Goal: Task Accomplishment & Management: Manage account settings

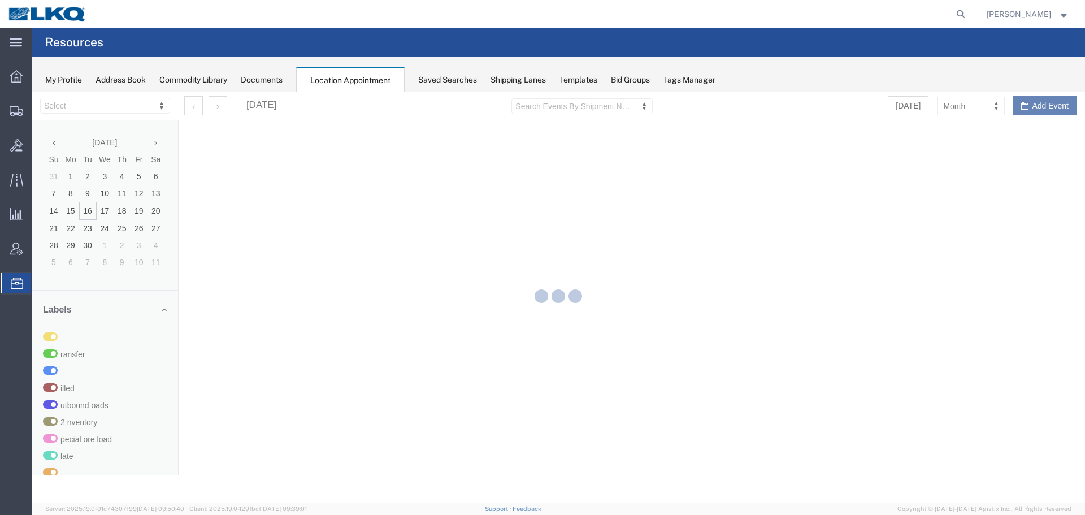
select select "27560"
click at [956, 10] on icon at bounding box center [960, 14] width 16 height 16
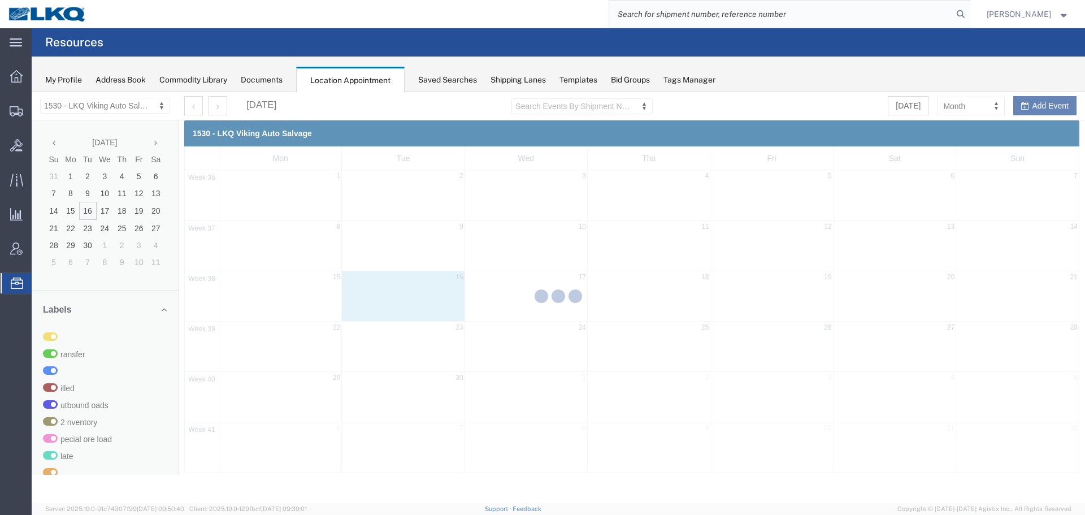
paste input "56745358"
type input "56745358"
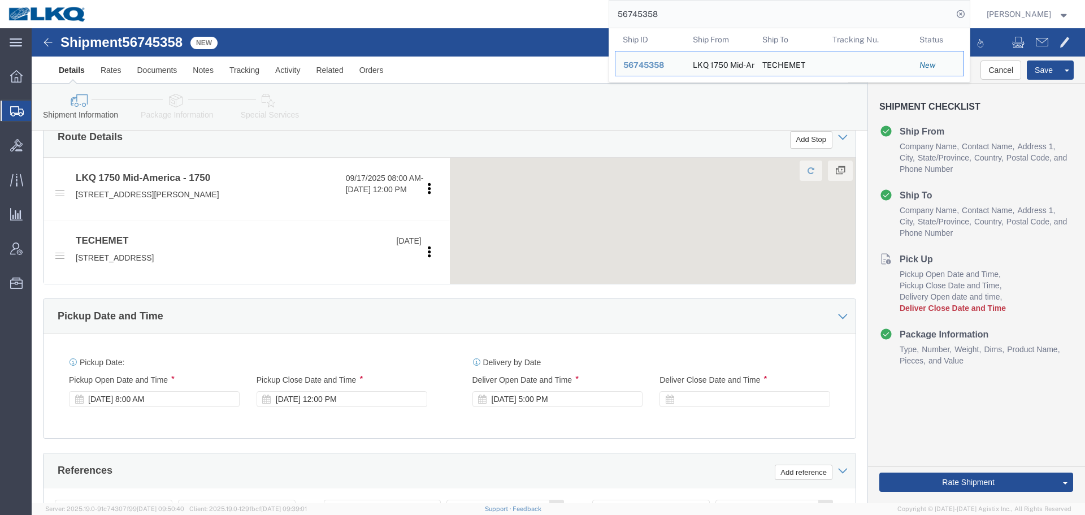
scroll to position [508, 0]
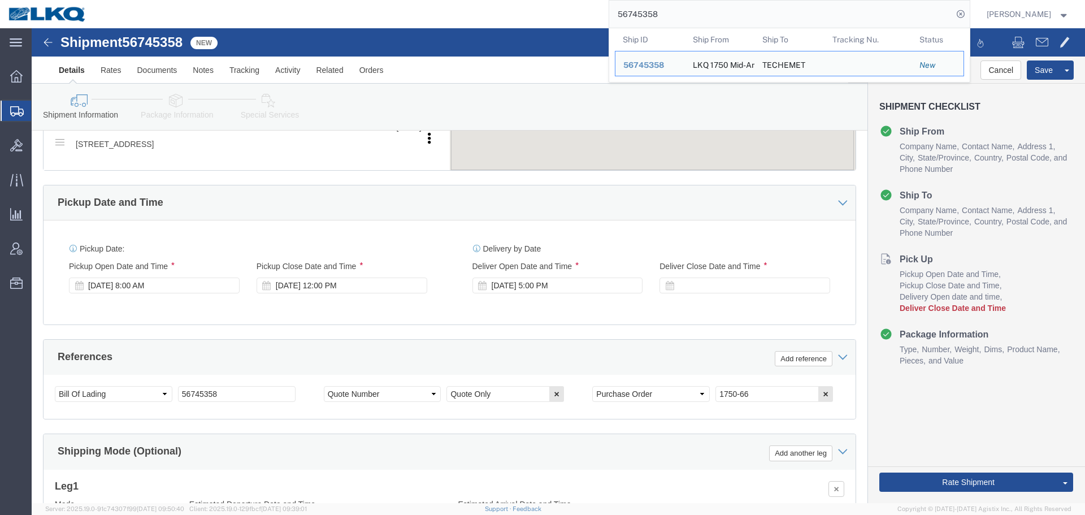
select select "27626"
select select
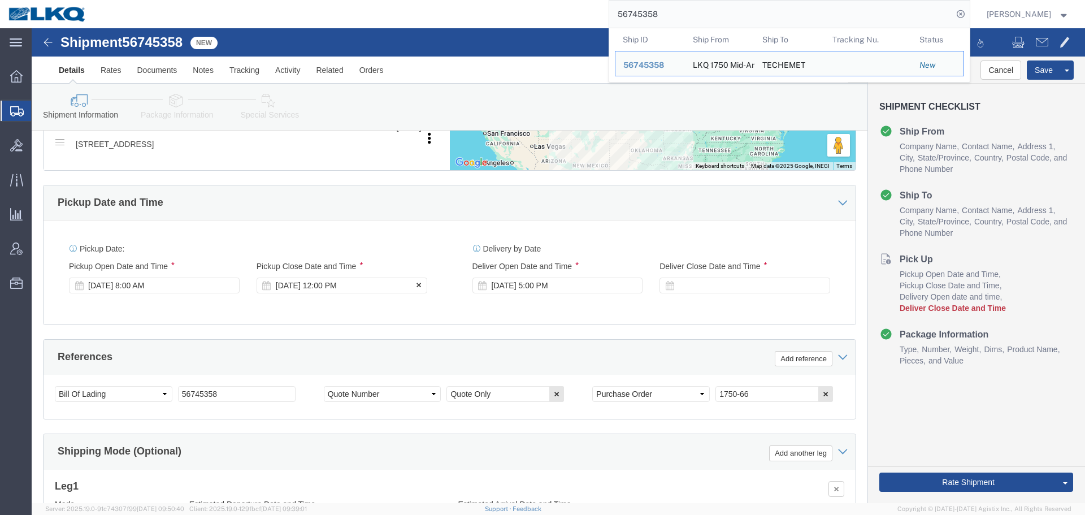
click div "Sep 18 2025 12:00 PM"
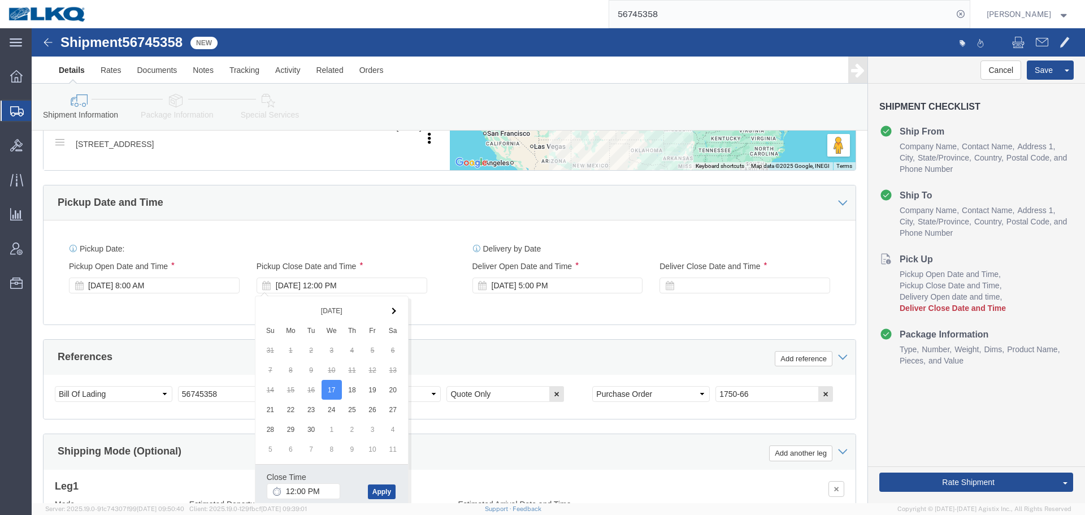
click button "Apply"
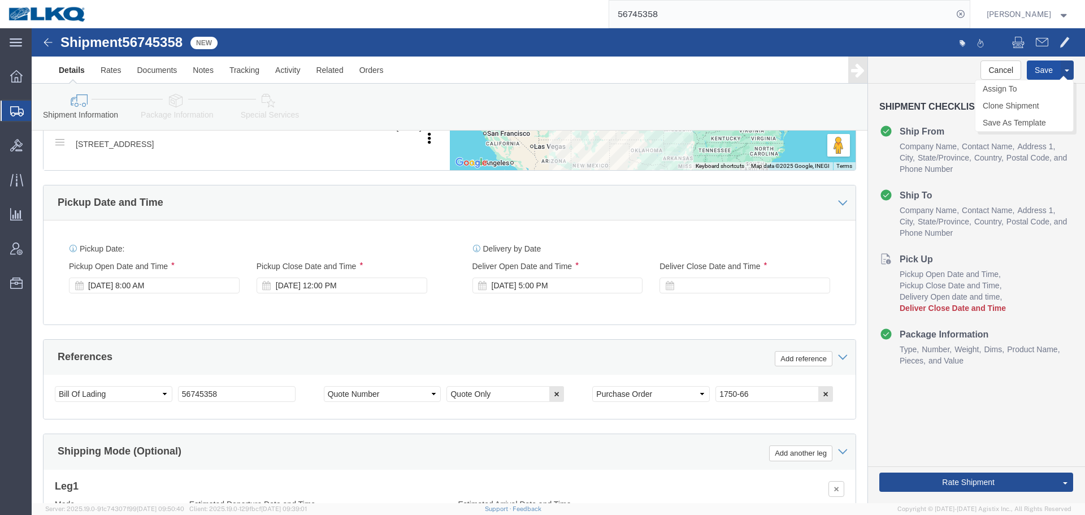
click button "Save"
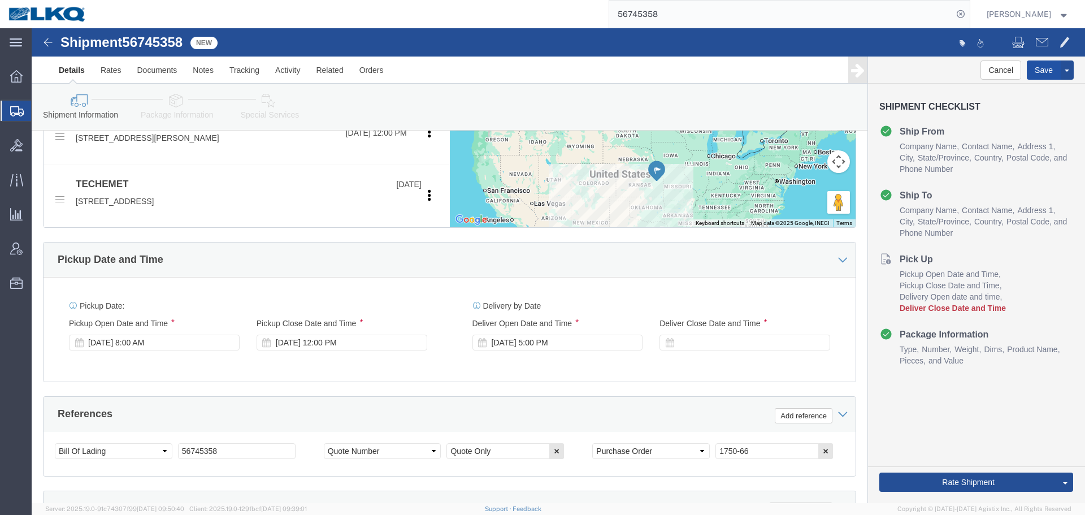
scroll to position [450, 0]
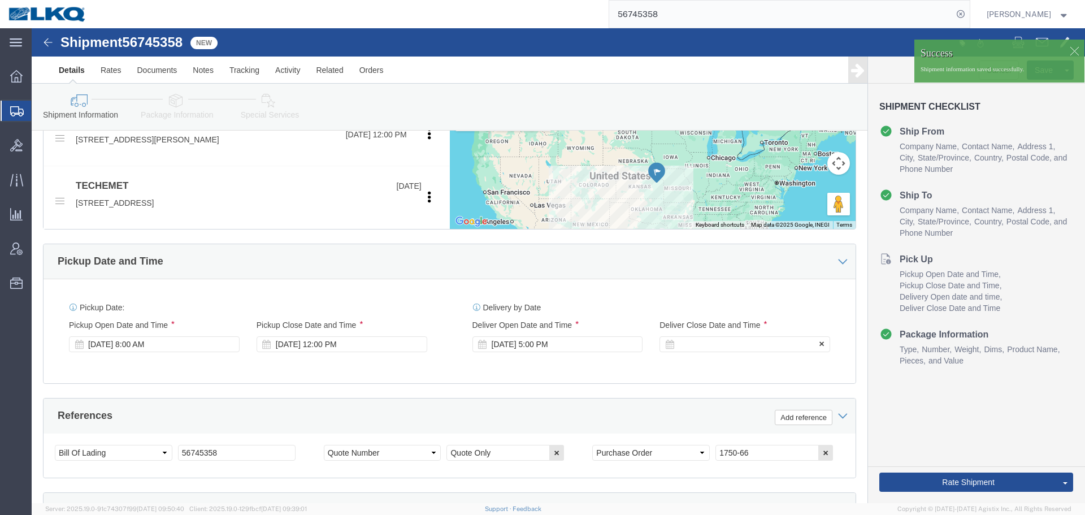
click div
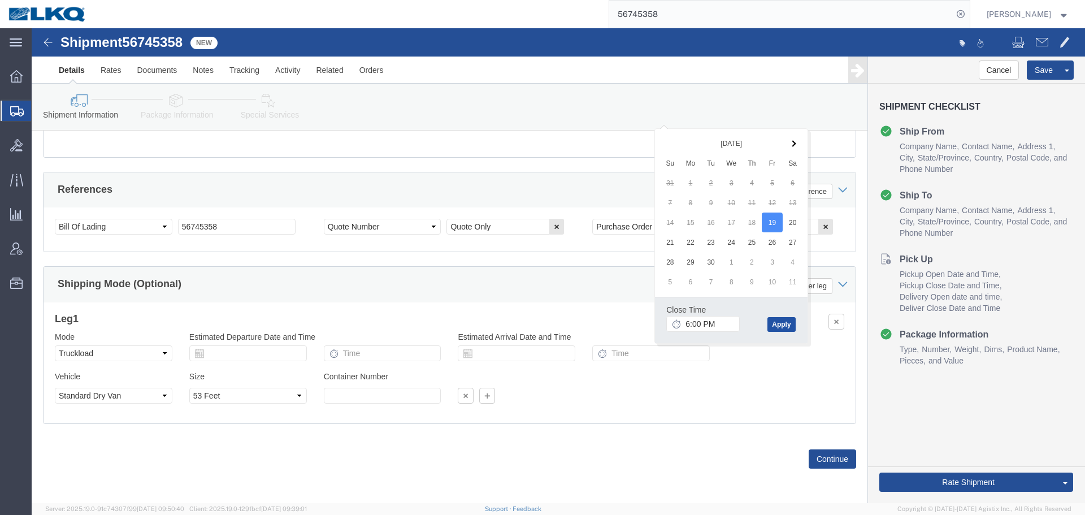
click button "Apply"
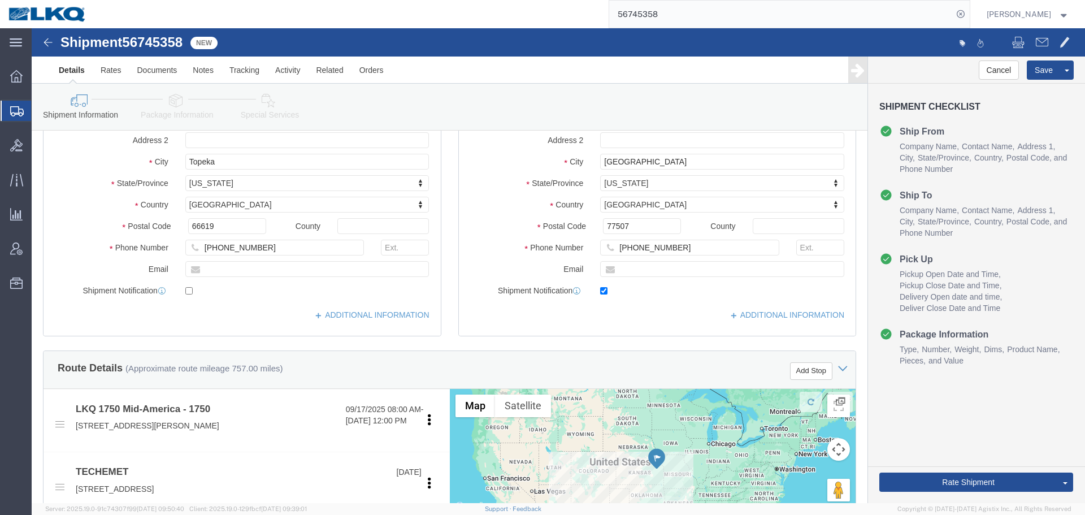
scroll to position [0, 0]
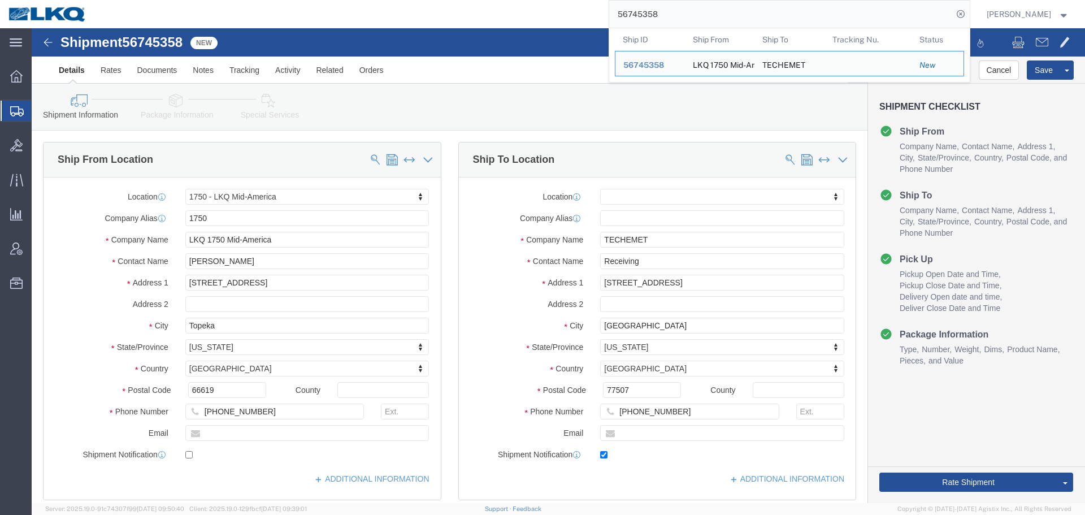
click at [711, 1] on input "56745358" at bounding box center [780, 14] width 343 height 27
paste input "824196"
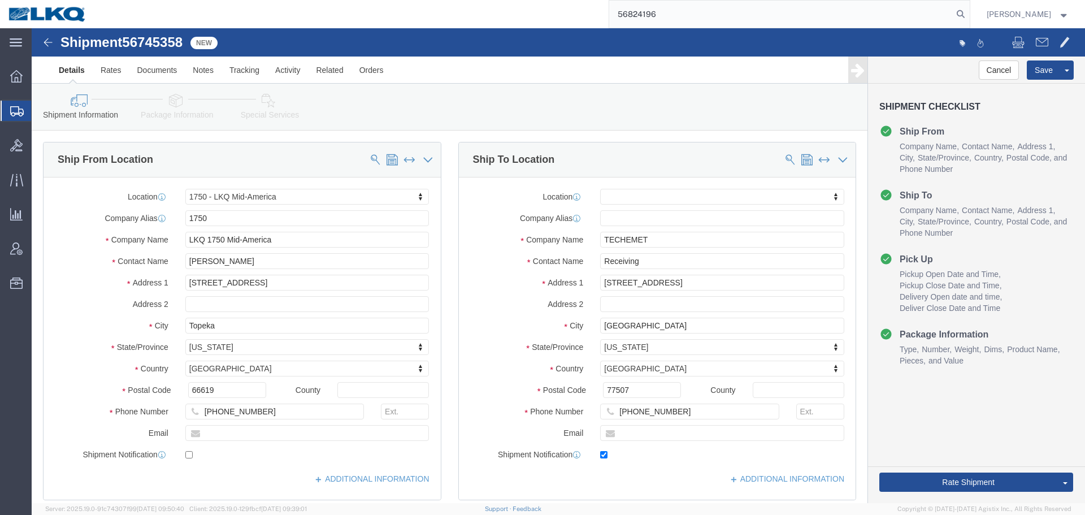
type input "56824196"
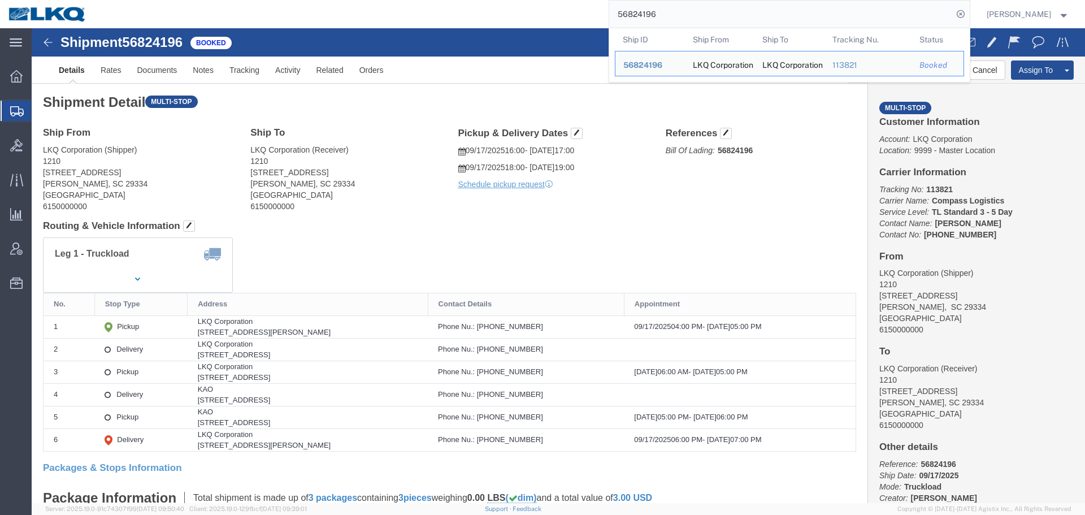
drag, startPoint x: 645, startPoint y: 204, endPoint x: 711, endPoint y: 178, distance: 70.5
click div "Shipment Detail Multi-stop Ship From LKQ Corporation (Shipper) 1210 511 Gap Cre…"
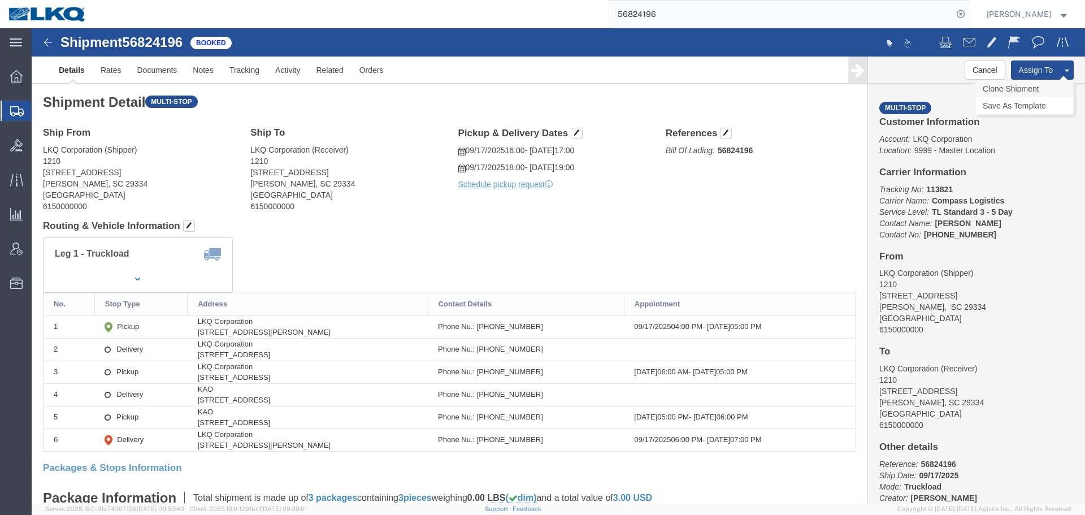
click link "Clone Shipment"
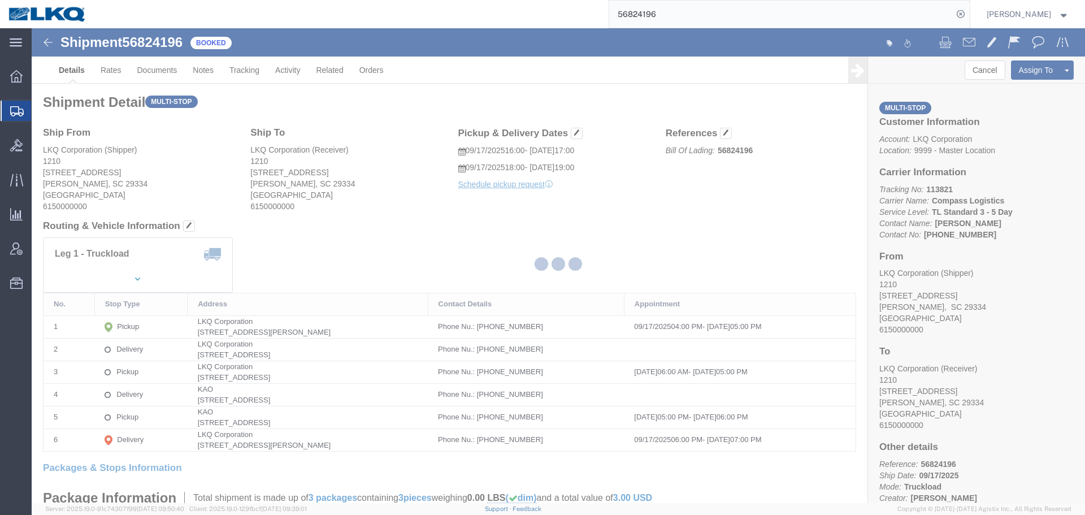
select select "27420"
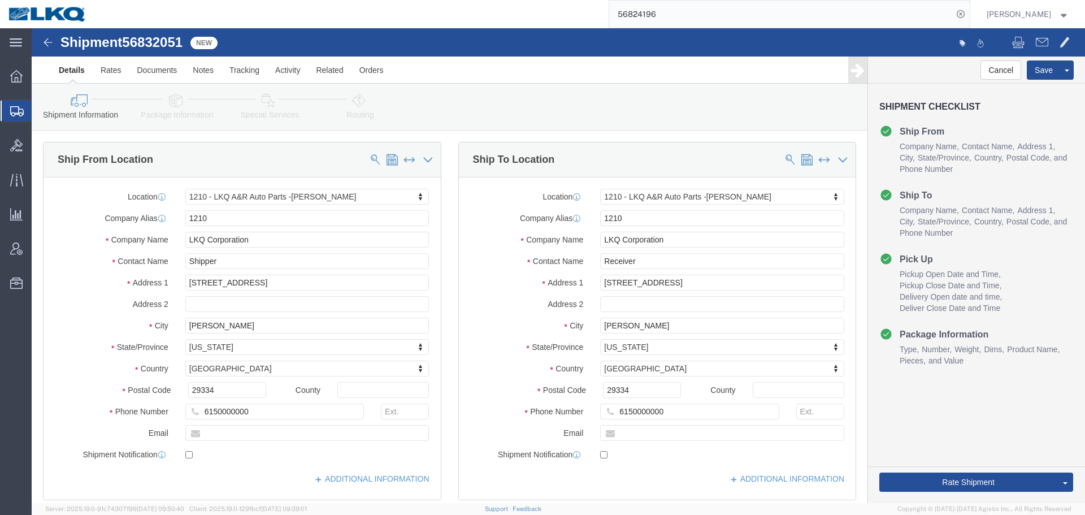
click span "56832051"
copy span "56832051"
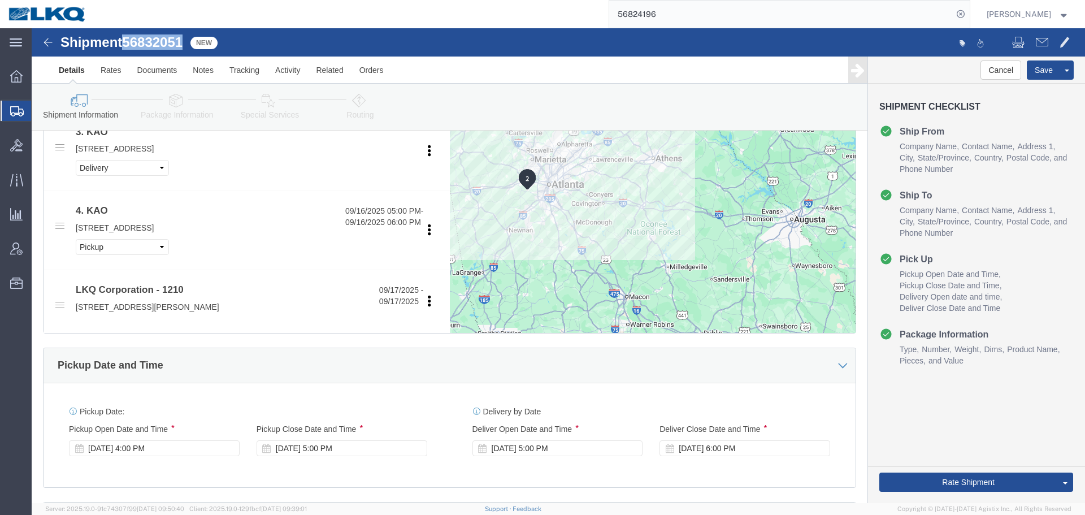
scroll to position [904, 0]
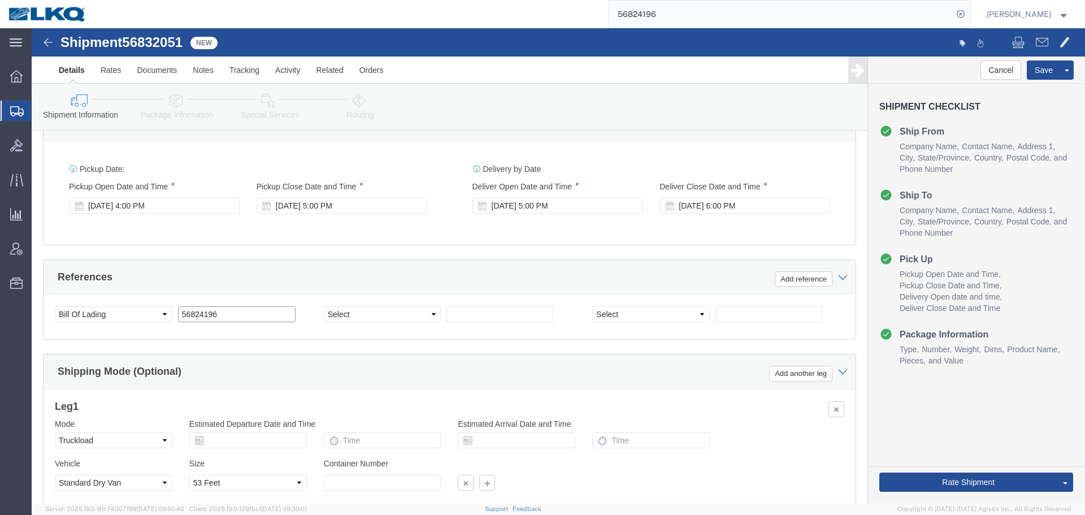
click input "56824196"
paste input "32051"
type input "56832051"
click div "Sep 17 2025 4:00 PM"
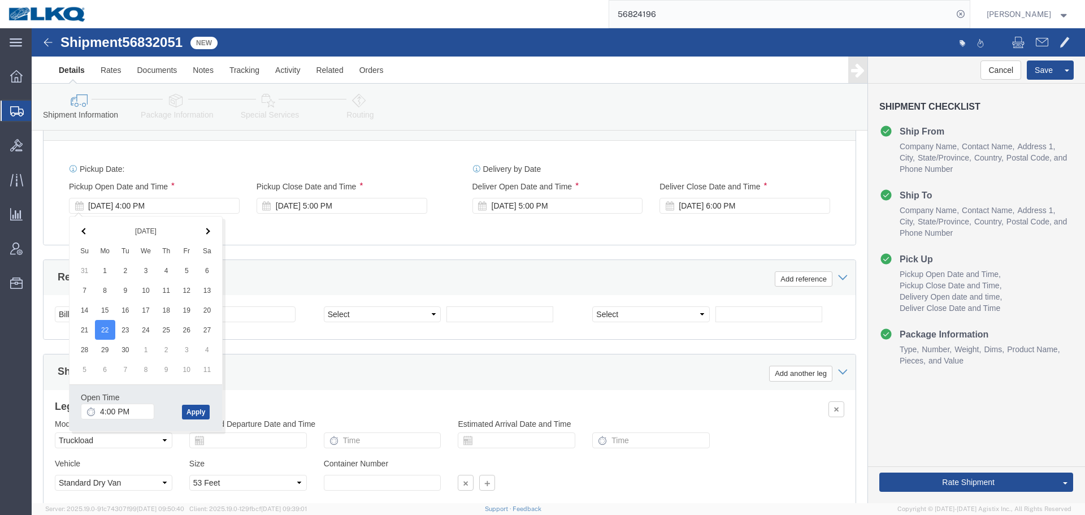
click button "Apply"
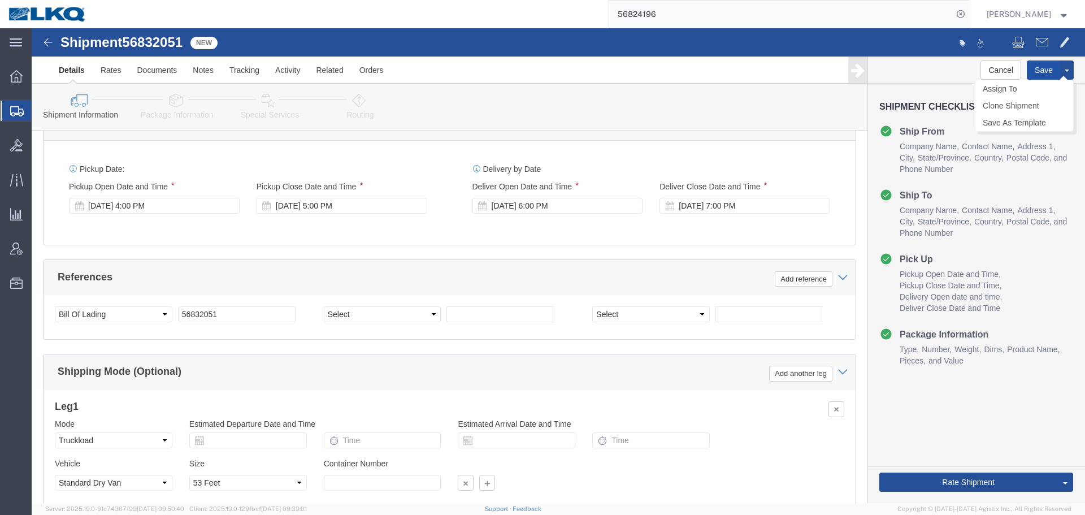
click button "Save"
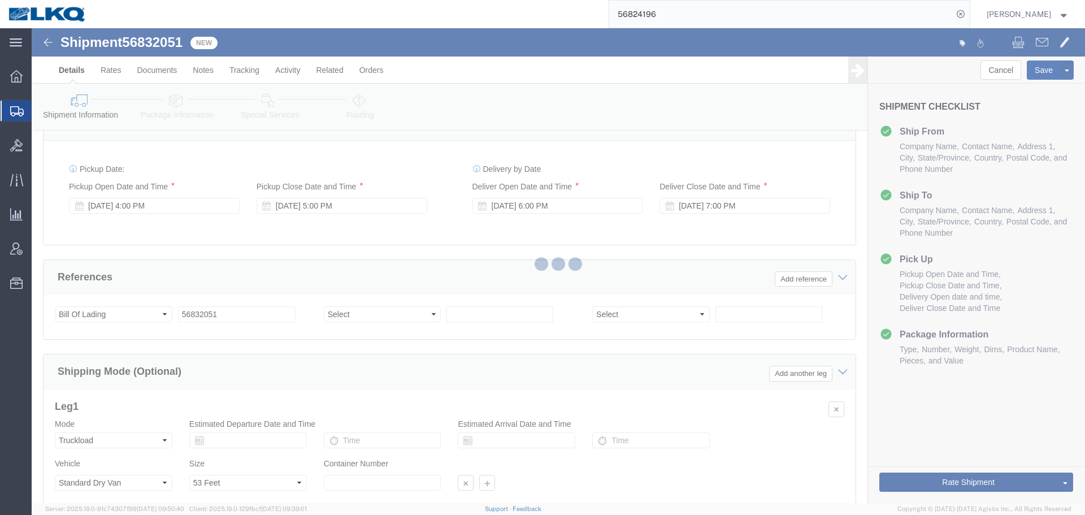
type button "Save"
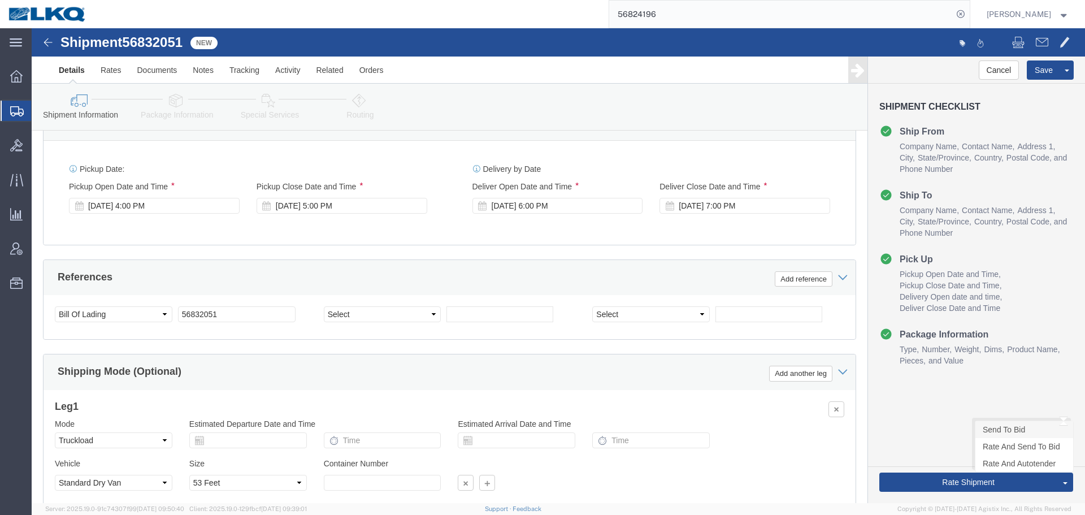
click link "Send To Bid"
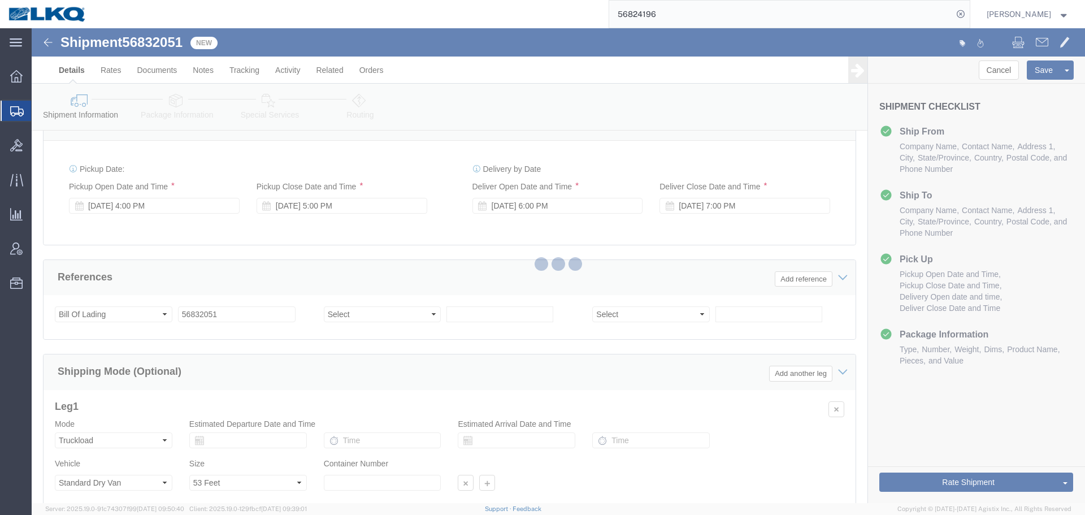
select select "27420"
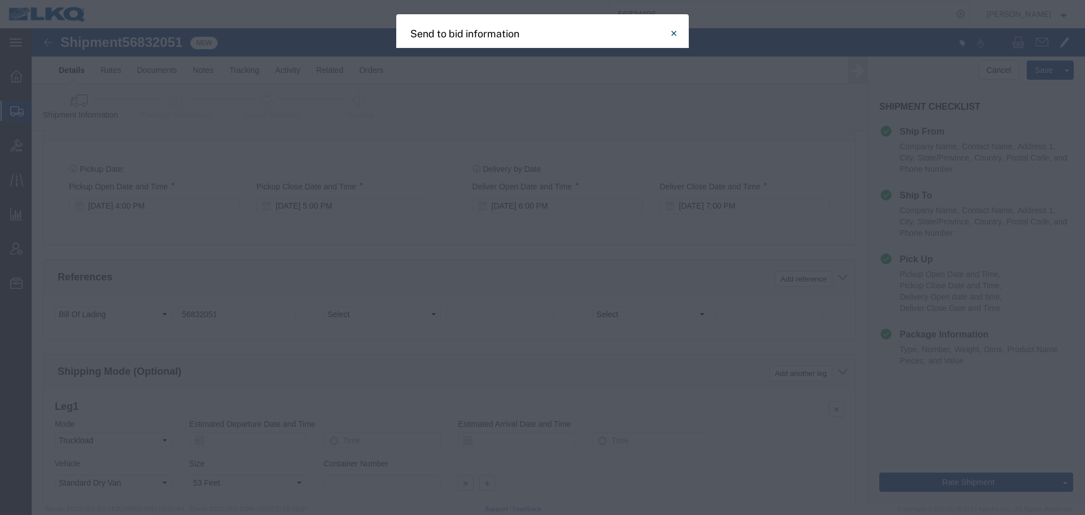
select select "TL"
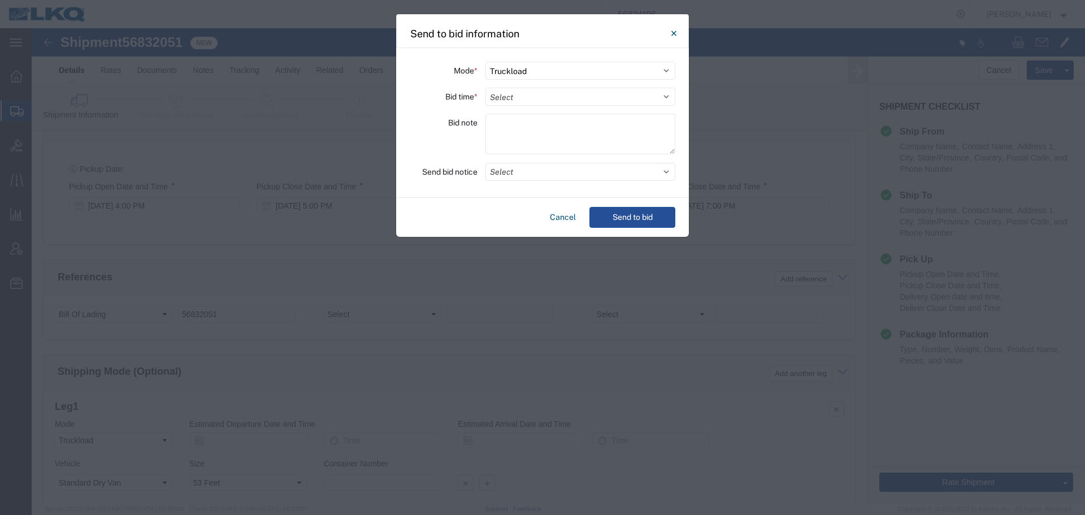
click at [550, 87] on div "Mode * Select Small Parcel Truckload Air Rail Less than Truckload Ocean Freight…" at bounding box center [542, 123] width 293 height 150
click at [554, 93] on select "Select 30 Min (Rush) 1 Hour (Rush) 2 Hours (Rush) 4 Hours (Rush) 8 Hours (Rush)…" at bounding box center [580, 97] width 190 height 18
select select "12"
click at [485, 88] on select "Select 30 Min (Rush) 1 Hour (Rush) 2 Hours (Rush) 4 Hours (Rush) 8 Hours (Rush)…" at bounding box center [580, 97] width 190 height 18
click at [543, 181] on div "Mode * Select Small Parcel Truckload Air Rail Less than Truckload Ocean Freight…" at bounding box center [542, 123] width 293 height 150
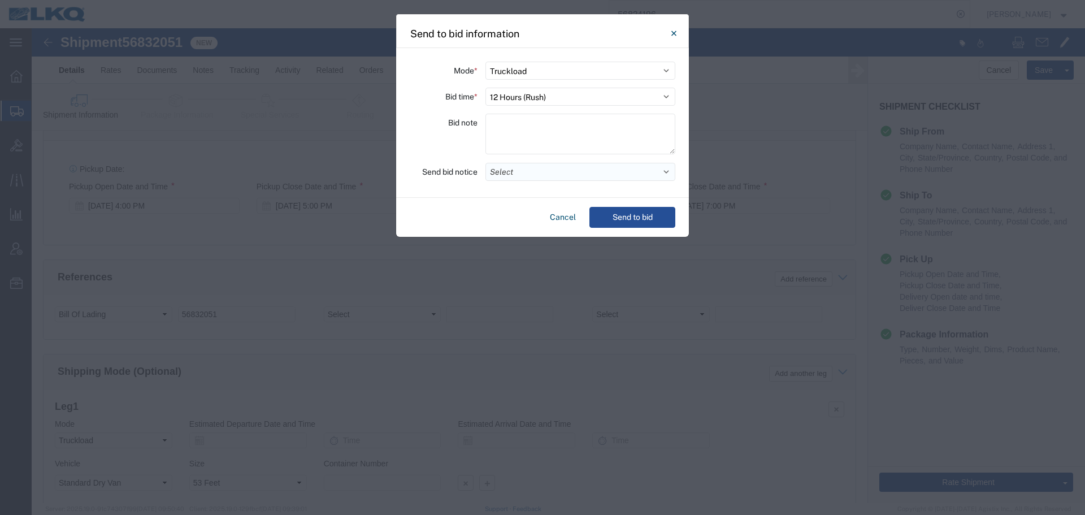
click at [544, 176] on button "Select" at bounding box center [580, 172] width 190 height 18
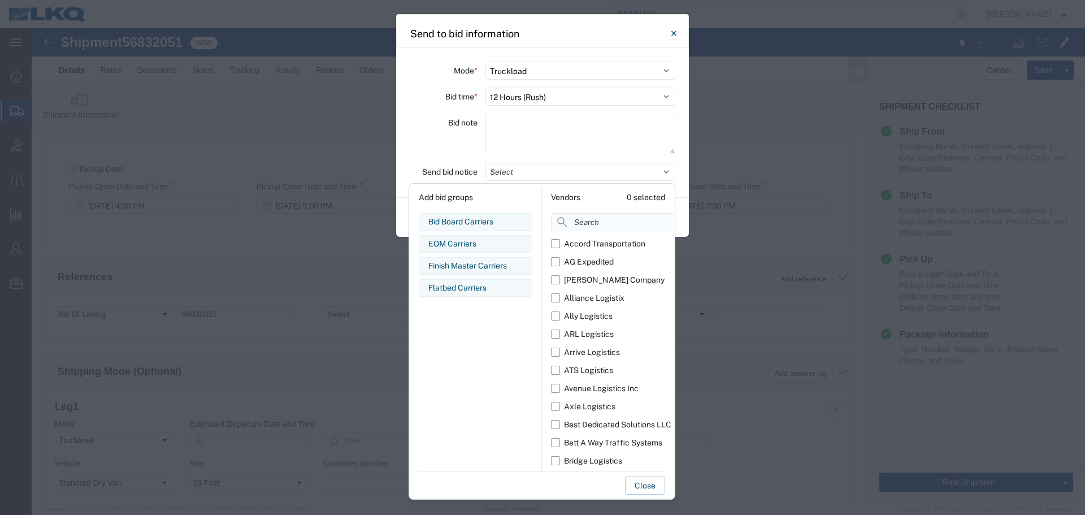
drag, startPoint x: 586, startPoint y: 218, endPoint x: 591, endPoint y: 225, distance: 8.1
click at [586, 218] on input at bounding box center [638, 222] width 174 height 18
type input "comp"
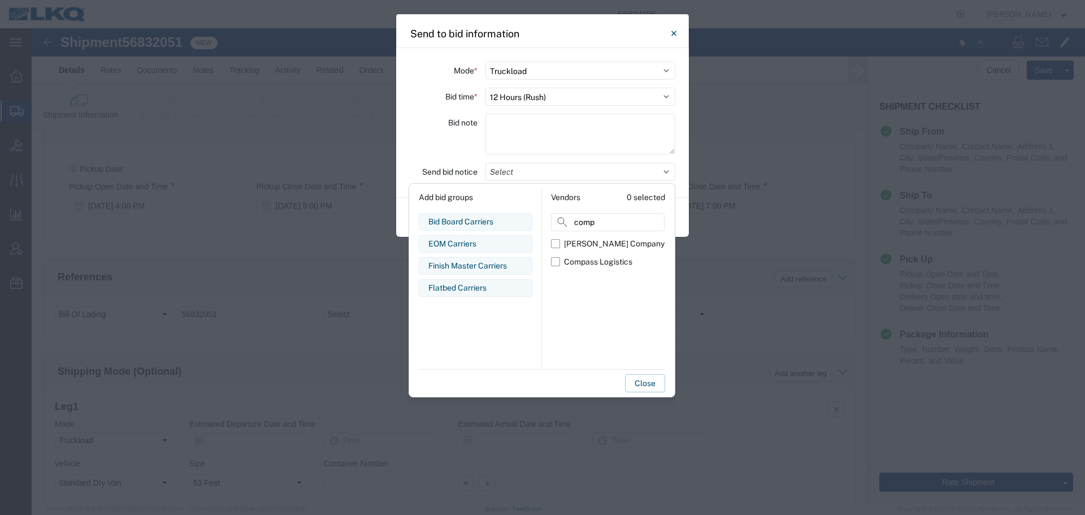
click at [448, 141] on div "Bid note" at bounding box center [444, 136] width 68 height 44
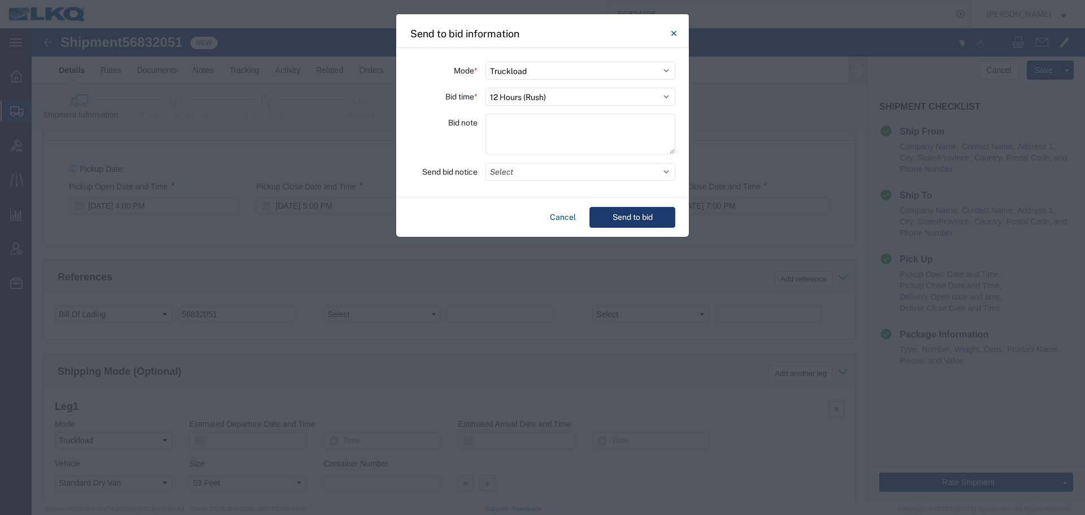
click at [602, 219] on button "Send to bid" at bounding box center [632, 217] width 86 height 21
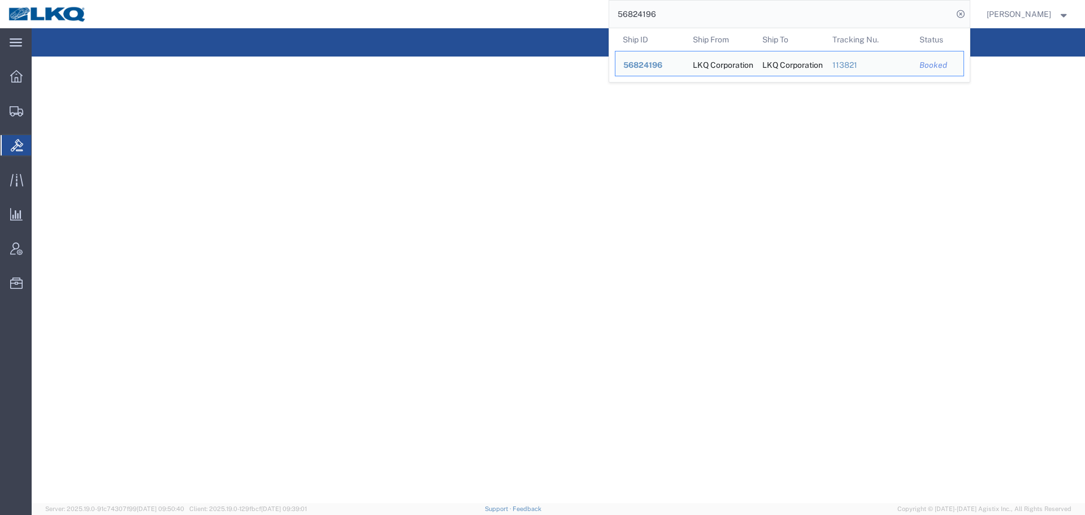
click at [759, 11] on input "56824196" at bounding box center [780, 14] width 343 height 27
paste input "32051"
type input "56832051"
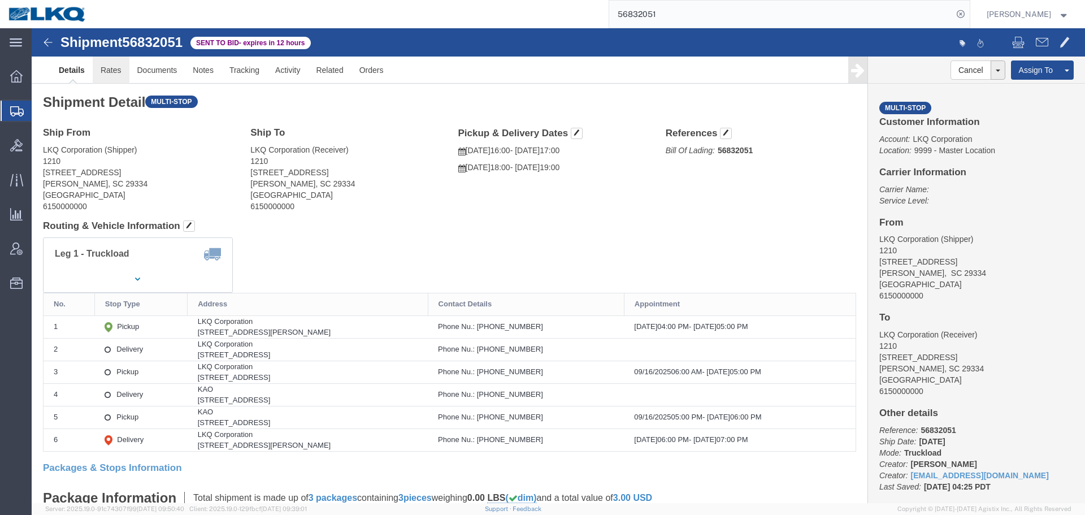
click link "Rates"
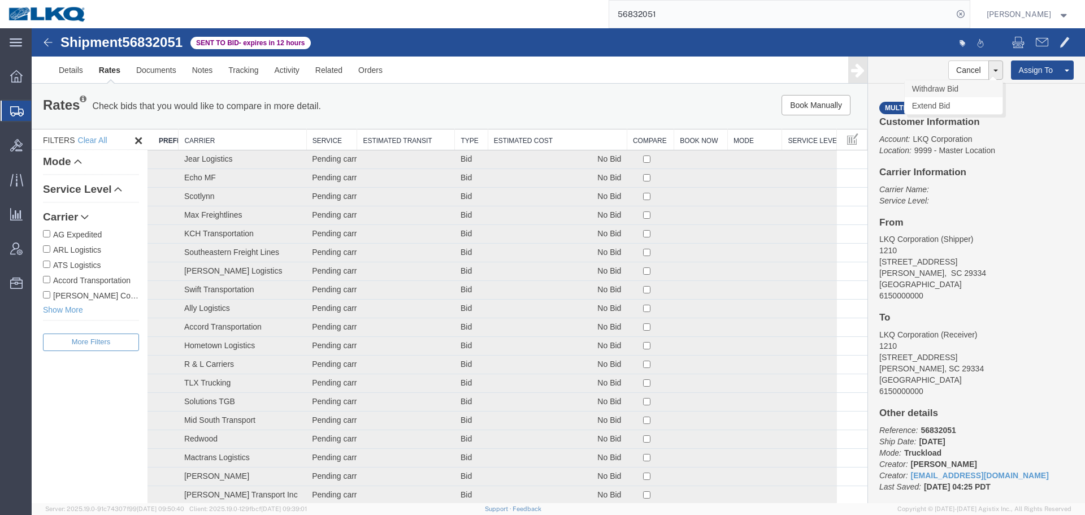
click at [964, 90] on link "Withdraw Bid" at bounding box center [953, 88] width 98 height 17
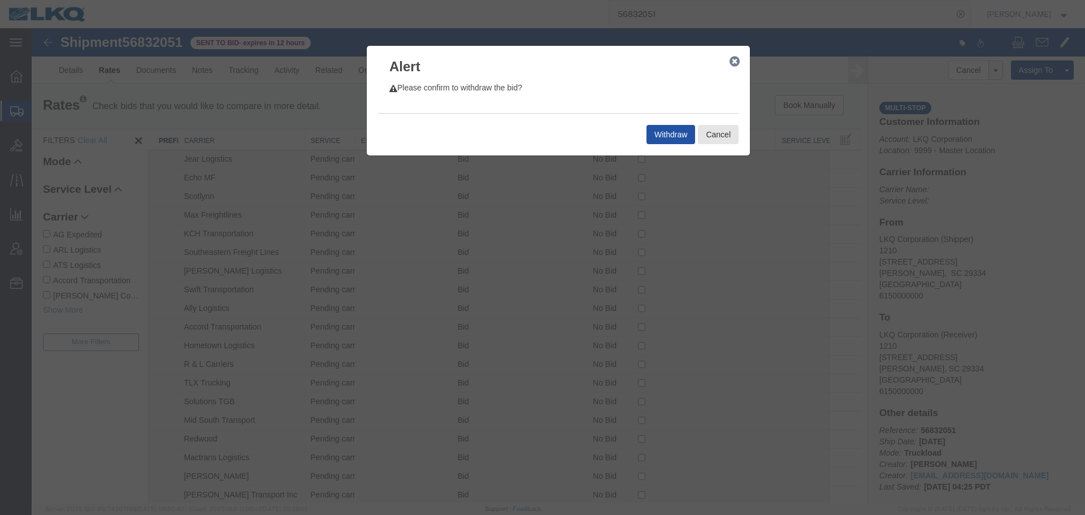
click at [673, 127] on button "Withdraw" at bounding box center [670, 134] width 49 height 19
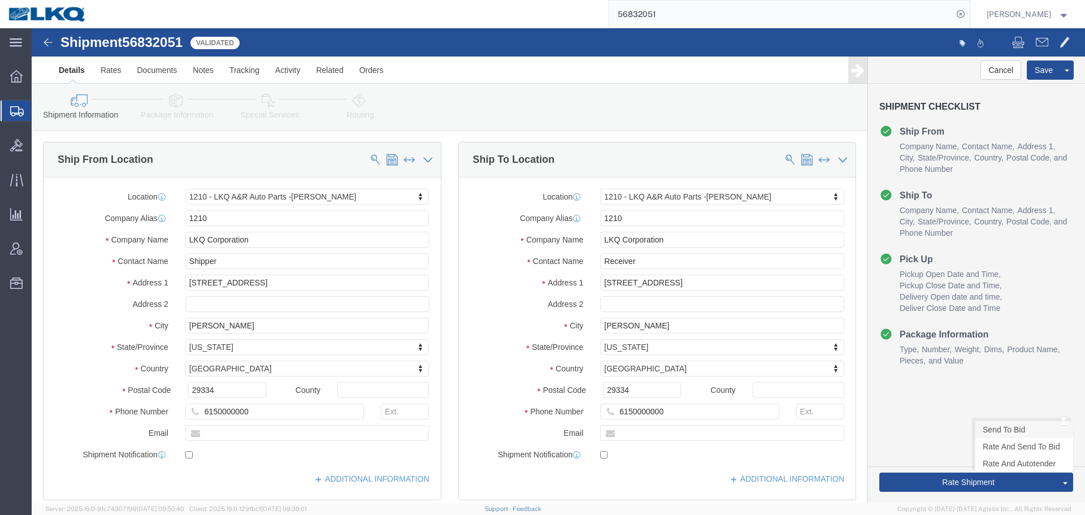
click link "Send To Bid"
select select "27420"
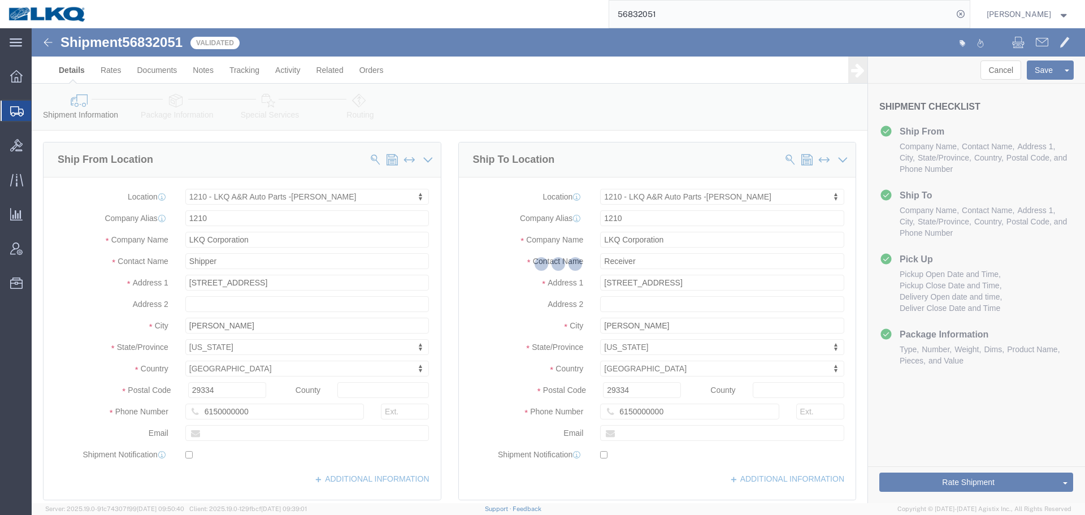
select select "27420"
select select "TL"
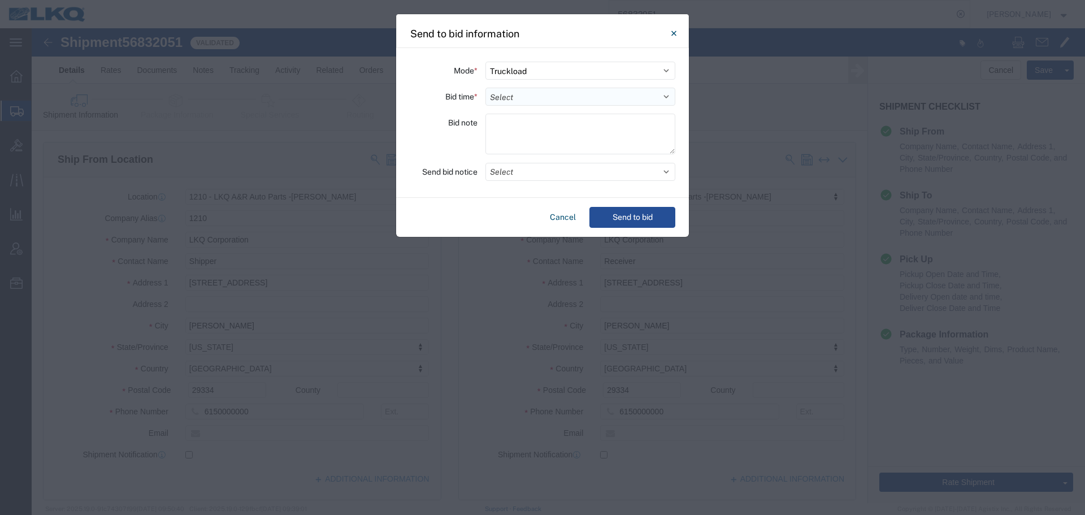
click at [507, 94] on select "Select 30 Min (Rush) 1 Hour (Rush) 2 Hours (Rush) 4 Hours (Rush) 8 Hours (Rush)…" at bounding box center [580, 97] width 190 height 18
select select "8"
click at [485, 88] on select "Select 30 Min (Rush) 1 Hour (Rush) 2 Hours (Rush) 4 Hours (Rush) 8 Hours (Rush)…" at bounding box center [580, 97] width 190 height 18
click at [536, 169] on button "Select" at bounding box center [580, 172] width 190 height 18
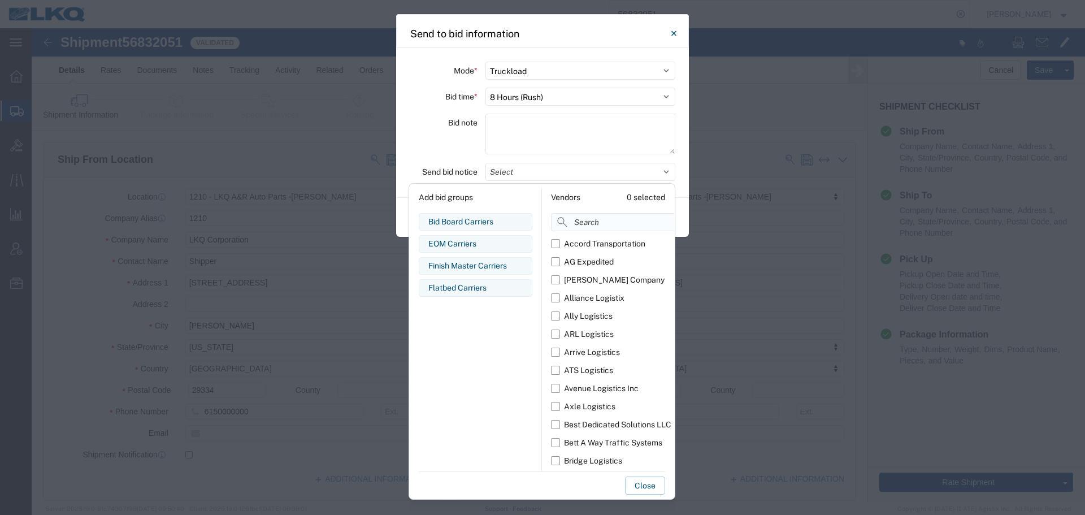
click at [581, 220] on input at bounding box center [638, 222] width 174 height 18
type input "comp"
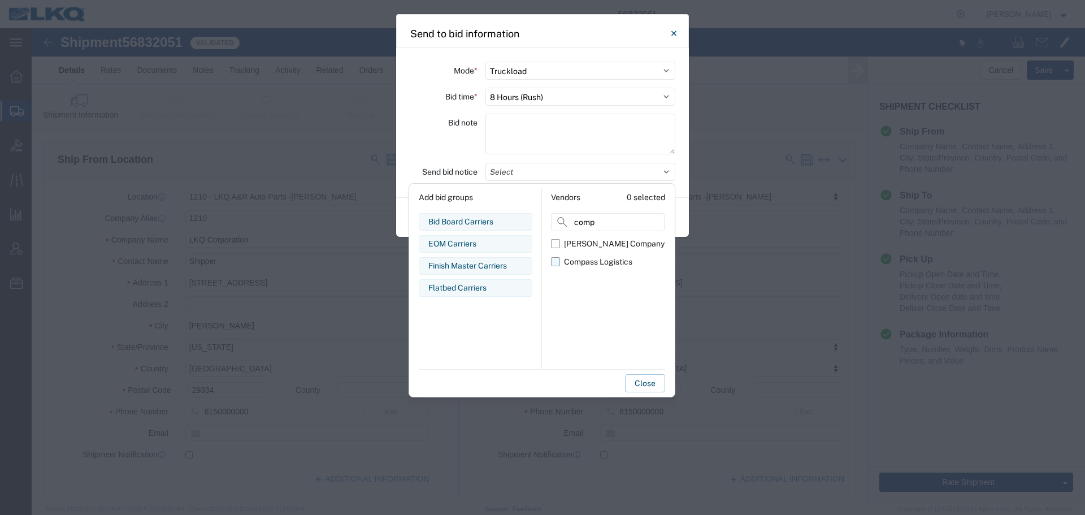
click at [593, 256] on div "Compass Logistics" at bounding box center [598, 262] width 68 height 12
click at [0, 0] on input "Compass Logistics" at bounding box center [0, 0] width 0 height 0
click at [462, 130] on label "Bid note" at bounding box center [462, 123] width 29 height 18
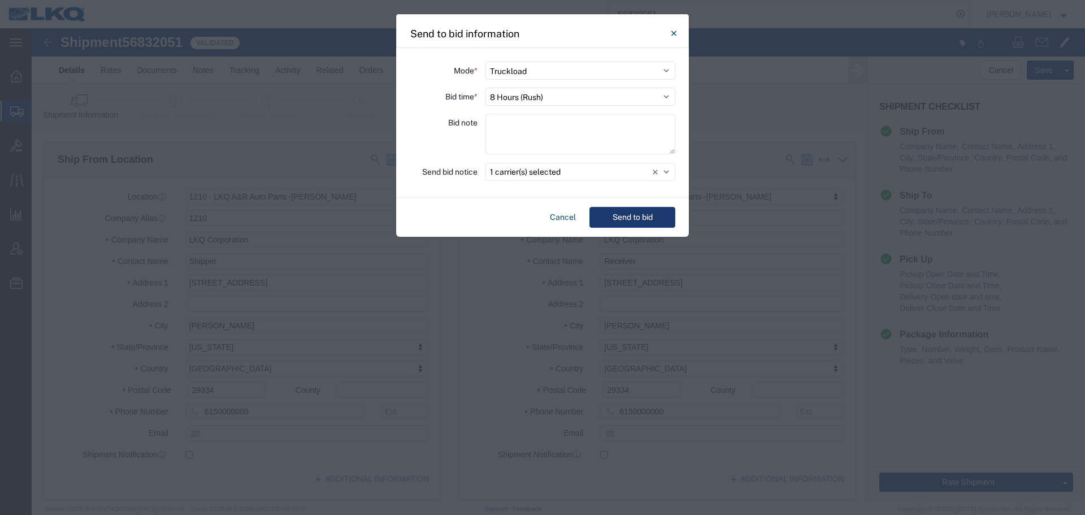
click at [604, 215] on button "Send to bid" at bounding box center [632, 217] width 86 height 21
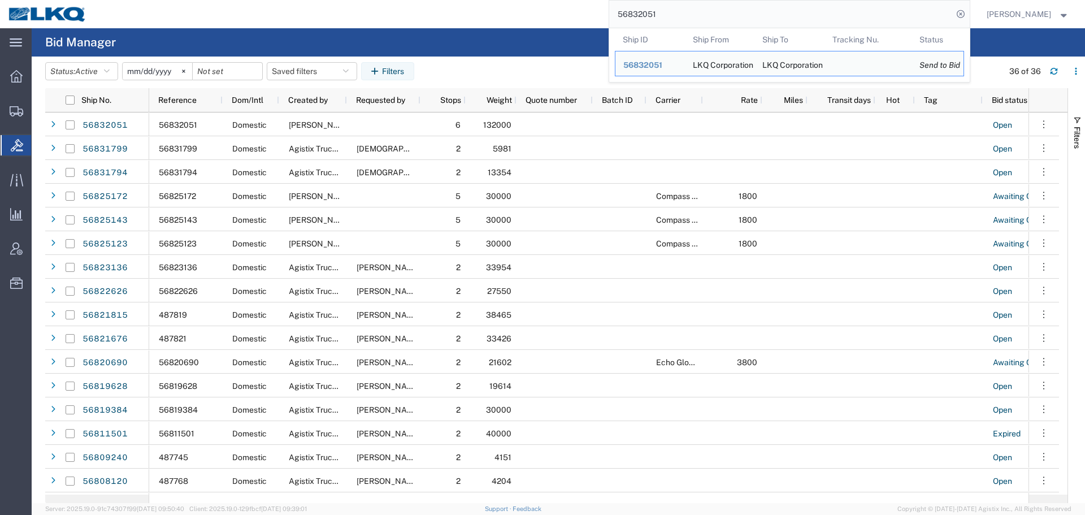
click at [680, 14] on input "56832051" at bounding box center [780, 14] width 343 height 27
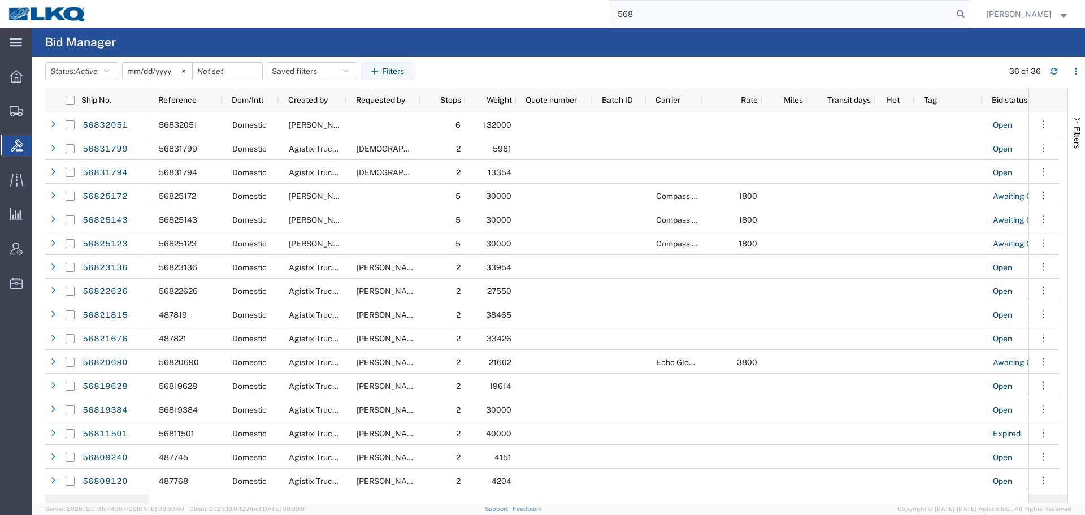
click at [707, 26] on input "568" at bounding box center [780, 14] width 343 height 27
type input "56826071"
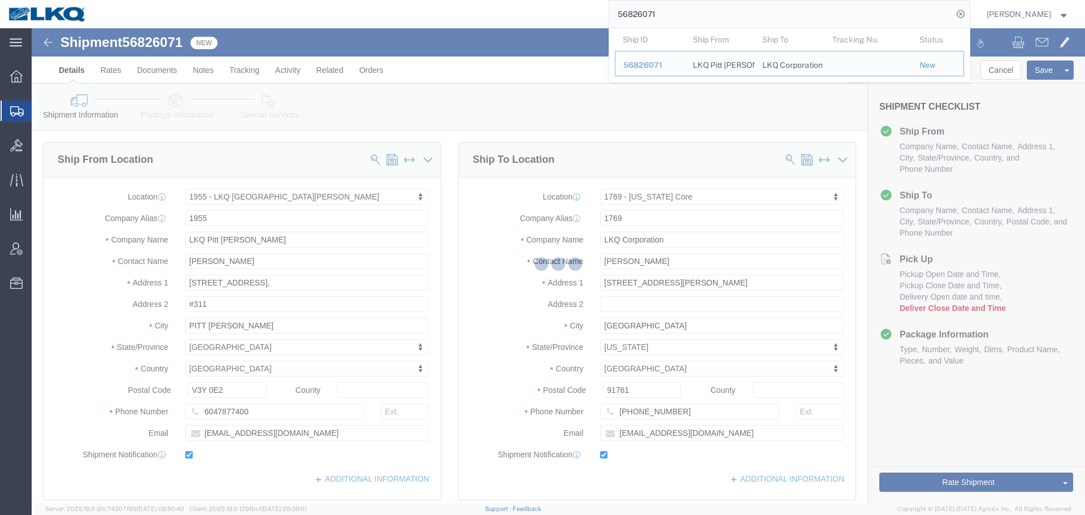
select select "72811"
select select "28716"
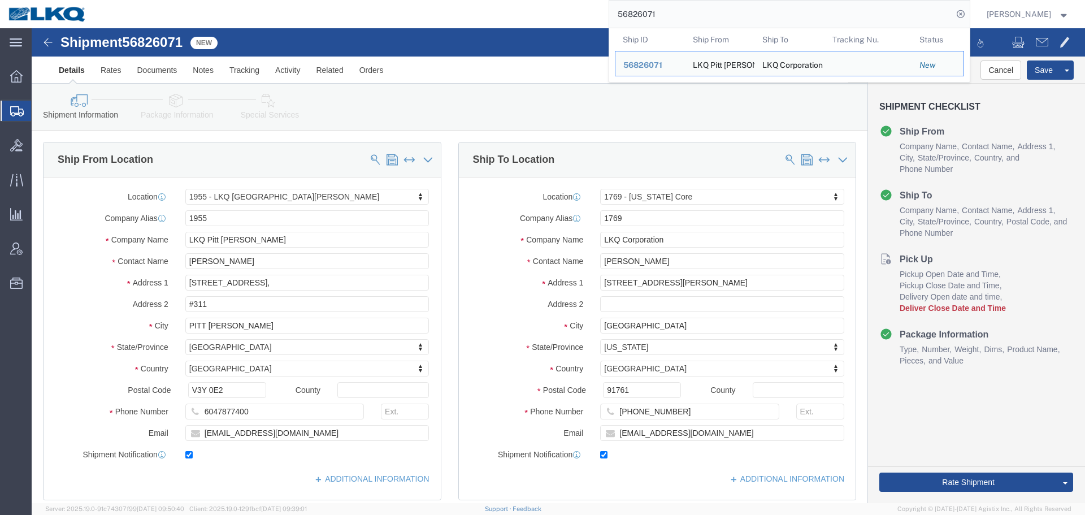
paste input "761840"
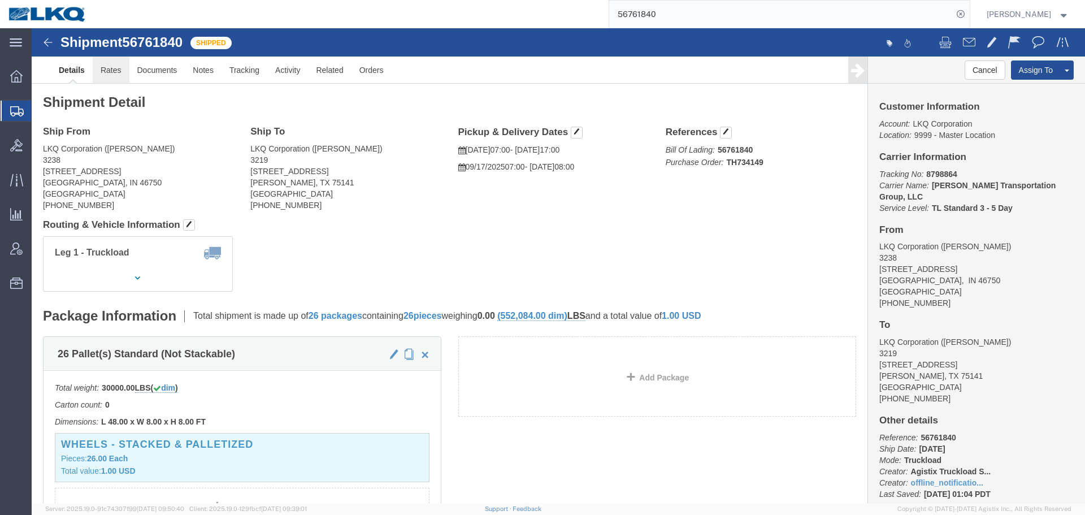
drag, startPoint x: 111, startPoint y: 72, endPoint x: 80, endPoint y: 44, distance: 42.4
click link "Rates"
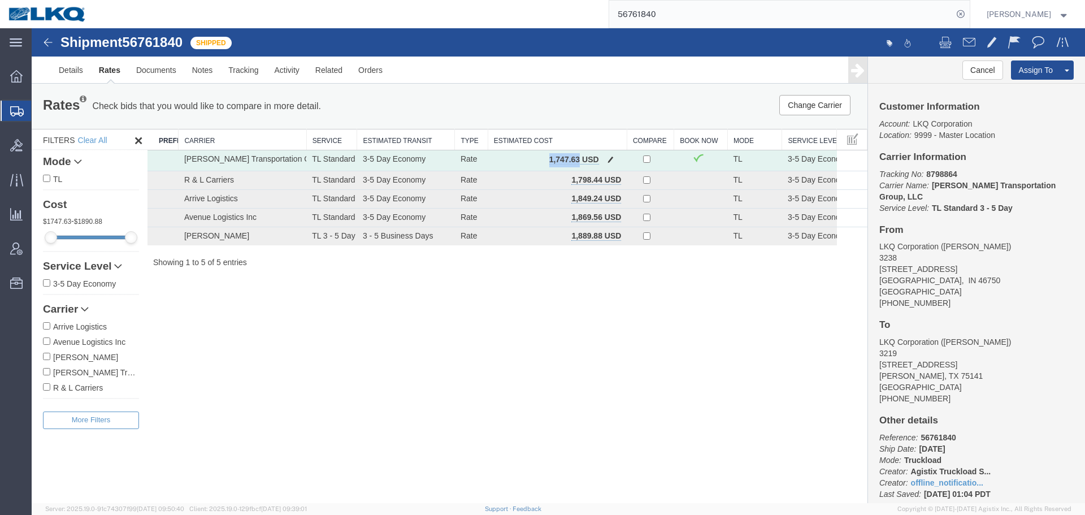
drag, startPoint x: 578, startPoint y: 161, endPoint x: 549, endPoint y: 158, distance: 29.5
click at [549, 158] on b "1,747.63 USD" at bounding box center [574, 159] width 50 height 9
copy b "1,747.63"
click at [723, 11] on input "56761840" at bounding box center [780, 14] width 343 height 27
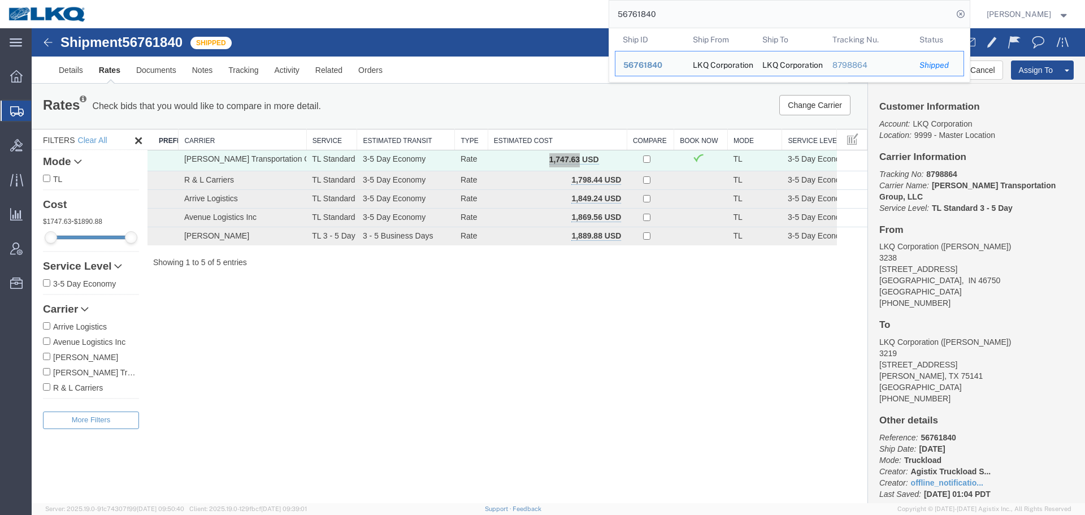
paste input "806218"
type input "56806218"
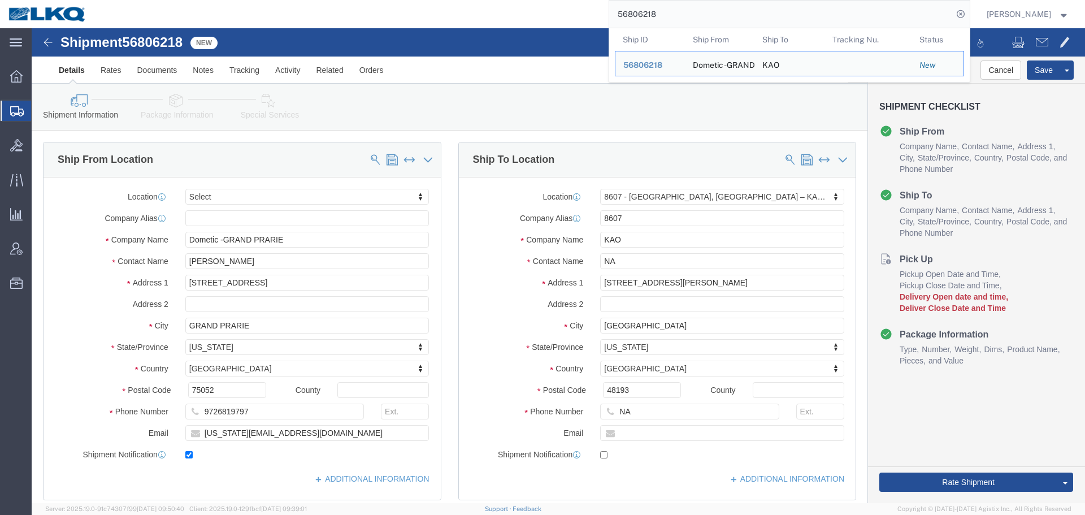
select select "30604"
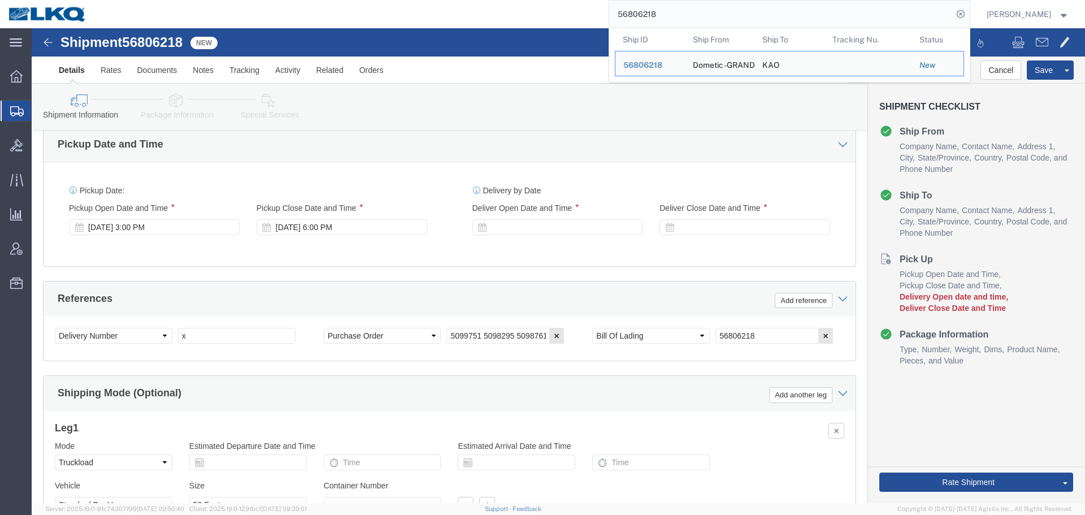
scroll to position [621, 0]
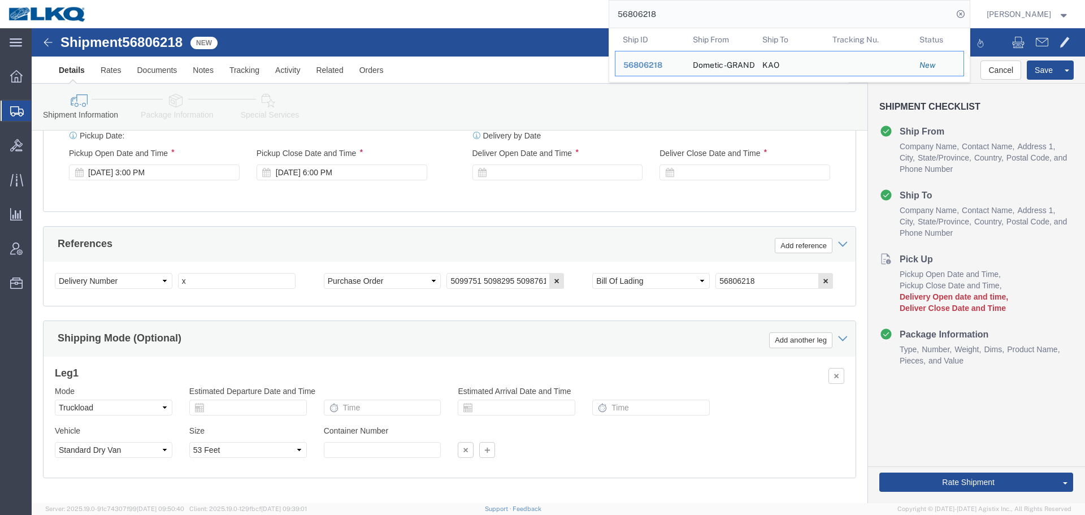
click div "Select Account Type Activity ID Airline Appointment Number ASN Batch Request # …"
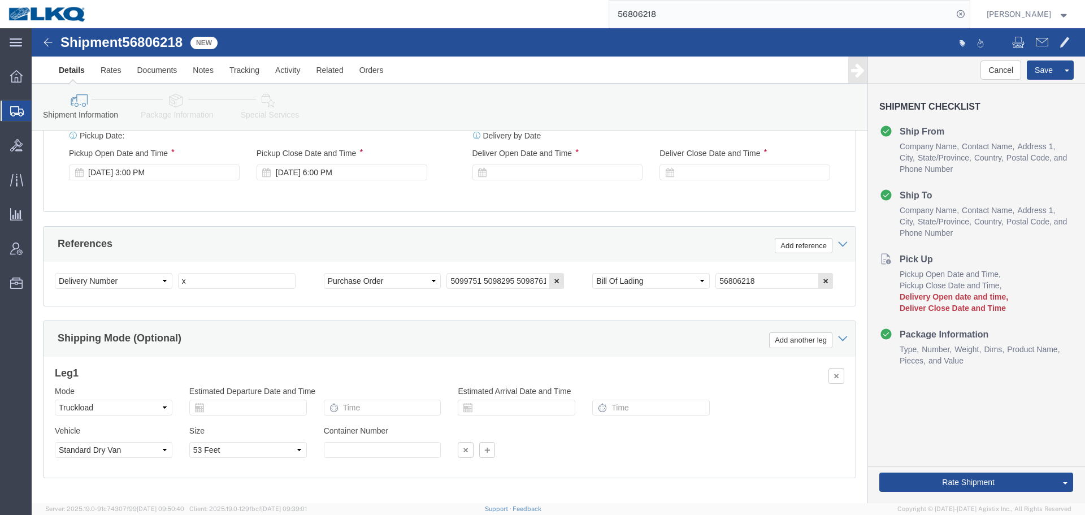
click div "Select Account Type Activity ID Airline Appointment Number ASN Batch Request # …"
click input "x"
paste input "487827"
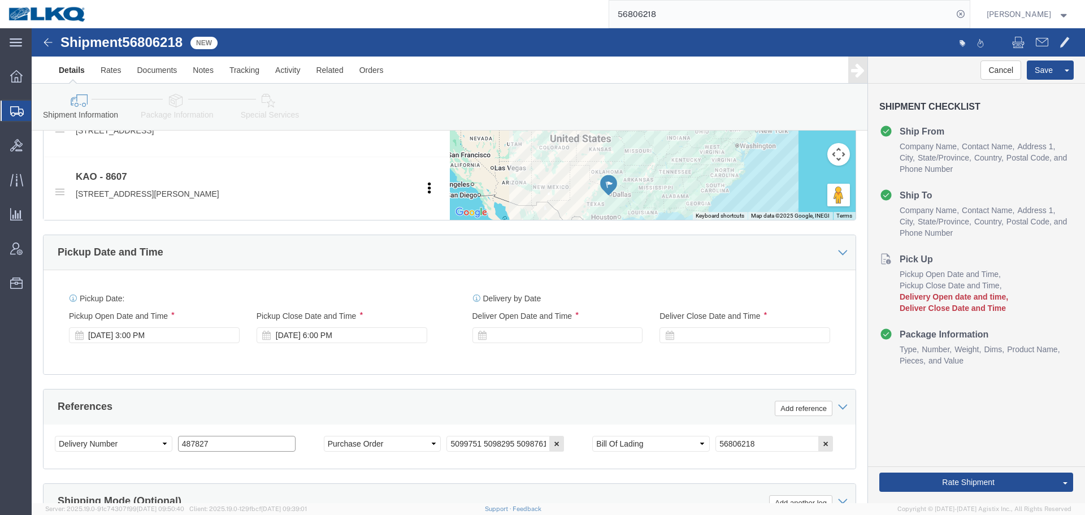
scroll to position [452, 0]
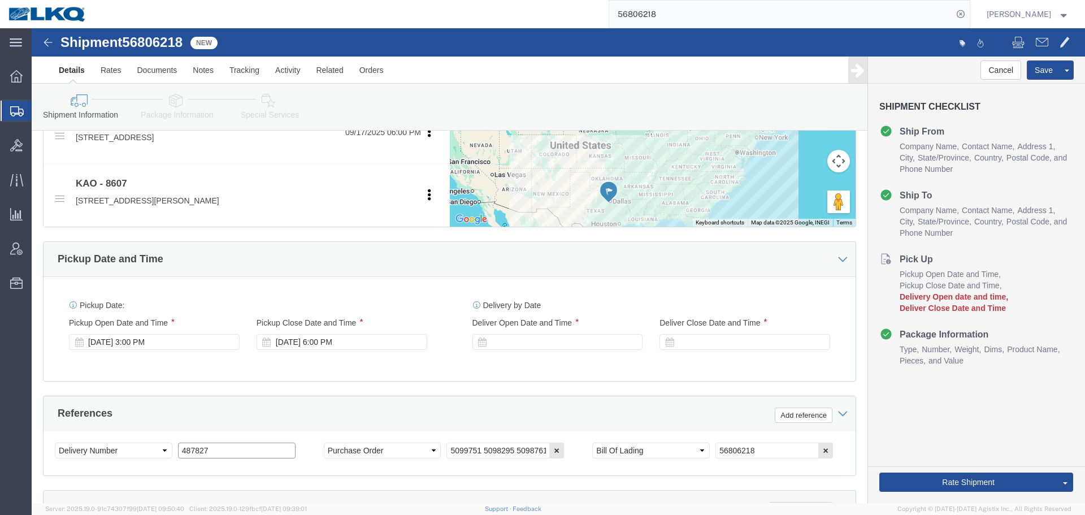
type input "487827"
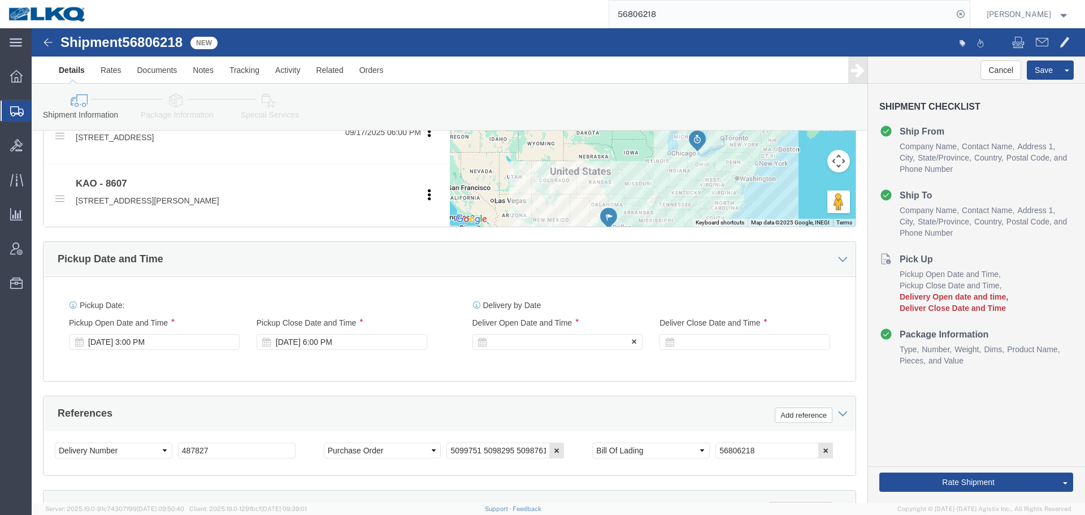
click div "Delivery Start Date Delivery Start Time Deliver Open Date and Time"
click div
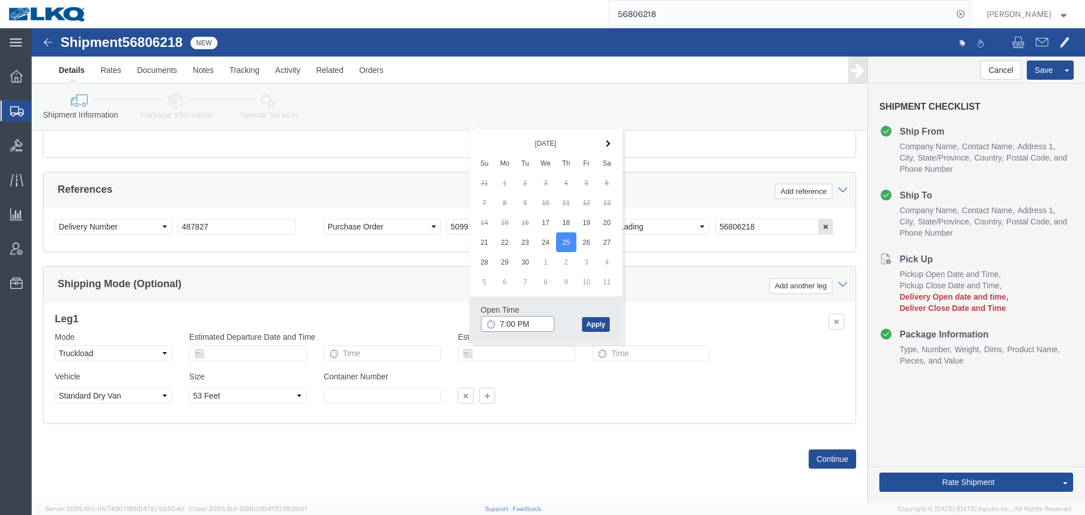
click input "7:00 PM"
type input "6:00 AM"
click button "Apply"
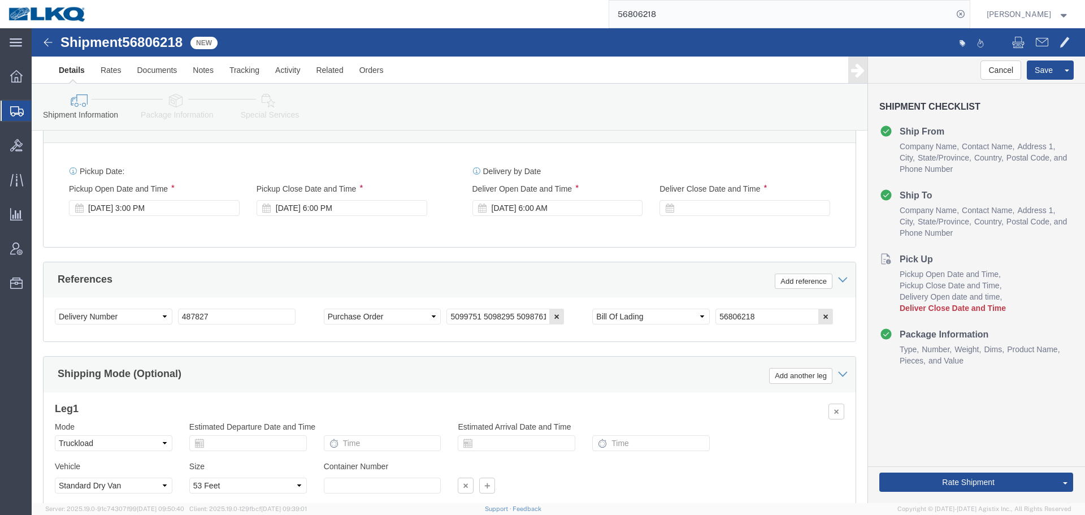
scroll to position [506, 0]
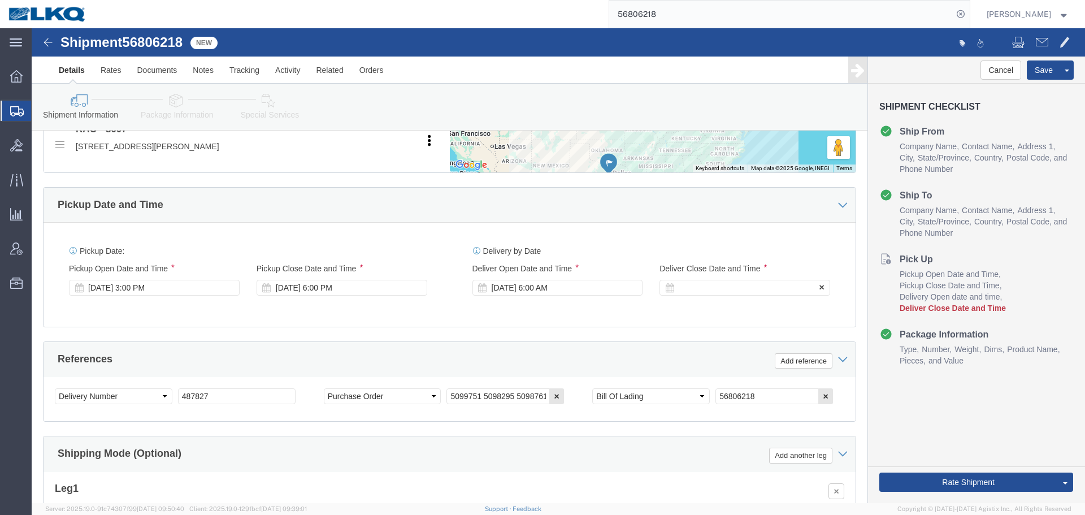
click div
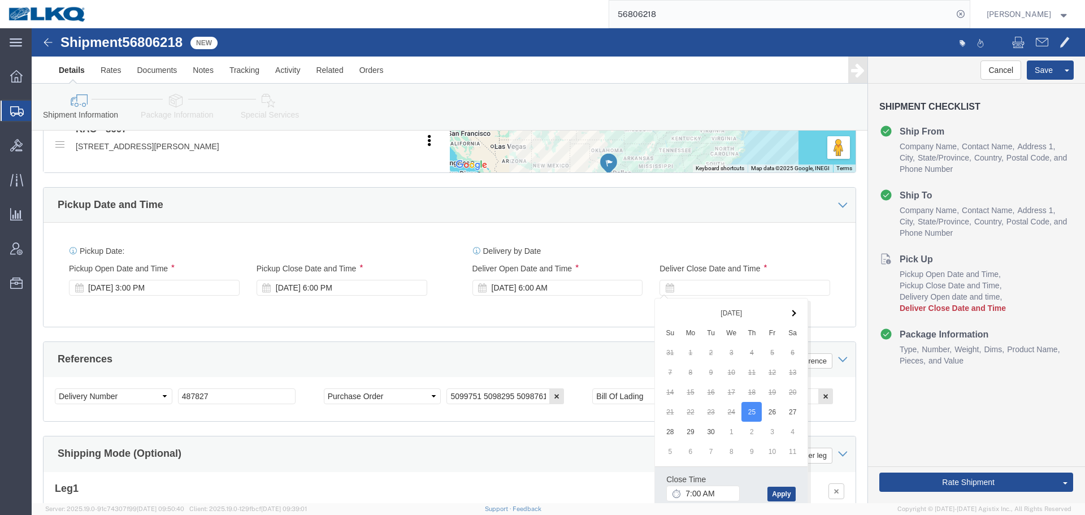
drag, startPoint x: 697, startPoint y: 453, endPoint x: 698, endPoint y: 460, distance: 6.8
click div "Close Time 7:00 AM"
click input "7:00 AM"
type input "6:01 AM"
click button "Apply"
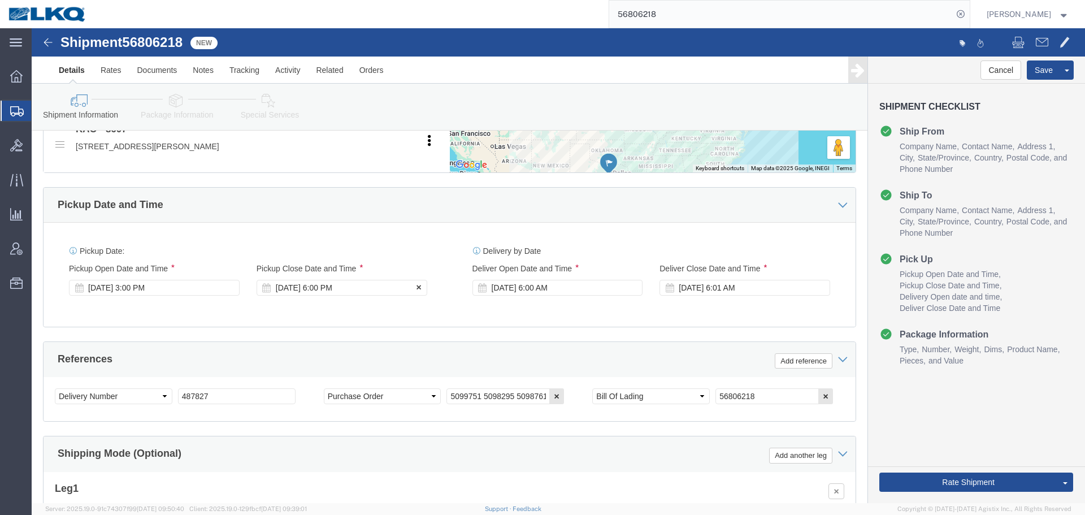
click div "Sep 17 2025 6:00 PM"
click div "Pickup Date: Pickup Start Date Pickup Start Time Pickup Open Date and Time Sep …"
click div "Sep 17 2025 3:00 PM"
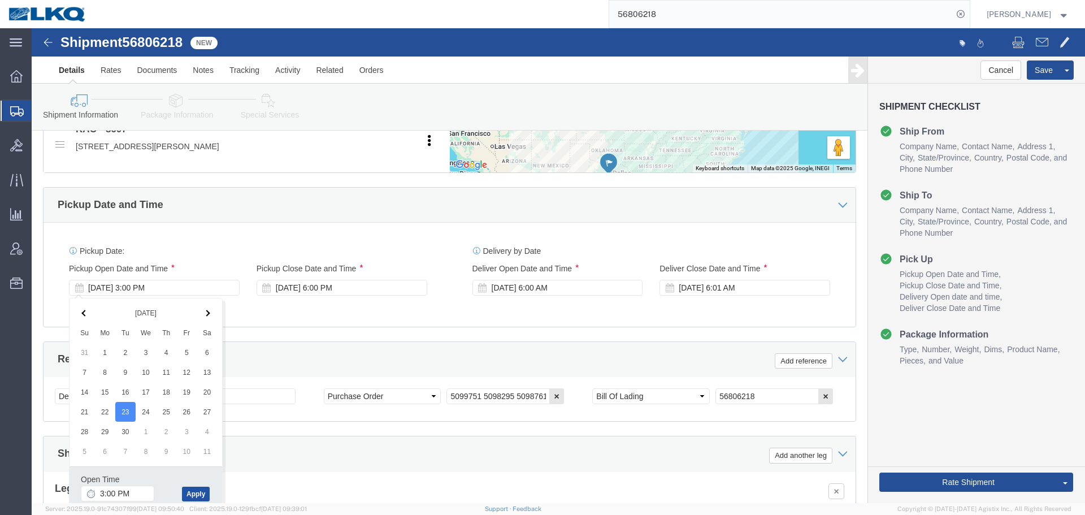
click button "Apply"
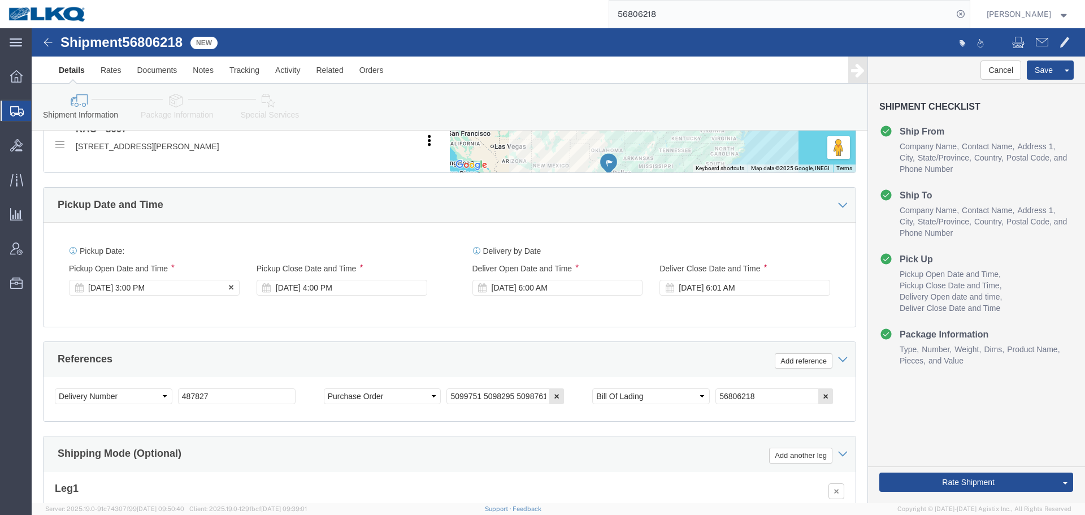
click div "Sep 23 2025 3:00 PM"
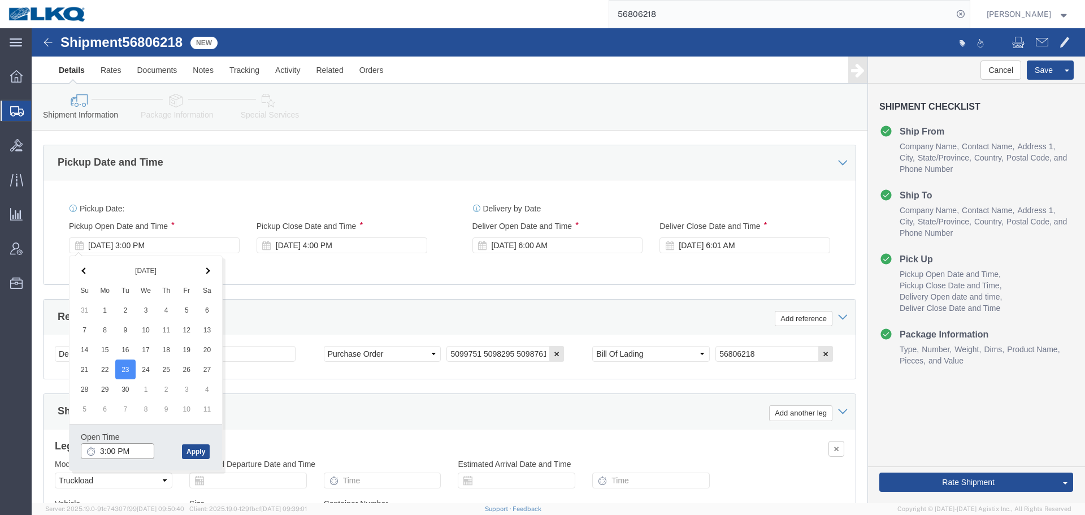
scroll to position [676, 0]
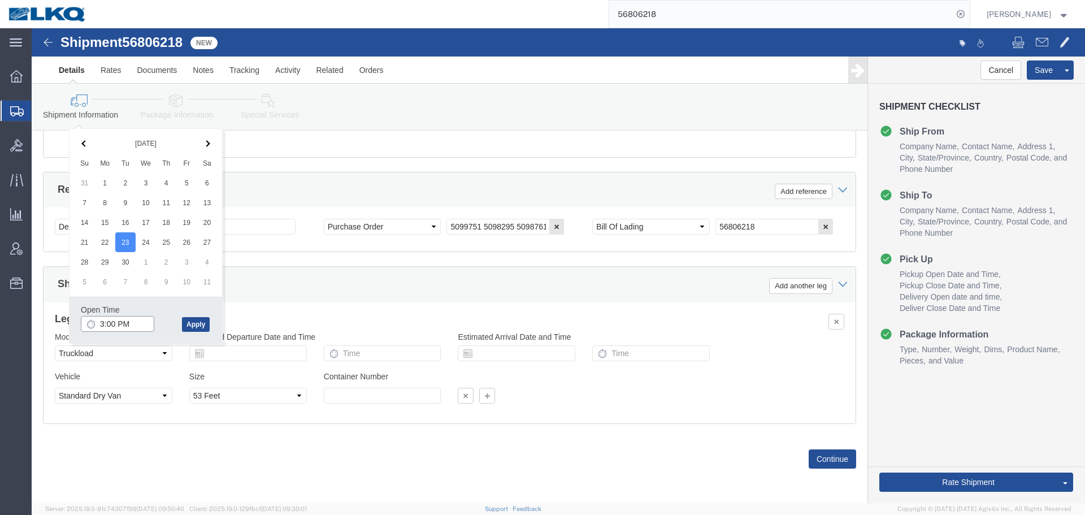
click input "3:00 PM"
type input "8:00 AM"
click button "Apply"
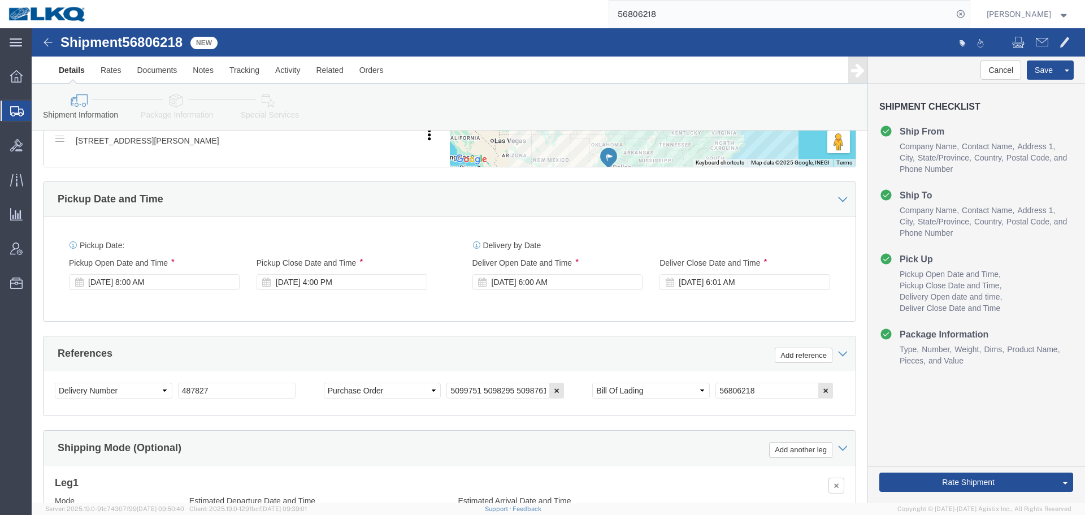
scroll to position [506, 0]
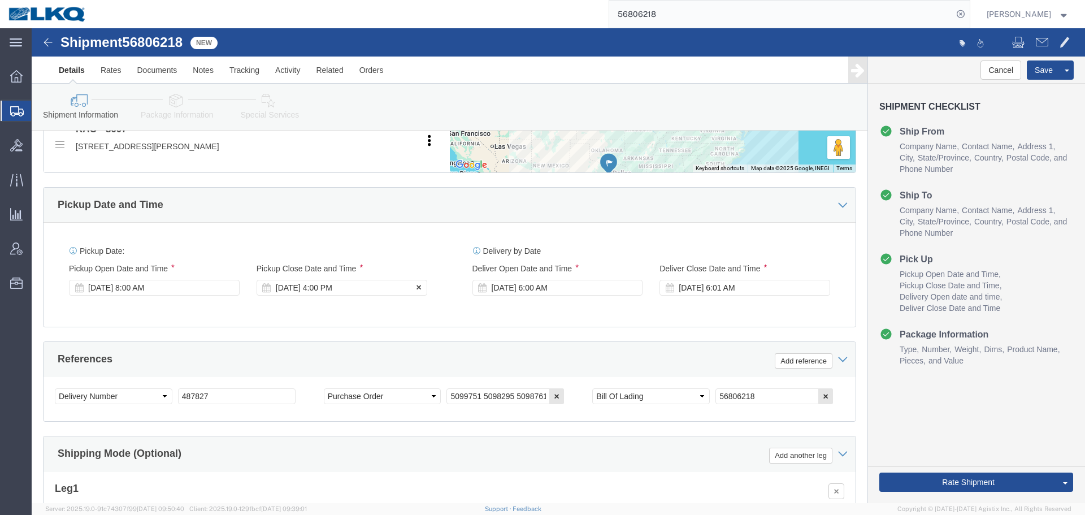
click div "Sep 23 2025 4:00 PM"
click input "4:00 PM"
type input "12:00 PM"
click button "Apply"
click button "Save"
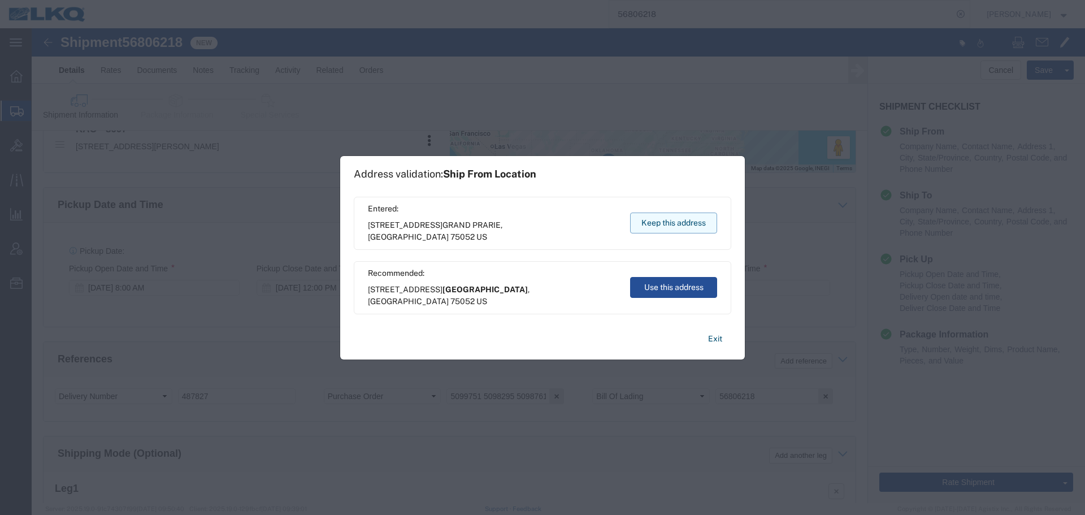
click at [707, 220] on button "Keep this address" at bounding box center [673, 222] width 87 height 21
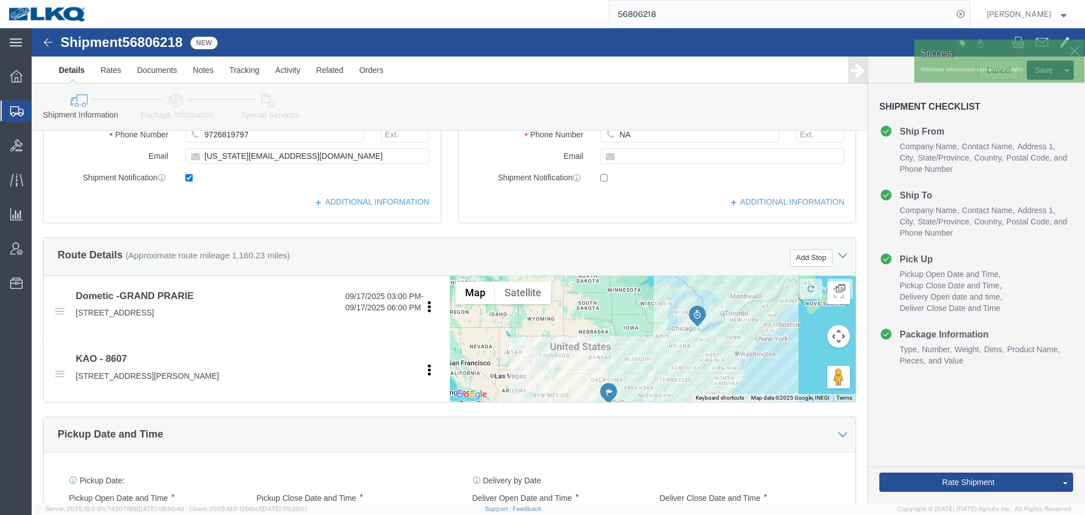
scroll to position [111, 0]
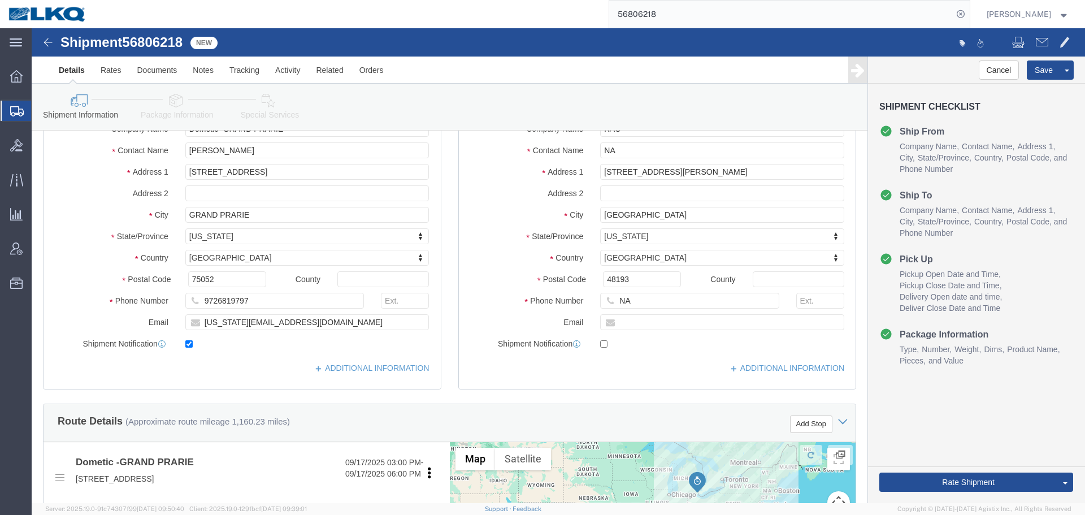
click div "Location Select Select My Profile Location 1100 - LKQ Crystal River 1103 - LKQ …"
click input "texas.shipping@dometic.com"
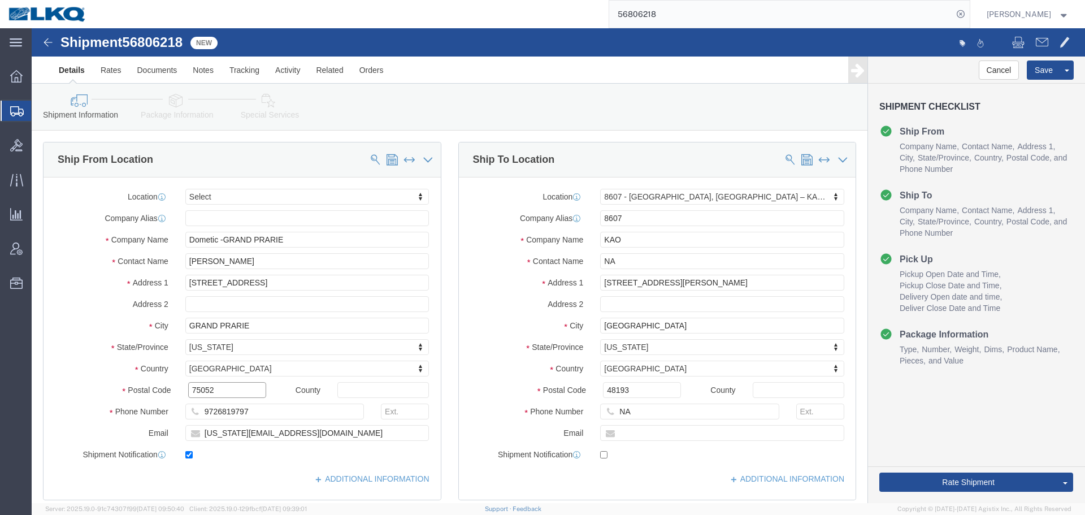
click input "75052"
click button "Save"
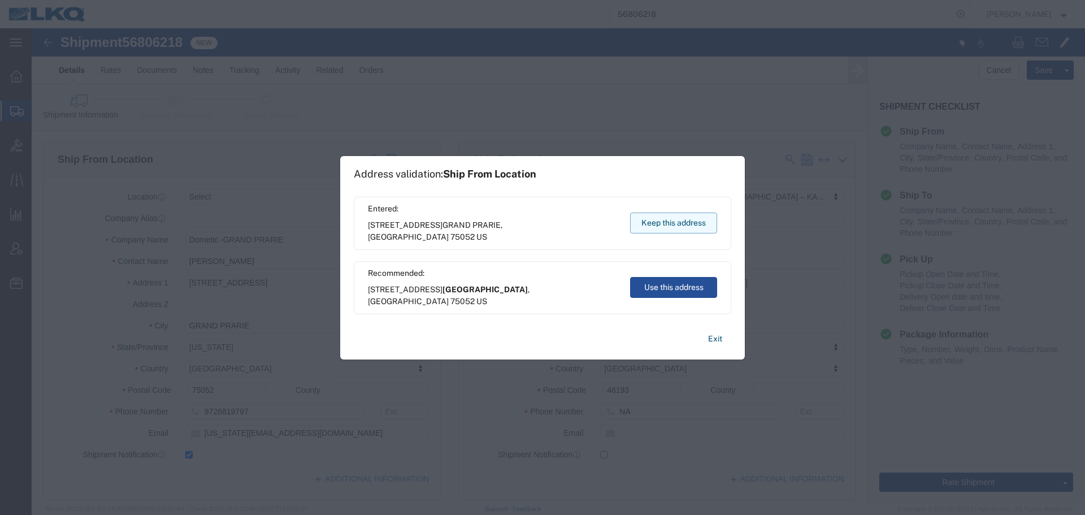
click at [671, 230] on button "Keep this address" at bounding box center [673, 222] width 87 height 21
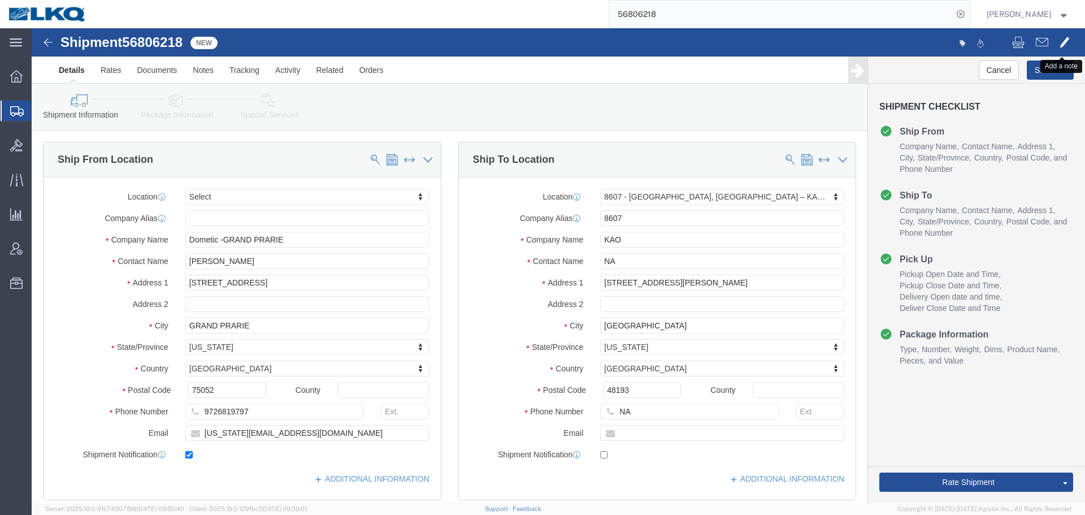
click span
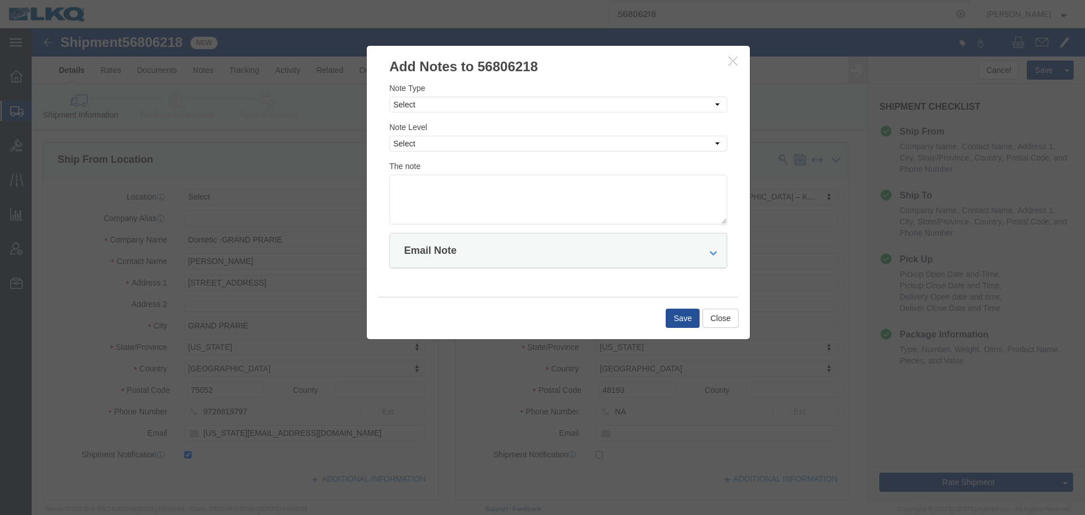
click icon "button"
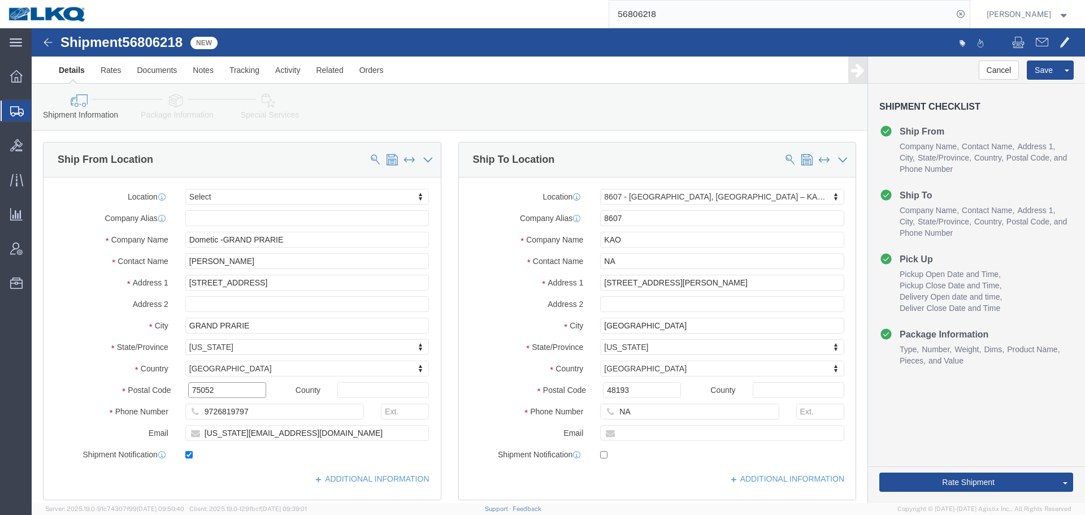
click input "75052"
click input "48193"
click span
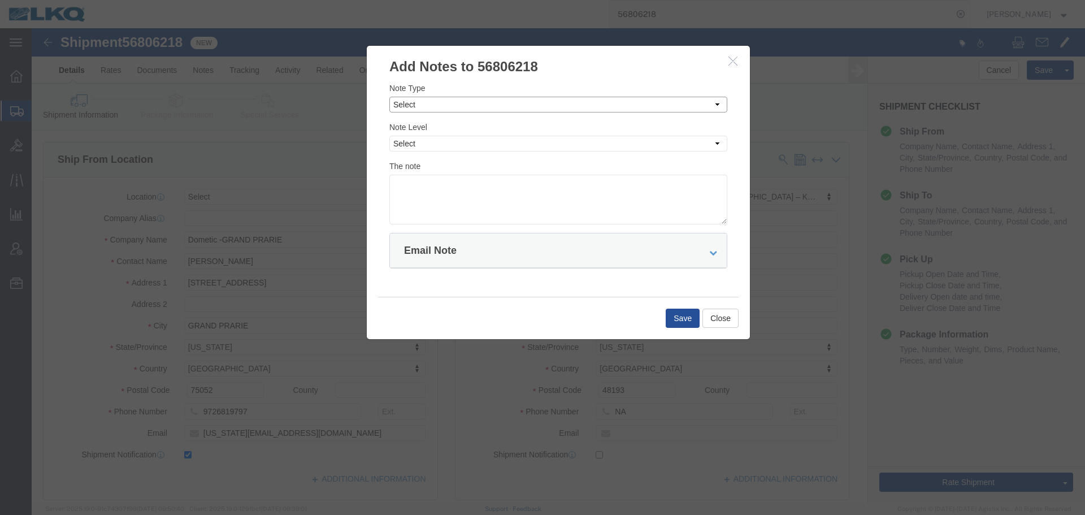
drag, startPoint x: 395, startPoint y: 73, endPoint x: 394, endPoint y: 84, distance: 10.2
click select "Select Approval Bid Notes Carrier Change Notes Claim Notes Content Hazmat Notes…"
select select "BID_NOTES"
click select "Select Approval Bid Notes Carrier Change Notes Claim Notes Content Hazmat Notes…"
click select "Select Private to Account Private to Vendor Public"
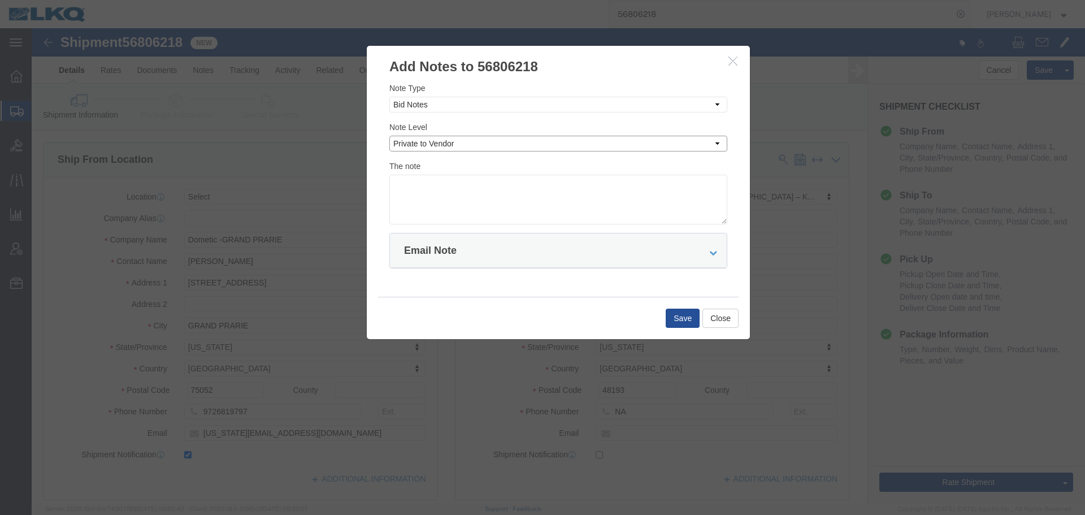
click select "Select Private to Account Private to Vendor Public"
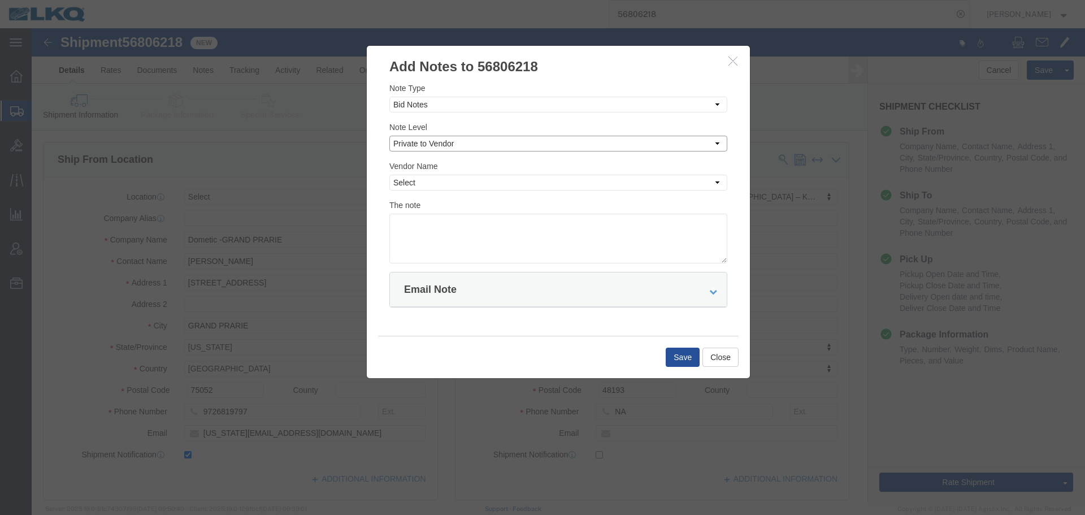
click select "Select Private to Account Private to Vendor Public"
select select "PRIVATE_TO_ACCOUNT"
click select "Select Private to Account Private to Vendor Public"
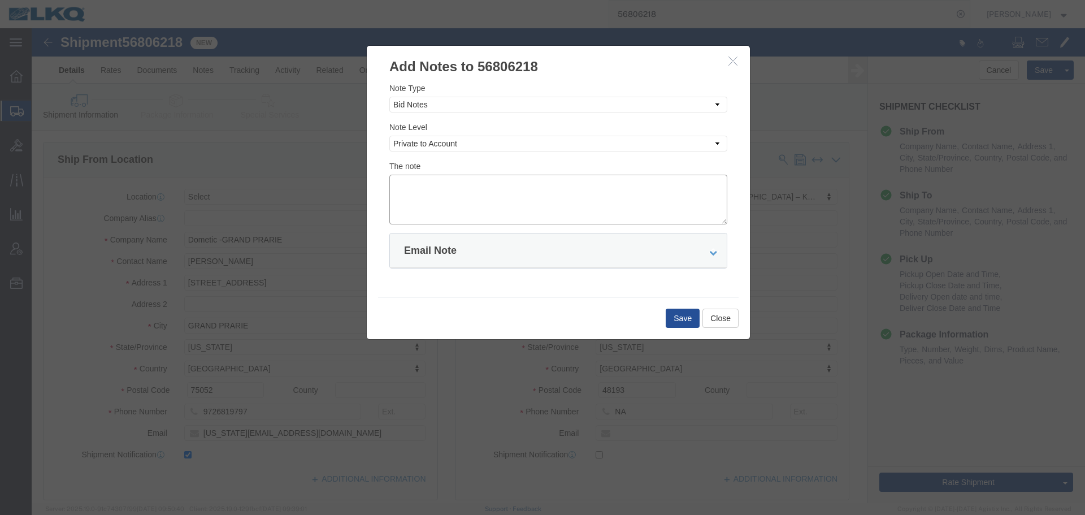
click textarea
paste textarea "$2,065"
click textarea "DAT: $2,065"
type textarea "DAT: $2065"
click div "Save Close"
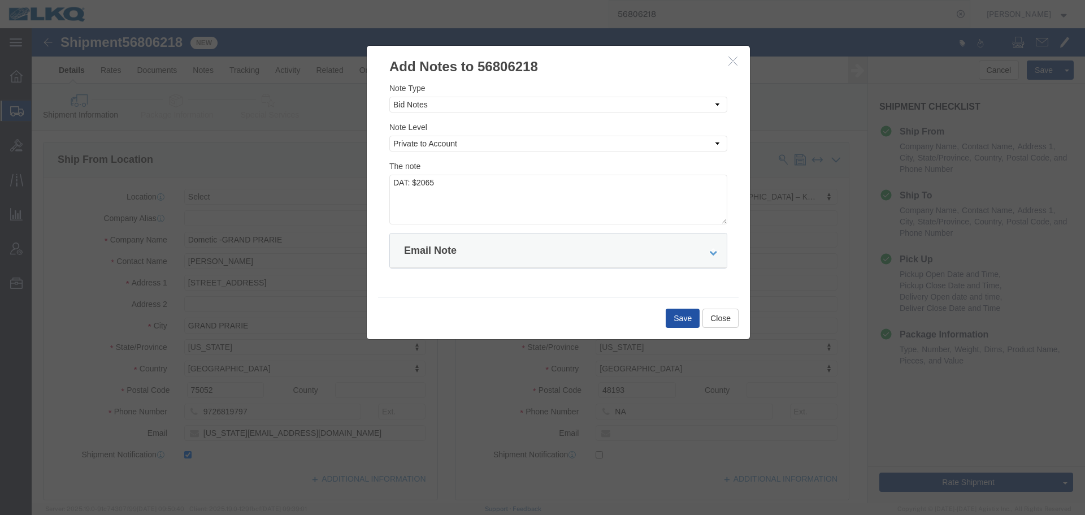
click button "Save"
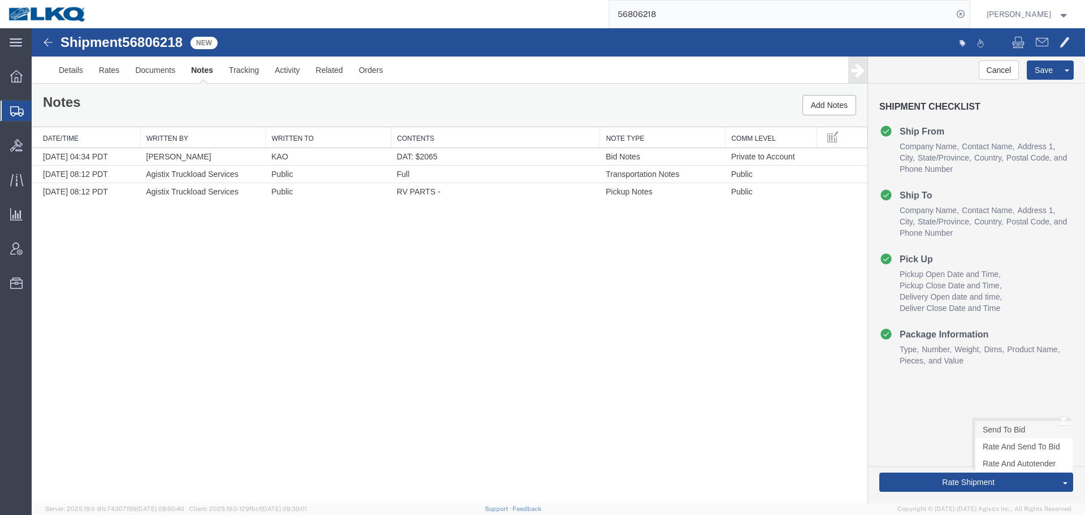
click at [996, 428] on link "Send To Bid" at bounding box center [1024, 429] width 98 height 17
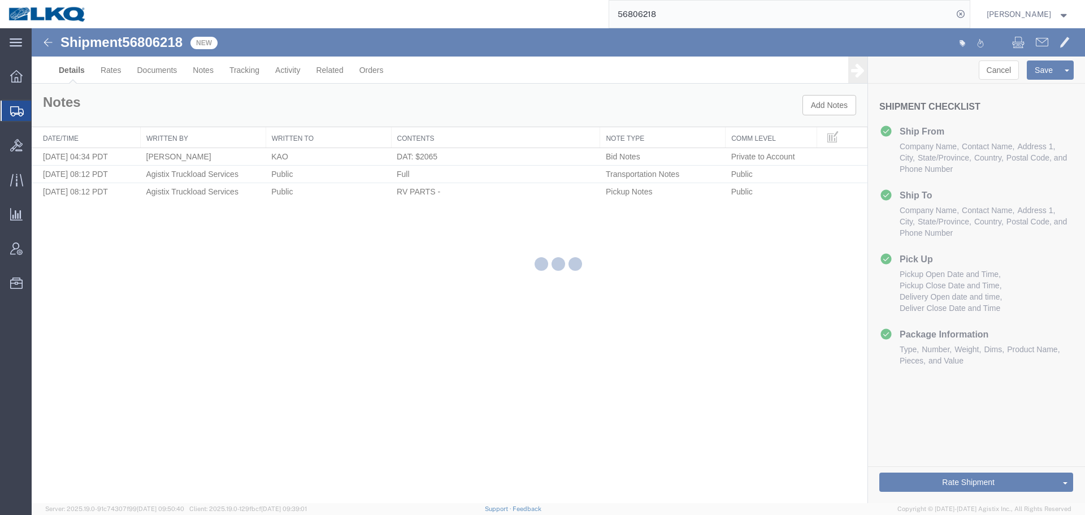
select select "30604"
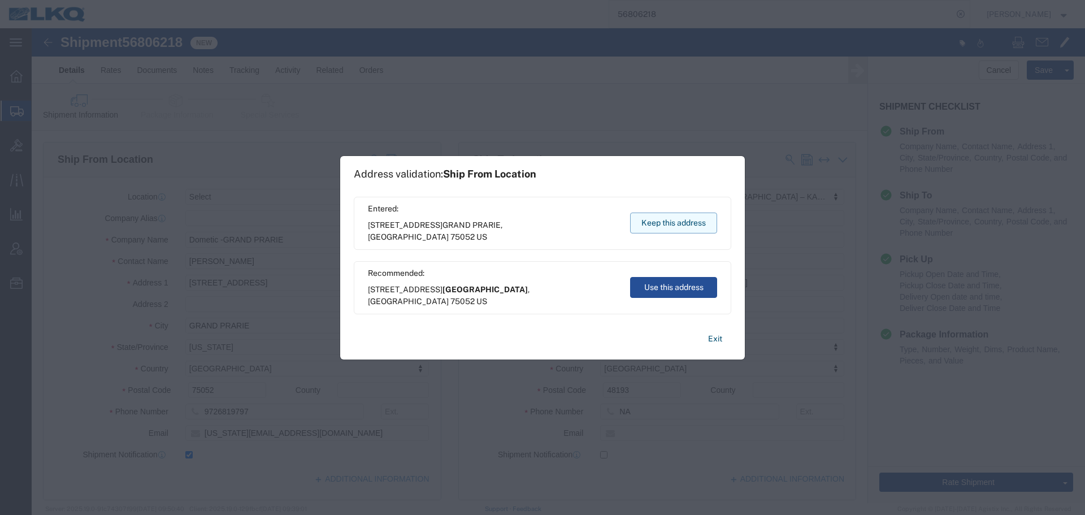
click at [683, 219] on button "Keep this address" at bounding box center [673, 222] width 87 height 21
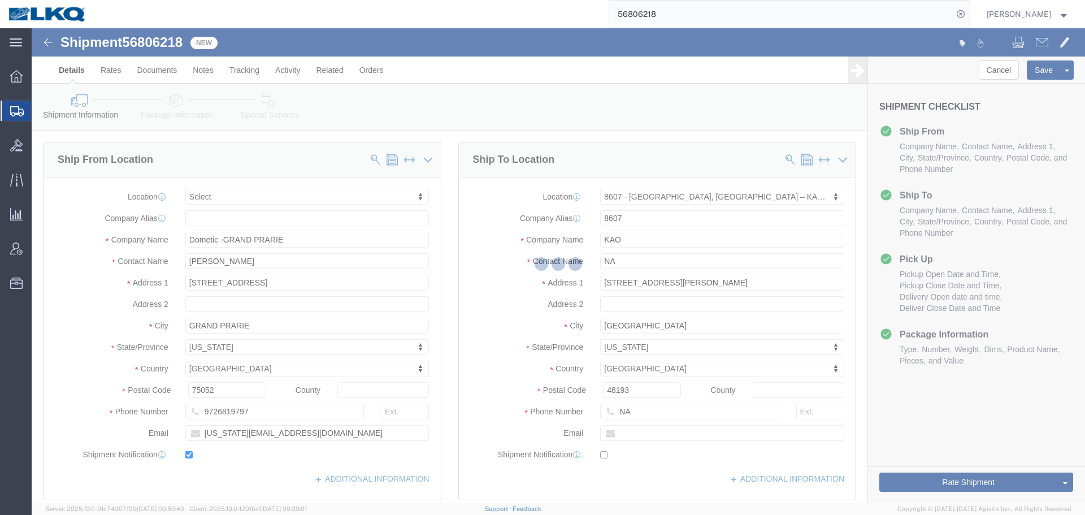
select select "30604"
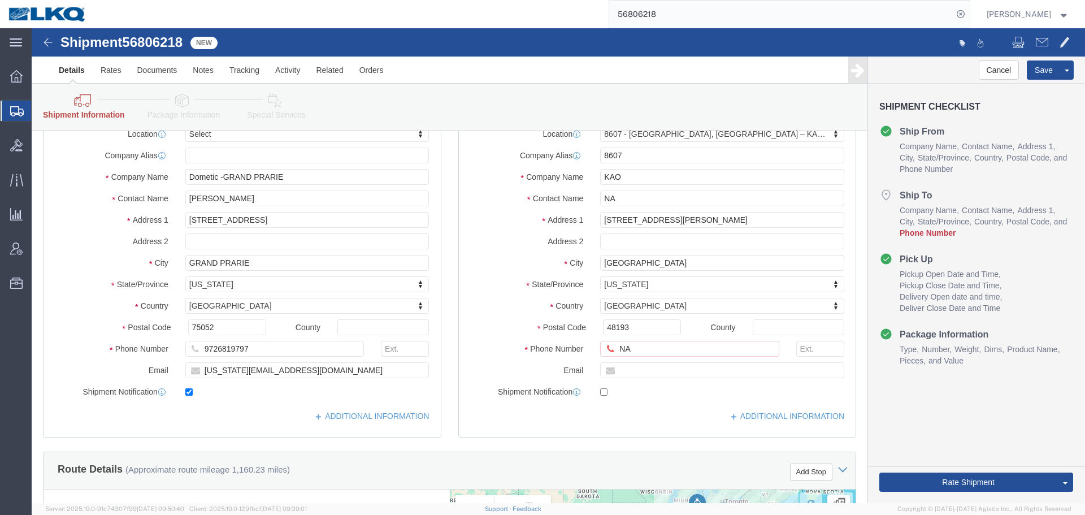
scroll to position [169, 0]
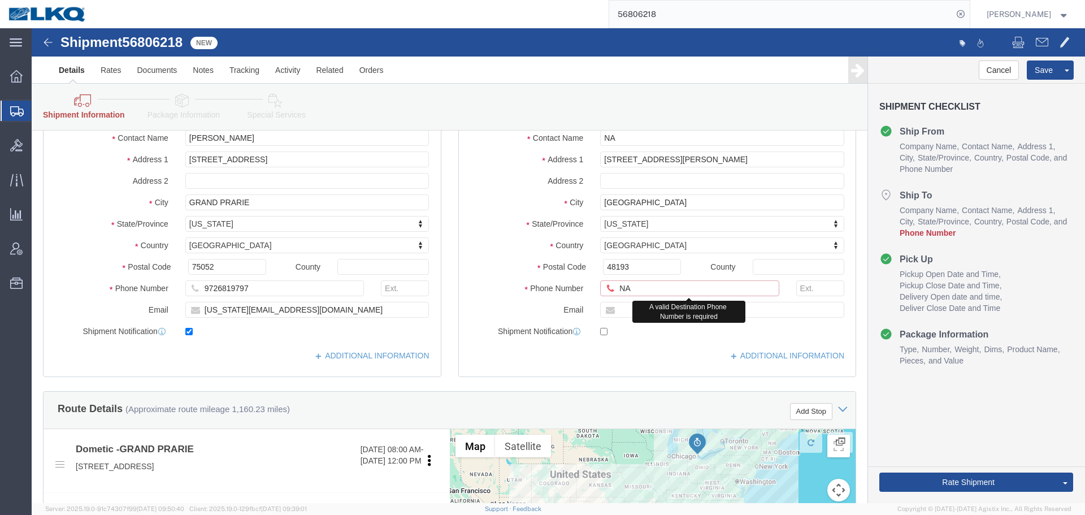
click input "NA"
drag, startPoint x: 603, startPoint y: 259, endPoint x: 590, endPoint y: 258, distance: 13.0
click input "NA"
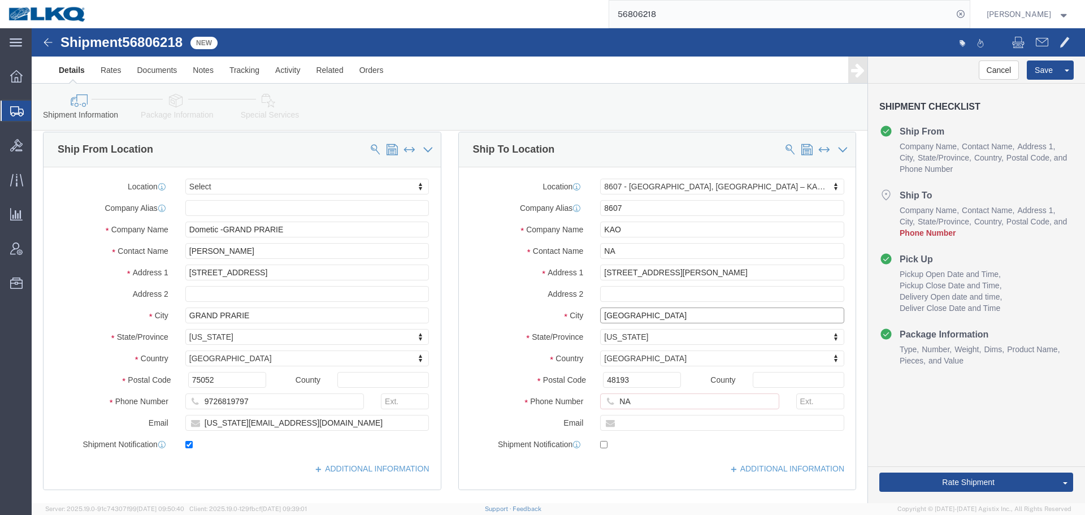
click input "[GEOGRAPHIC_DATA]"
drag, startPoint x: 611, startPoint y: 372, endPoint x: 548, endPoint y: 372, distance: 63.3
click div "Phone Number NA A valid Destination Phone Number is required"
paste input "70-655-4514"
click input "[PHONE_NUMBER]"
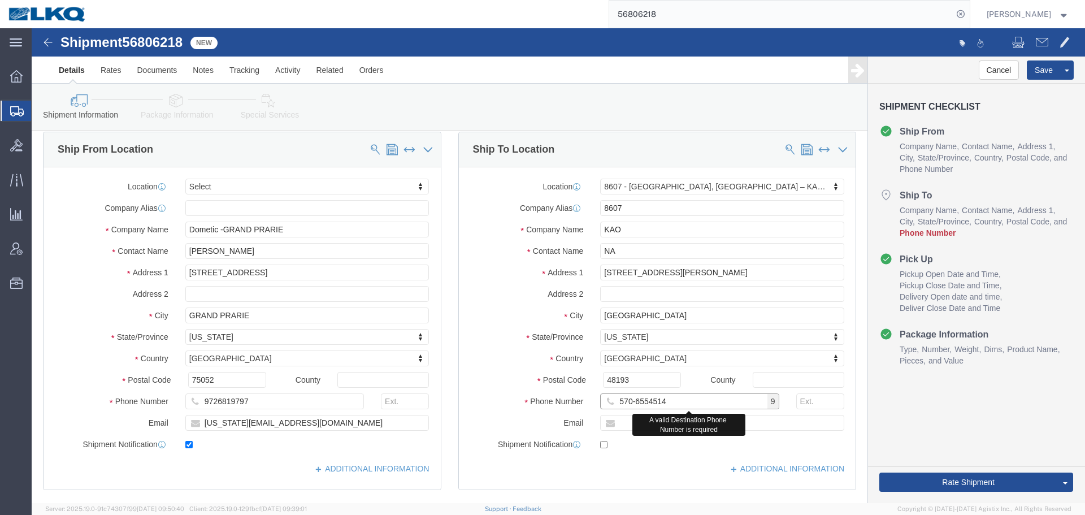
click input "570-6554514"
type input "5706554514"
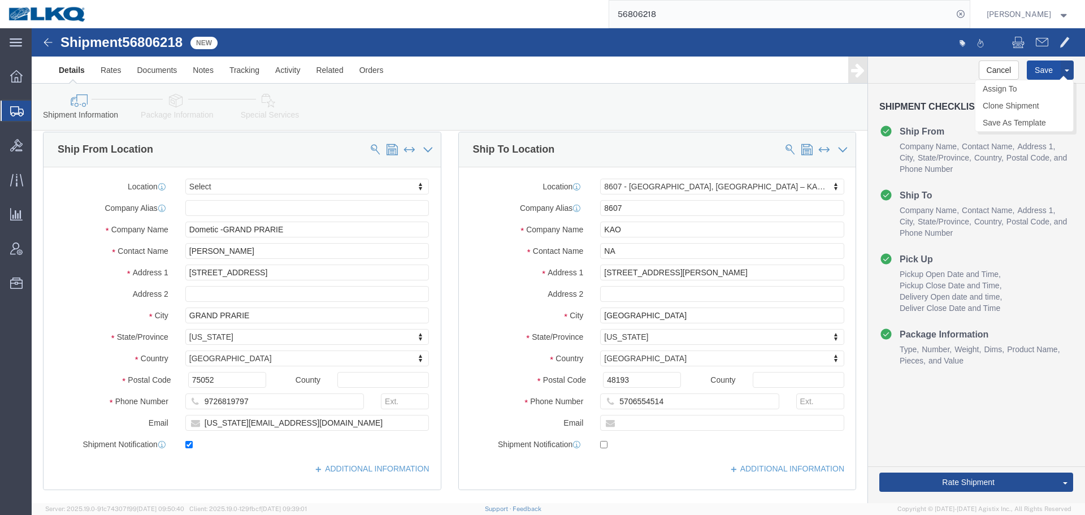
click button "Save"
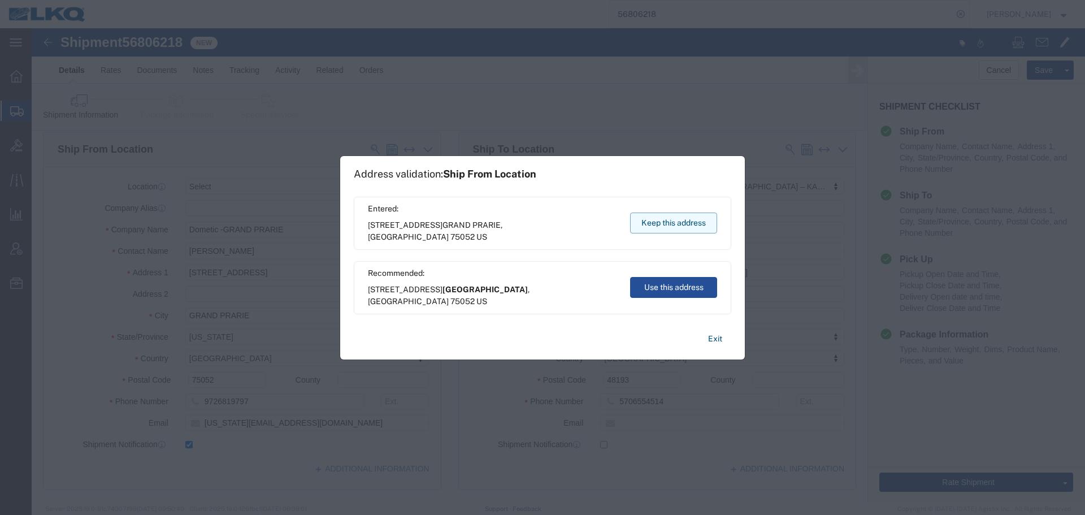
click at [702, 230] on button "Keep this address" at bounding box center [673, 222] width 87 height 21
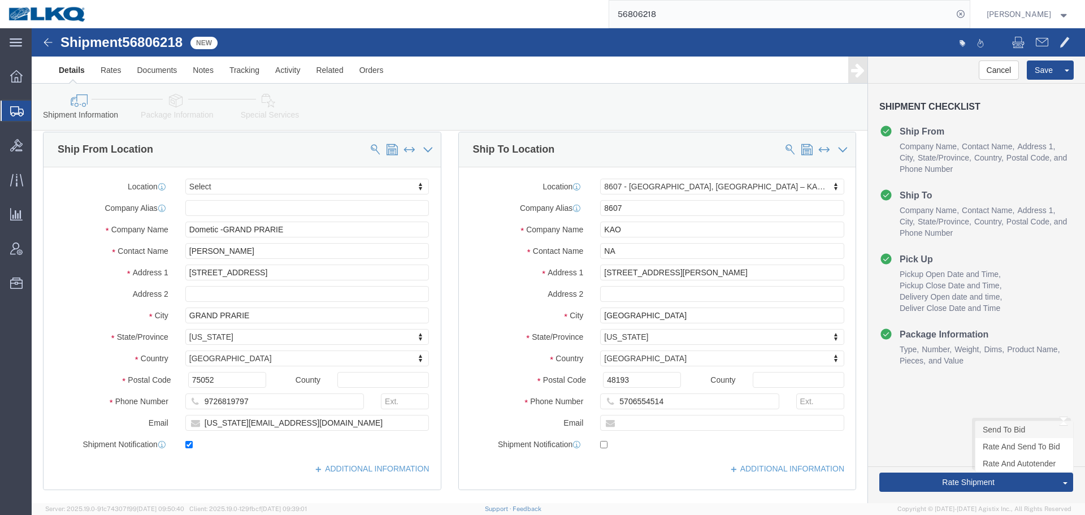
click link "Send To Bid"
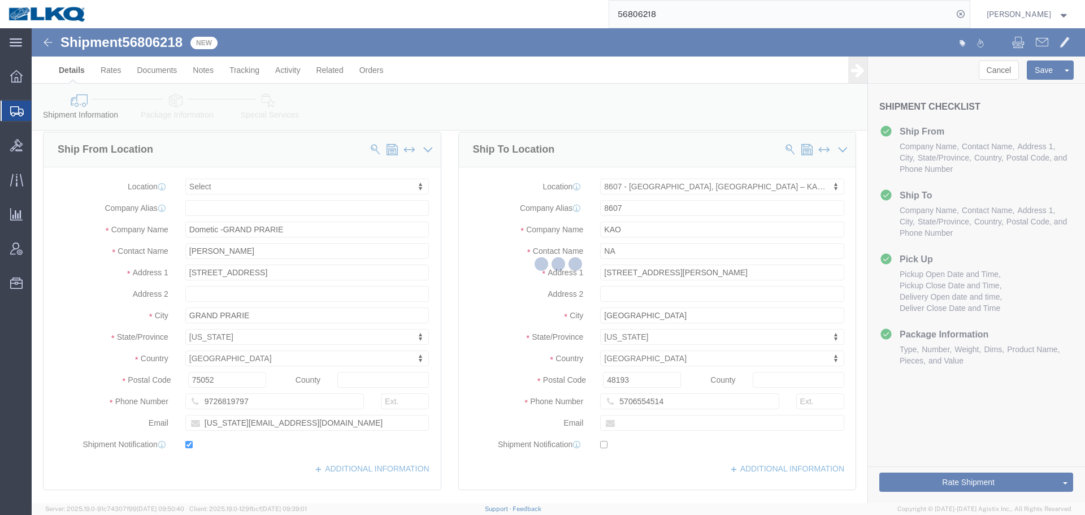
select select "TL"
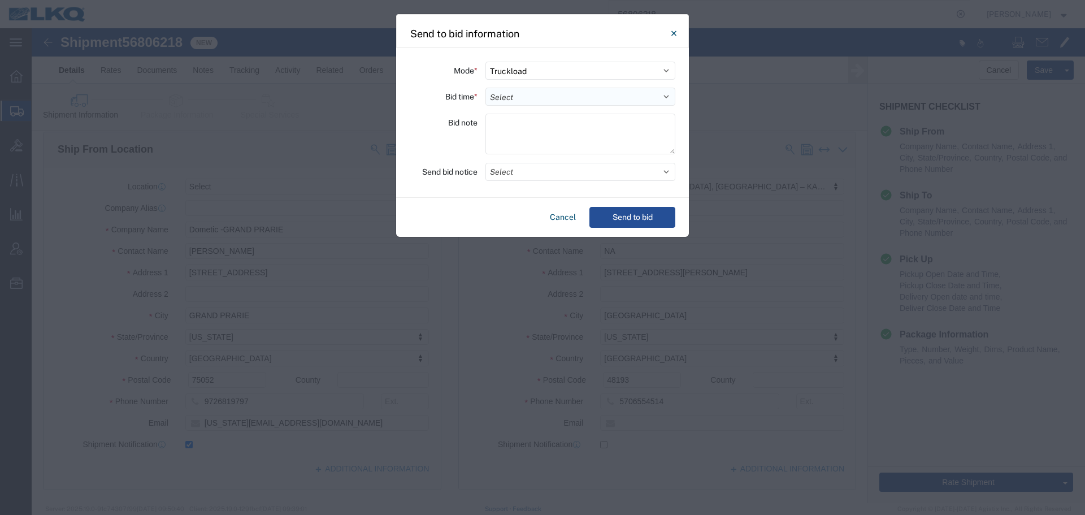
drag, startPoint x: 569, startPoint y: 93, endPoint x: 564, endPoint y: 99, distance: 7.2
click at [569, 93] on select "Select 30 Min (Rush) 1 Hour (Rush) 2 Hours (Rush) 4 Hours (Rush) 8 Hours (Rush)…" at bounding box center [580, 97] width 190 height 18
select select "24"
click at [485, 88] on select "Select 30 Min (Rush) 1 Hour (Rush) 2 Hours (Rush) 4 Hours (Rush) 8 Hours (Rush)…" at bounding box center [580, 97] width 190 height 18
click at [546, 175] on button "Select" at bounding box center [580, 172] width 190 height 18
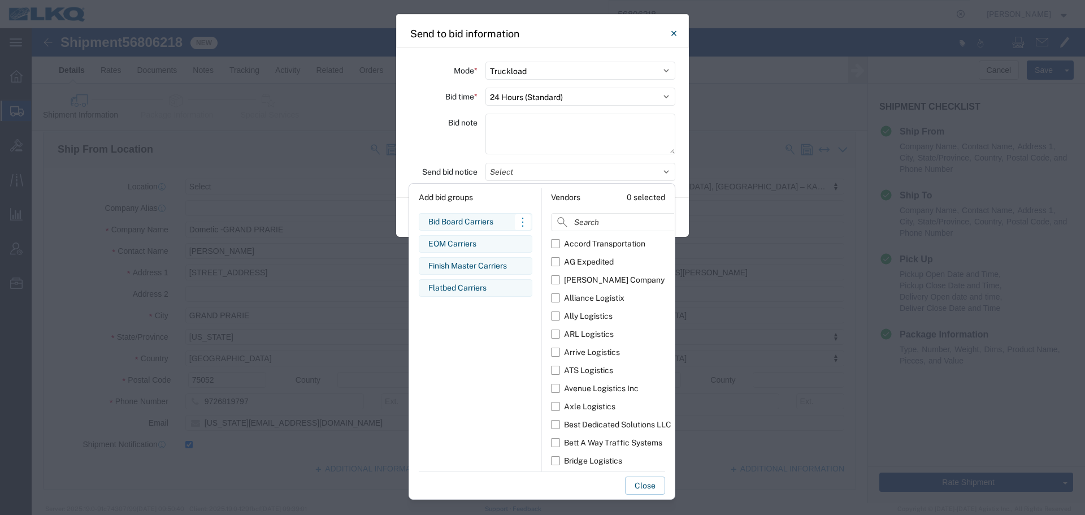
click at [490, 220] on div "Bid Board Carriers" at bounding box center [475, 222] width 94 height 12
click at [442, 140] on div "Bid note" at bounding box center [444, 136] width 68 height 44
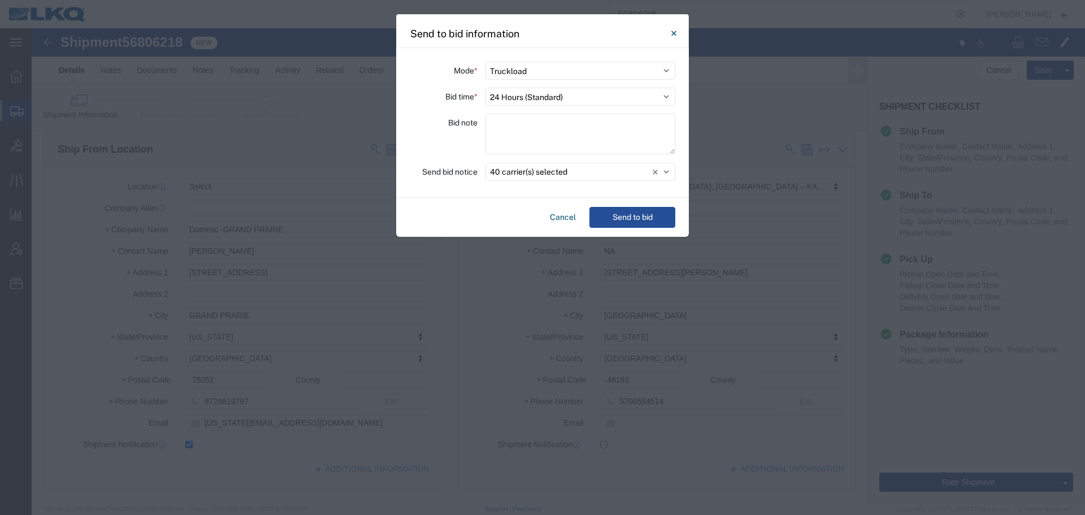
click at [633, 204] on div "Cancel Send to bid" at bounding box center [542, 217] width 293 height 39
click at [636, 208] on button "Send to bid" at bounding box center [632, 217] width 86 height 21
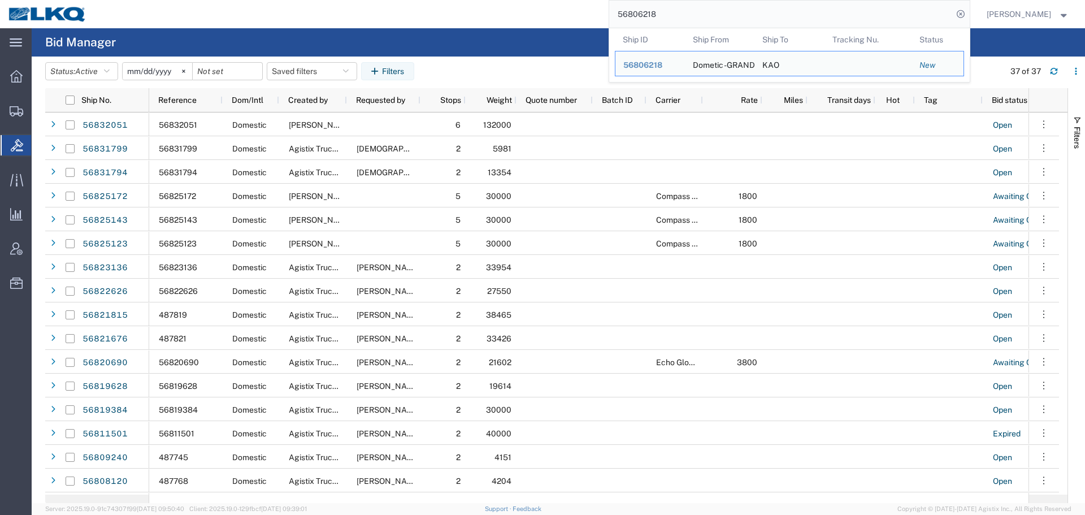
click at [791, 3] on input "56806218" at bounding box center [780, 14] width 343 height 27
paste input "79509"
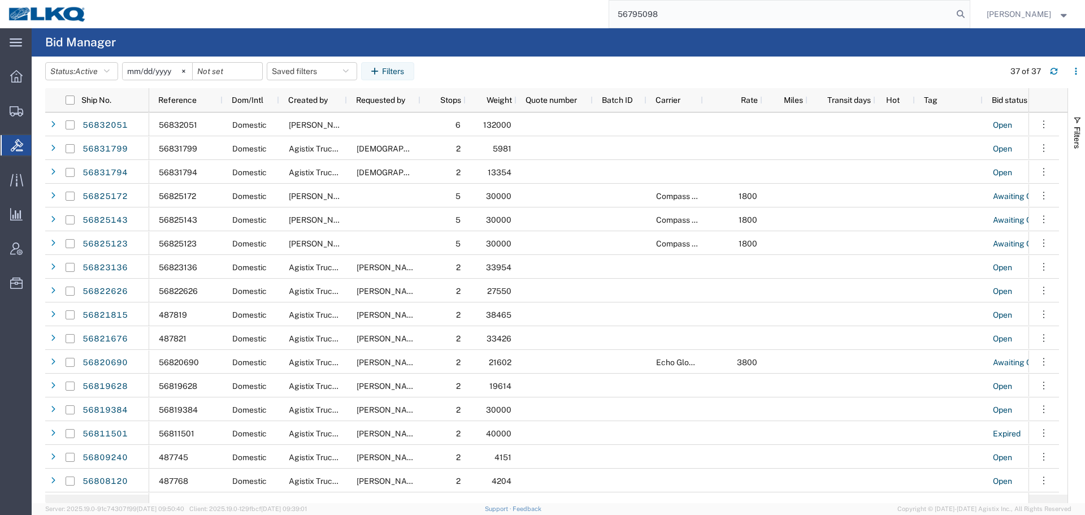
type input "56795098"
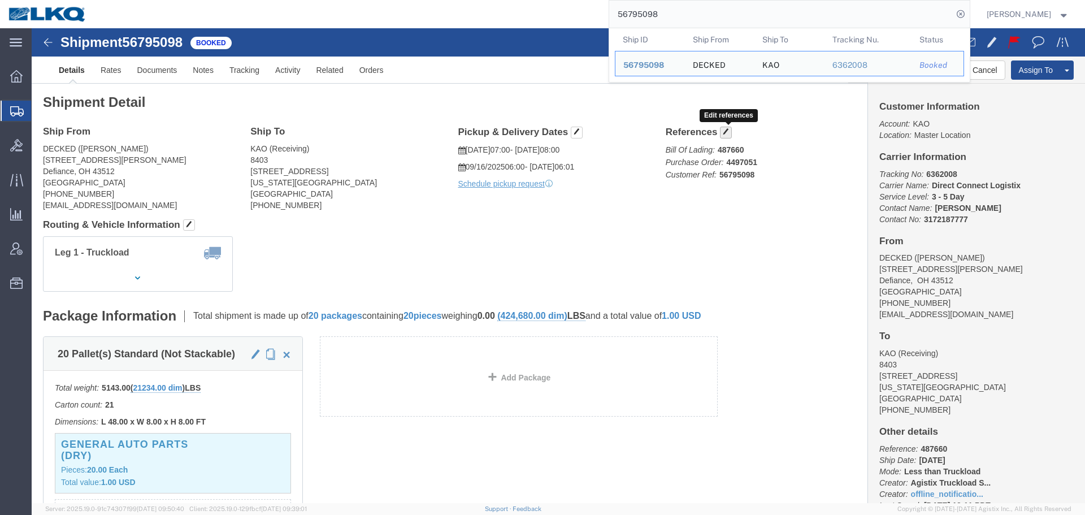
click span "button"
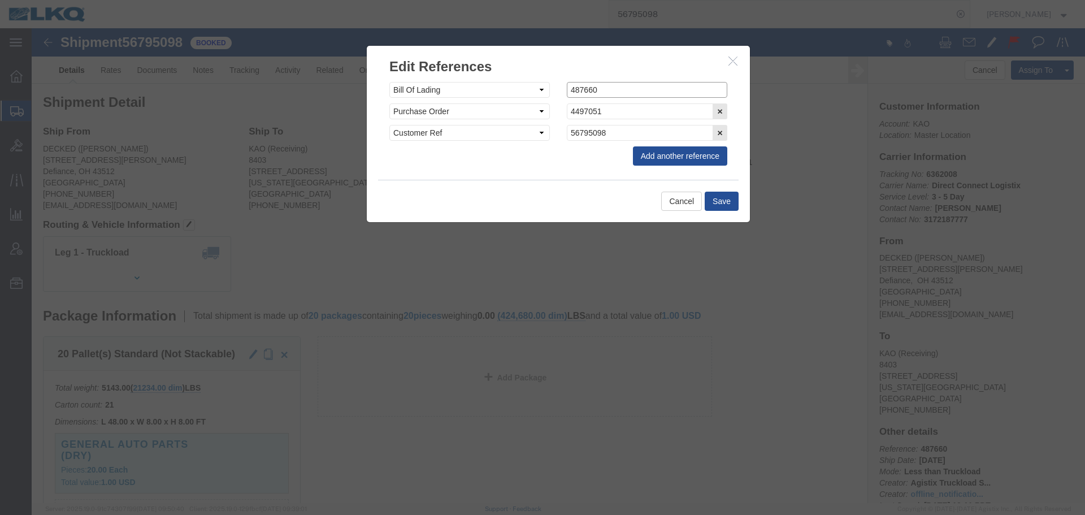
click input "487660"
paste input "829"
type input "487829"
click button "Save"
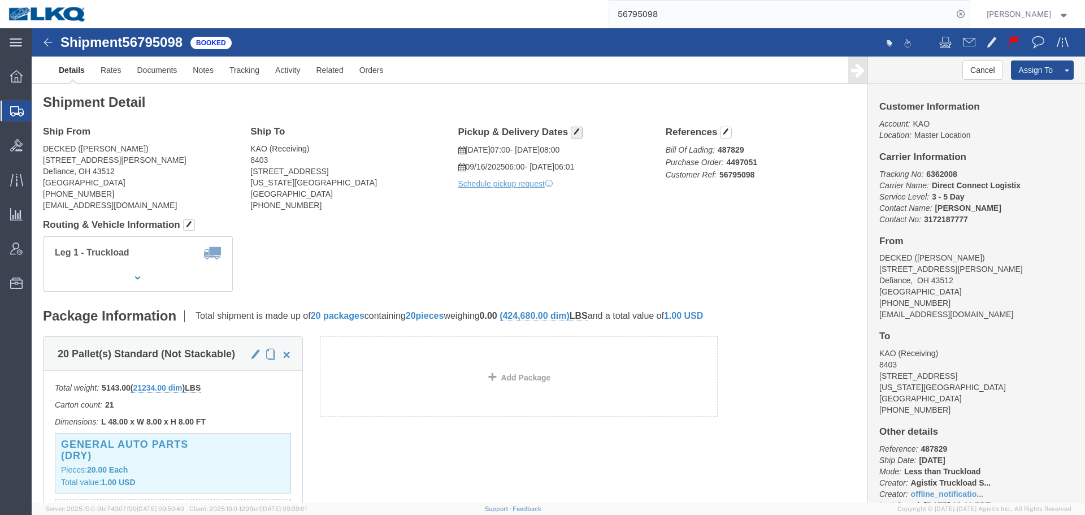
click span "button"
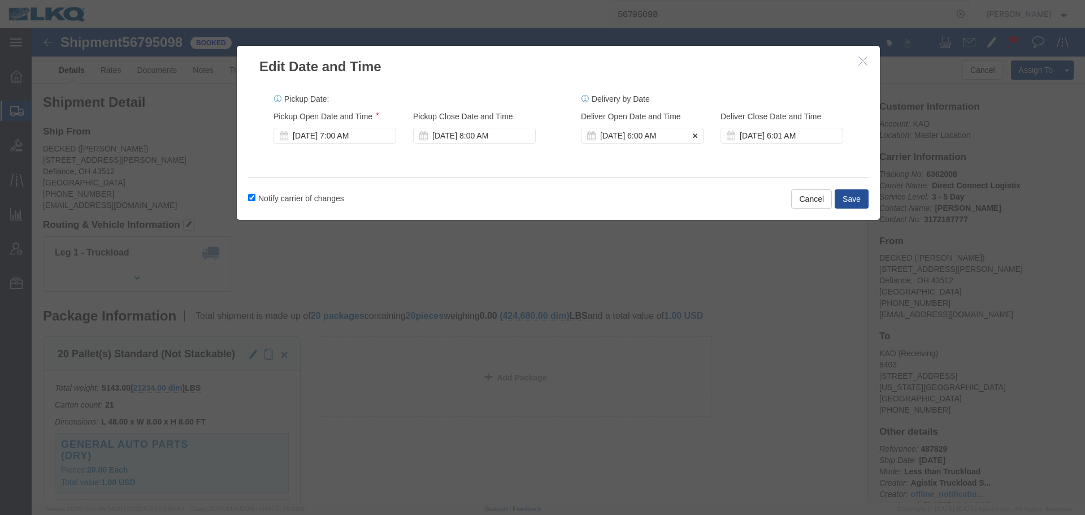
click div "[DATE] 6:00 AM"
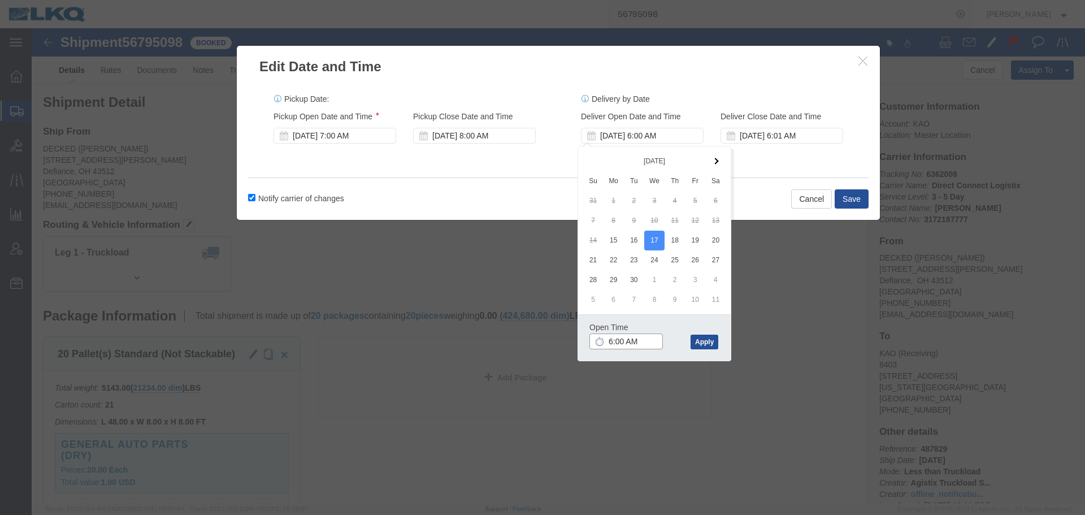
click input "6:00 AM"
type input "7:30 AM"
click button "Apply"
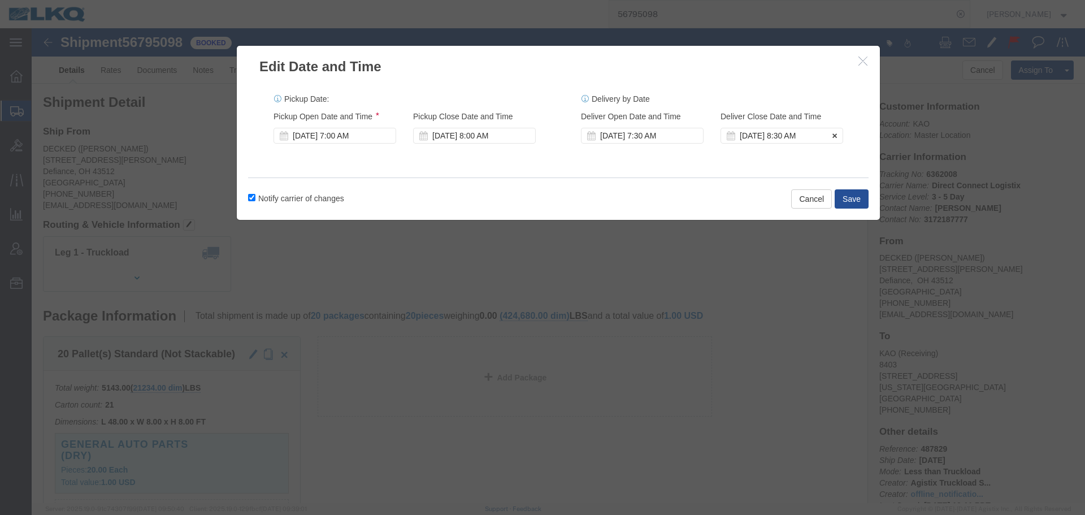
click div "[DATE] 8:30 AM"
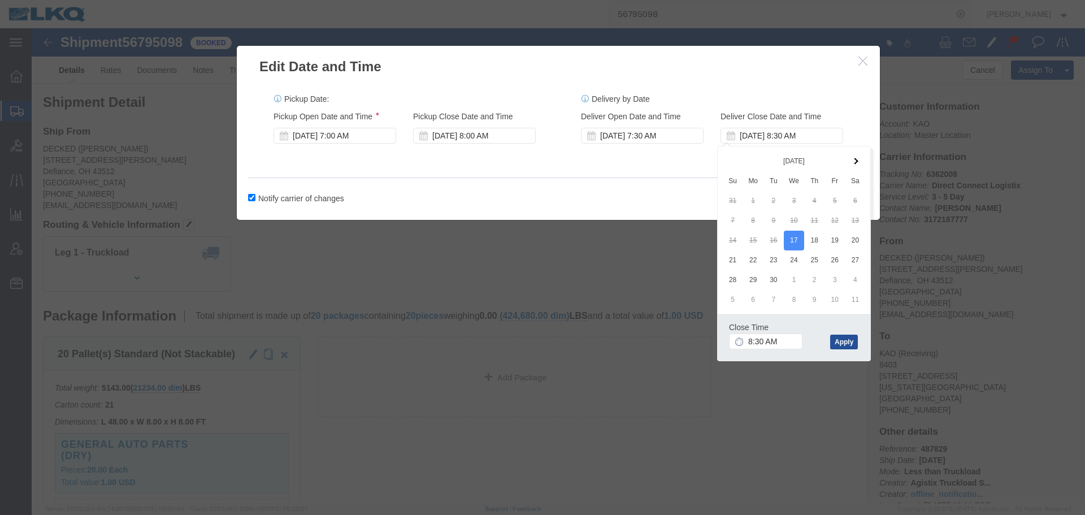
click div "Close Time 8:30 AM [DATE] 8:30 AM - [DATE] 8:30 AM Cancel Apply"
click input "8:30 AM"
type input "7:31 AM"
click button "Apply"
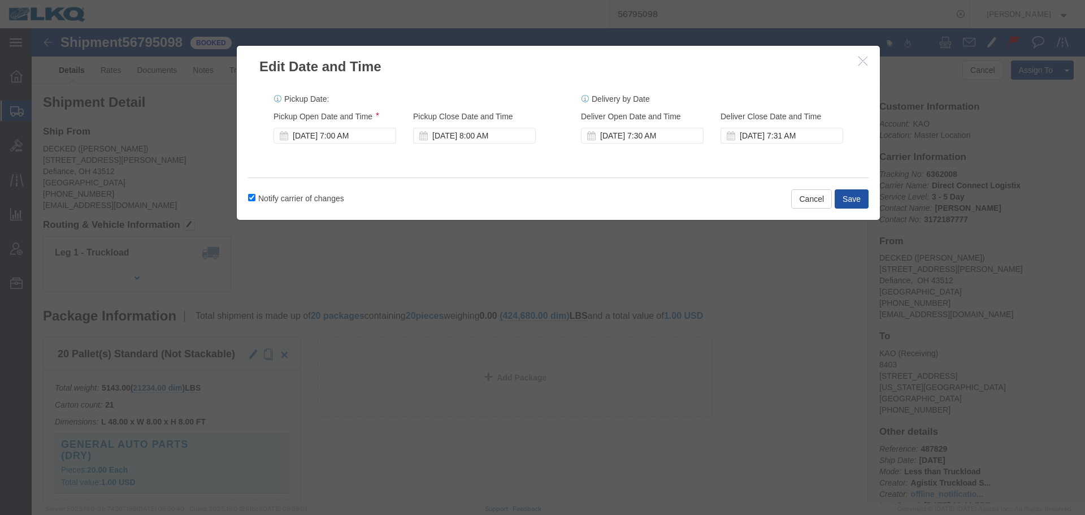
click button "Save"
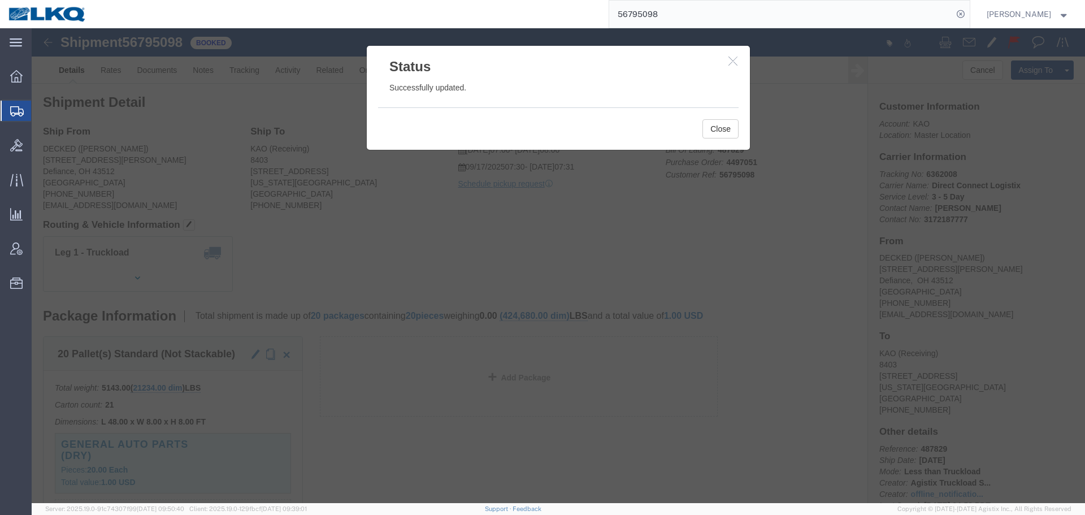
click icon "button"
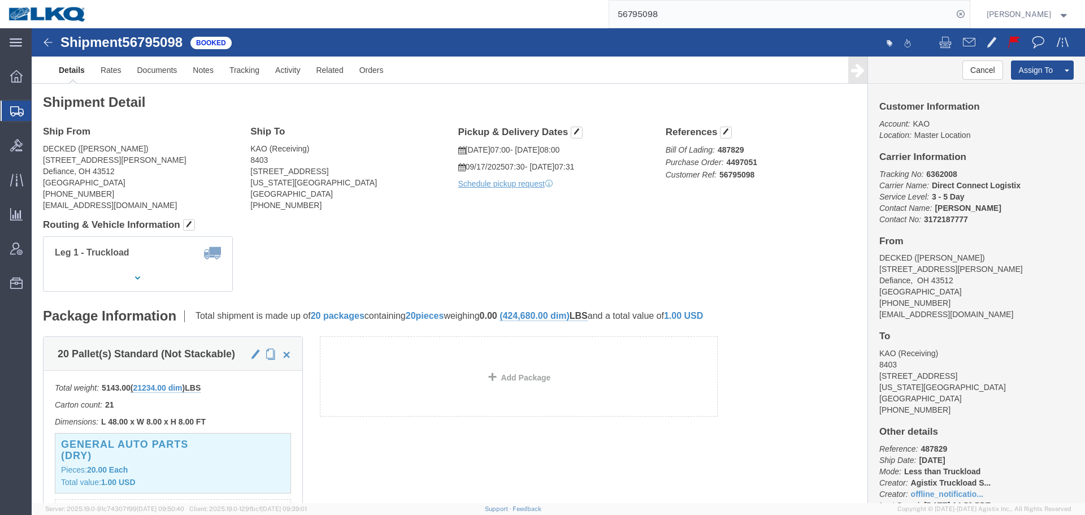
click at [716, 16] on input "56795098" at bounding box center [780, 14] width 343 height 27
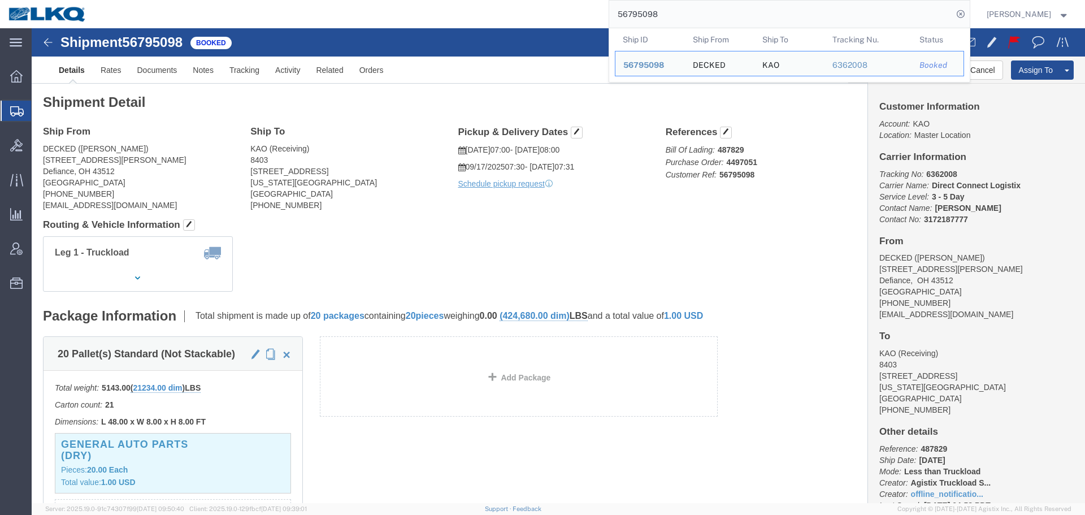
paste input "481864"
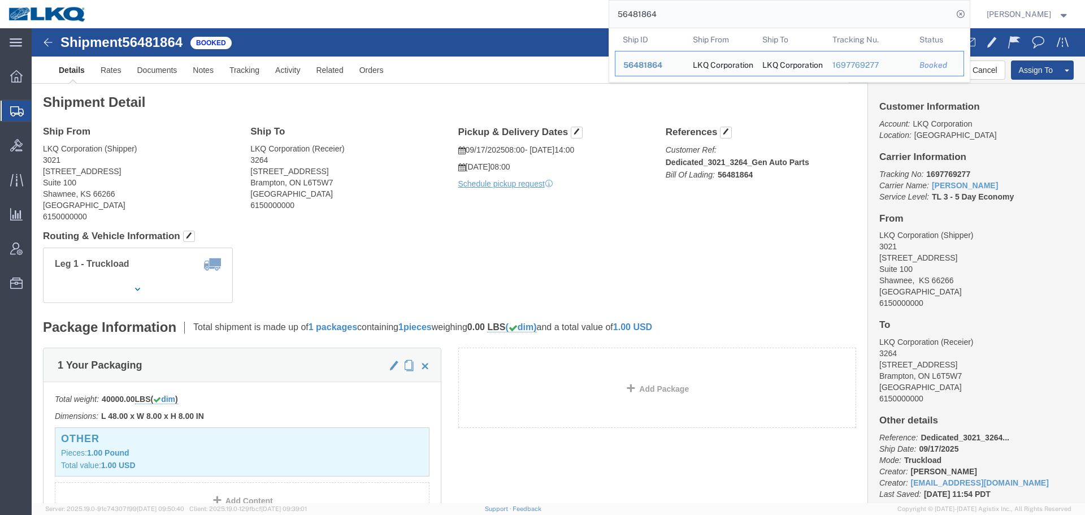
click div "Leg 1 - Truckload Number of trucks: 1"
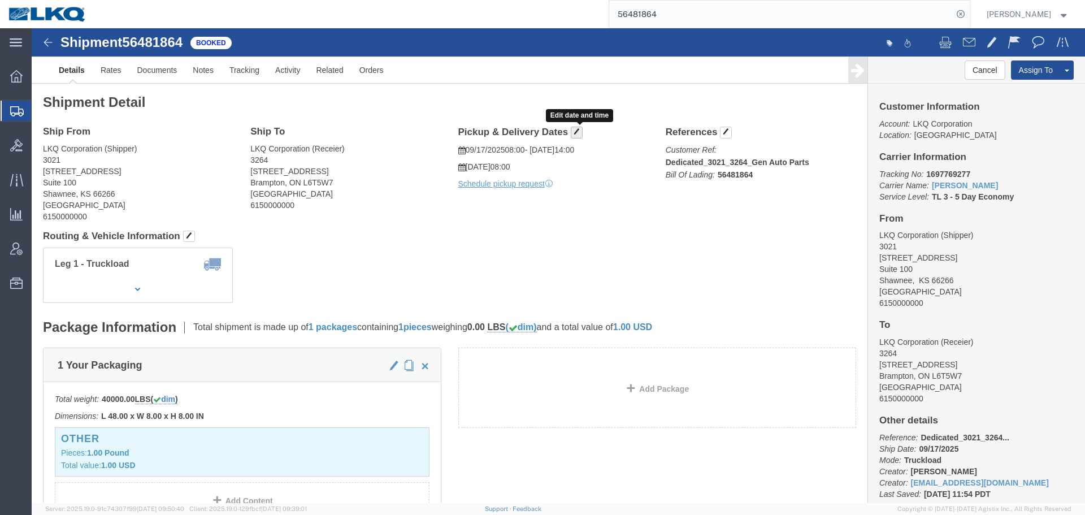
click button "button"
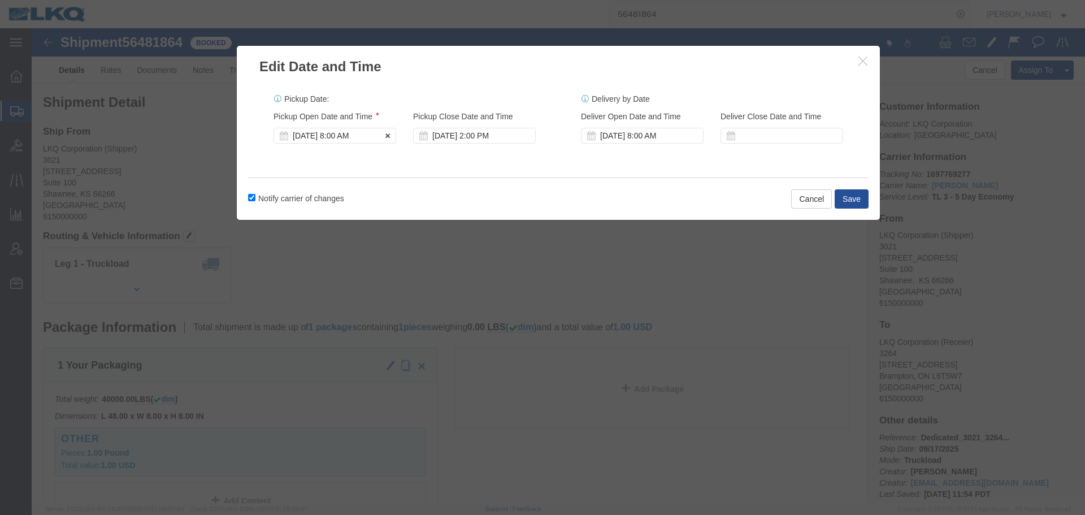
click div "[DATE] 8:00 AM"
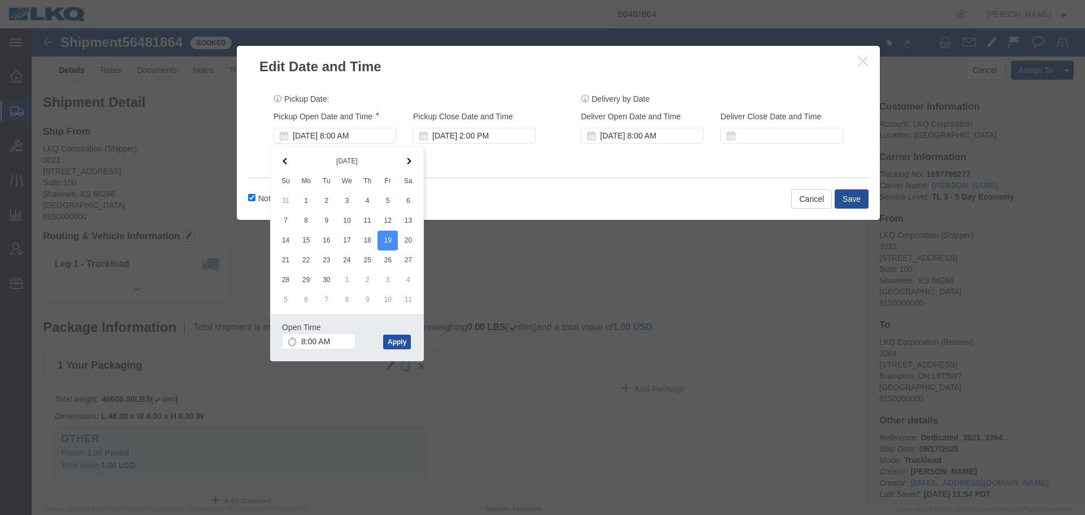
click button "Apply"
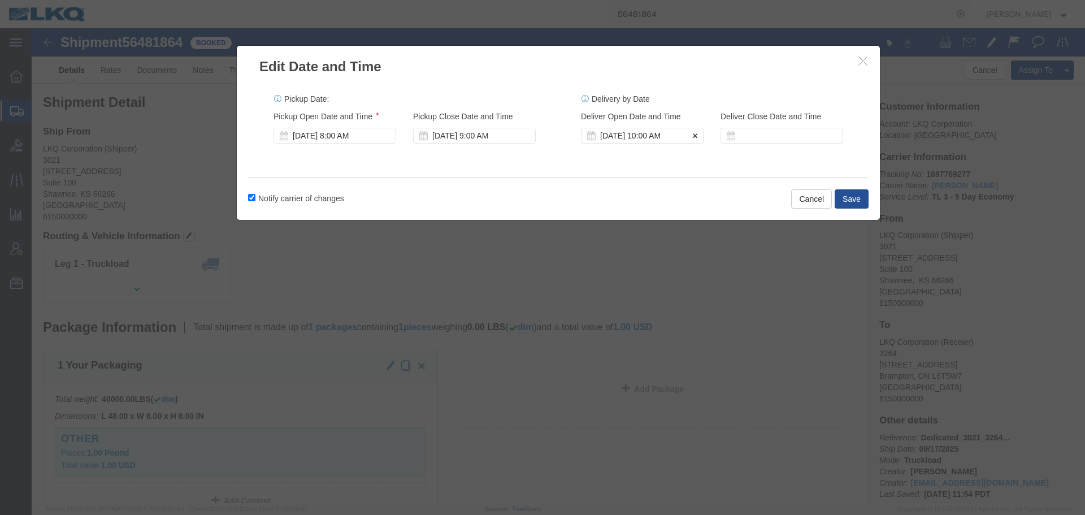
click div "[DATE] 10:00 AM"
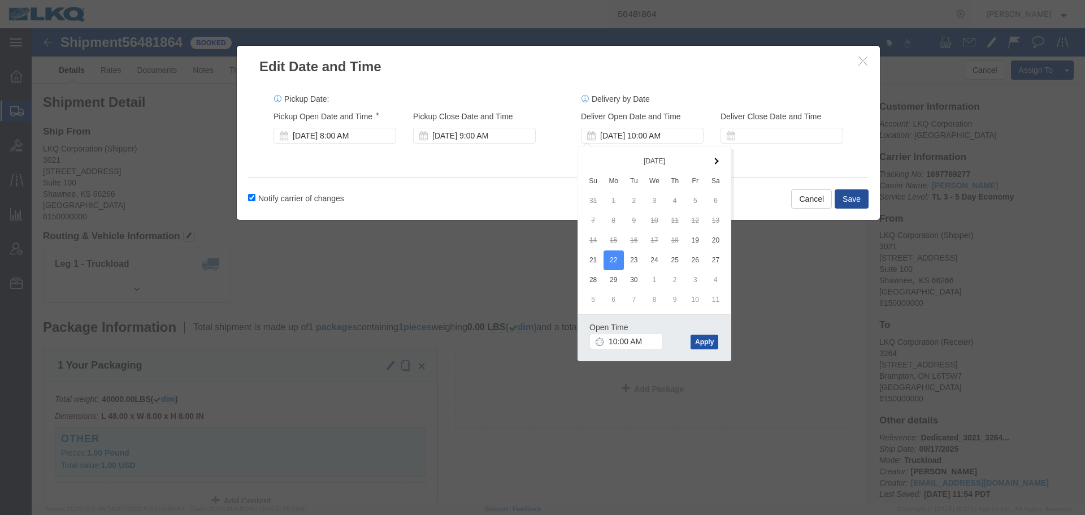
click button "Apply"
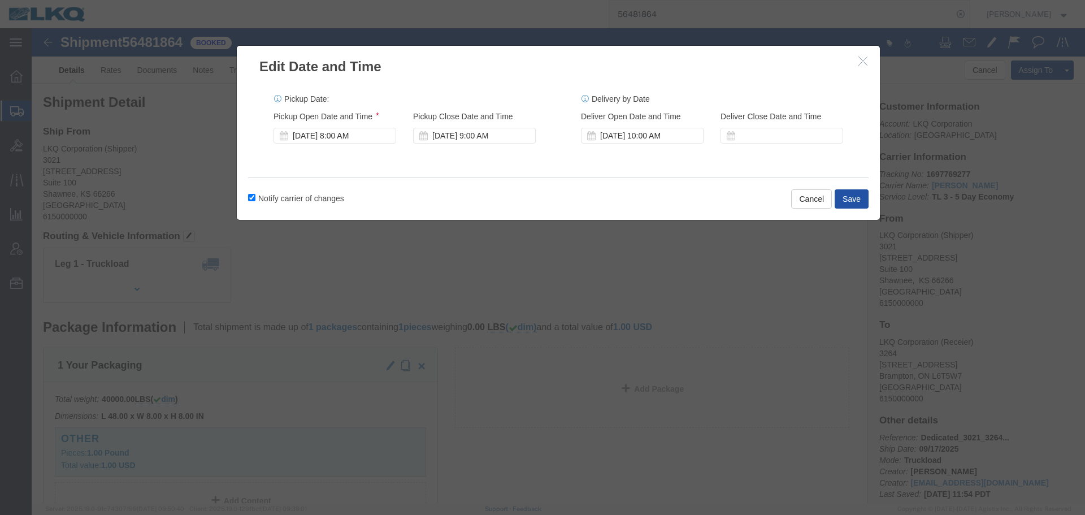
click button "Save"
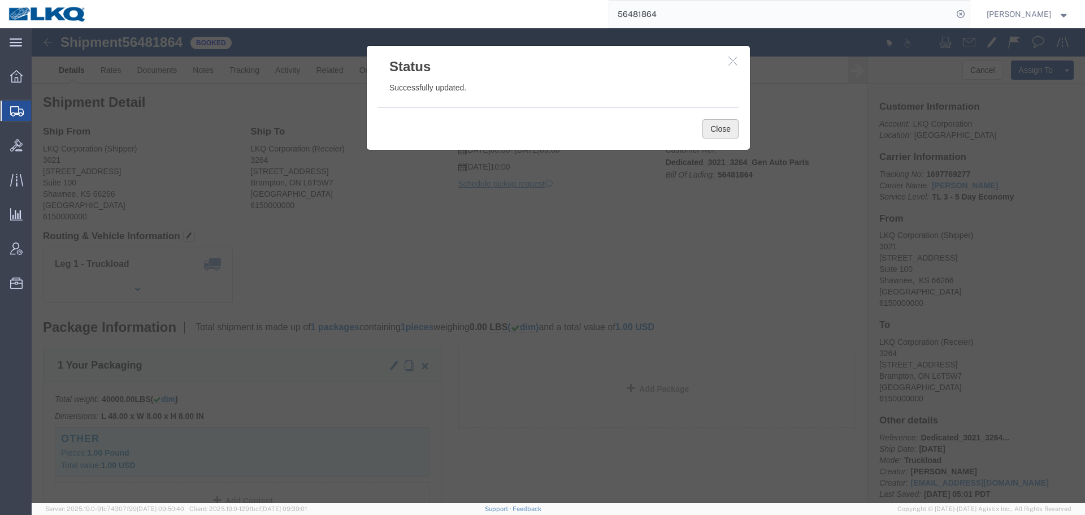
click button "Close"
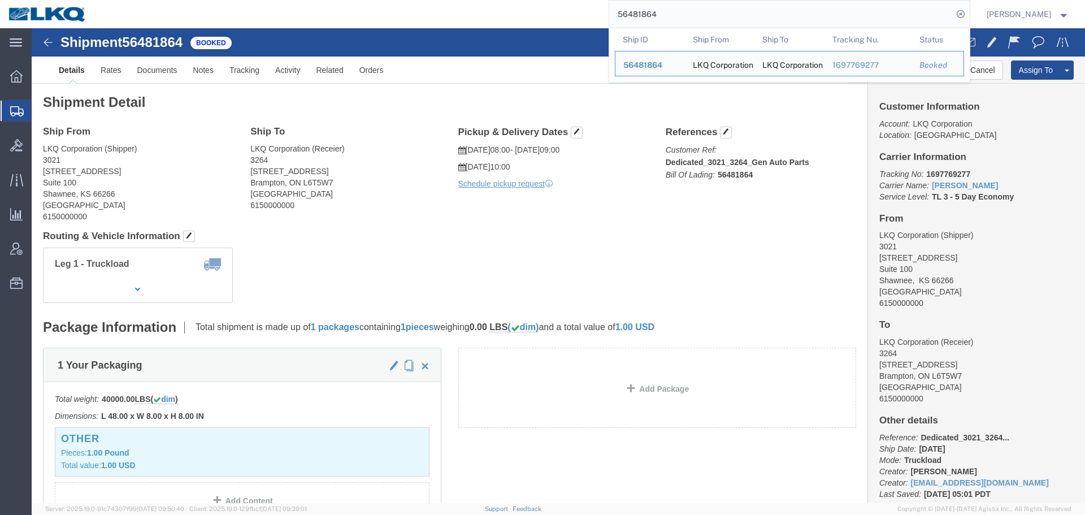
click at [664, 15] on input "56481864" at bounding box center [780, 14] width 343 height 27
paste input "743852"
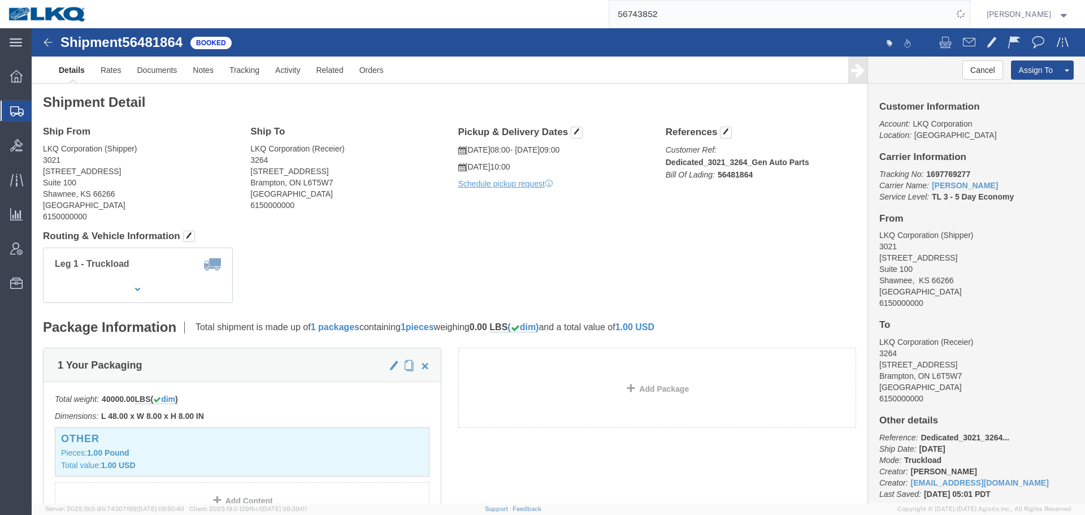
click div "Ship From LKQ Corporation (Shipper) [STREET_ADDRESS] Ship To LKQ Corporation (R…"
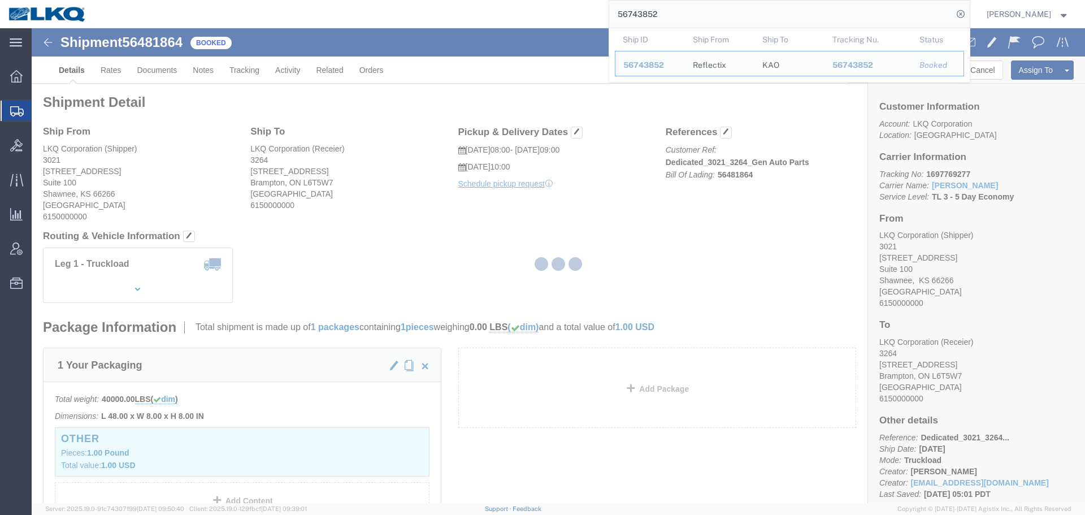
click at [643, 221] on div at bounding box center [558, 265] width 1053 height 474
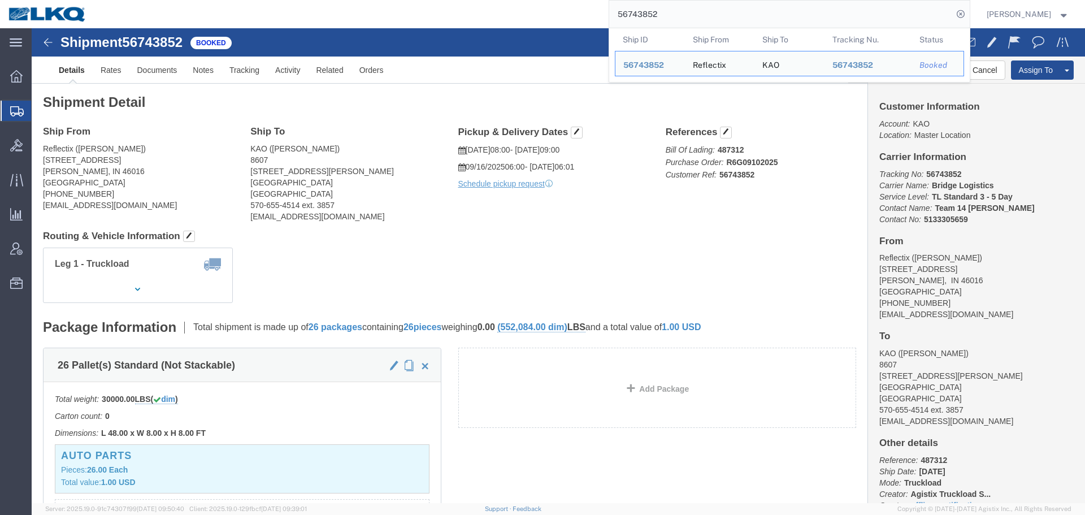
click at [653, 27] on input "56743852" at bounding box center [780, 14] width 343 height 27
paste input "821134"
type input "56821134"
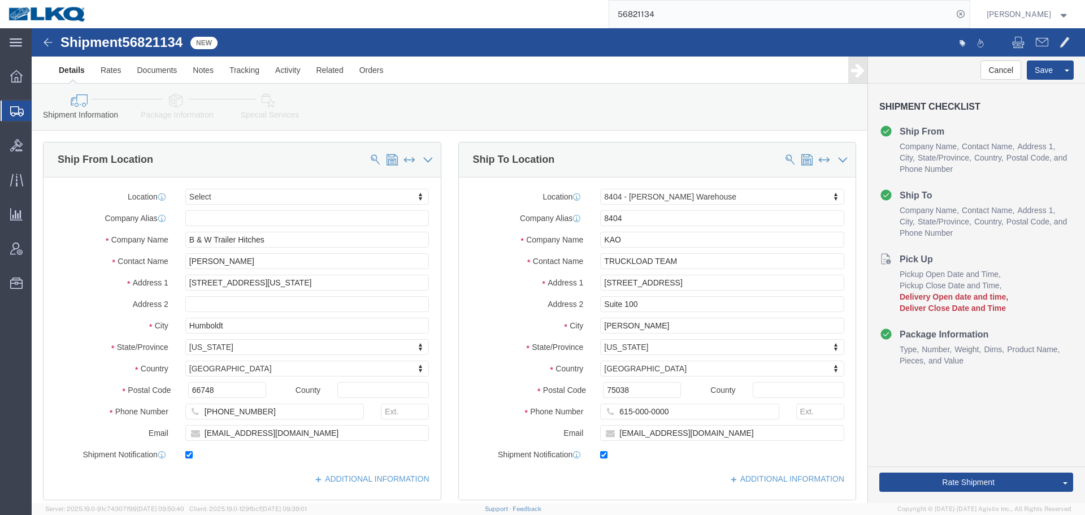
select select
select select "65991"
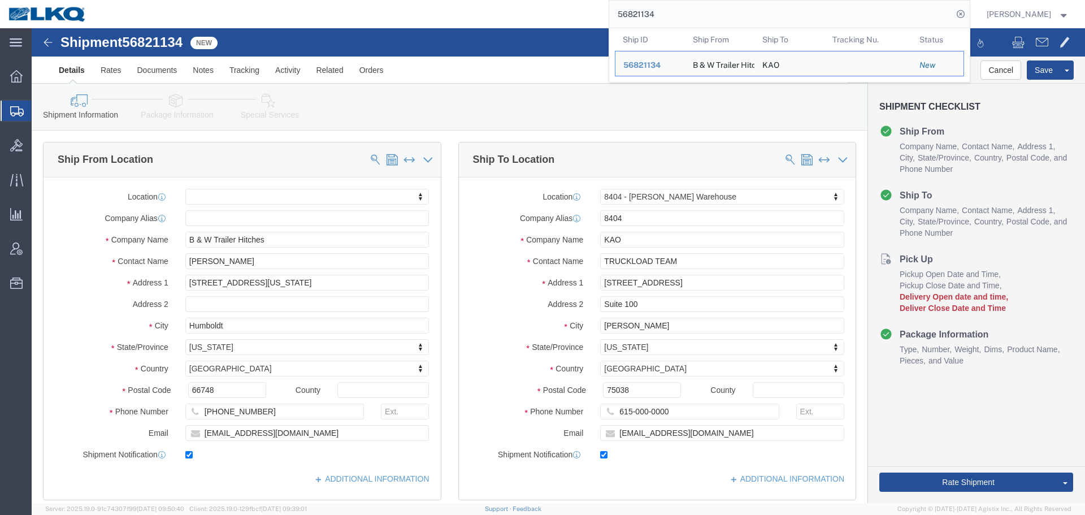
click div "Shipment Information Package Information Special Services Loading Routing"
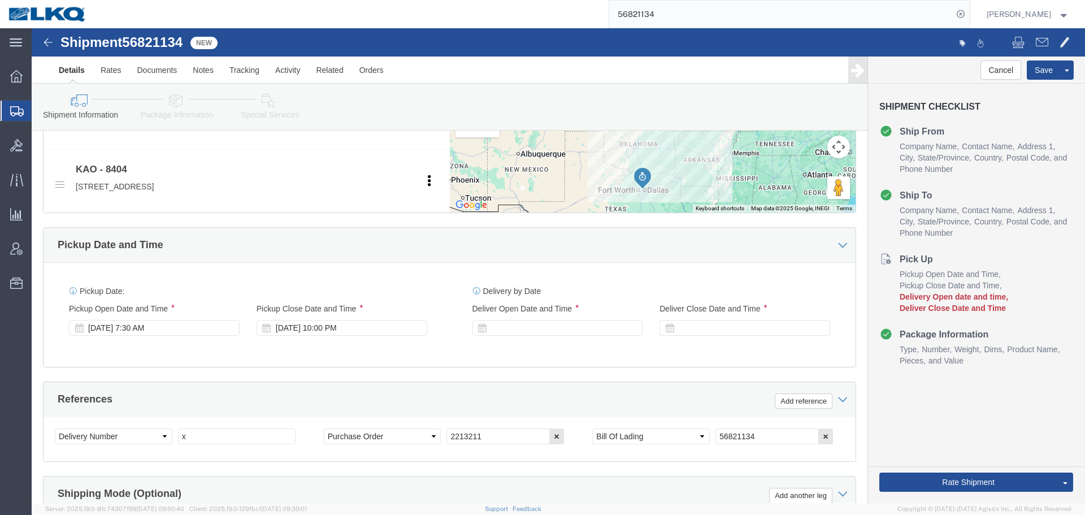
scroll to position [676, 0]
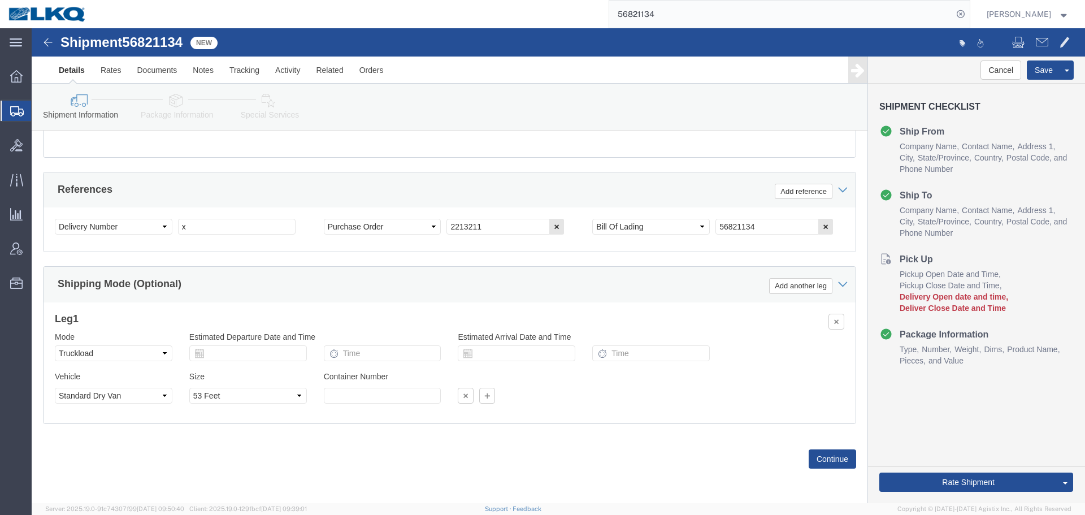
click div "Select Account Type Activity ID Airline Appointment Number ASN Batch Request # …"
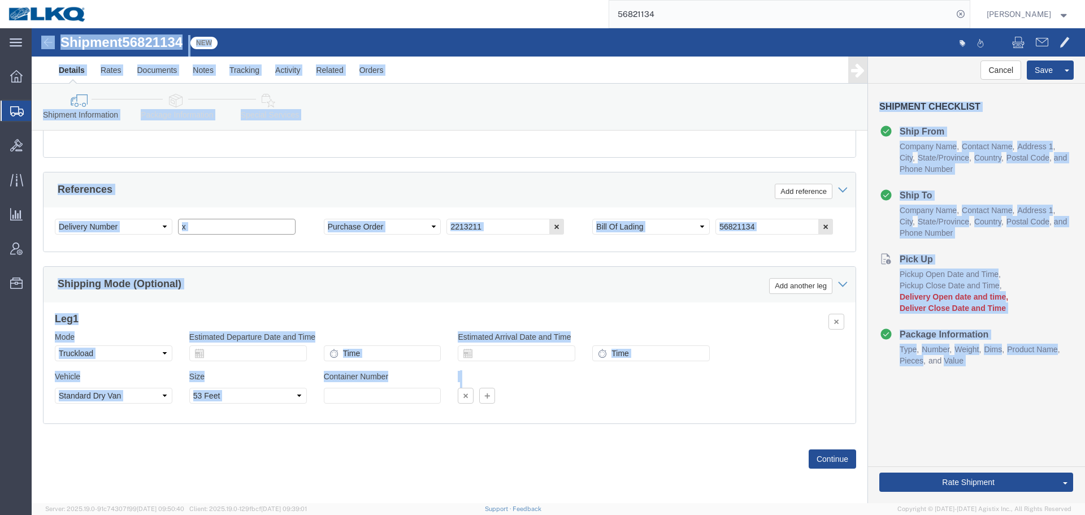
click input "x"
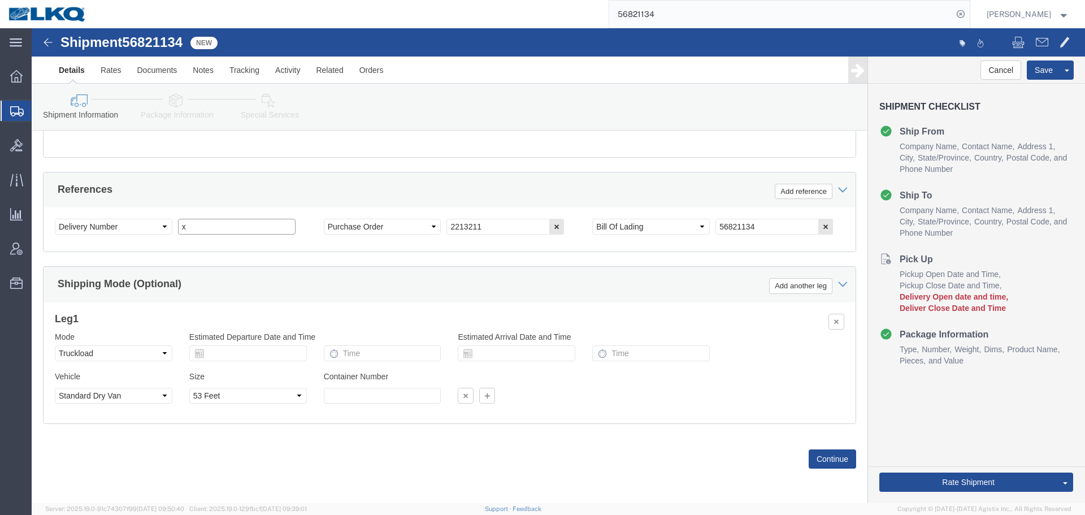
paste input "487844"
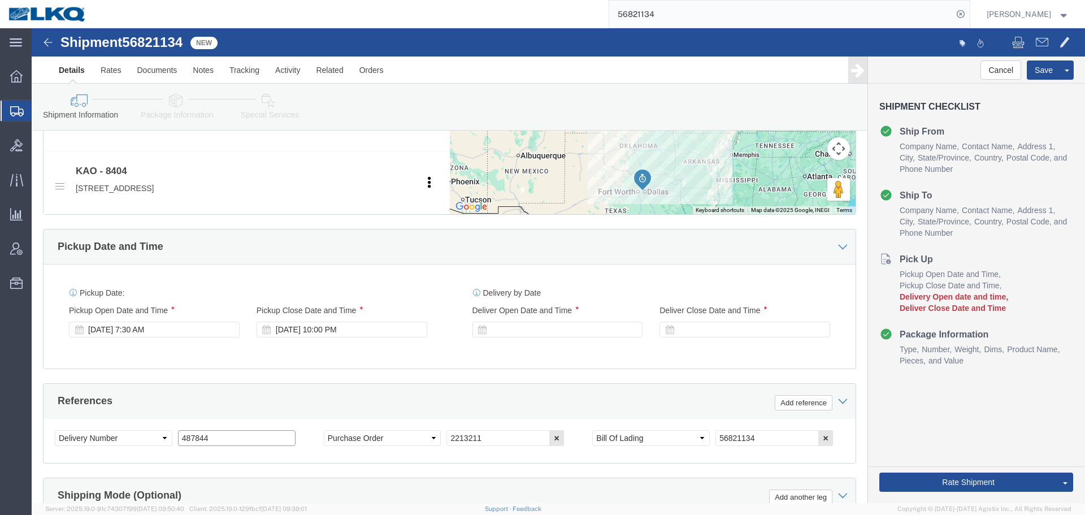
scroll to position [450, 0]
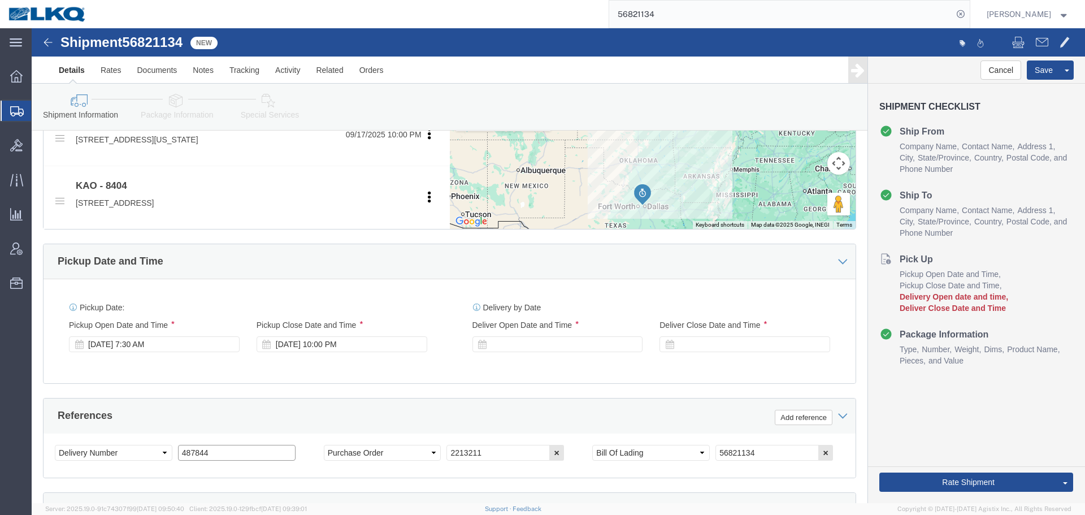
type input "487844"
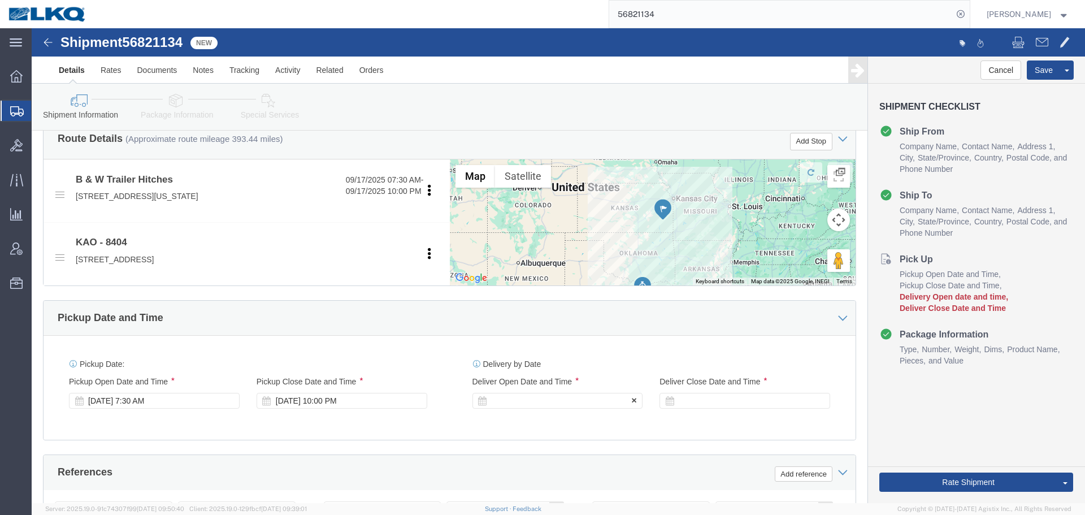
click div
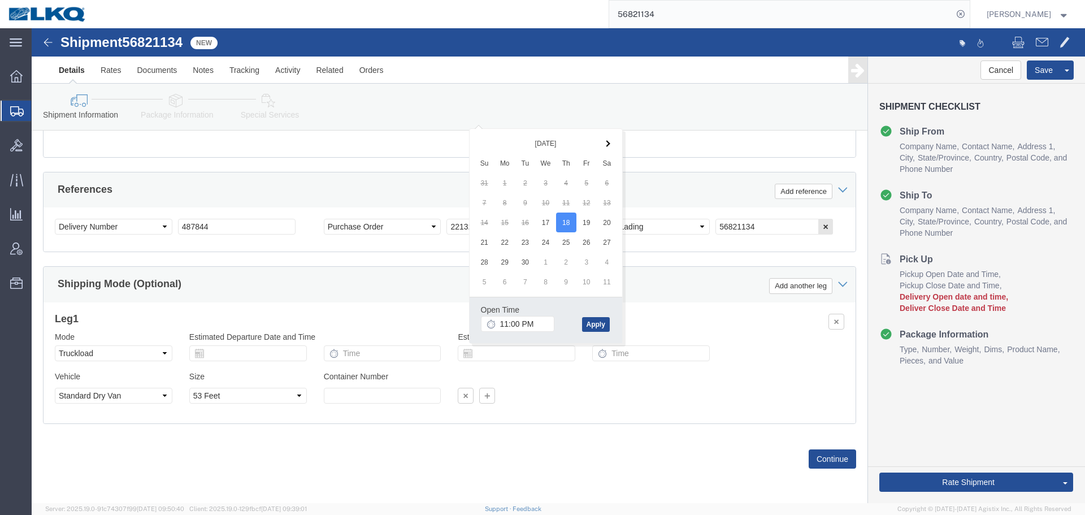
click div "Open Time 11:00 PM [DATE] 11:00 PM - [DATE] 11:00 PM Cancel Apply"
click input "11:00 PM"
type input "8:00 AM"
click button "Apply"
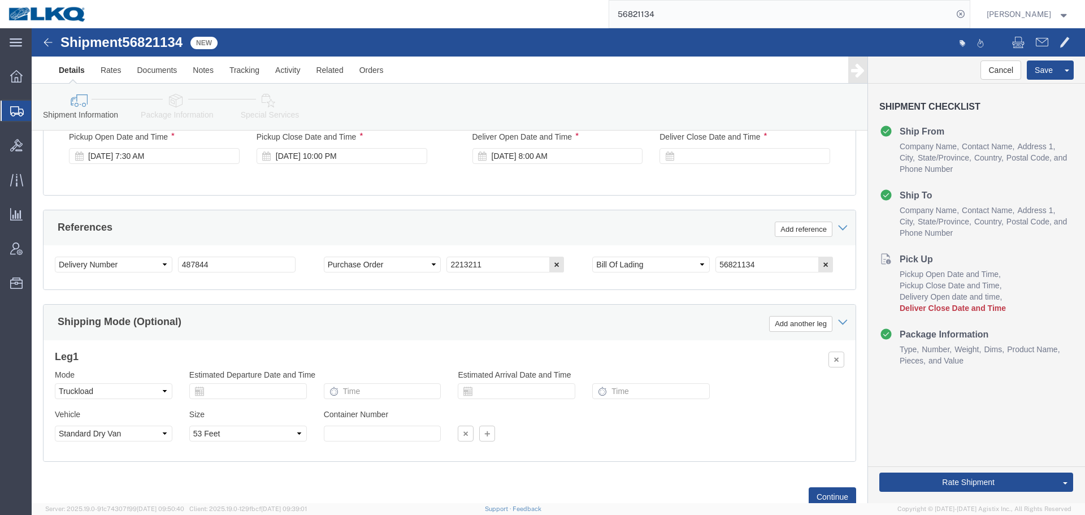
scroll to position [563, 0]
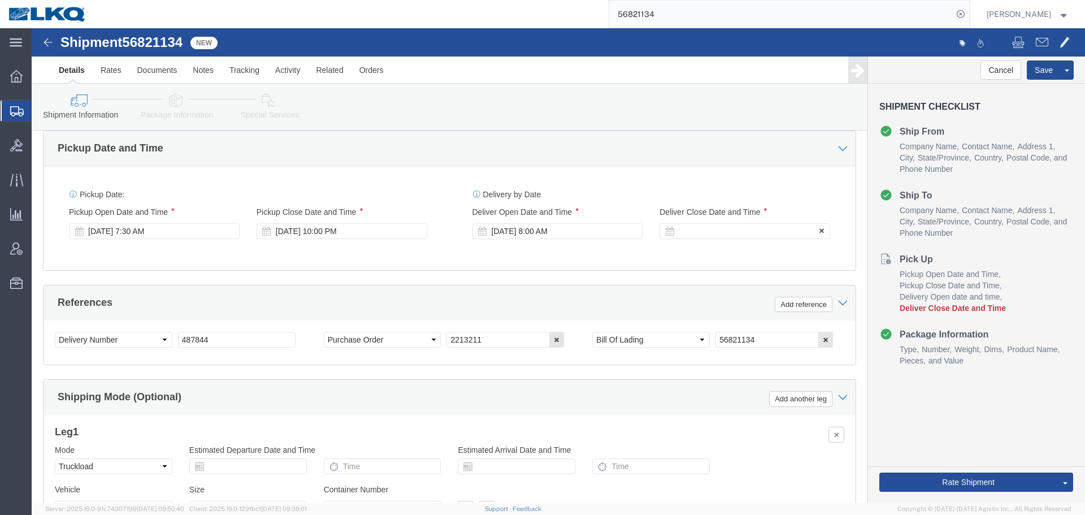
click div
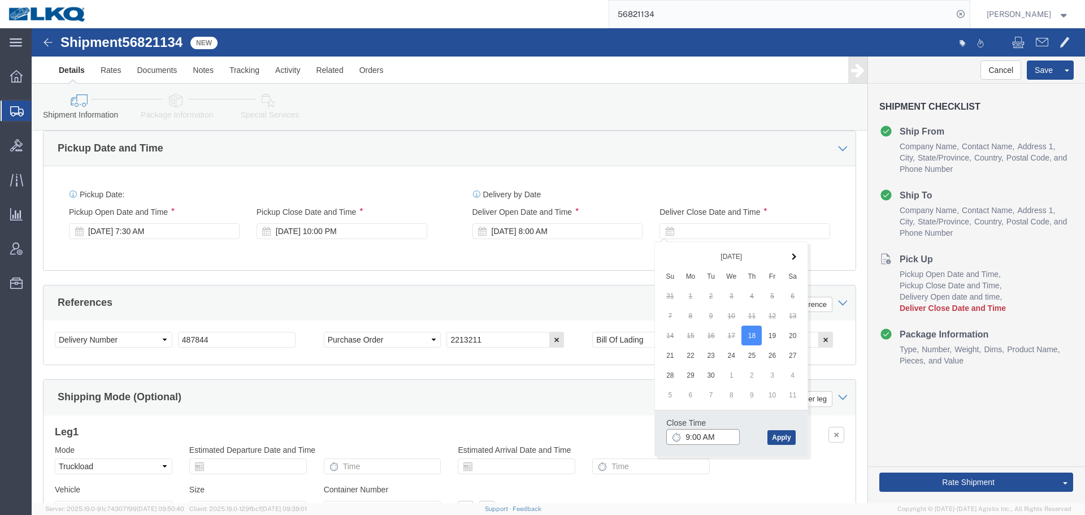
click input "9:00 AM"
type input "8:01 AM"
click div "Close Time 8:01 AM [DATE] 9:00 AM - [DATE] 9:00 AM Cancel Apply"
click button "Apply"
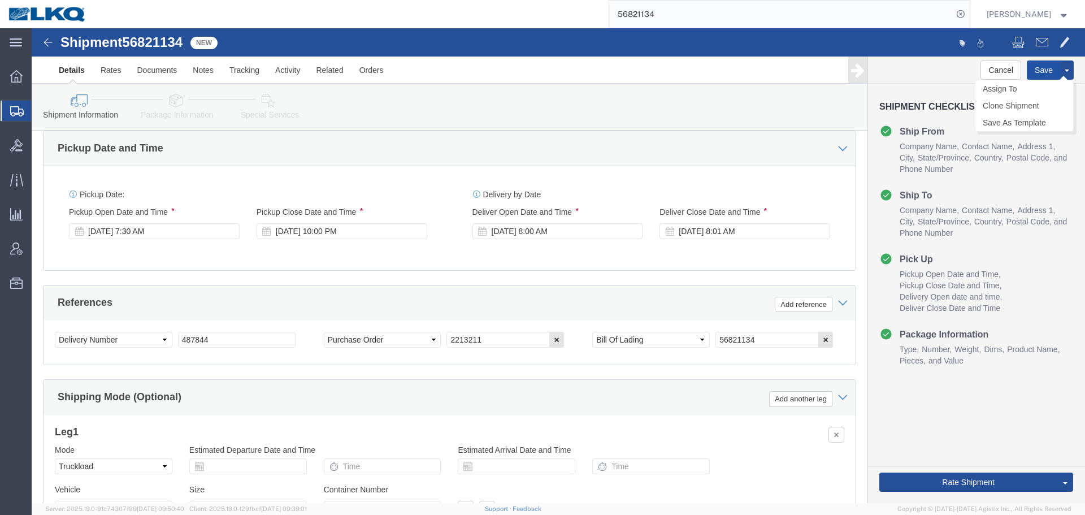
click button "Save"
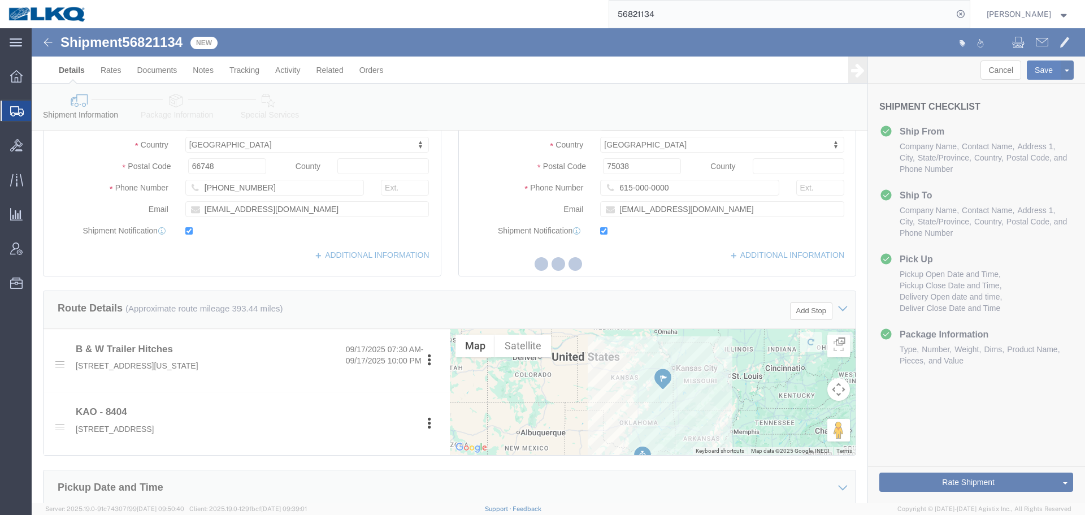
scroll to position [0, 0]
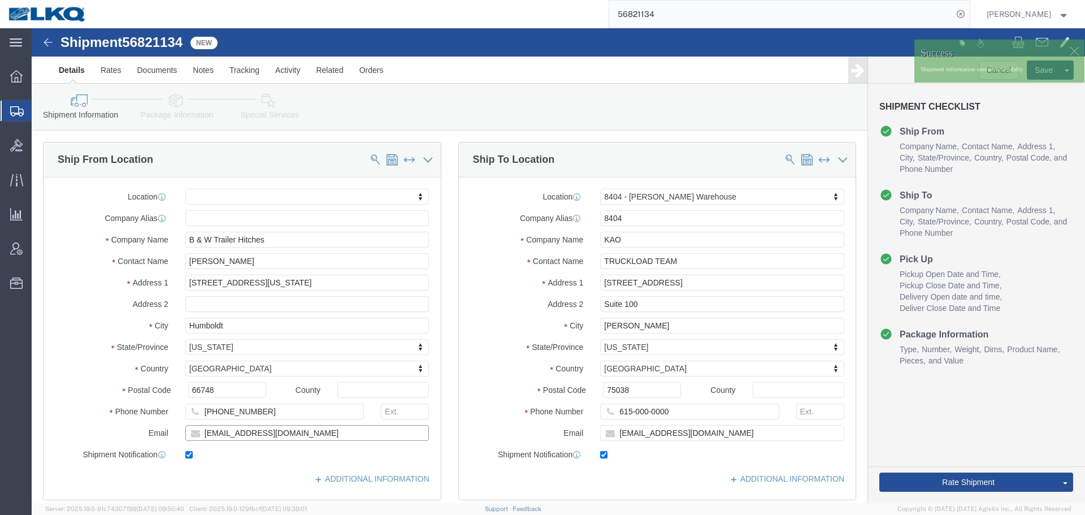
click input "[EMAIL_ADDRESS][DOMAIN_NAME]"
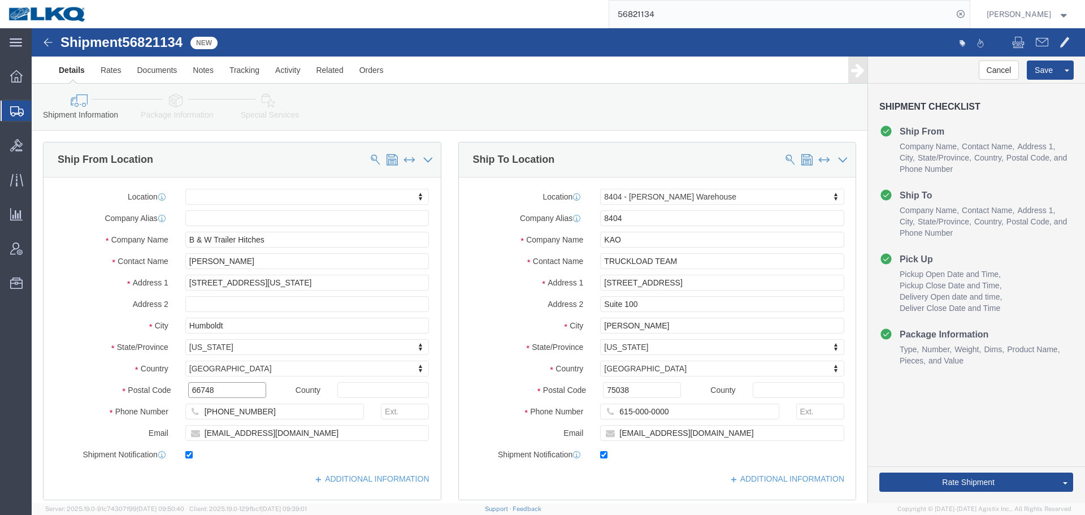
click input "66748"
click input "75038"
click span
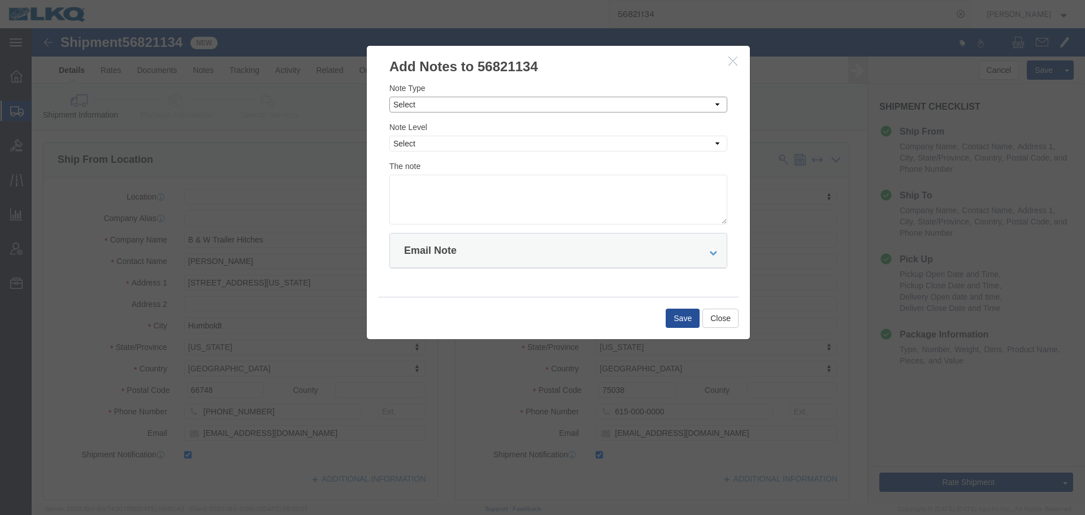
click select "Select Approval Bid Notes Carrier Change Notes Claim Notes Content Hazmat Notes…"
select select "BID_NOTES"
click select "Select Approval Bid Notes Carrier Change Notes Claim Notes Content Hazmat Notes…"
click select "Select Private to Account Private to Vendor Public"
select select "PRIVATE_TO_ACCOUNT"
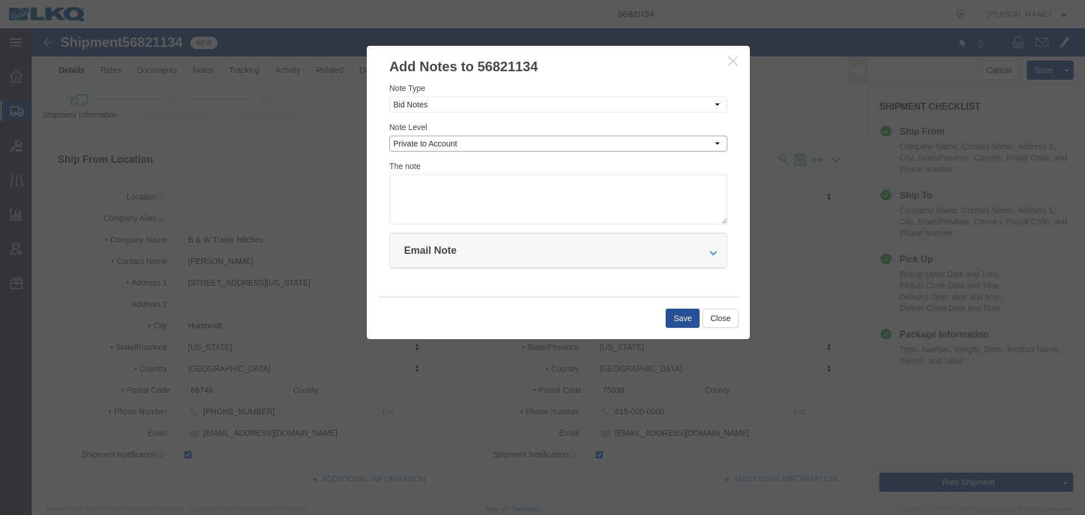
click select "Select Private to Account Private to Vendor Public"
click textarea
paste textarea "$1,015"
click textarea "DAT: $1,015"
type textarea "DAT: $1015"
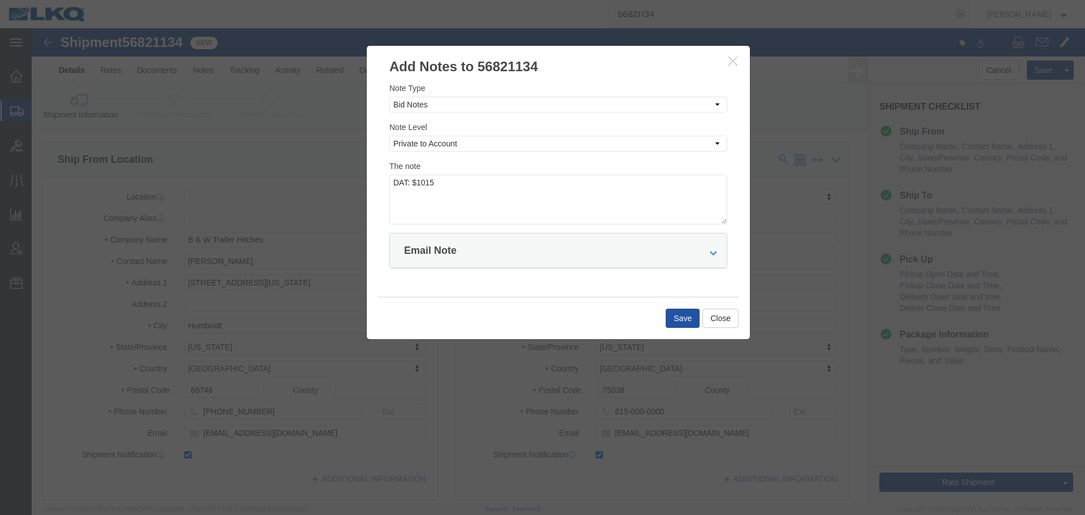
click button "Save"
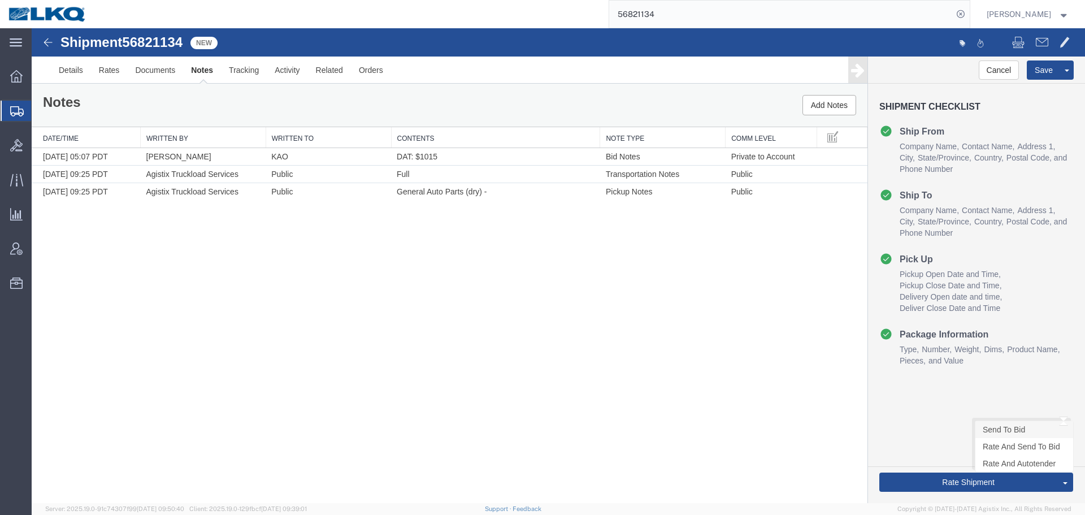
click at [994, 430] on link "Send To Bid" at bounding box center [1024, 429] width 98 height 17
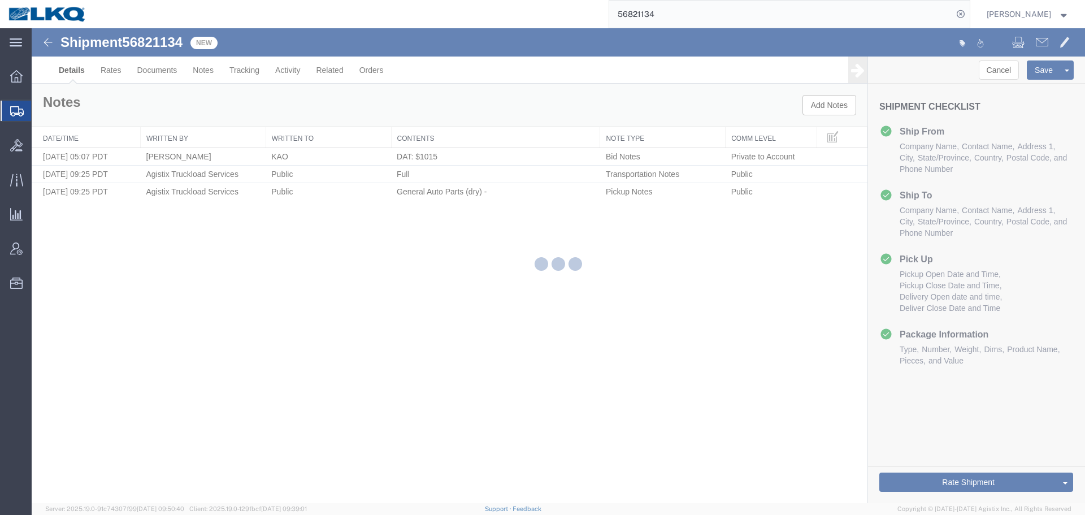
select select "65991"
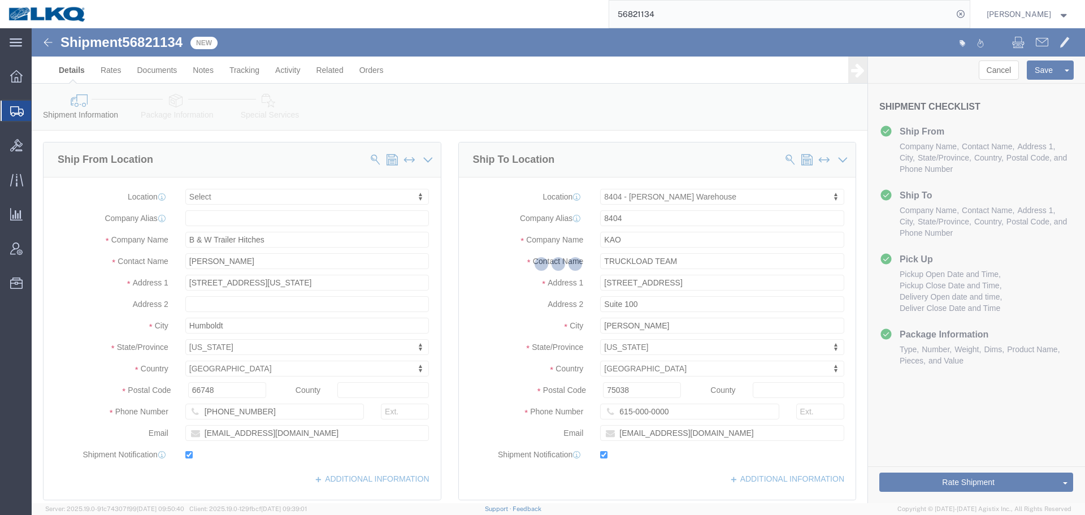
select select "TL"
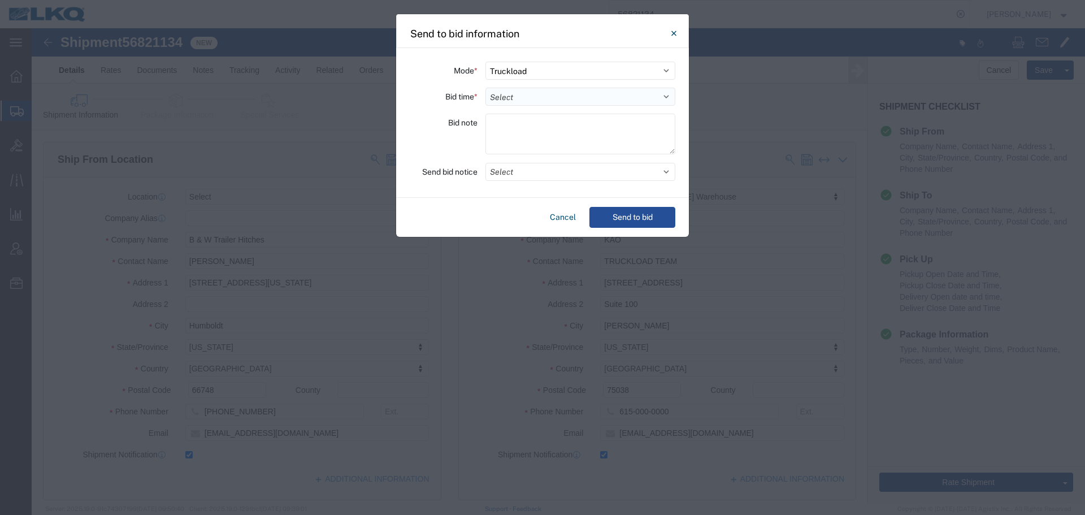
click at [558, 98] on select "Select 30 Min (Rush) 1 Hour (Rush) 2 Hours (Rush) 4 Hours (Rush) 8 Hours (Rush)…" at bounding box center [580, 97] width 190 height 18
select select "12"
click at [485, 88] on select "Select 30 Min (Rush) 1 Hour (Rush) 2 Hours (Rush) 4 Hours (Rush) 8 Hours (Rush)…" at bounding box center [580, 97] width 190 height 18
click at [537, 177] on button "Select" at bounding box center [580, 172] width 190 height 18
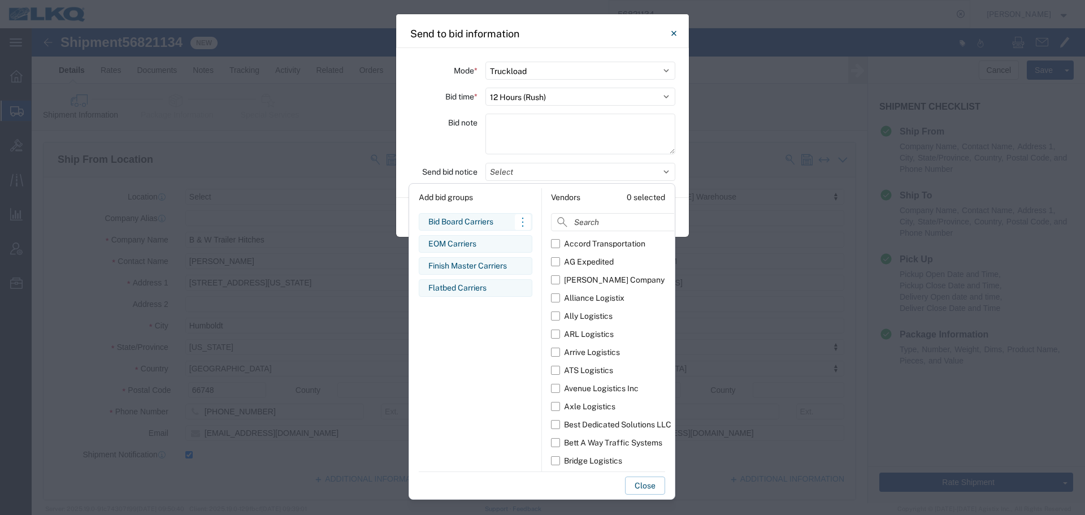
click at [507, 224] on div "Bid Board Carriers" at bounding box center [475, 222] width 94 height 12
click at [455, 154] on div "Bid note" at bounding box center [444, 136] width 68 height 44
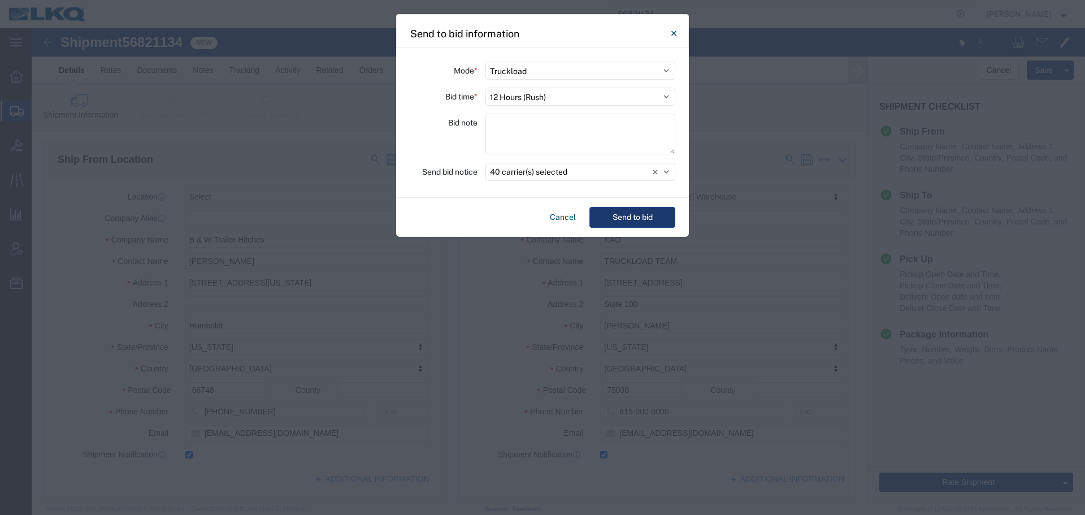
click at [630, 215] on button "Send to bid" at bounding box center [632, 217] width 86 height 21
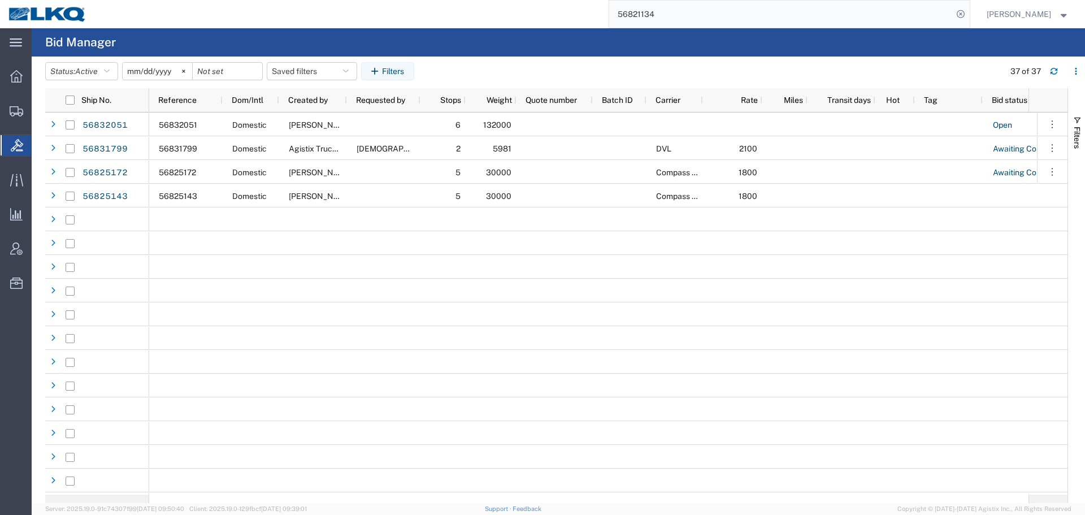
click at [719, 17] on input "56821134" at bounding box center [780, 14] width 343 height 27
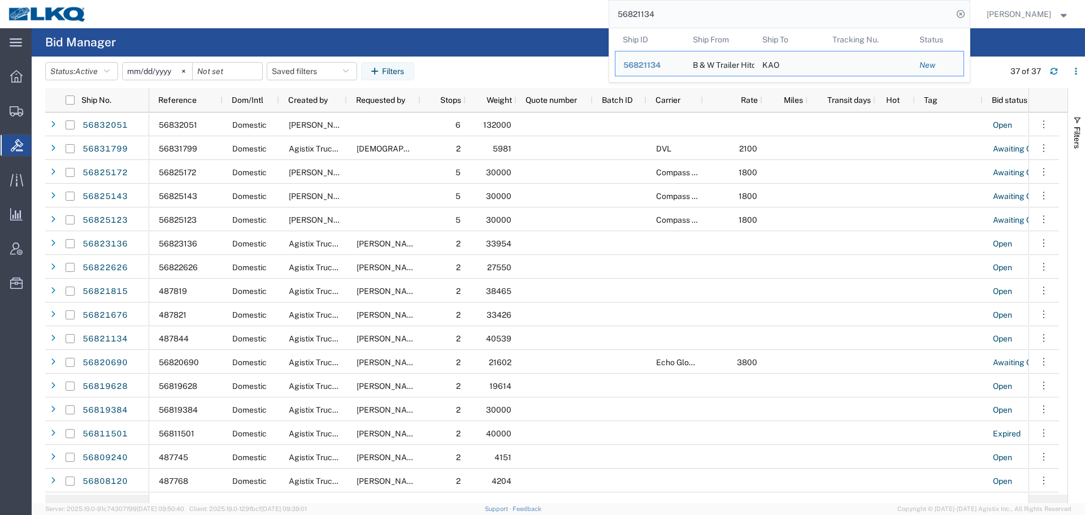
click at [719, 17] on input "56821134" at bounding box center [780, 14] width 343 height 27
paste input "495291"
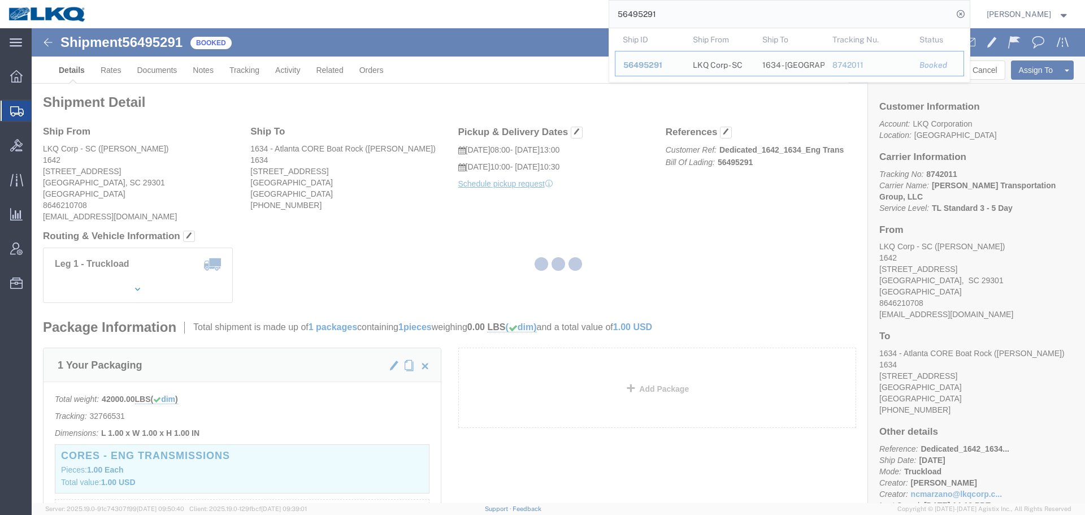
click h4 "Routing & Vehicle Information"
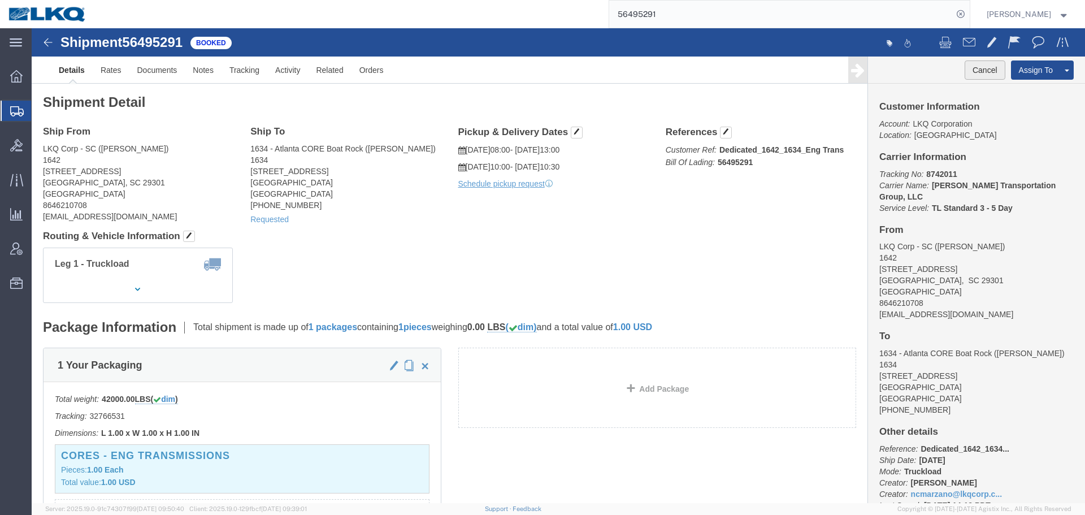
click button "Cancel"
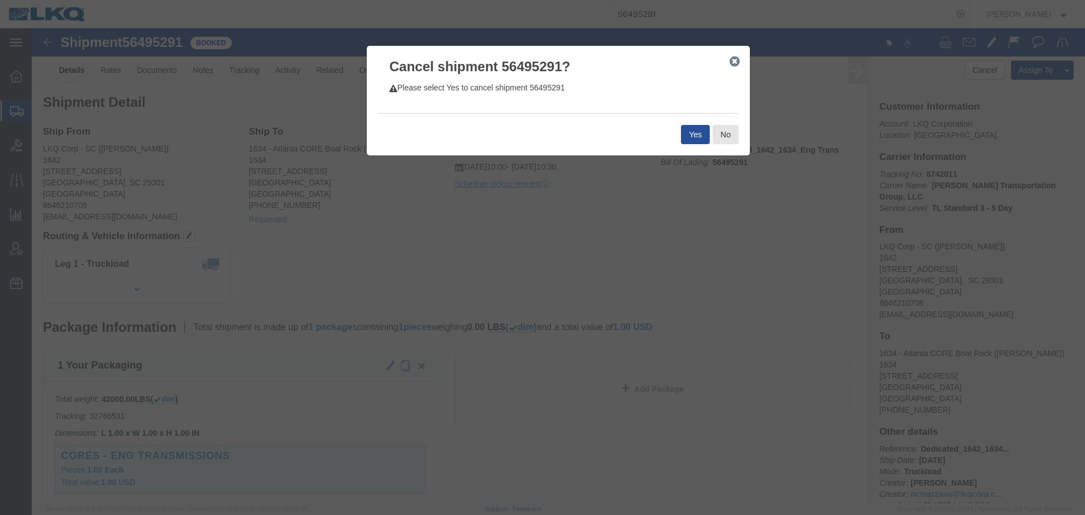
click div "Yes No"
click button "Yes"
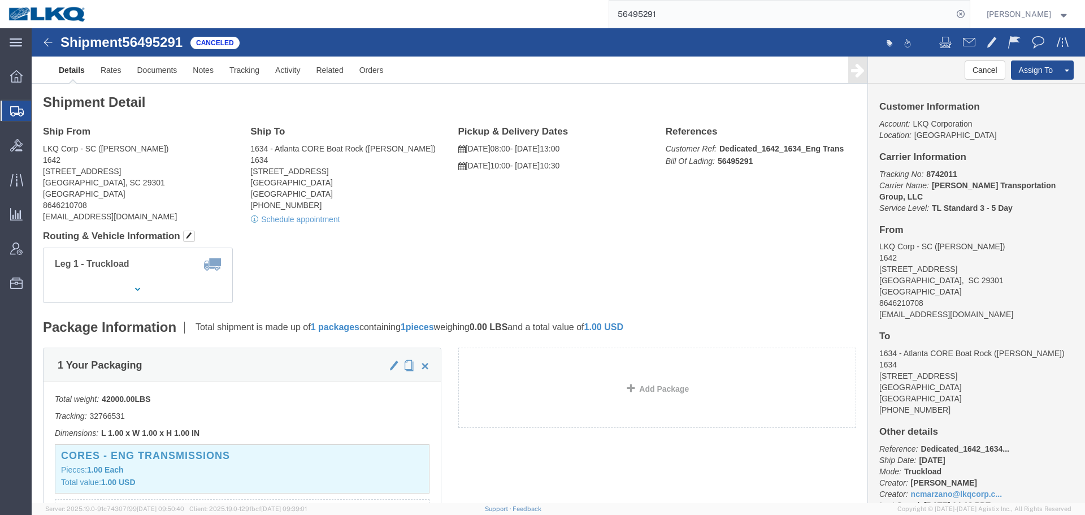
click div "Leg 1 - Truckload Vehicle 1: Standard Dry Van Number of trucks: 1"
drag, startPoint x: 594, startPoint y: 15, endPoint x: 612, endPoint y: 15, distance: 18.6
click at [594, 15] on div "56495291" at bounding box center [532, 14] width 874 height 28
click at [616, 15] on input "56495291" at bounding box center [780, 14] width 343 height 27
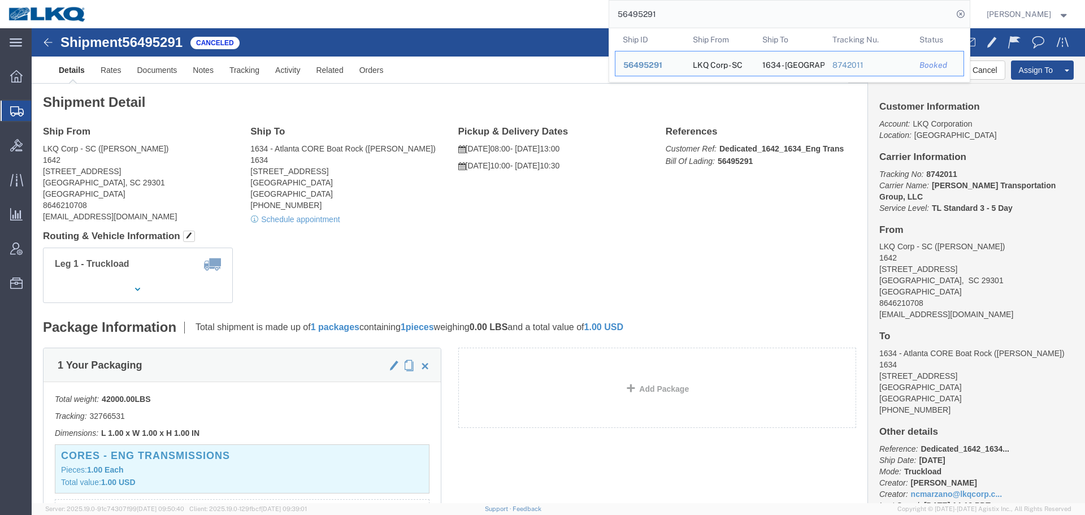
paste input "795098"
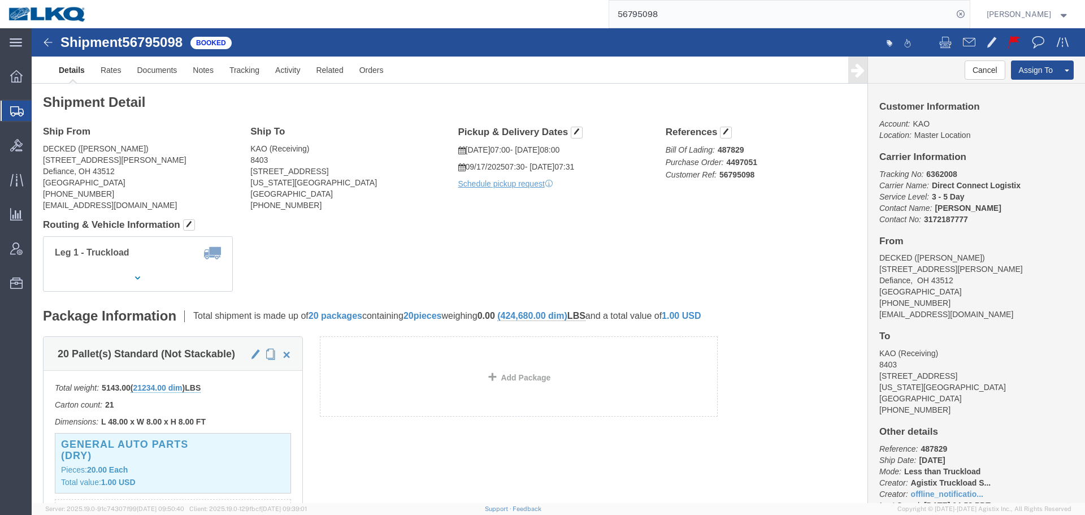
click address "DECKED ([PERSON_NAME]) [STREET_ADDRESS][PERSON_NAME] Defiance, OH 43512 United …"
copy div "[EMAIL_ADDRESS][DOMAIN_NAME]"
click at [746, 12] on input "56795098" at bounding box center [780, 14] width 343 height 27
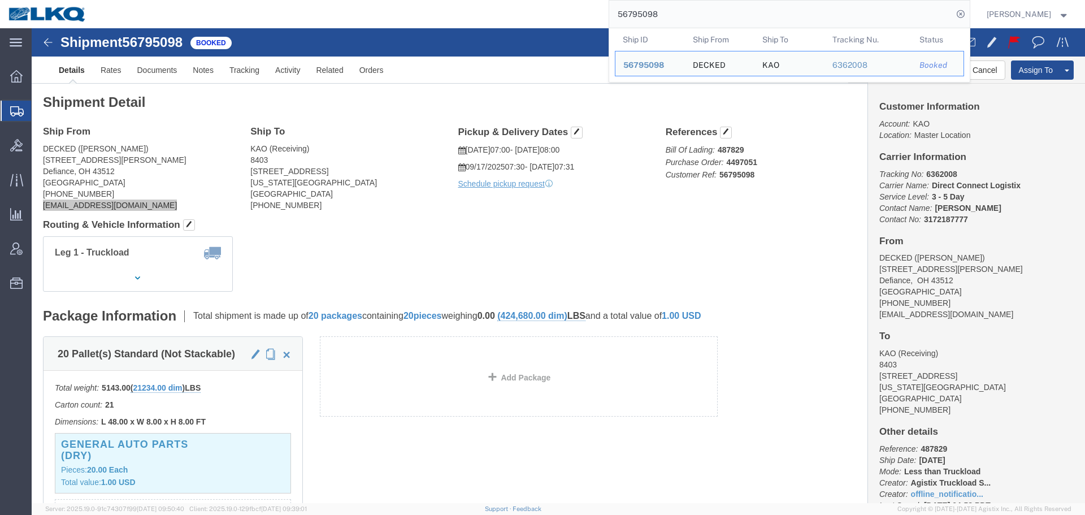
paste input "508431"
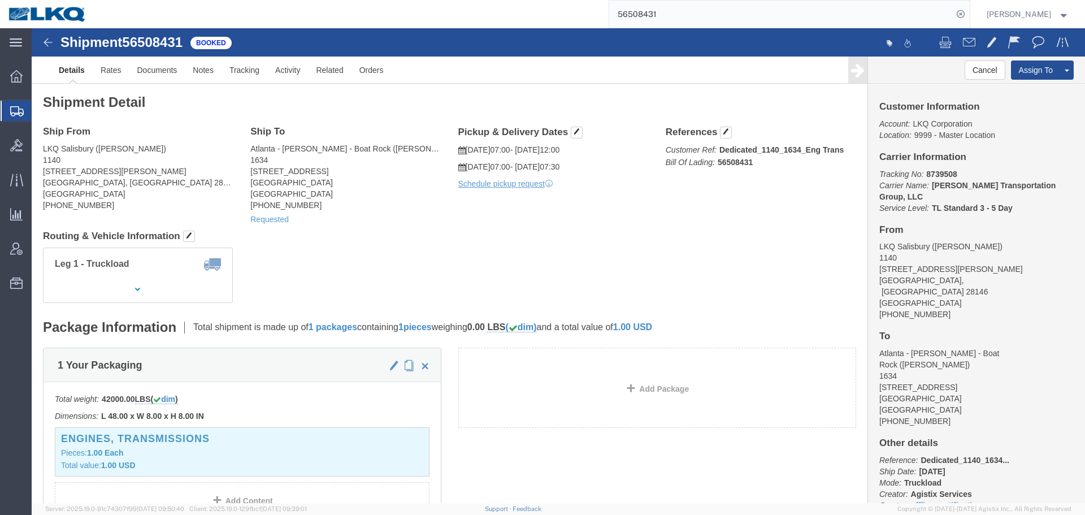
click div "Leg 1 - Truckload Number of trucks: 1"
click button "Cancel"
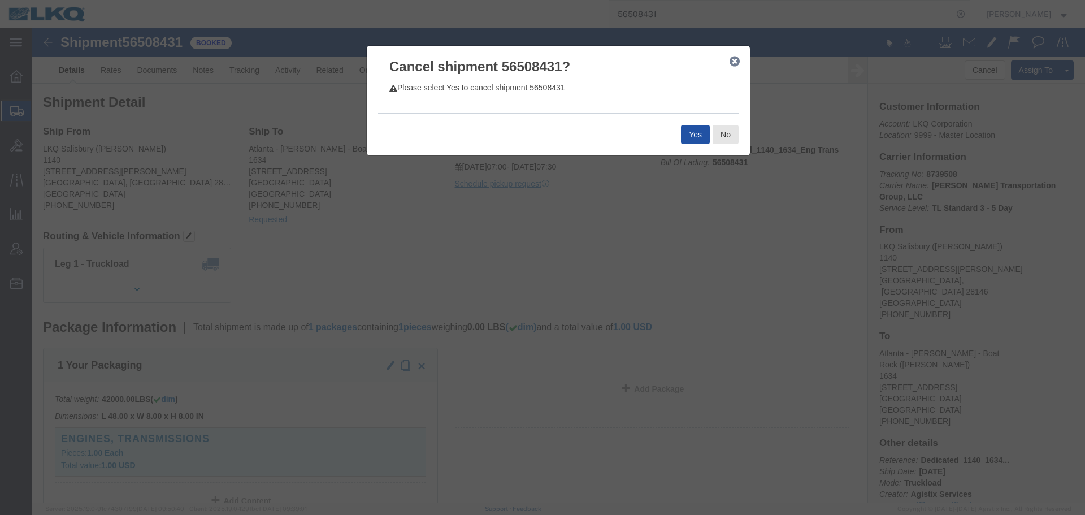
click button "Yes"
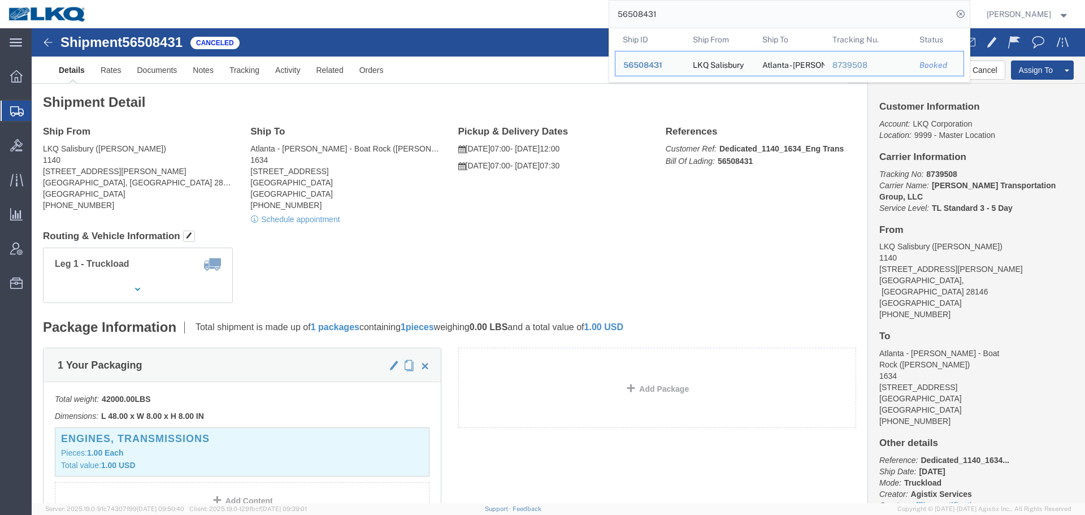
click at [715, 14] on input "56508431" at bounding box center [780, 14] width 343 height 27
paste input "819215"
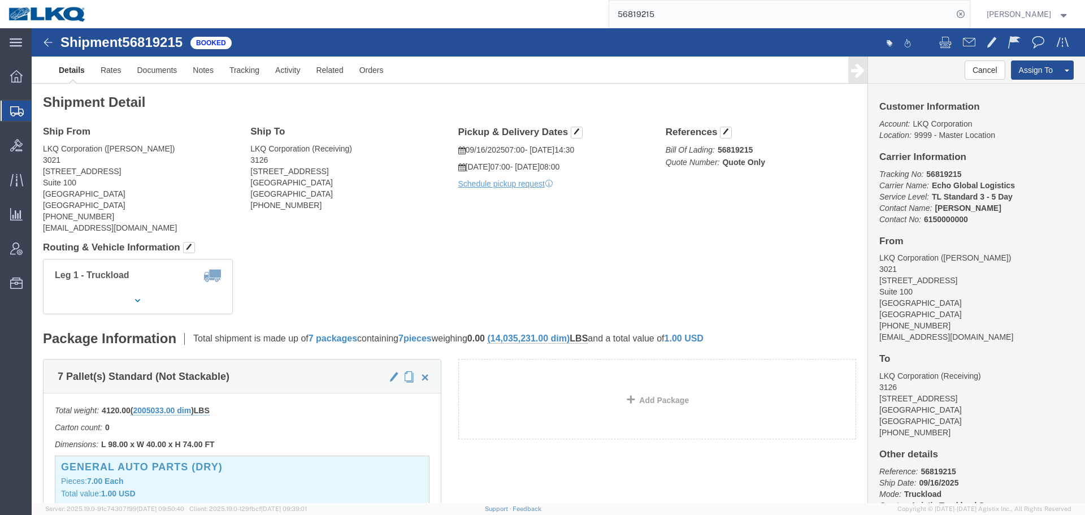
click div "Leg 1 - Truckload Vehicle 1: Standard Dry Van (53 Feet) Number of trucks: 1"
click at [708, 14] on input "56819215" at bounding box center [780, 14] width 343 height 27
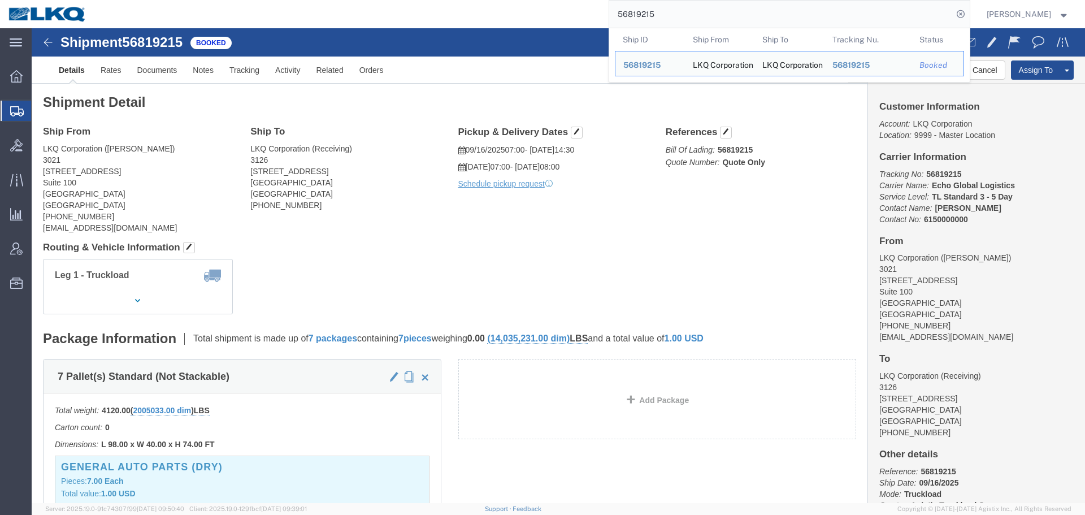
paste input "32186"
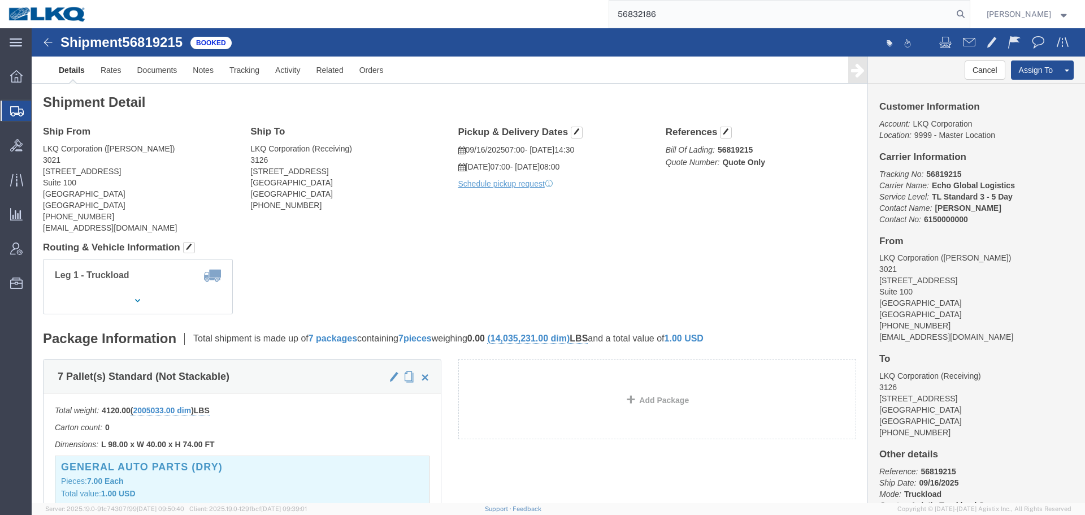
type input "56832186"
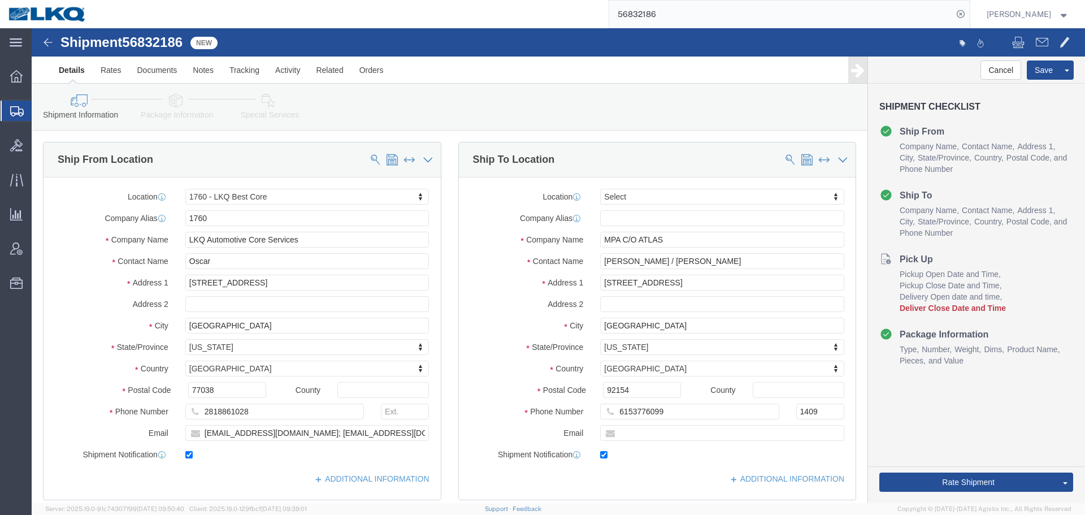
select select "27634"
select select
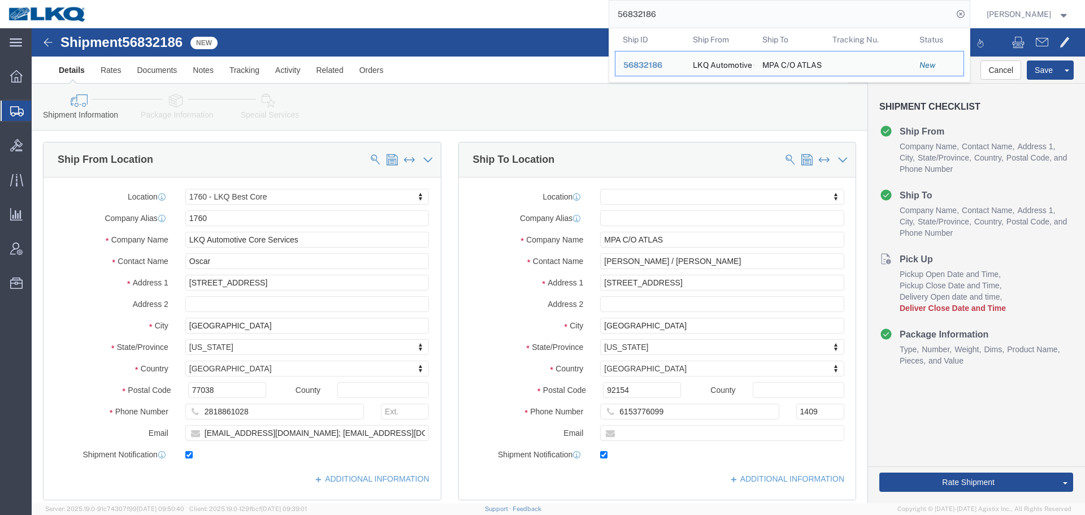
click div "Please fix the following errors Ship From Location Location 1760 - LKQ Best Cor…"
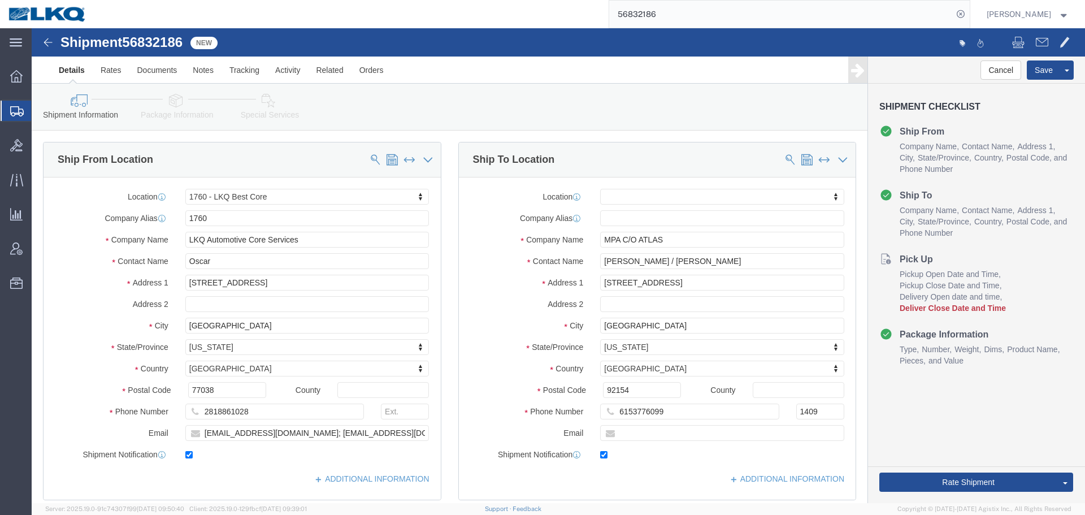
scroll to position [452, 0]
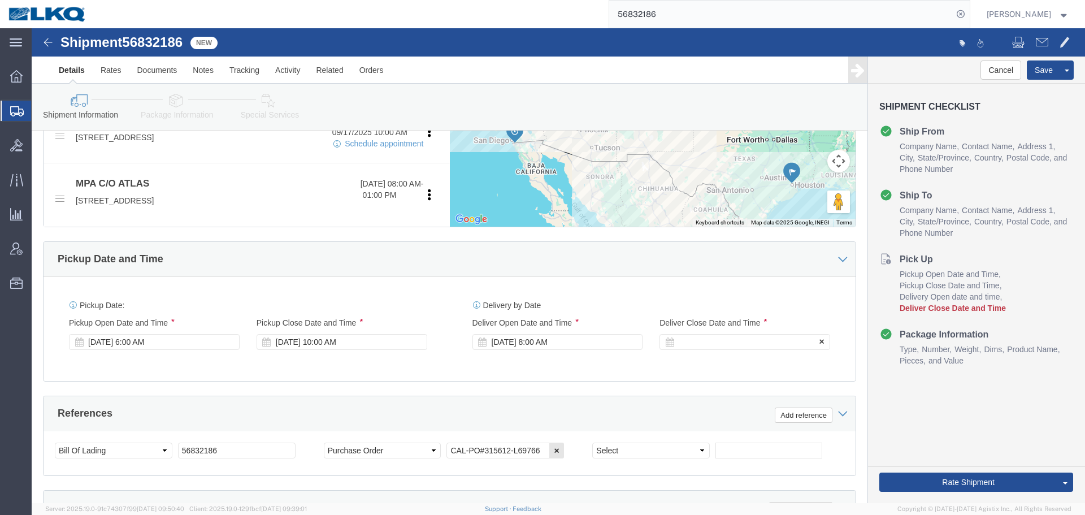
click div
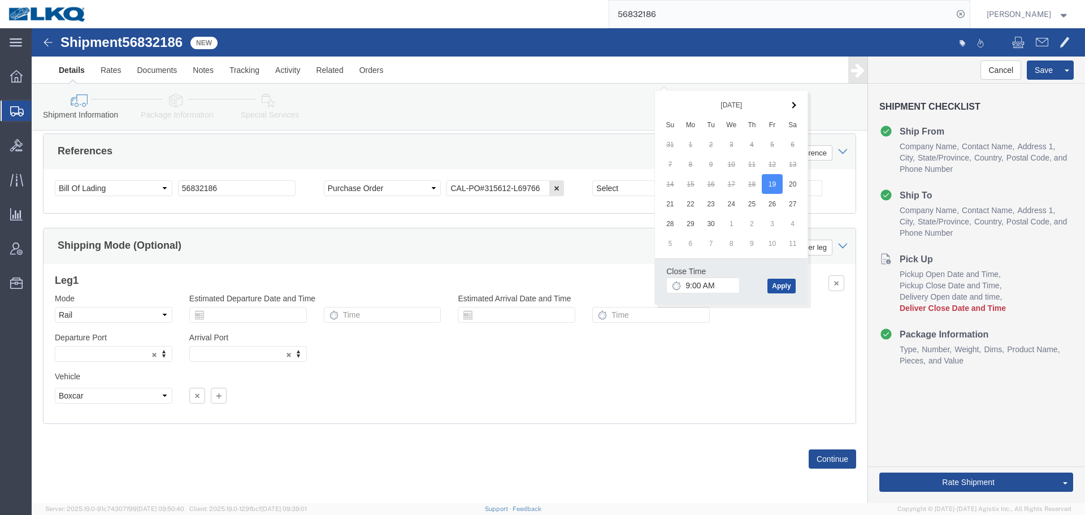
click button "Apply"
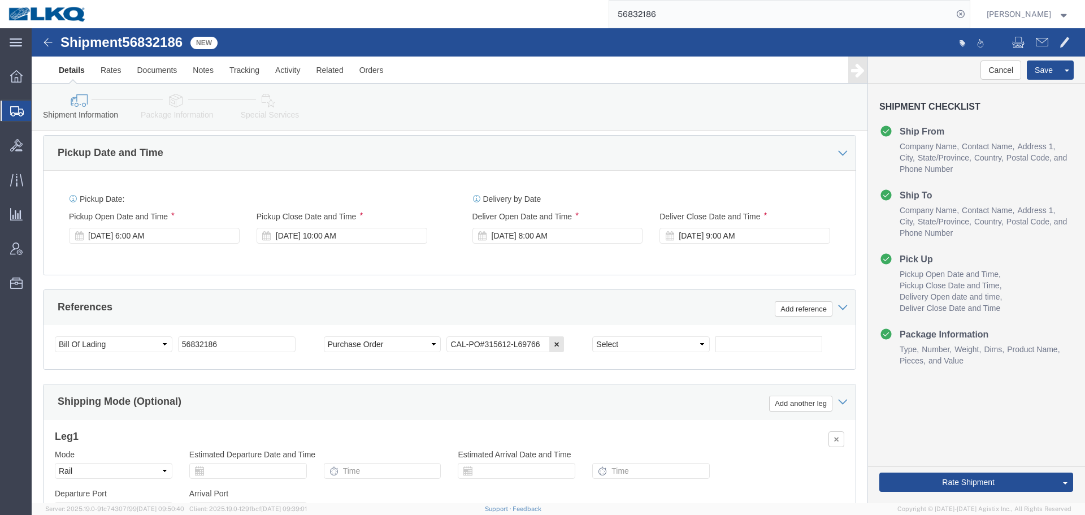
scroll to position [375, 0]
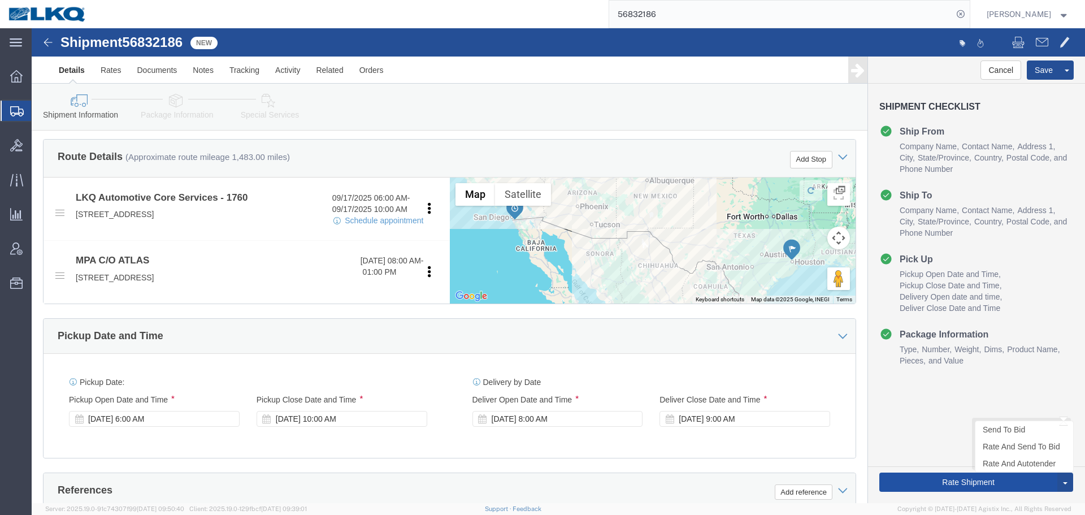
click button "Rate Shipment"
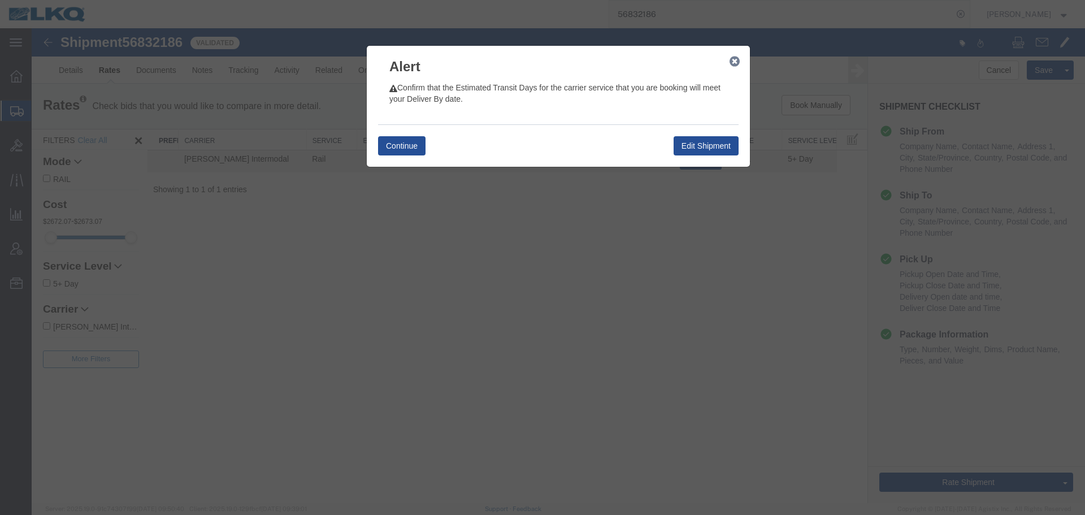
drag, startPoint x: 732, startPoint y: 59, endPoint x: 735, endPoint y: 85, distance: 25.6
click at [732, 59] on icon "button" at bounding box center [734, 61] width 10 height 9
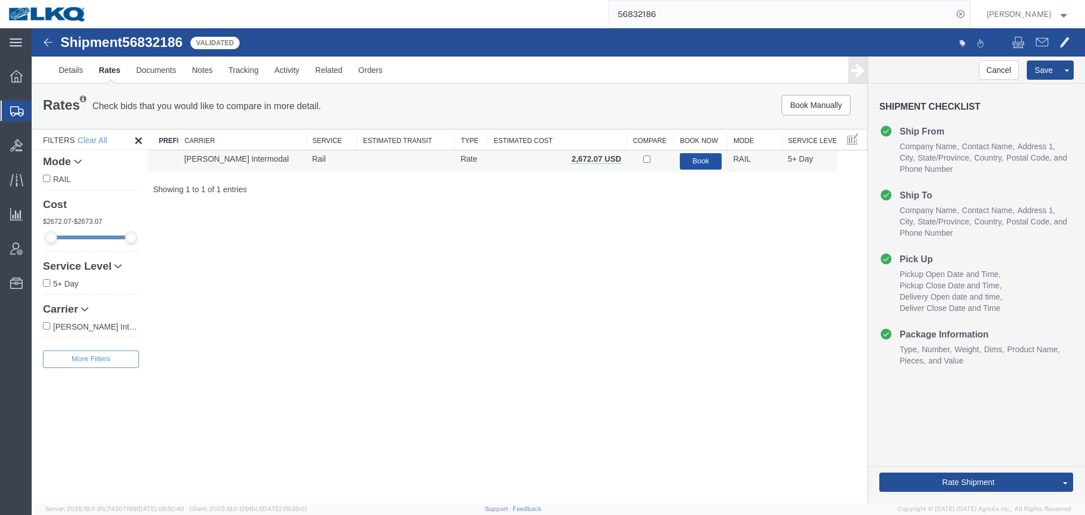
click at [702, 162] on button "Book" at bounding box center [701, 161] width 42 height 16
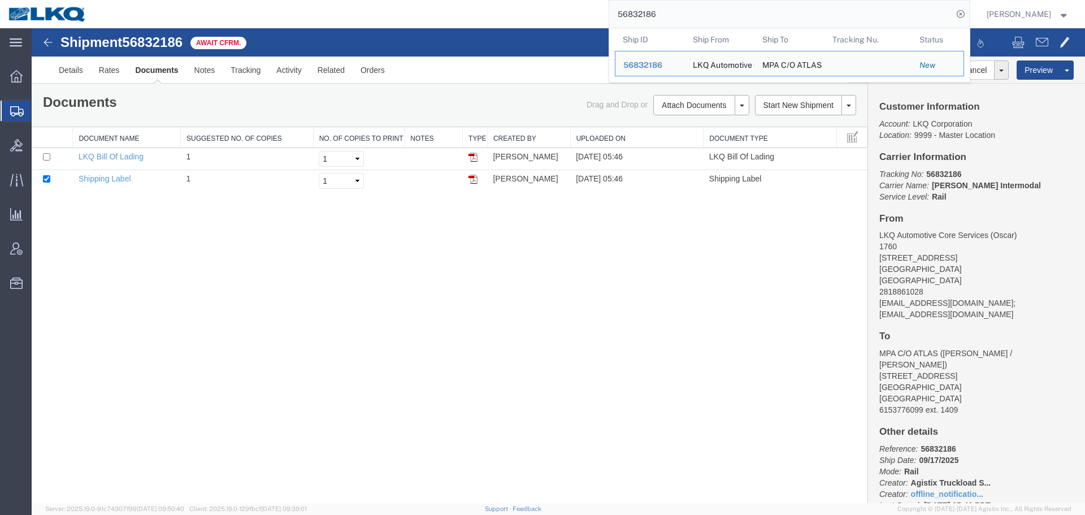
click at [655, 14] on input "56832186" at bounding box center [780, 14] width 343 height 27
paste input "24283"
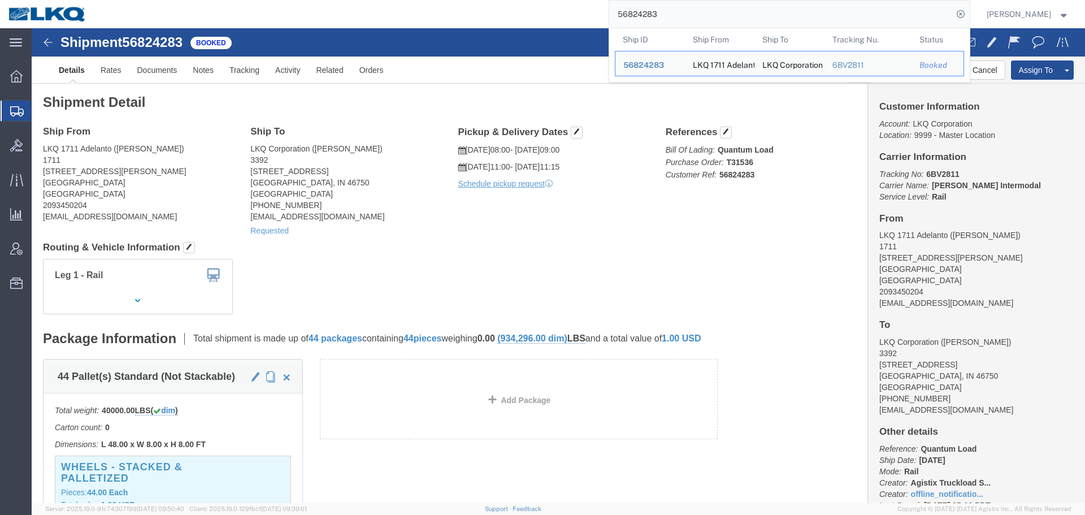
paste input "453618"
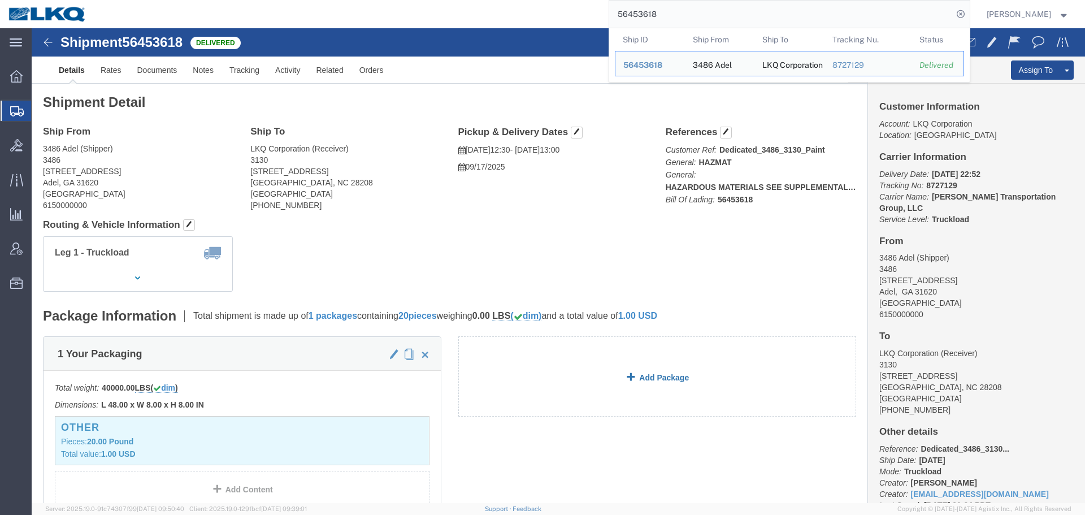
drag, startPoint x: 11, startPoint y: 134, endPoint x: 574, endPoint y: 378, distance: 613.0
click address "3486 Adel (Shipper) 3486 [STREET_ADDRESS][PERSON_NAME]"
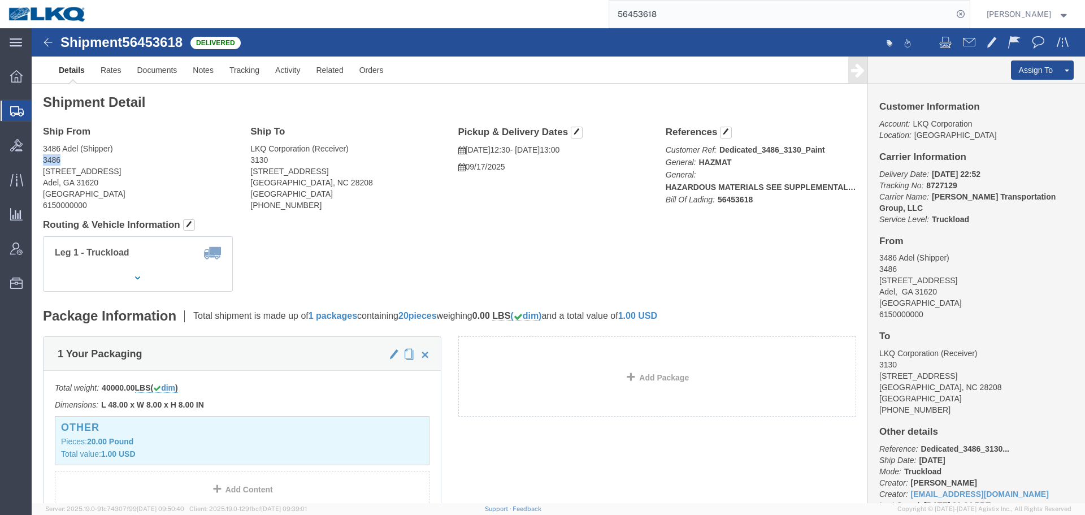
copy address "3486"
click address "3486 Adel (Shipper) 3486 [STREET_ADDRESS][PERSON_NAME]"
copy address "Adel"
click h4 "Routing & Vehicle Information"
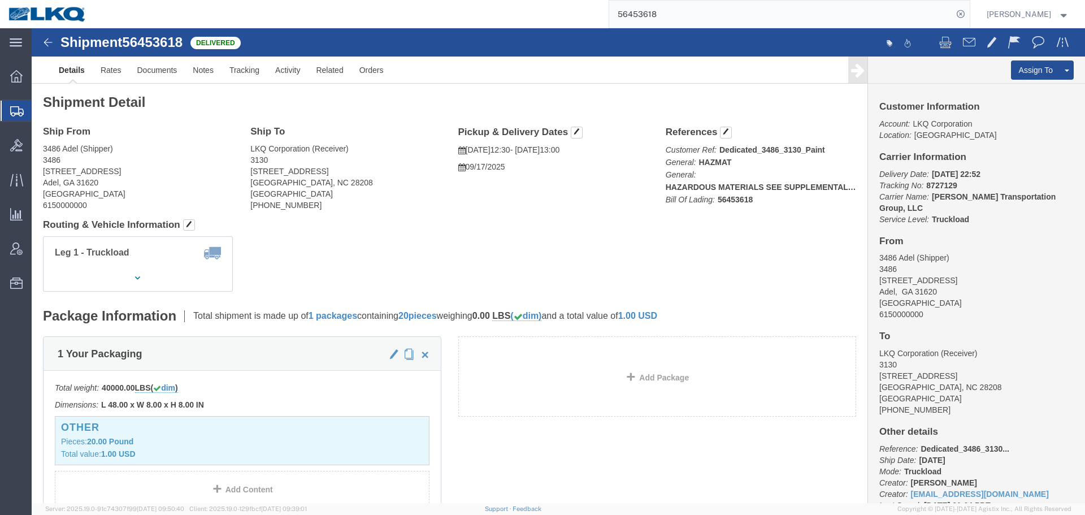
click address "3486 Adel (Shipper) 3486 [STREET_ADDRESS][PERSON_NAME]"
copy address "3486"
click at [707, 20] on input "56453618" at bounding box center [780, 14] width 343 height 27
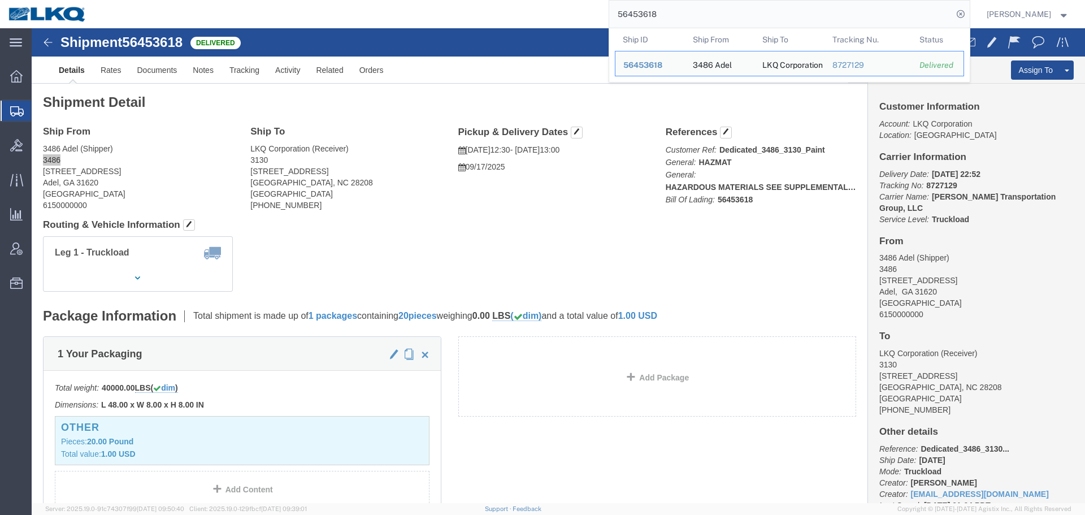
paste input "79509"
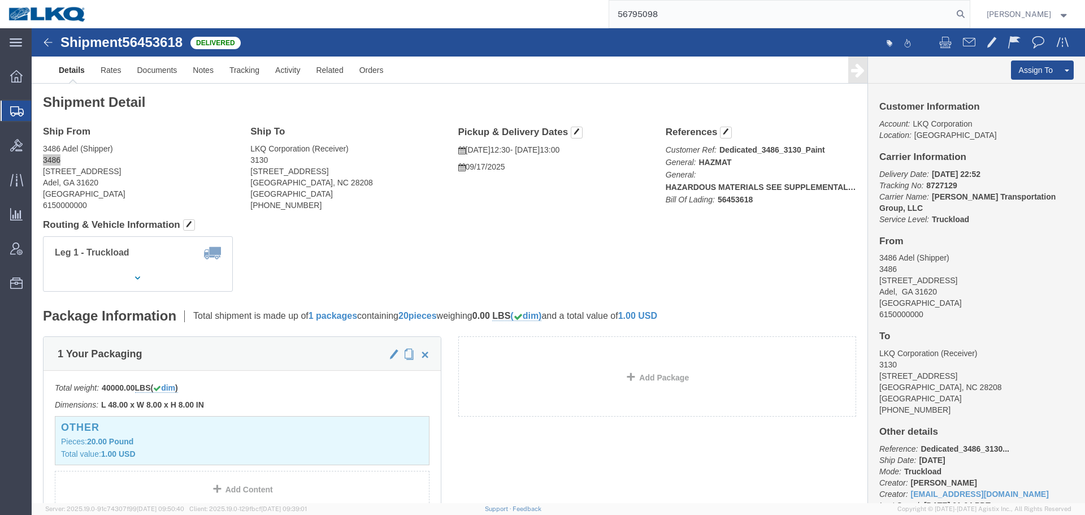
type input "56795098"
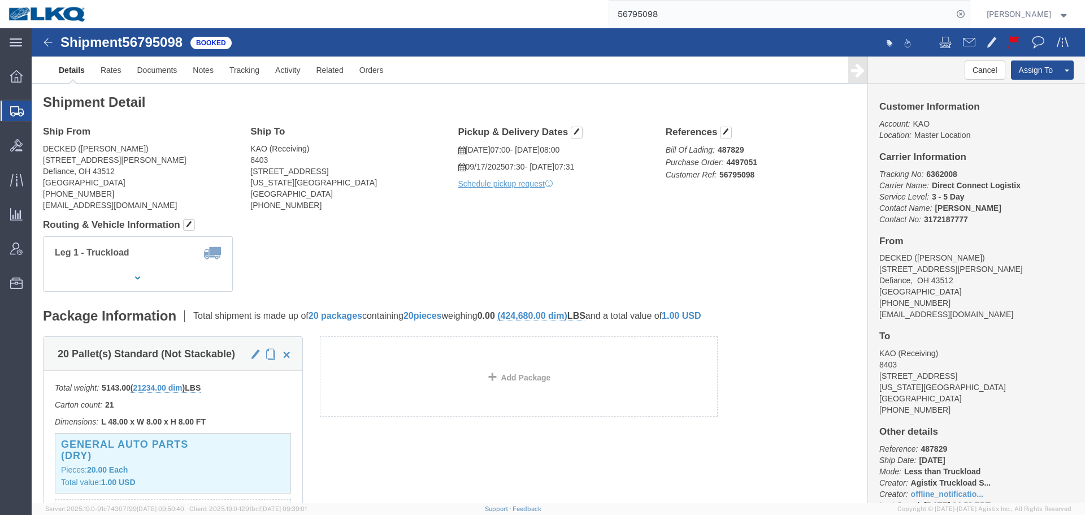
click h4 "Routing & Vehicle Information"
click div "Shipment Detail Ship From DECKED ([PERSON_NAME]) [STREET_ADDRESS][PERSON_NAME] …"
click span
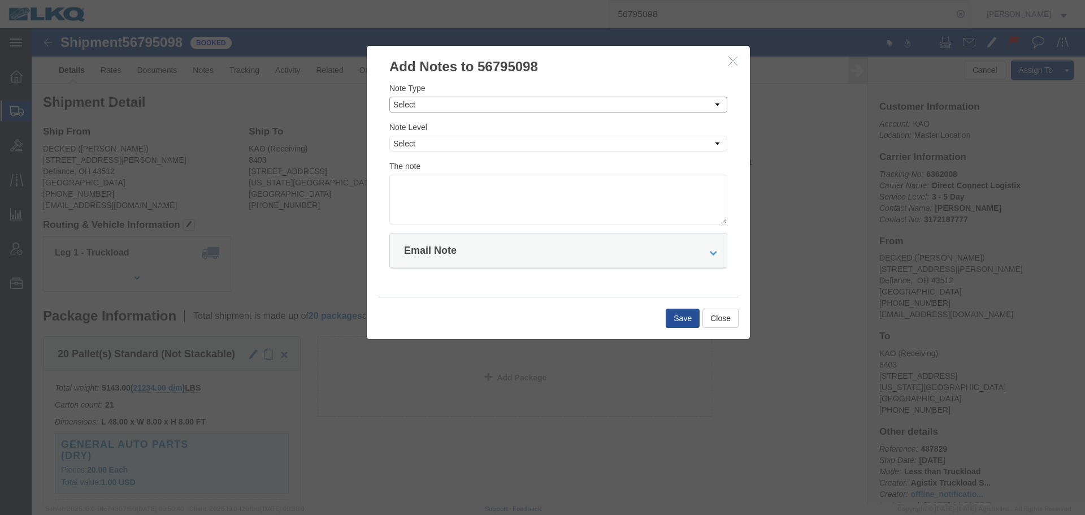
click select "Select Approval Bid Notes Carrier Change Notes Claim Notes Content Hazmat Notes…"
click button "button"
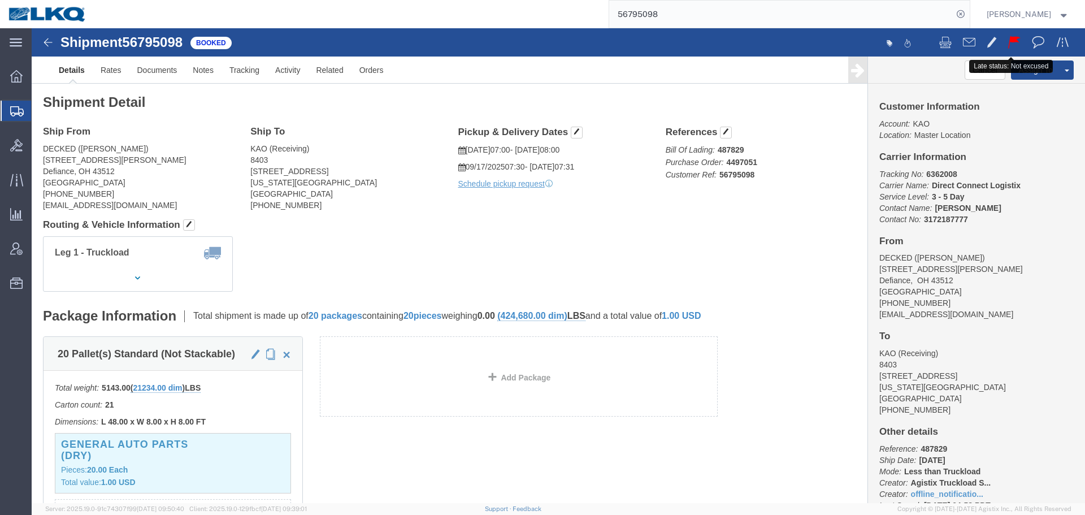
click span
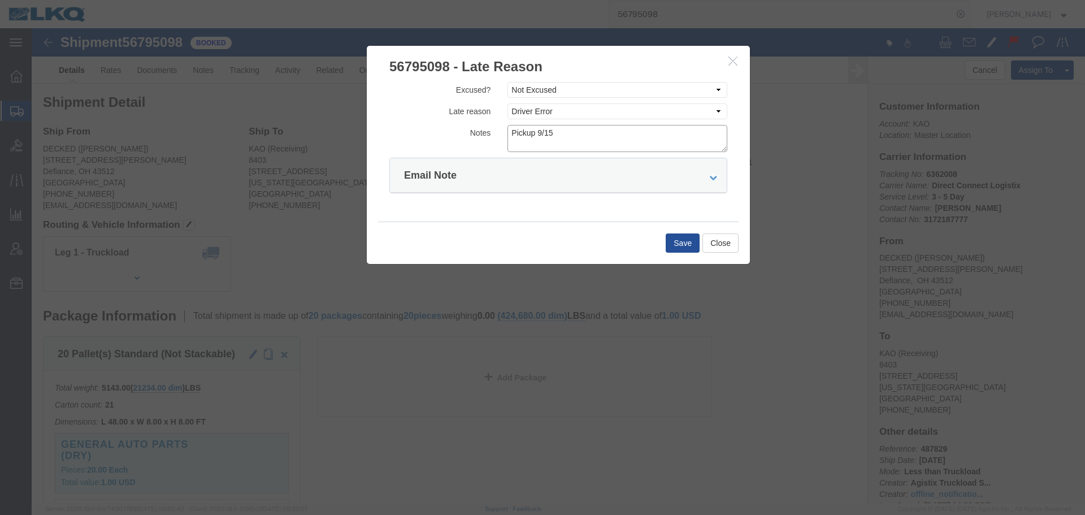
click textarea "Pickup 9/15"
type textarea "09/16 missed"
click button "Save"
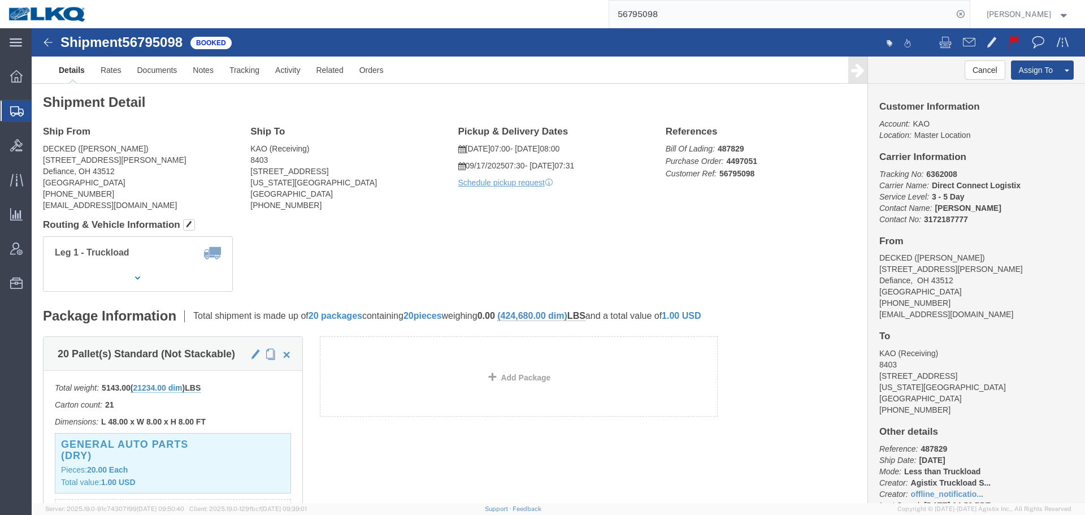
click div "Leg 1 - Truckload Vehicle 1: Standard Dry Van (53 Feet) Number of trucks: 1"
click b "487829"
copy b "487829"
click button "Cancel"
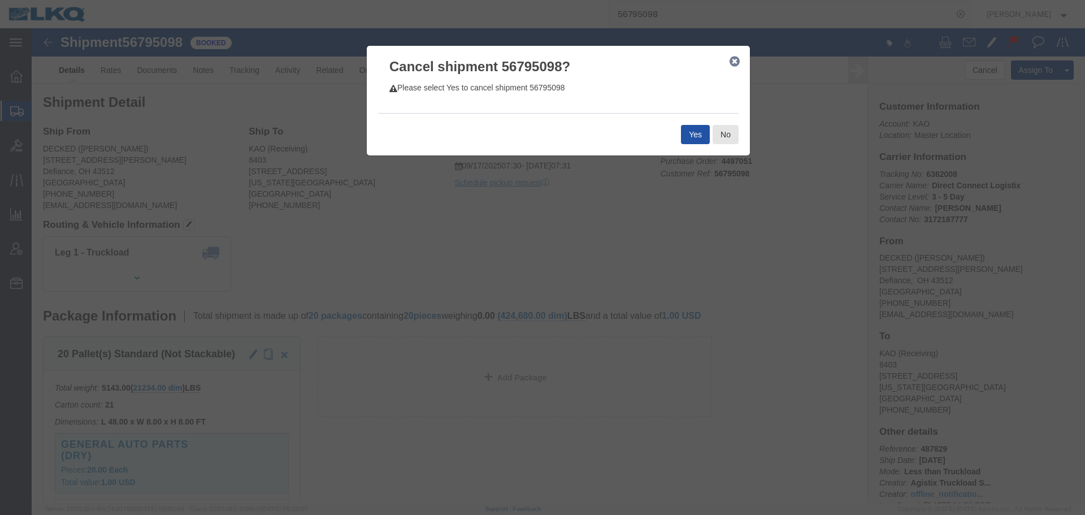
click button "Yes"
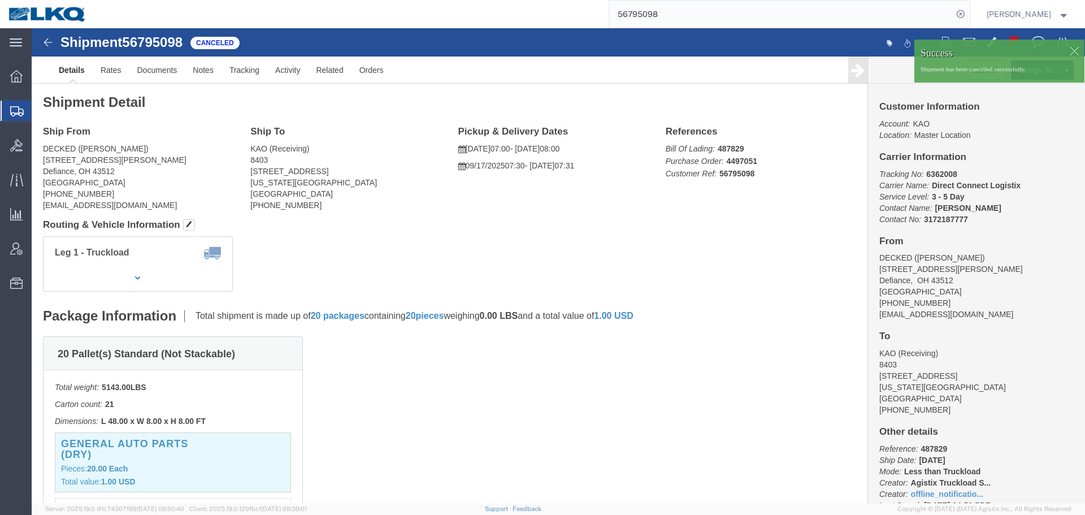
click div
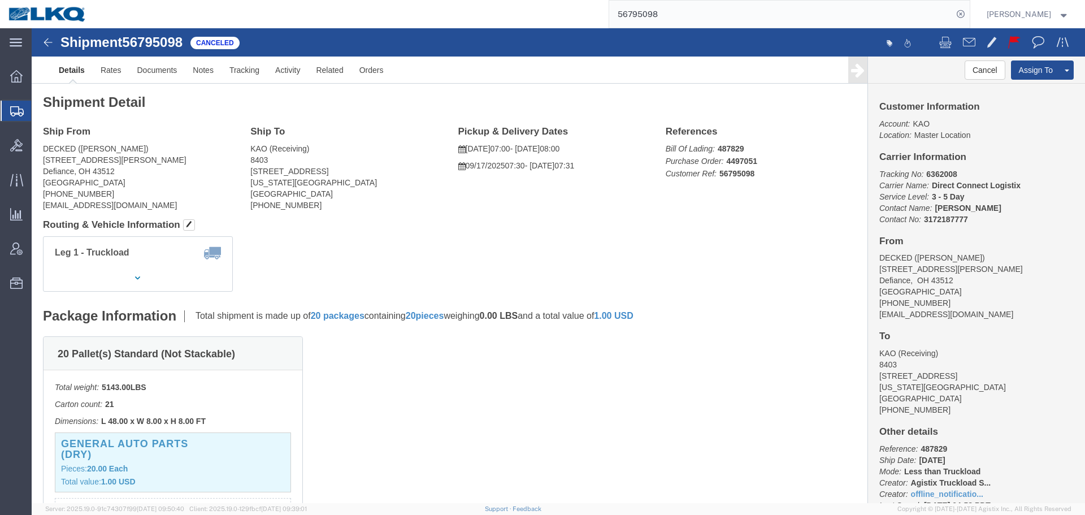
click div "Leg 1 - Truckload Vehicle 1: Standard Dry Van (53 Feet) Number of trucks: 1"
click link "Clone Shipment"
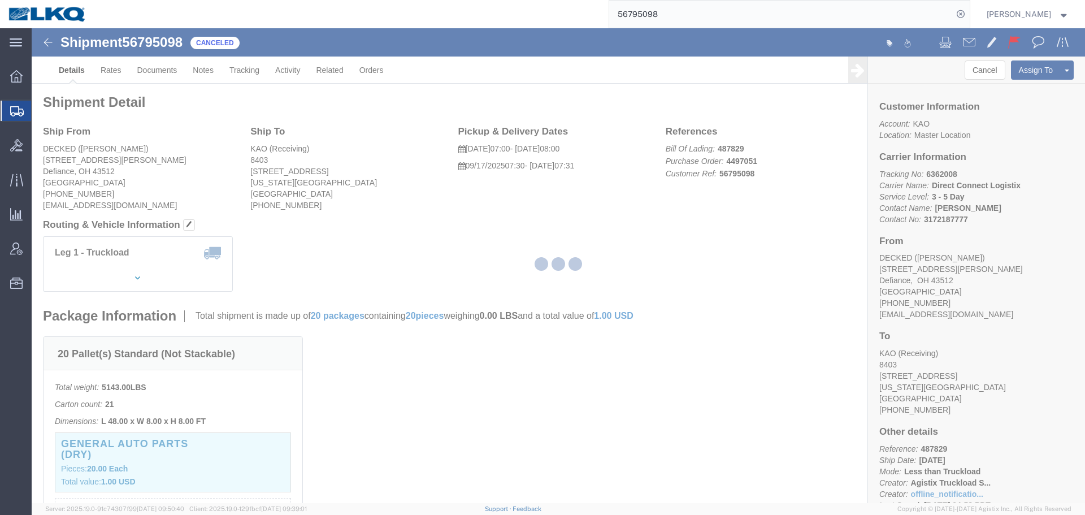
select select "30524"
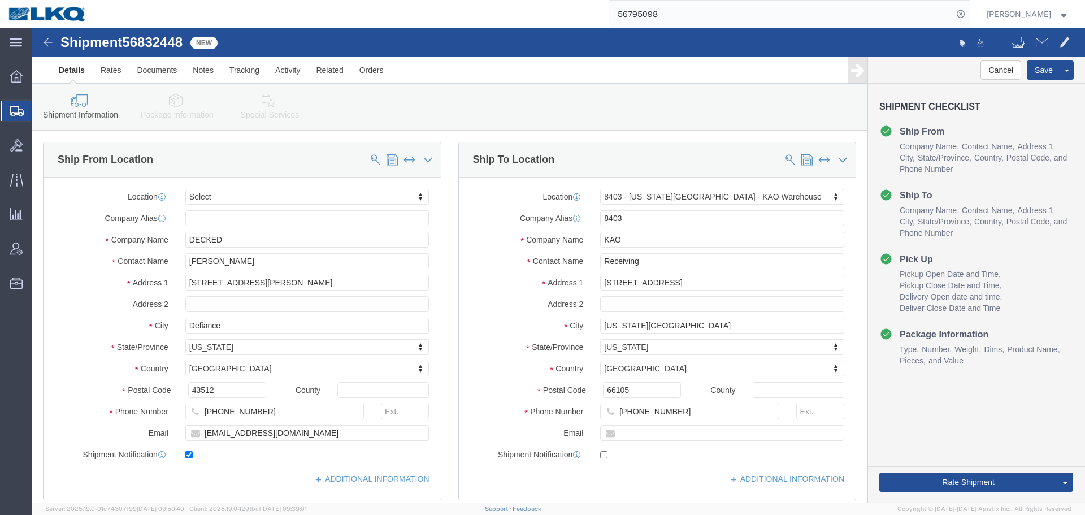
click span "56832448"
copy span "56832448"
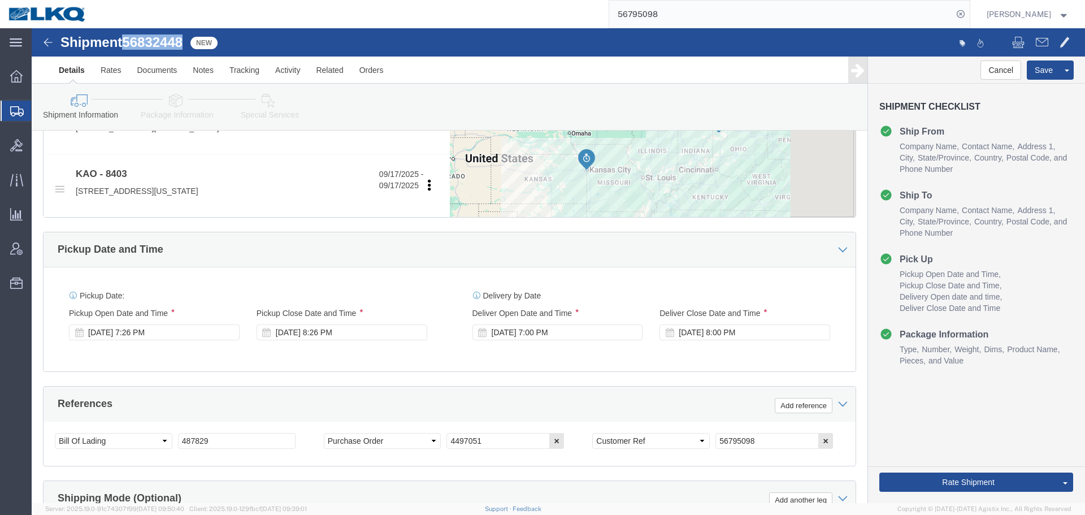
scroll to position [565, 0]
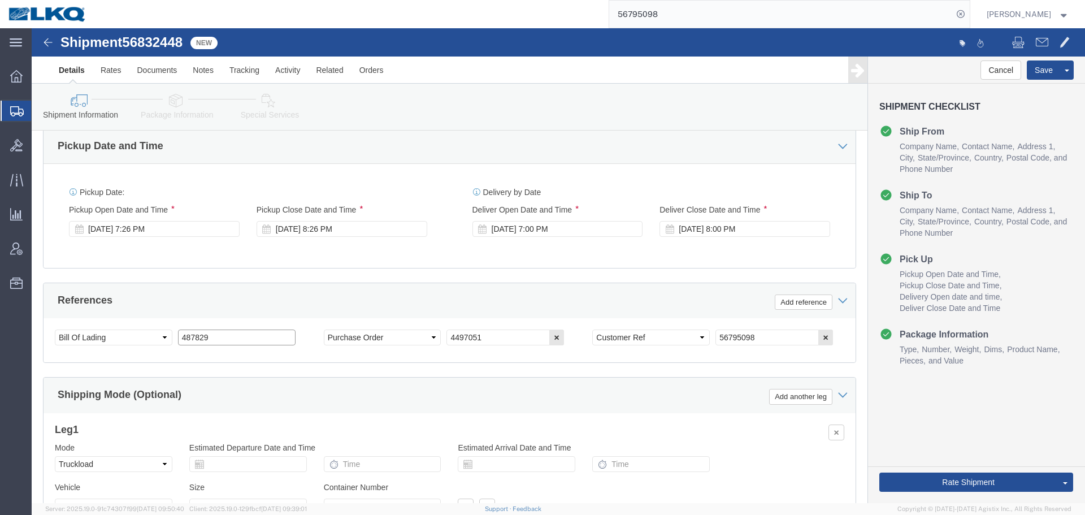
drag, startPoint x: 196, startPoint y: 309, endPoint x: 131, endPoint y: 297, distance: 66.0
click div "Select Account Type Activity ID Airline Appointment Number ASN Batch Request # …"
type input "x"
click div "[DATE] 7:26 PM"
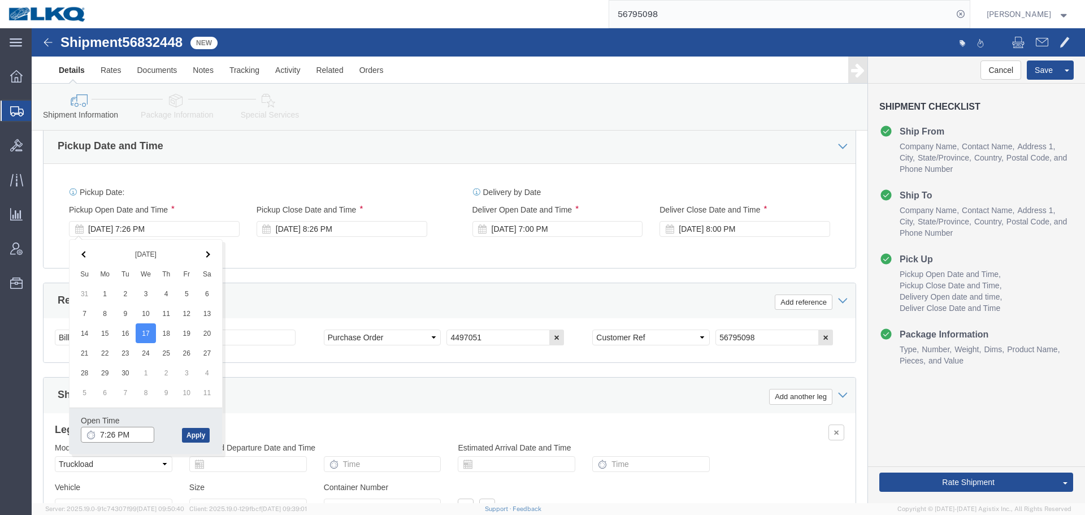
click input "7:26 PM"
click button "Apply"
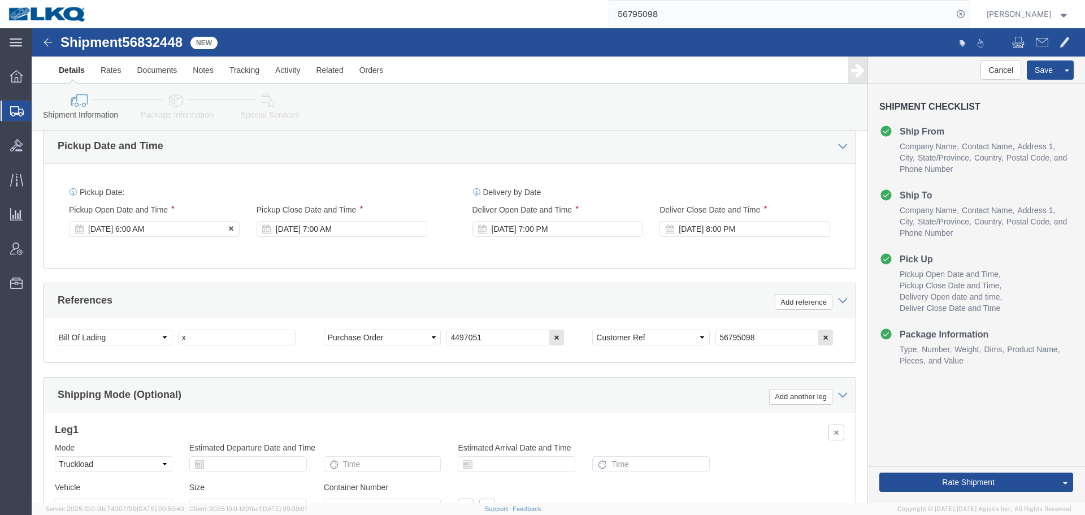
click div "[DATE] 6:00 AM"
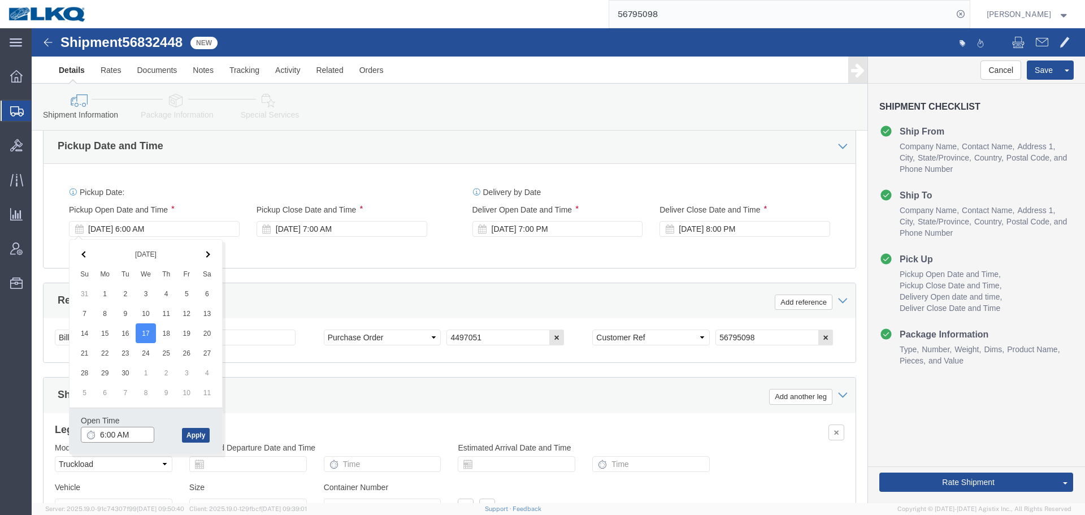
click input "6:00 AM"
type input "7:00 AM"
click button "Apply"
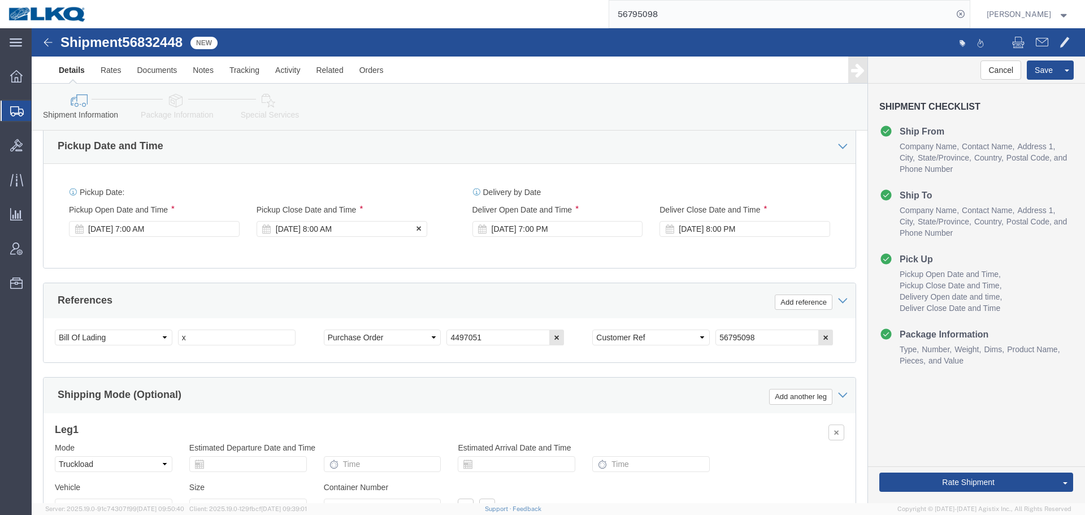
click div "[DATE] 8:00 AM"
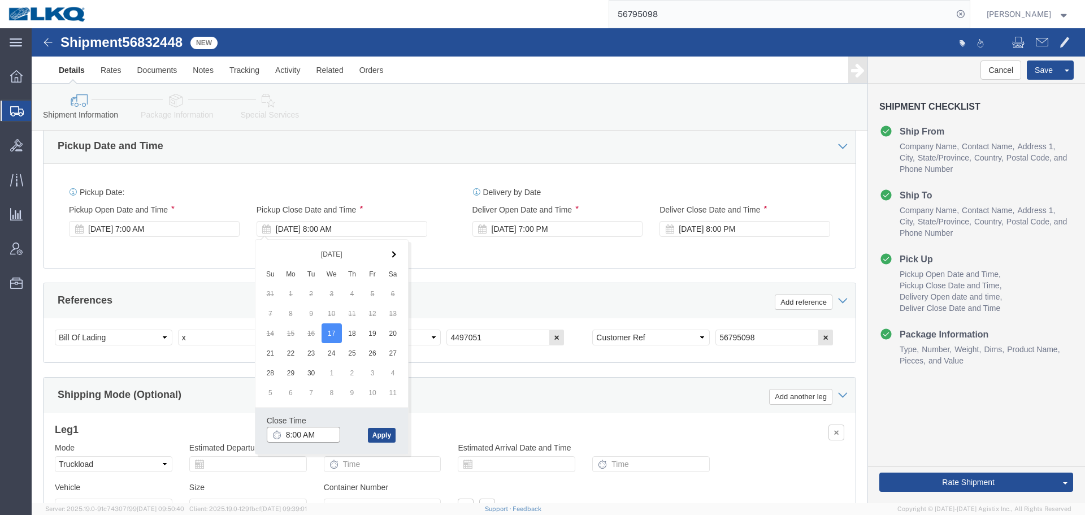
click input "8:00 AM"
type input "12:00 PM"
click button "Apply"
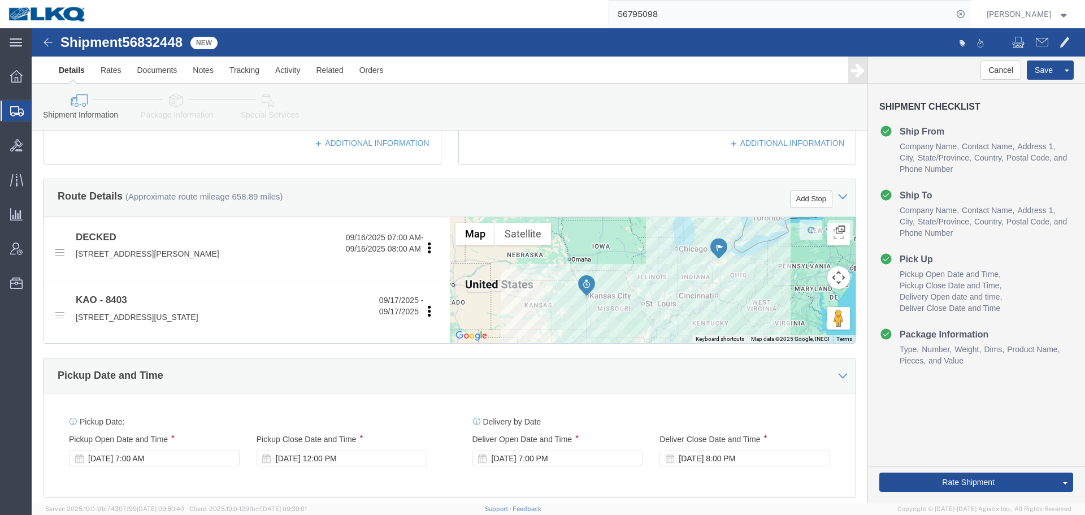
scroll to position [395, 0]
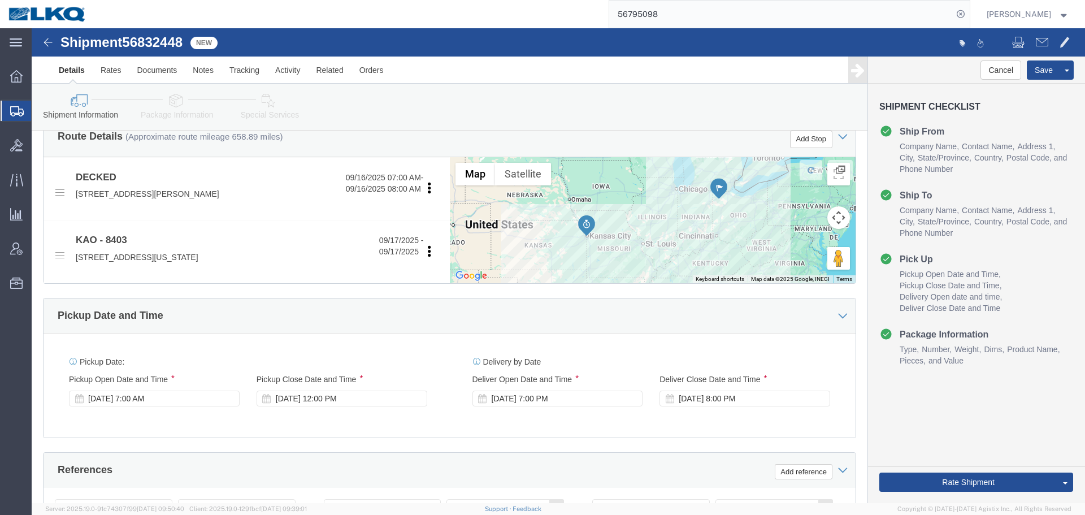
click span "56832448"
copy span "56832448"
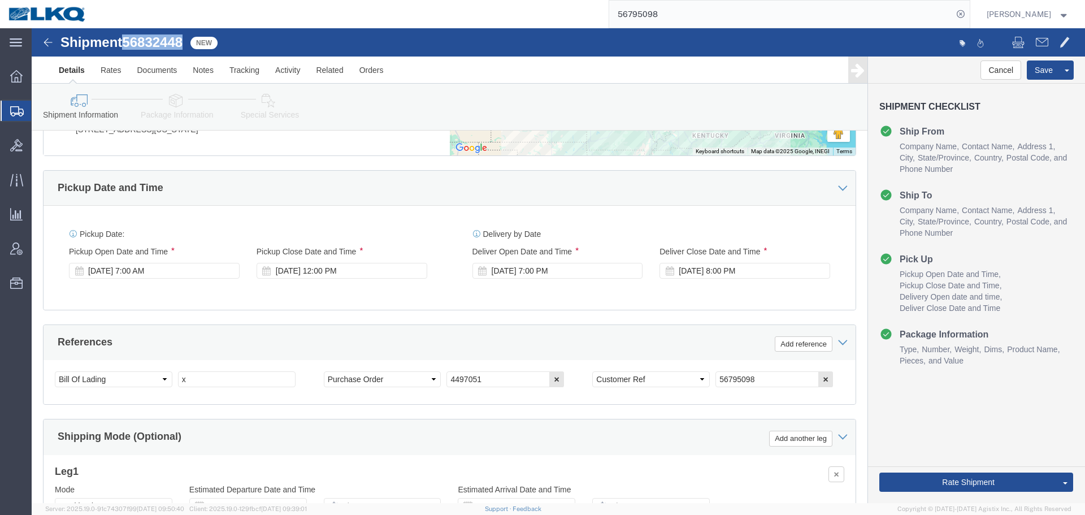
scroll to position [676, 0]
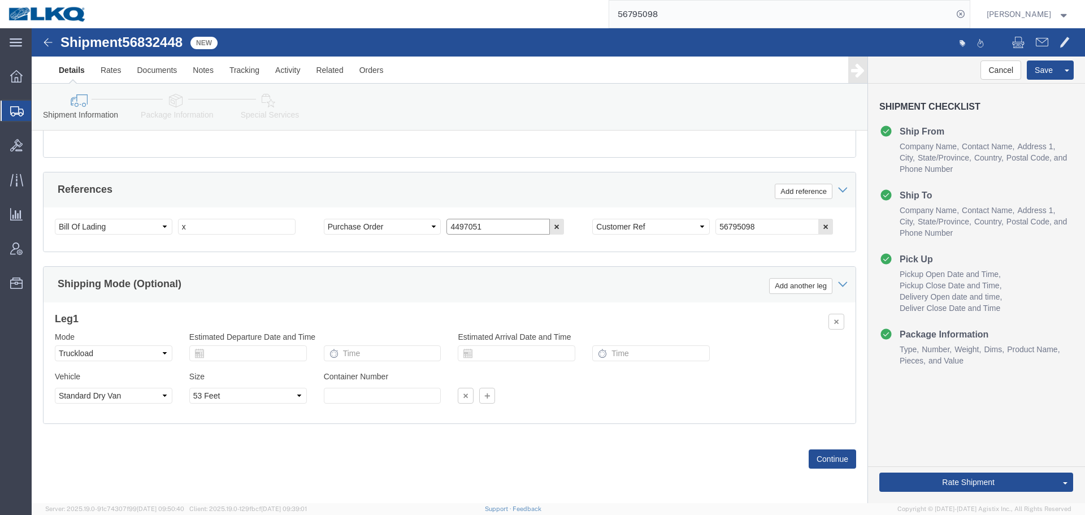
click input "4497051"
click input "56795098"
paste input "83244"
type input "56832448"
click button "Save"
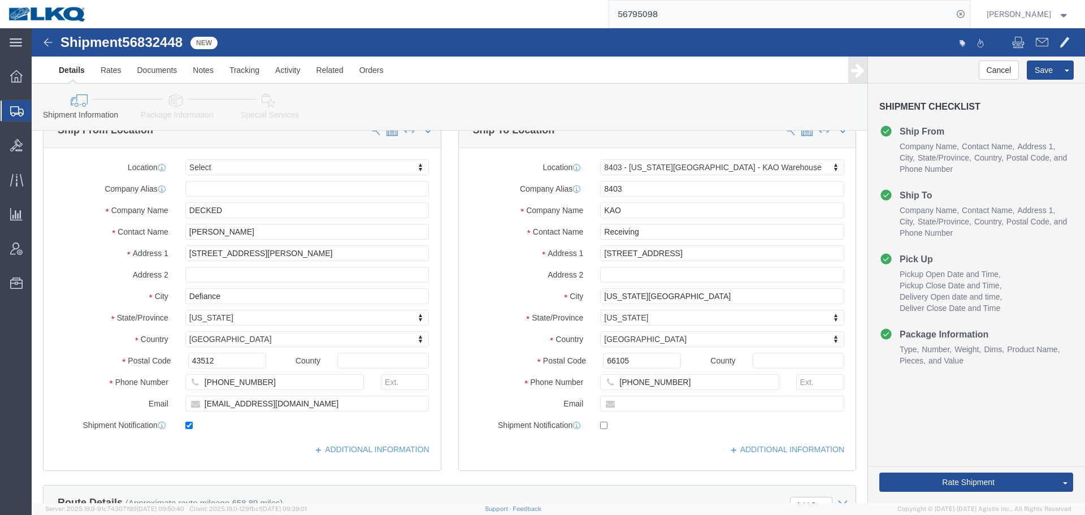
scroll to position [56, 0]
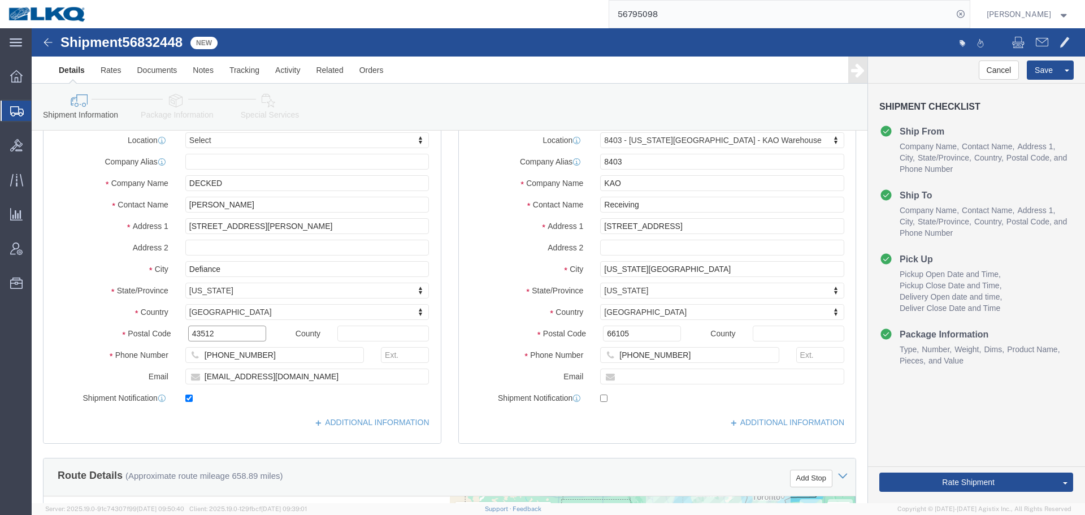
click input "43512"
click div "66105"
click input "66105"
click button "Save"
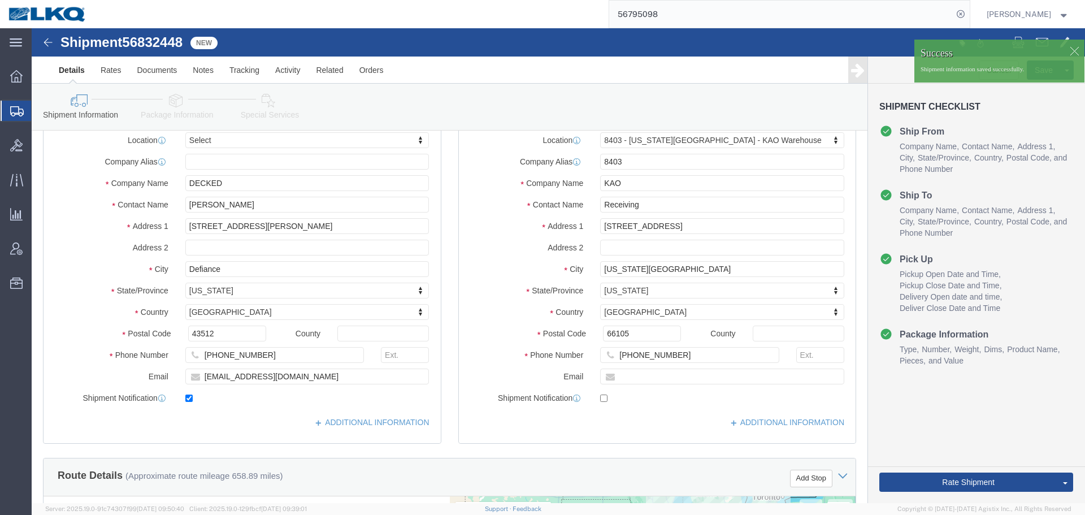
click div
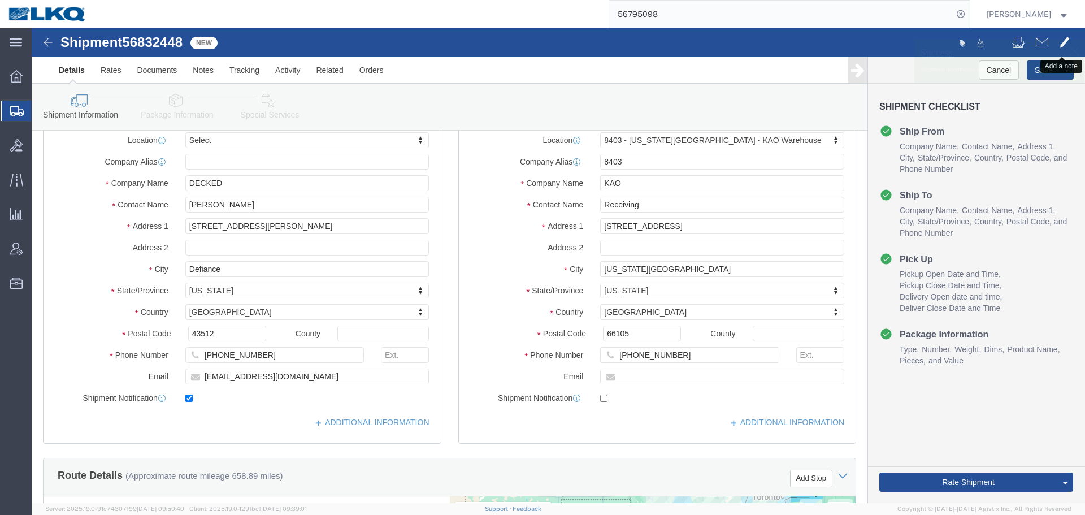
click span
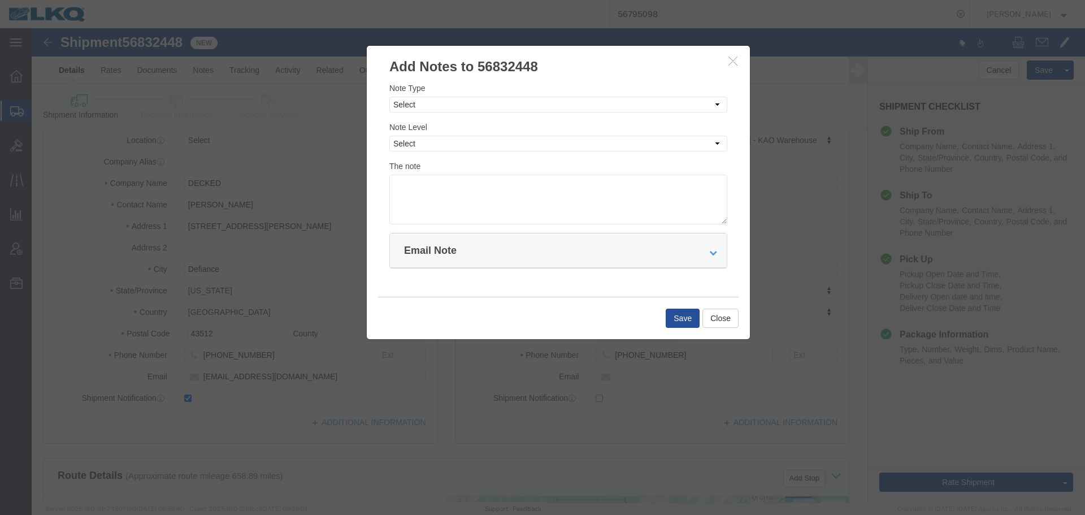
click div "Note Type Select Approval Bid Notes Carrier Change Notes Claim Notes Content Ha…"
click select "Select Approval Bid Notes Carrier Change Notes Claim Notes Content Hazmat Notes…"
select select "BID_NOTES"
click select "Select Approval Bid Notes Carrier Change Notes Claim Notes Content Hazmat Notes…"
click select "Select Private to Account Private to Vendor Public"
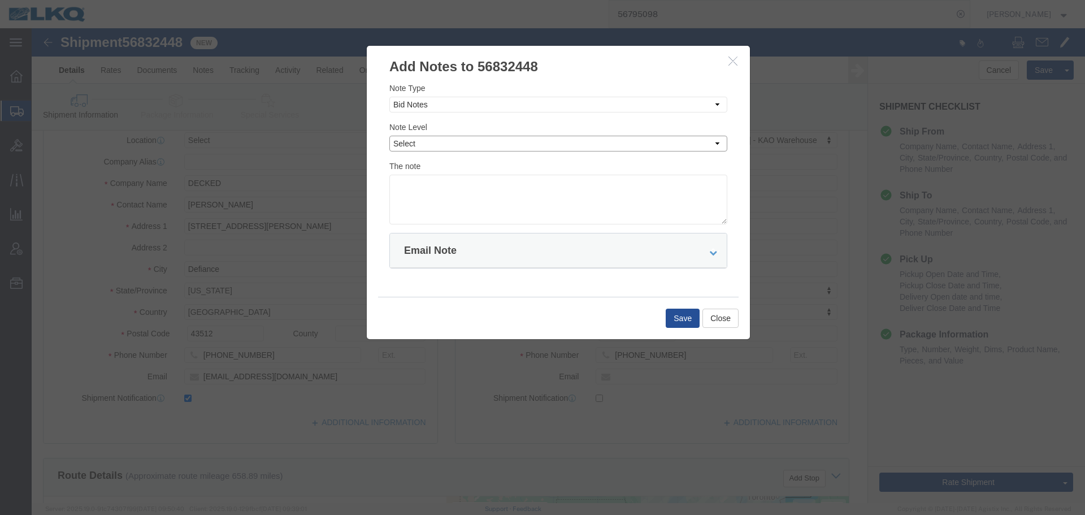
select select "PRIVATE_TO_ACCOUNT"
click select "Select Private to Account Private to Vendor Public"
click textarea
paste textarea "$1,348"
click textarea "DAT: $1,348"
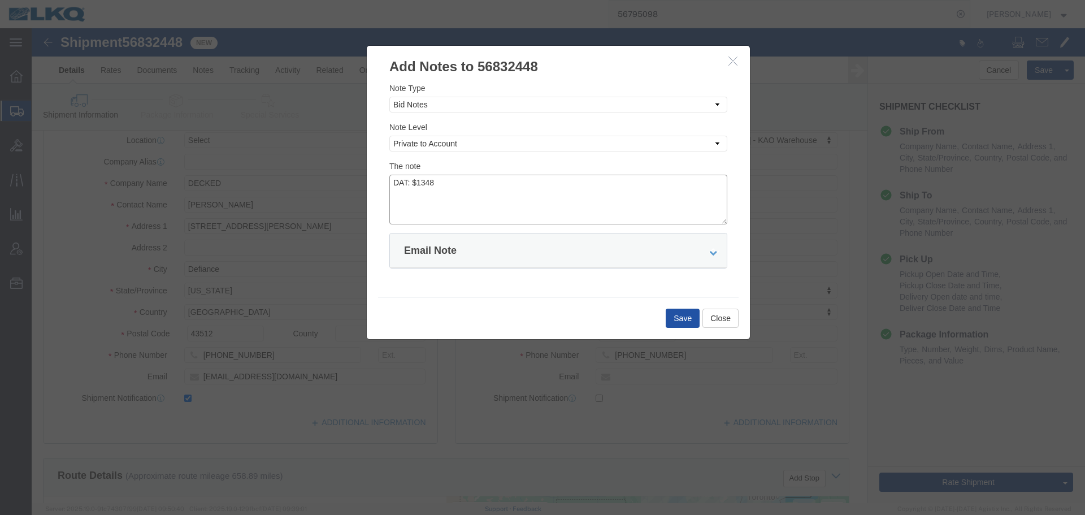
type textarea "DAT: $1348"
click button "Save"
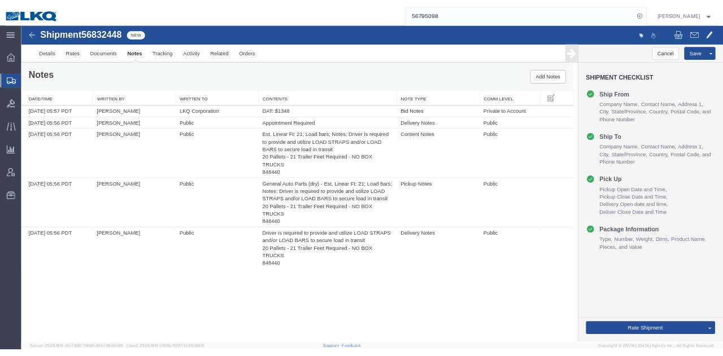
scroll to position [0, 0]
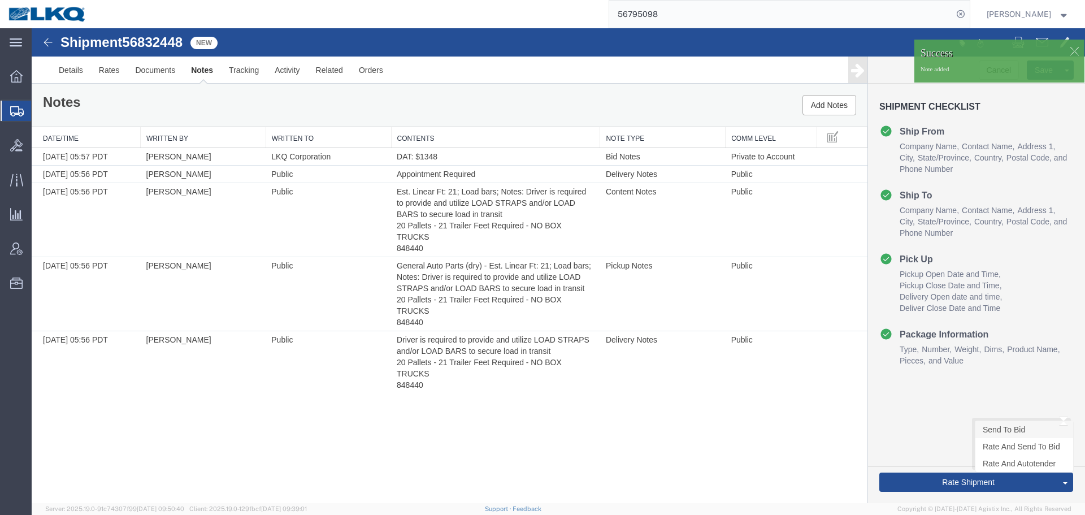
click at [994, 426] on link "Send To Bid" at bounding box center [1024, 429] width 98 height 17
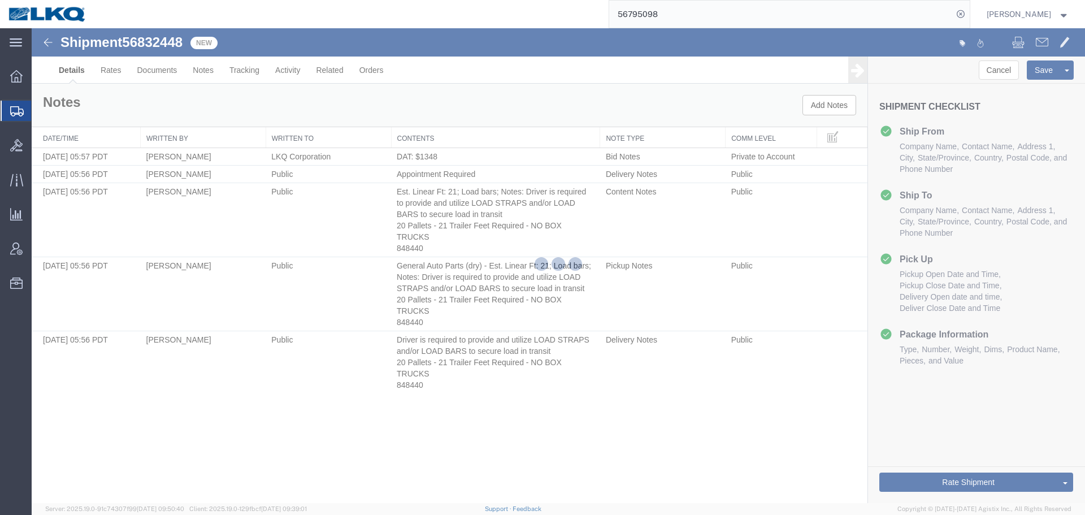
select select "30524"
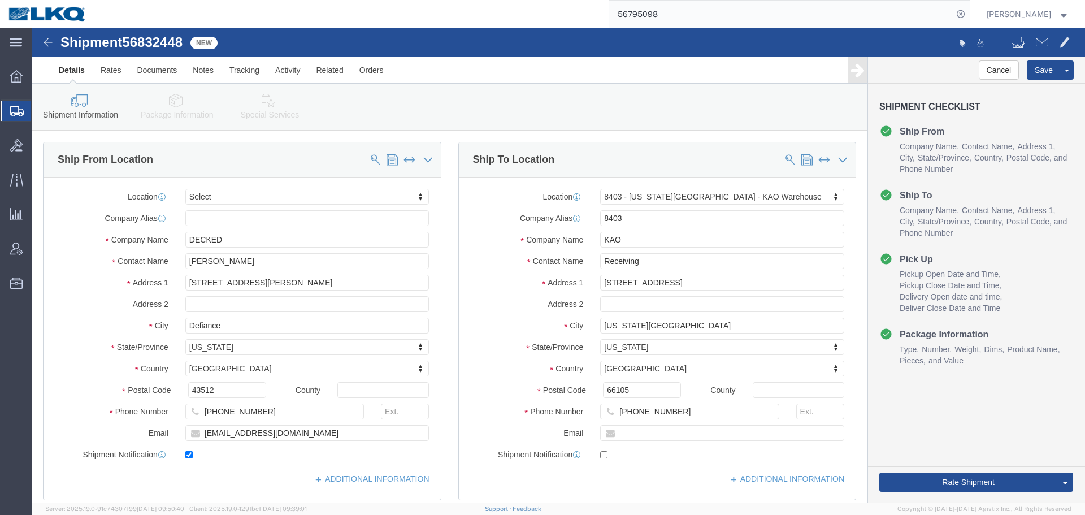
select select "TL"
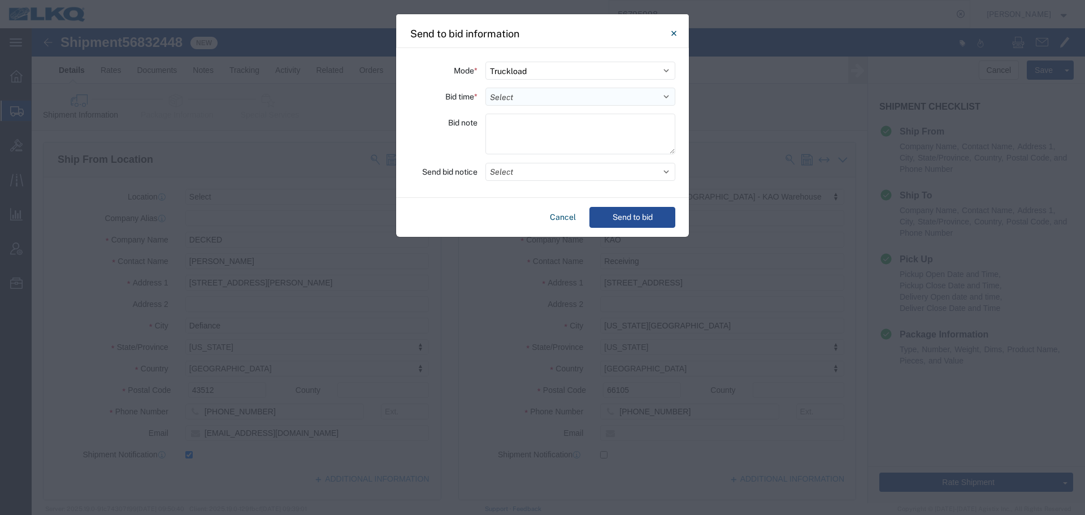
click at [506, 95] on select "Select 30 Min (Rush) 1 Hour (Rush) 2 Hours (Rush) 4 Hours (Rush) 8 Hours (Rush)…" at bounding box center [580, 97] width 190 height 18
select select "16"
click at [485, 88] on select "Select 30 Min (Rush) 1 Hour (Rush) 2 Hours (Rush) 4 Hours (Rush) 8 Hours (Rush)…" at bounding box center [580, 97] width 190 height 18
click at [519, 177] on button "Select" at bounding box center [580, 172] width 190 height 18
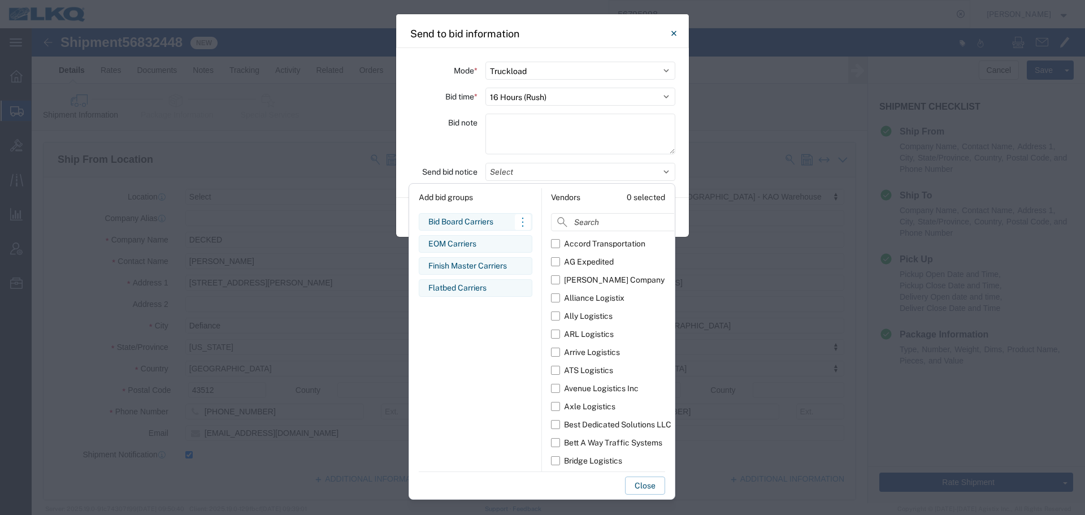
click at [473, 223] on div "Bid Board Carriers" at bounding box center [475, 222] width 94 height 12
click at [459, 154] on div "Bid note" at bounding box center [444, 136] width 68 height 44
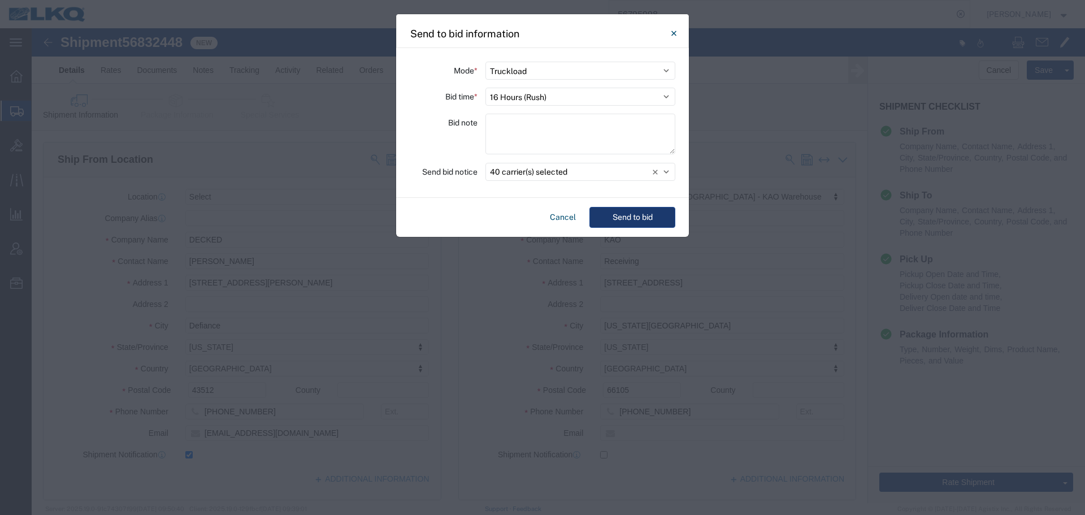
click at [645, 221] on button "Send to bid" at bounding box center [632, 217] width 86 height 21
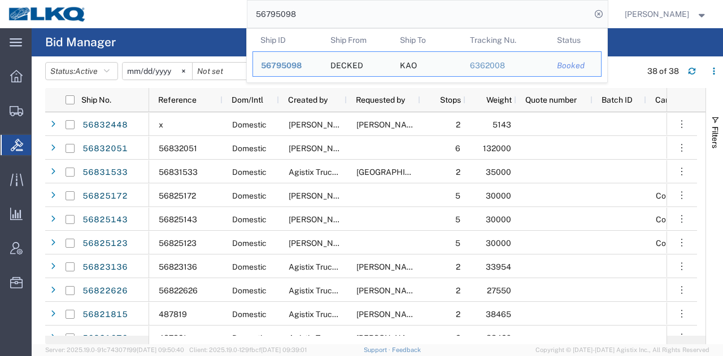
click at [451, 16] on input "56795098" at bounding box center [418, 14] width 343 height 27
paste input "83244"
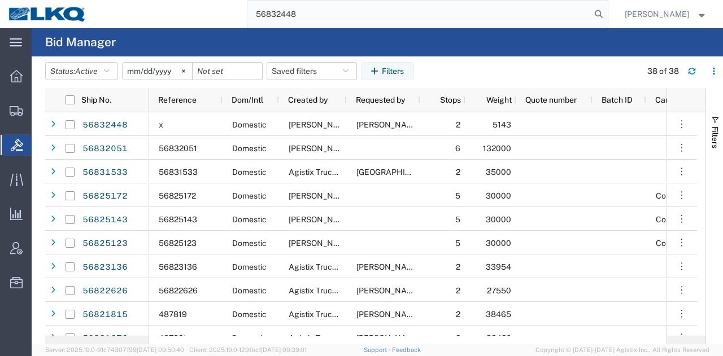
type input "56832448"
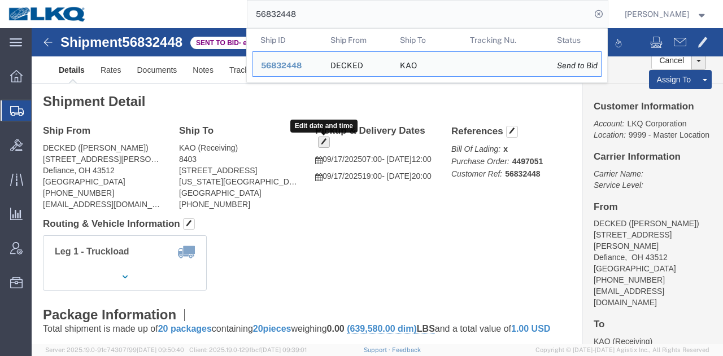
click span "button"
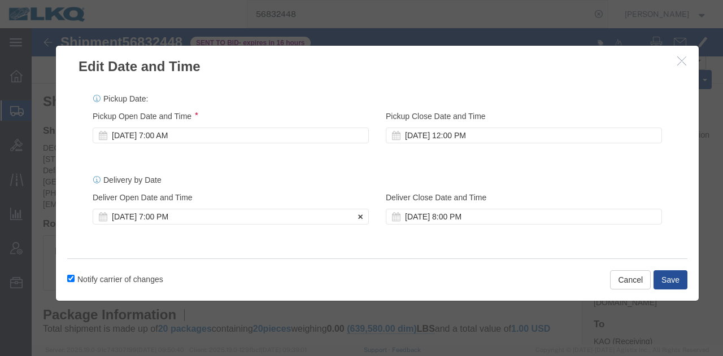
click div "[DATE] 7:00 PM"
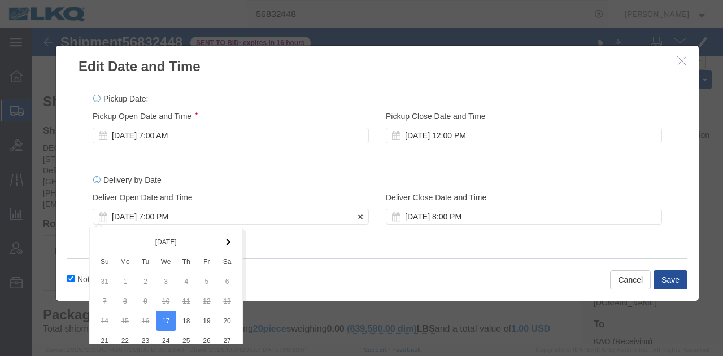
scroll to position [95, 0]
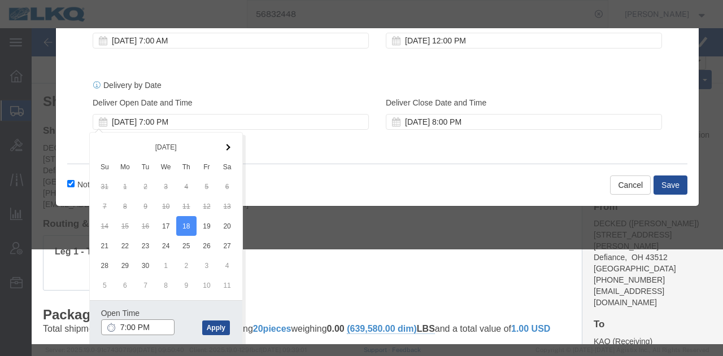
click input "7:00 PM"
type input "6:00 AM"
click button "Apply"
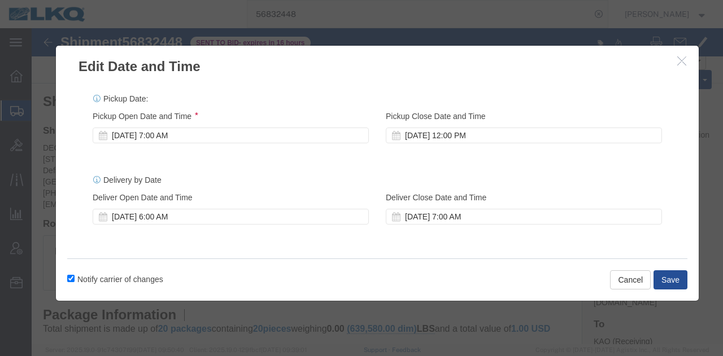
scroll to position [0, 0]
click button "Save"
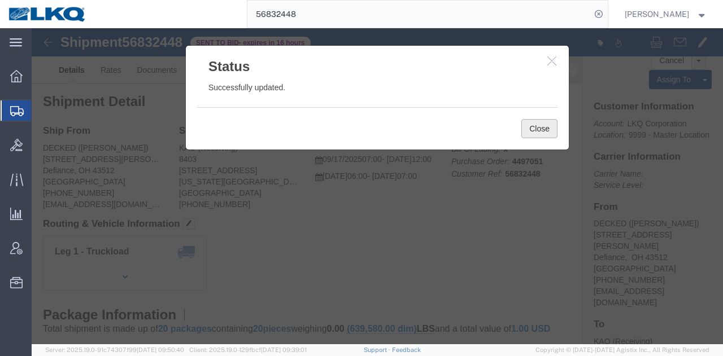
click button "Close"
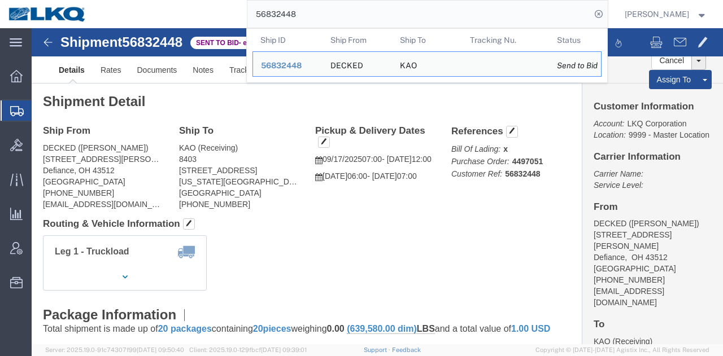
click at [452, 6] on input "56832448" at bounding box center [418, 14] width 343 height 27
paste input "39"
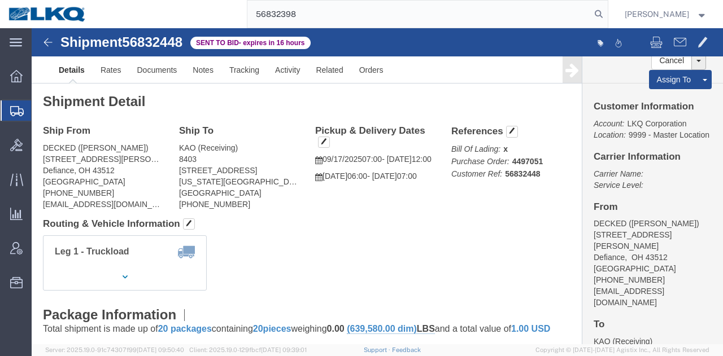
type input "56832398"
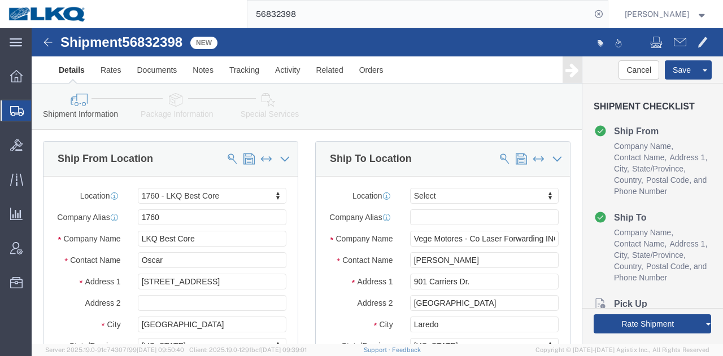
select select "27634"
select select
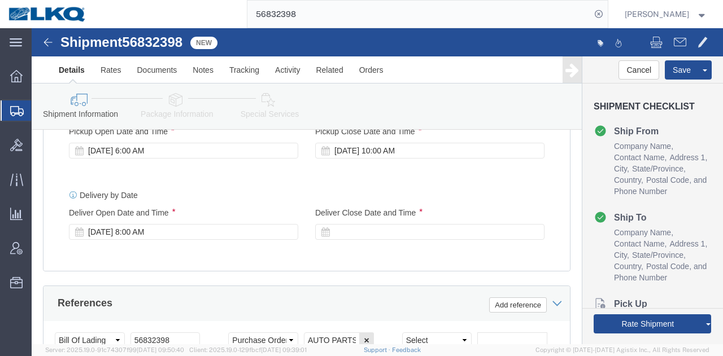
scroll to position [672, 0]
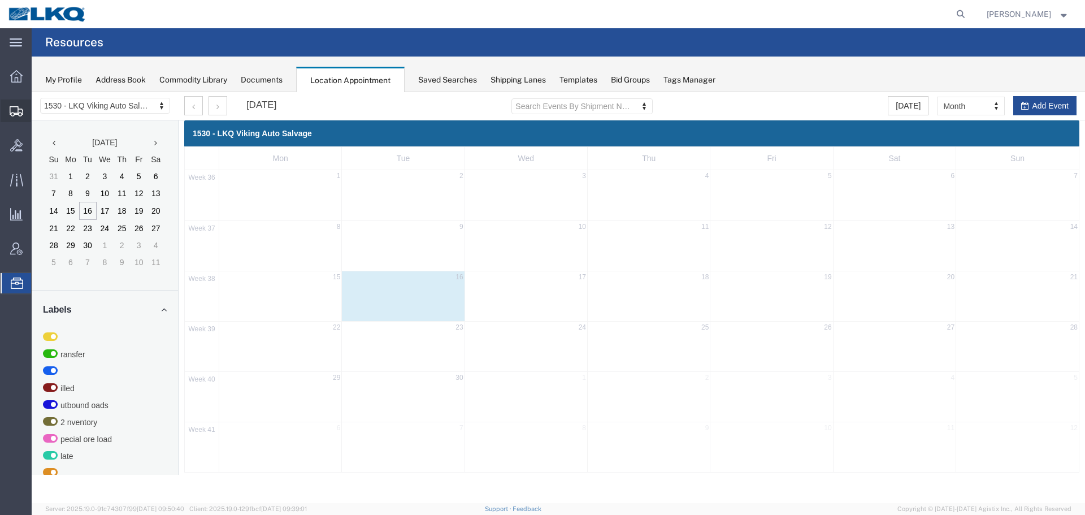
click at [0, 0] on span "Shipment Manager" at bounding box center [0, 0] width 0 height 0
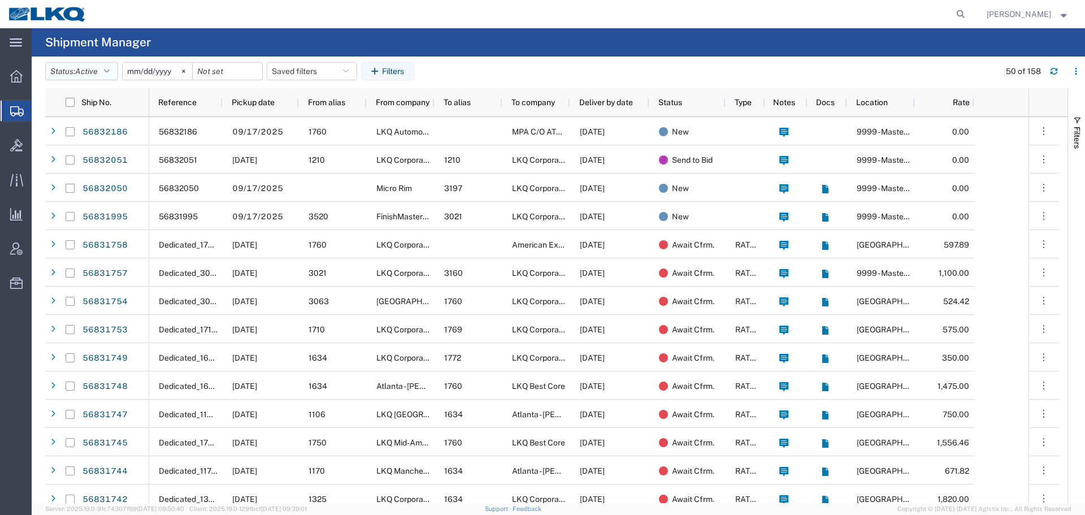
click at [70, 68] on button "Status: Active" at bounding box center [81, 71] width 73 height 18
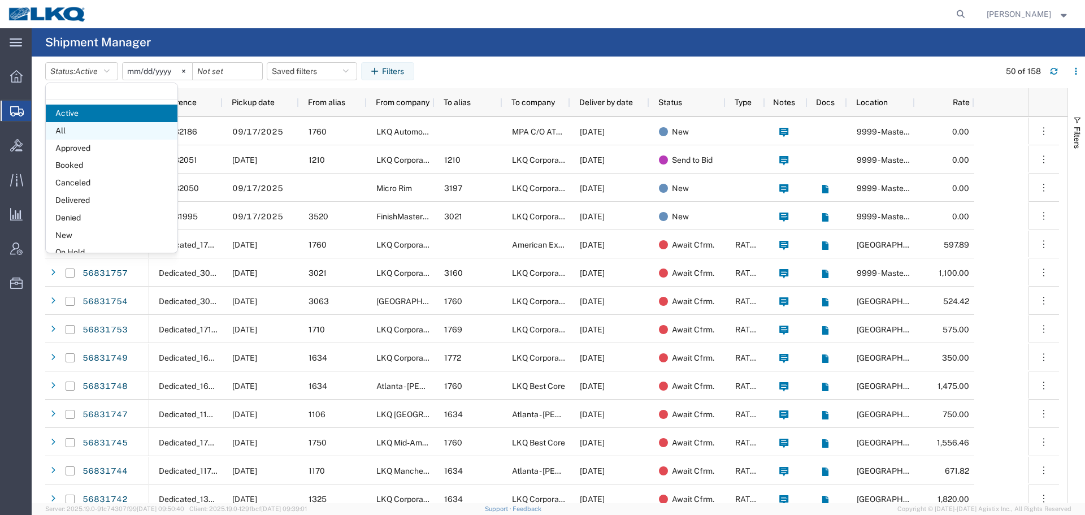
click at [71, 134] on span "All" at bounding box center [112, 131] width 132 height 18
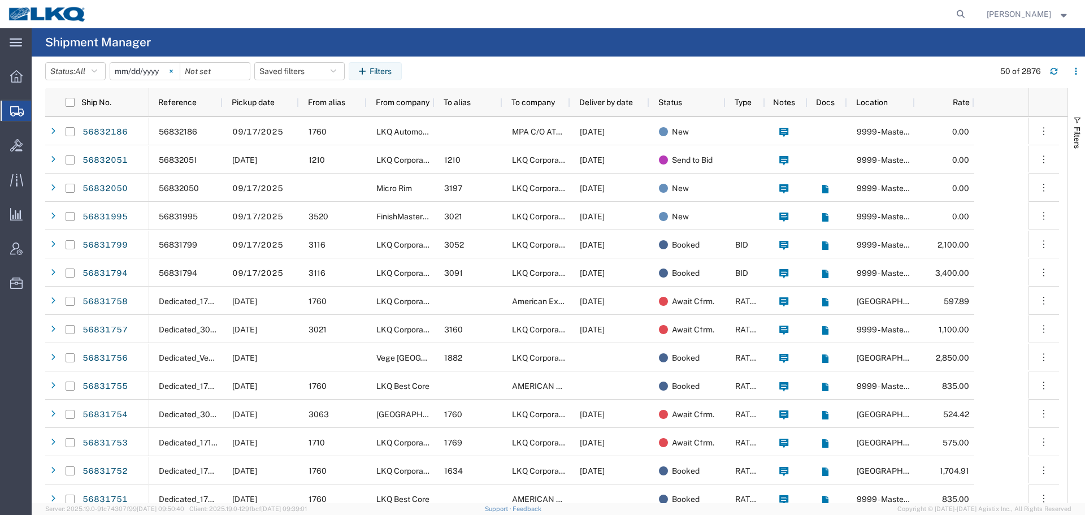
click at [172, 71] on icon at bounding box center [170, 70] width 3 height 3
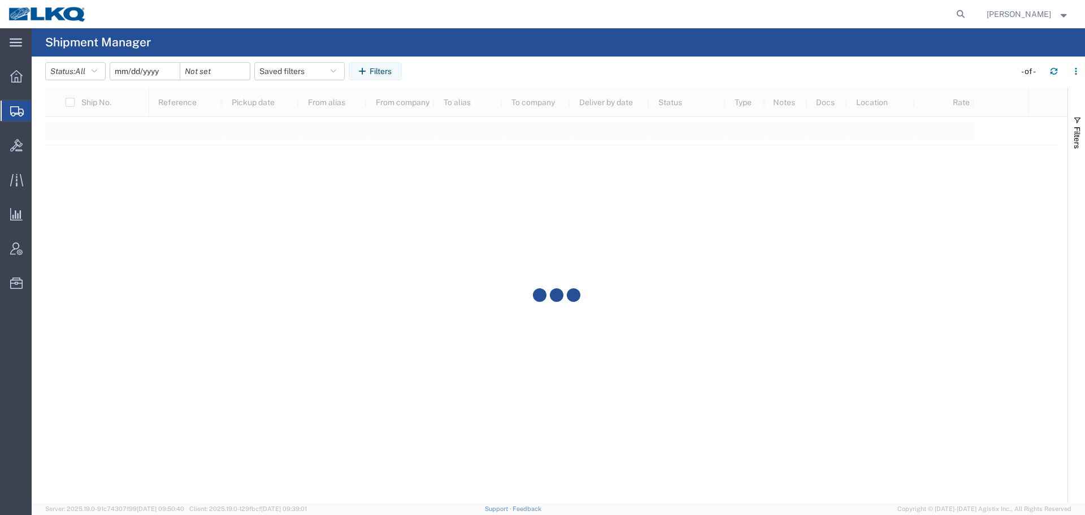
click at [151, 71] on input "date" at bounding box center [144, 71] width 69 height 17
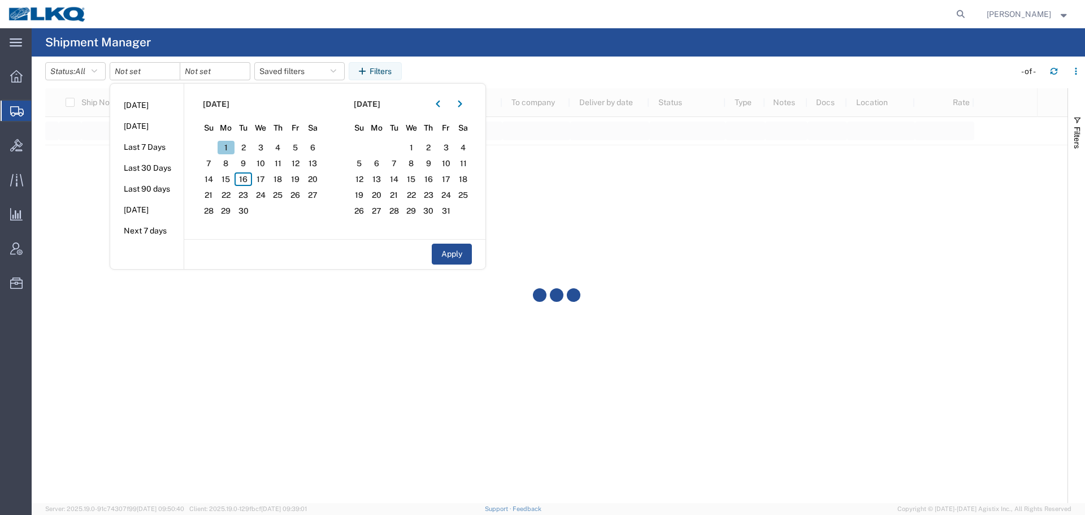
click at [223, 149] on span "1" at bounding box center [226, 148] width 18 height 14
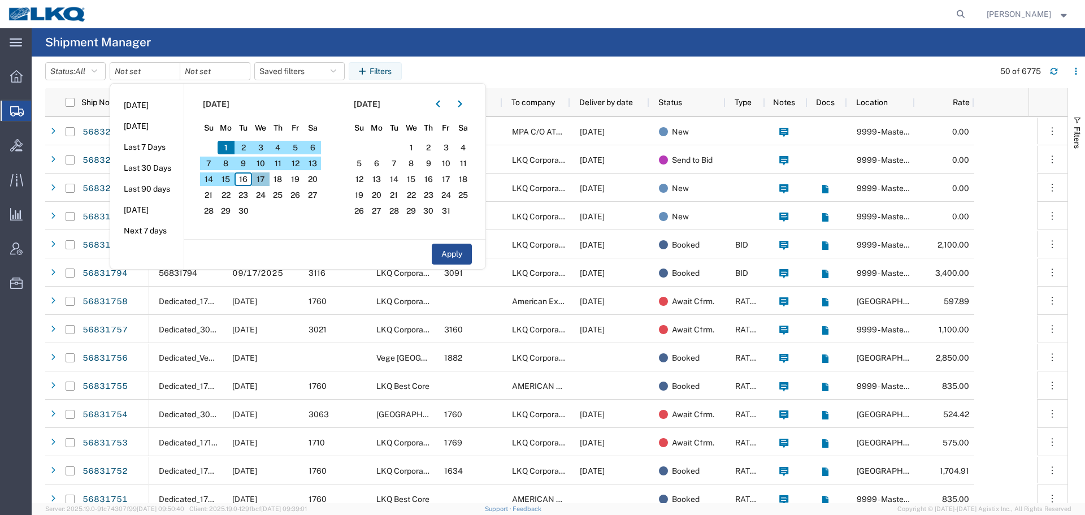
click at [262, 177] on span "17" at bounding box center [261, 179] width 18 height 14
click at [468, 246] on button "Apply" at bounding box center [452, 253] width 40 height 21
type input "2025-09-01"
type input "2025-09-17"
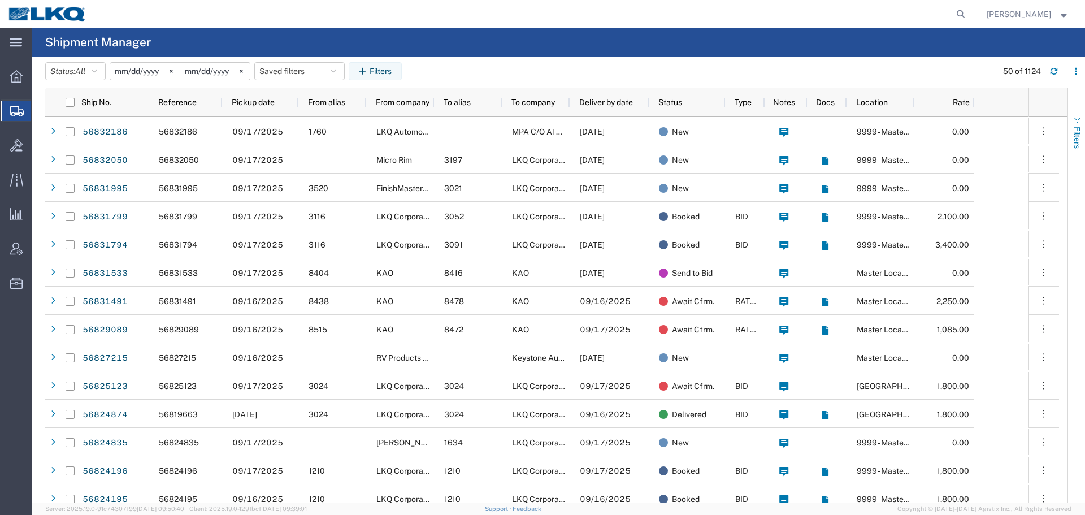
click at [1079, 127] on span "Filters" at bounding box center [1076, 138] width 9 height 22
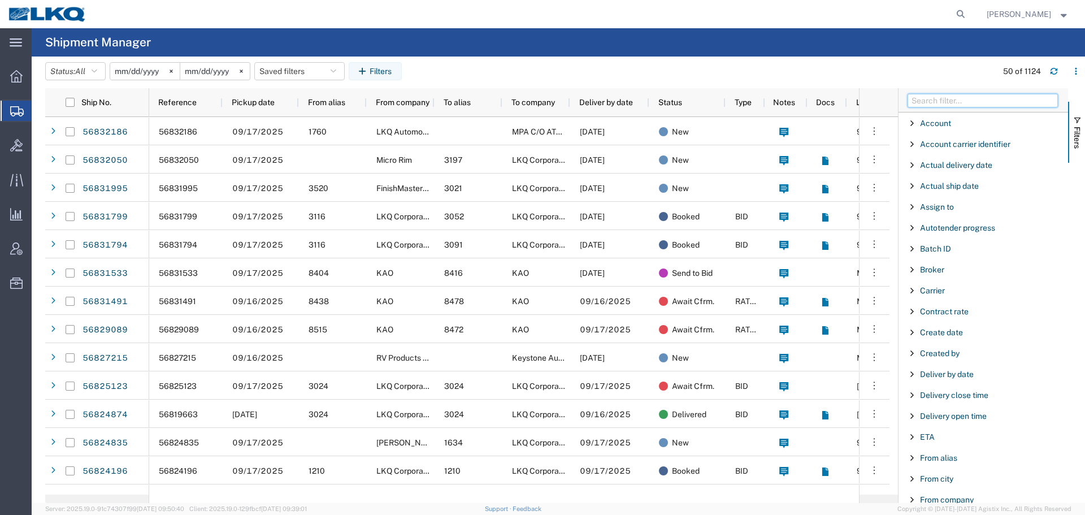
click at [1005, 98] on input "Filter Columns Input" at bounding box center [982, 101] width 150 height 14
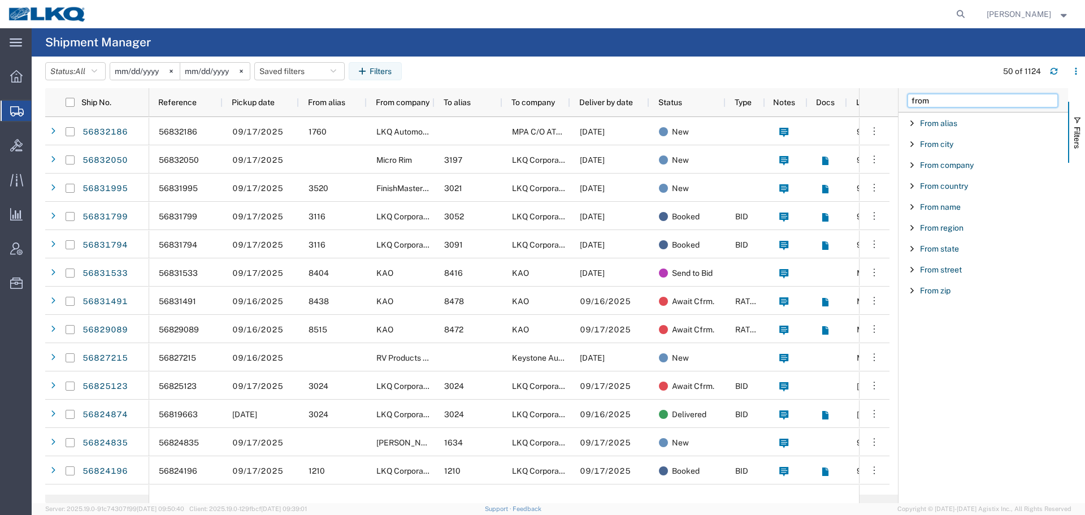
type input "from"
click at [908, 146] on span "Filter List 9 Filters" at bounding box center [911, 144] width 9 height 9
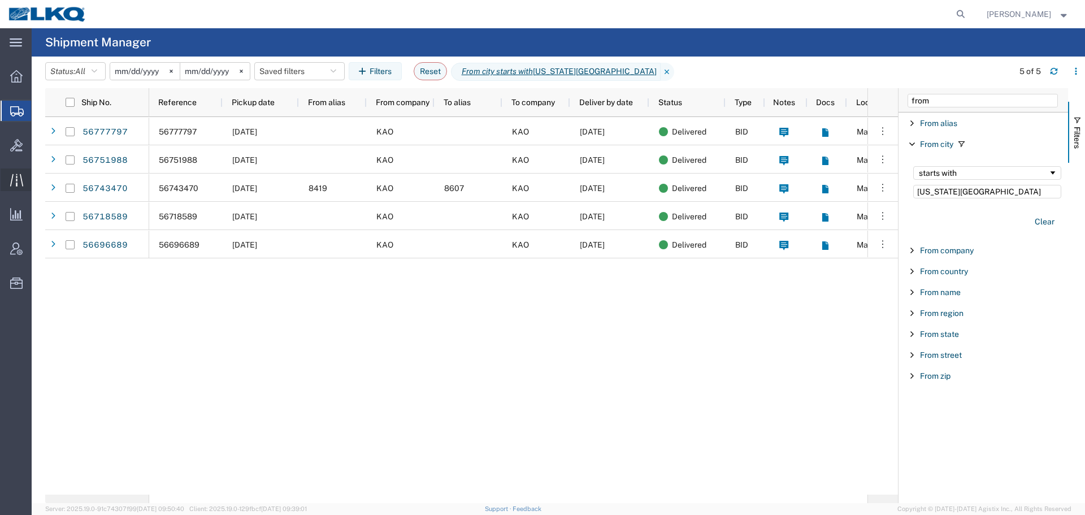
type input "[US_STATE][GEOGRAPHIC_DATA]"
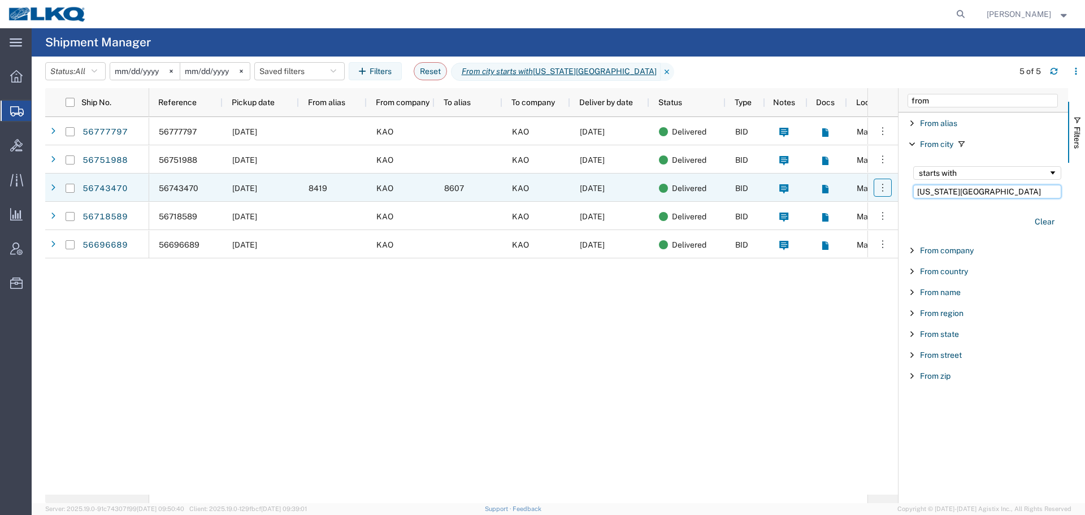
drag, startPoint x: 967, startPoint y: 189, endPoint x: 885, endPoint y: 190, distance: 81.9
click at [885, 190] on div "Ship No. Reference Pickup date From alias From company To alias To company Deli…" at bounding box center [564, 295] width 1039 height 415
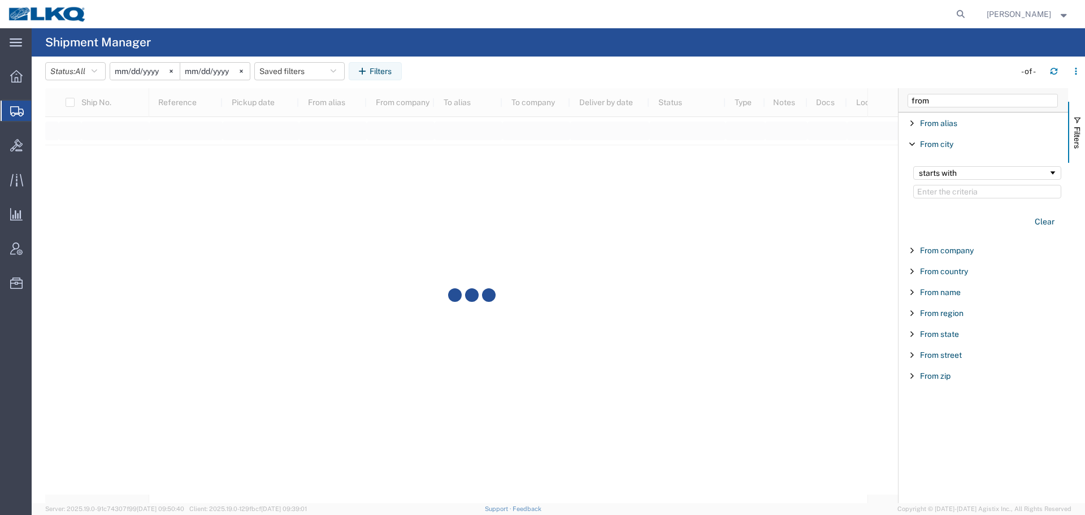
click at [910, 142] on span "Filter List 9 Filters" at bounding box center [911, 144] width 9 height 9
click at [910, 123] on span "Filter List 9 Filters" at bounding box center [911, 123] width 9 height 9
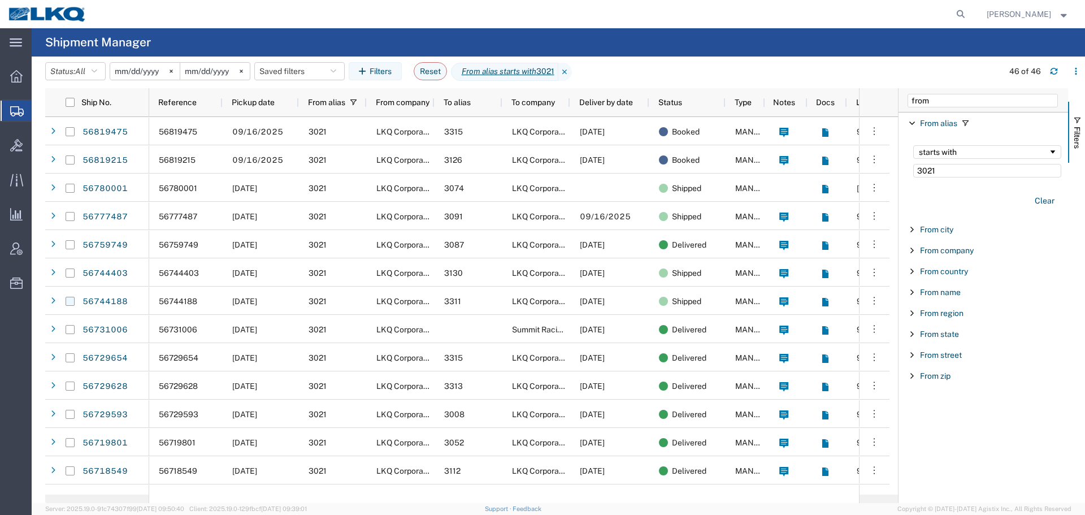
type input "3021"
click at [945, 102] on input "from" at bounding box center [982, 101] width 150 height 14
type input "to"
click at [909, 208] on span "Filter List 12 Filters" at bounding box center [911, 206] width 9 height 9
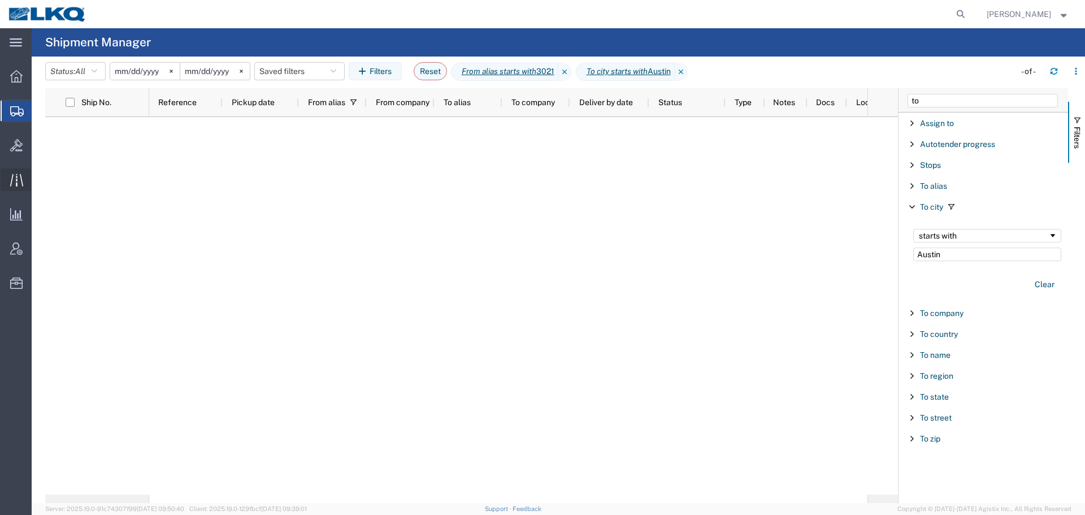
type input "Austin"
click at [688, 70] on icon at bounding box center [681, 72] width 14 height 18
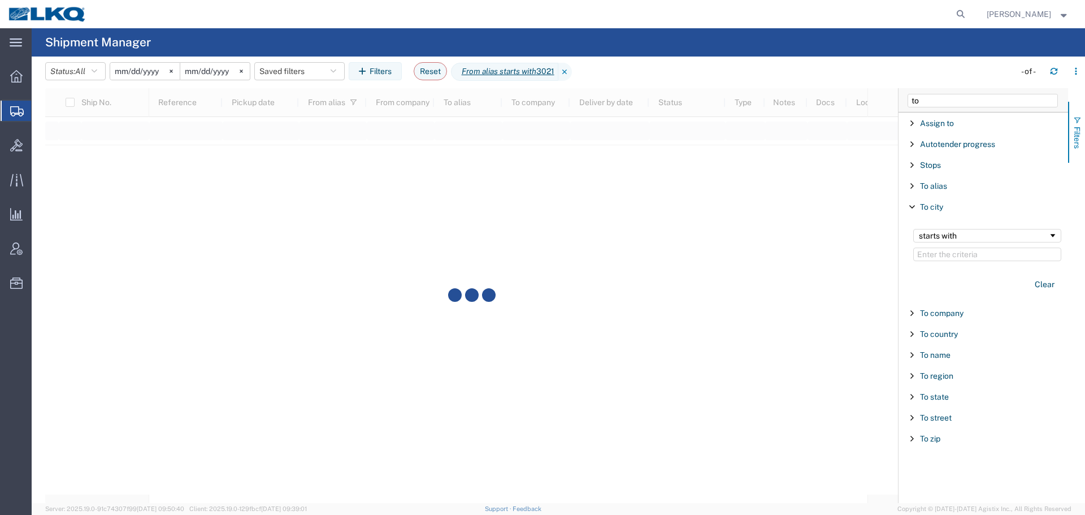
click at [1083, 128] on button "Filters" at bounding box center [1076, 132] width 17 height 61
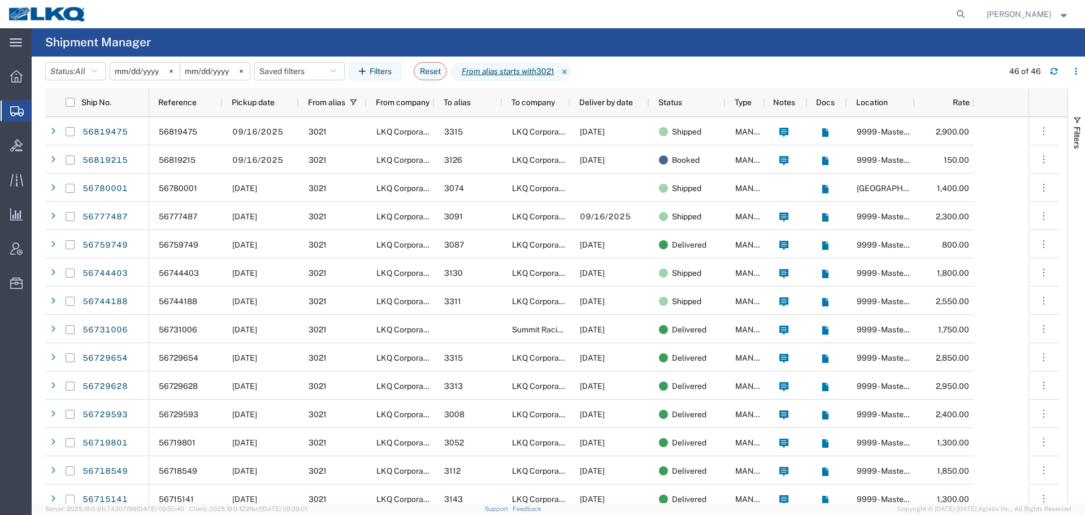
click at [128, 76] on input "2025-09-01" at bounding box center [144, 71] width 69 height 17
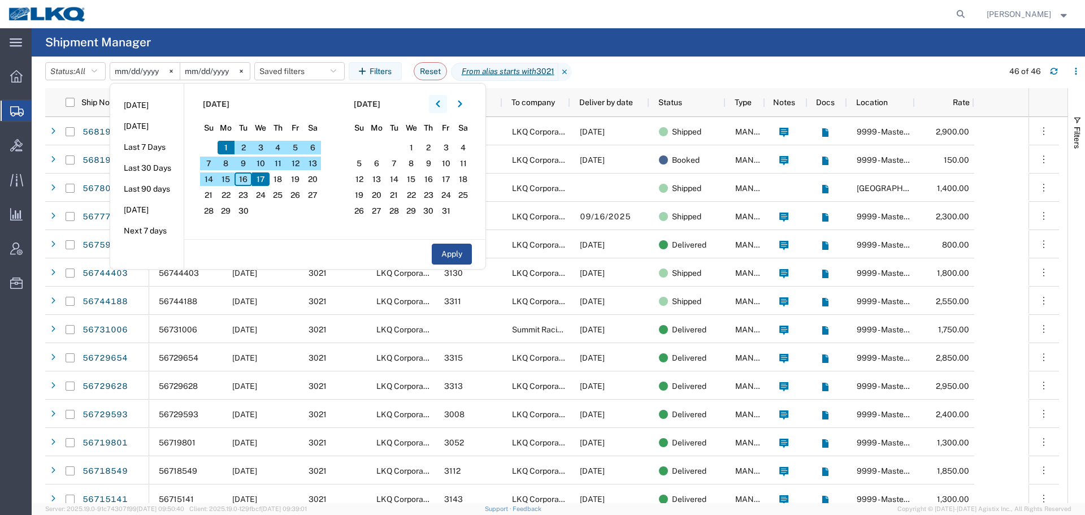
click at [445, 103] on button "button" at bounding box center [438, 104] width 18 height 18
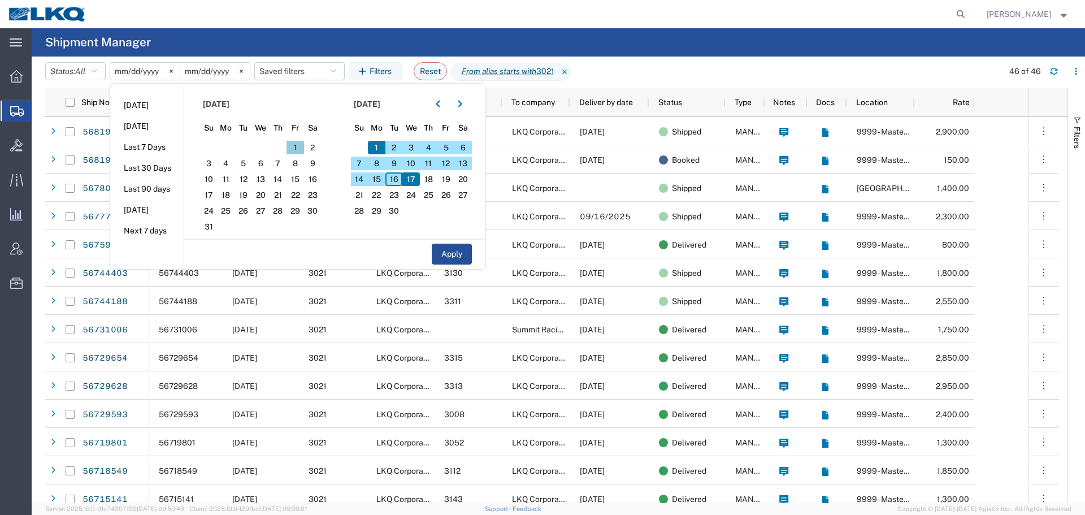
click at [292, 149] on span "1" at bounding box center [295, 148] width 18 height 14
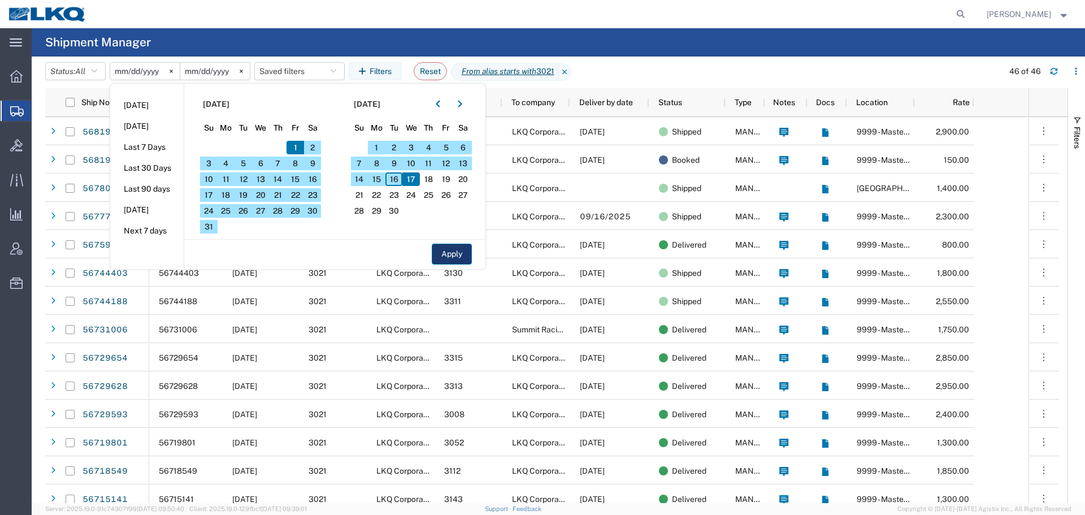
click at [446, 252] on button "Apply" at bounding box center [452, 253] width 40 height 21
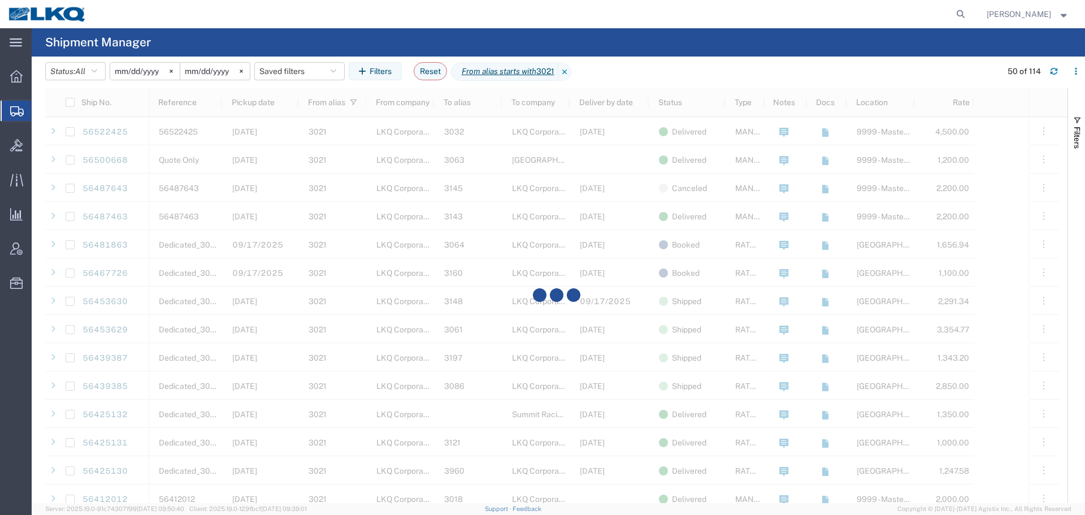
scroll to position [1017, 0]
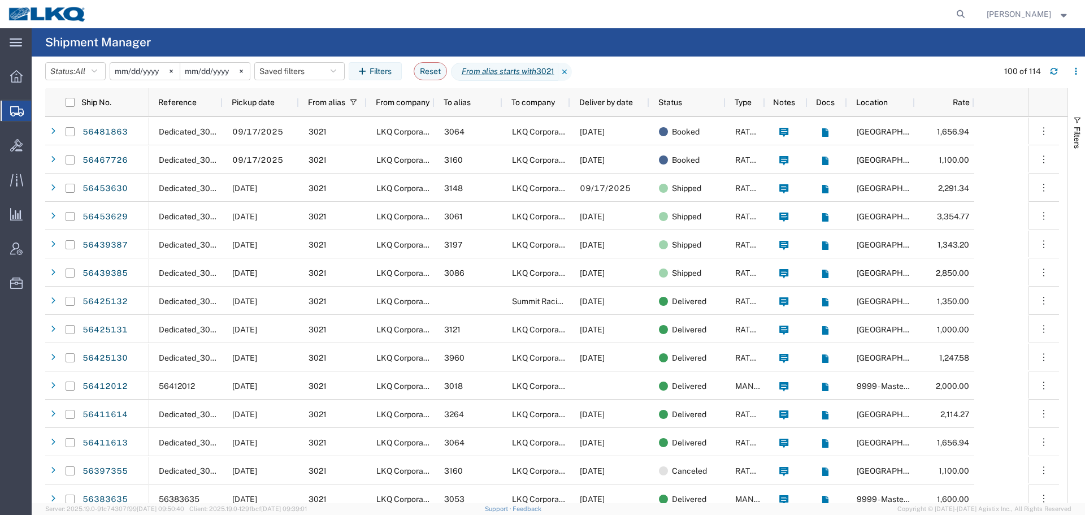
click at [147, 71] on input "2025-08-01" at bounding box center [144, 71] width 69 height 17
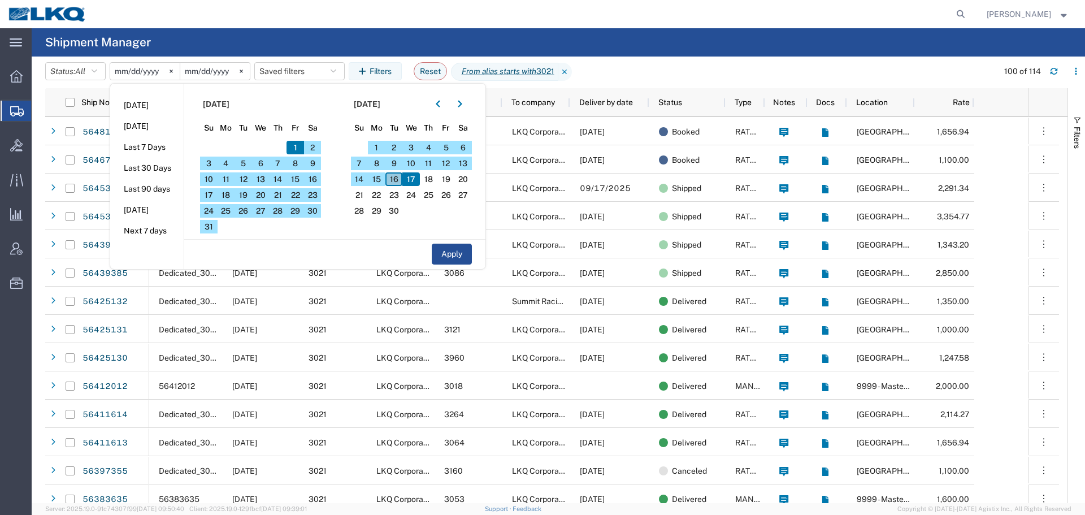
click at [399, 177] on span "16" at bounding box center [394, 179] width 18 height 14
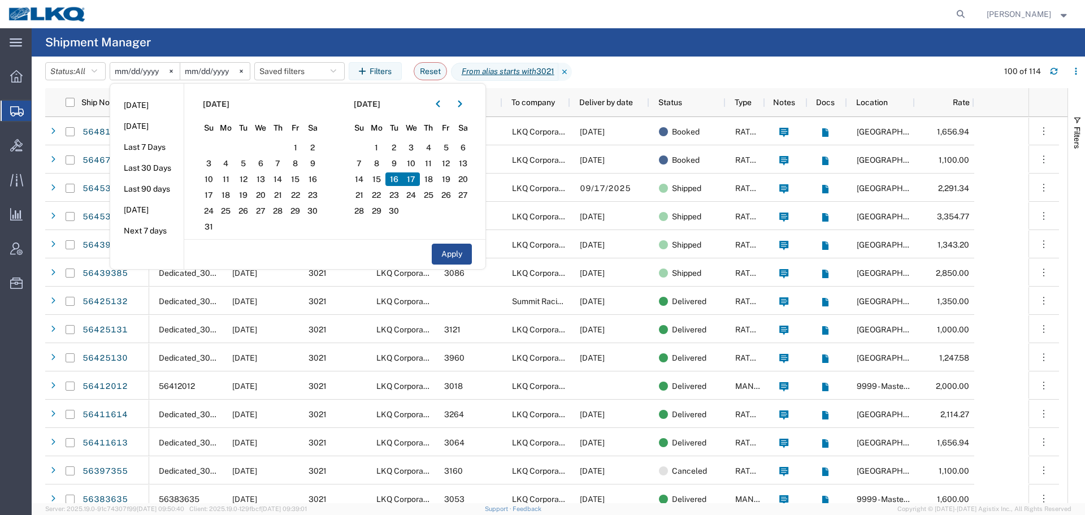
click at [398, 177] on span "16" at bounding box center [394, 179] width 18 height 14
click at [455, 253] on button "Apply" at bounding box center [452, 253] width 40 height 21
type input "2025-09-16"
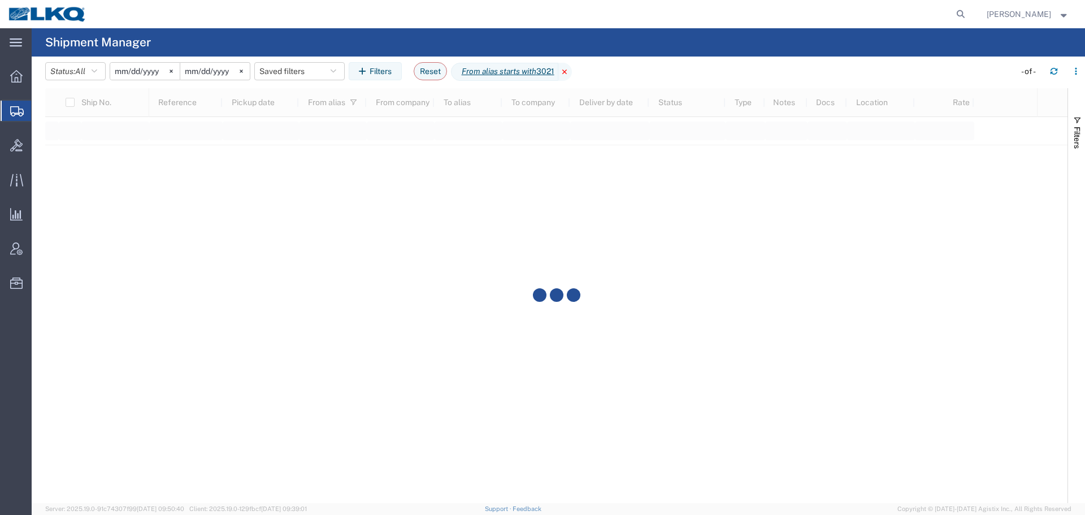
click at [572, 70] on icon at bounding box center [565, 72] width 14 height 18
click at [1084, 136] on button "Filters" at bounding box center [1076, 132] width 17 height 61
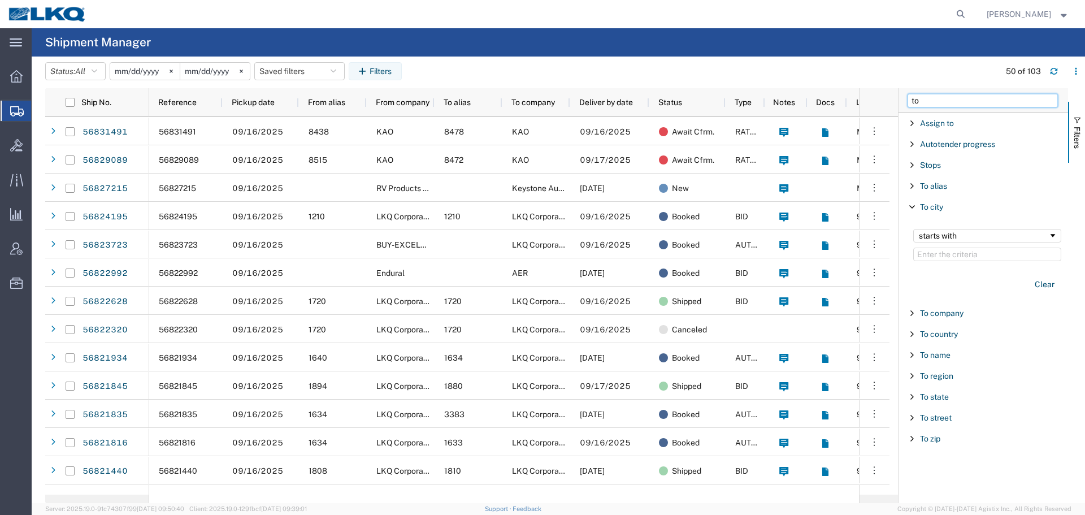
click at [978, 104] on input "to" at bounding box center [982, 101] width 150 height 14
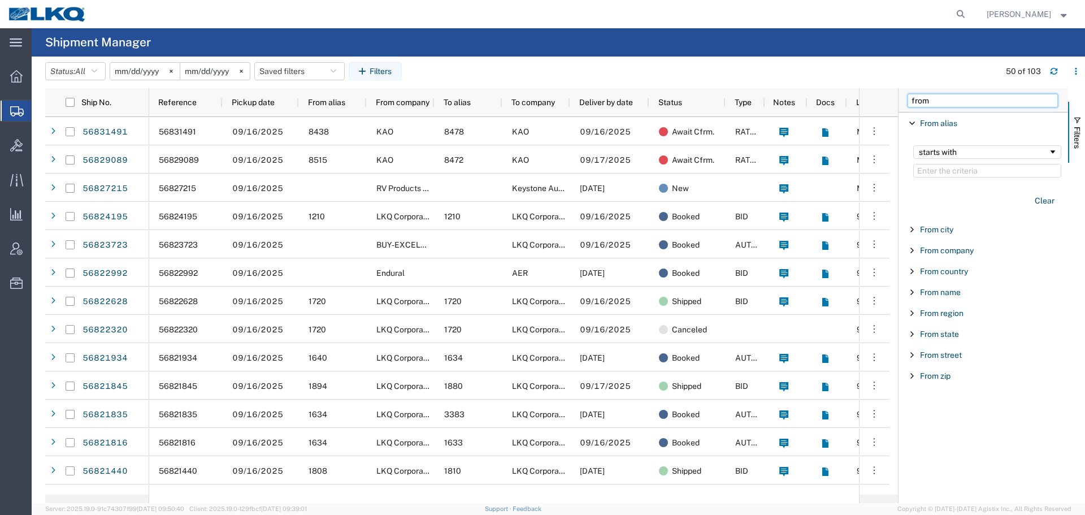
type input "from"
click at [940, 175] on input "Filter Value" at bounding box center [987, 171] width 148 height 14
paste input "1745"
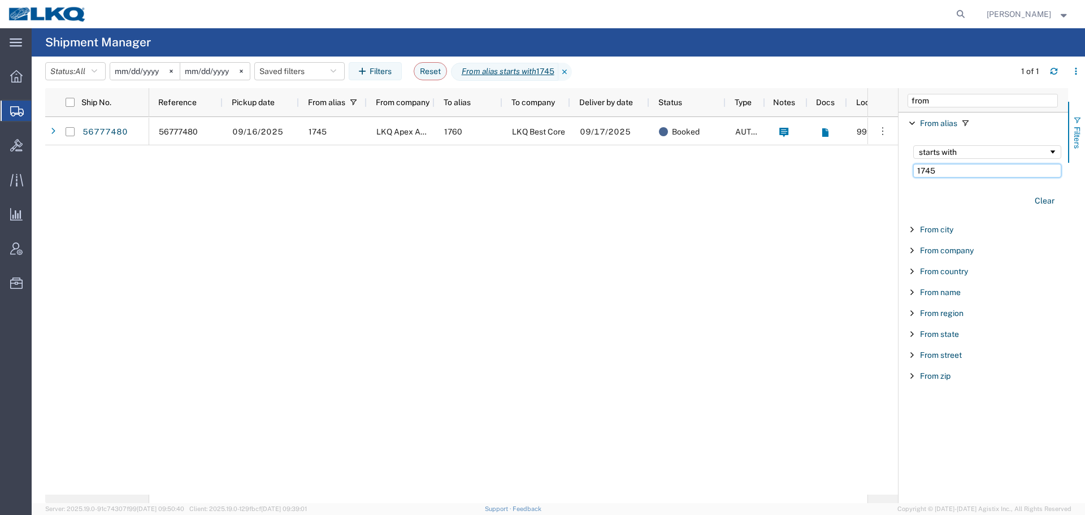
type input "1745"
click at [1082, 125] on button "Filters" at bounding box center [1076, 132] width 17 height 61
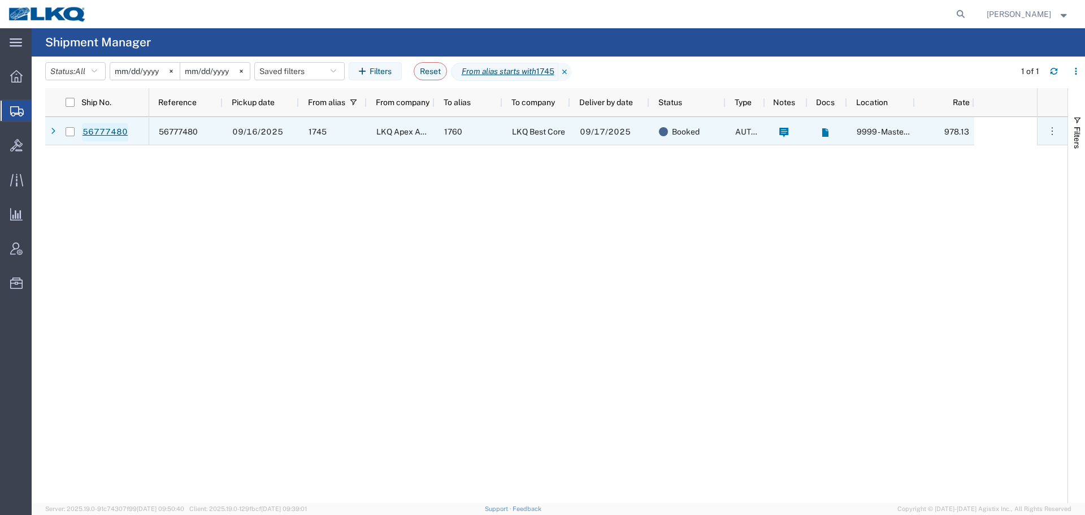
click at [86, 128] on link "56777480" at bounding box center [105, 132] width 46 height 18
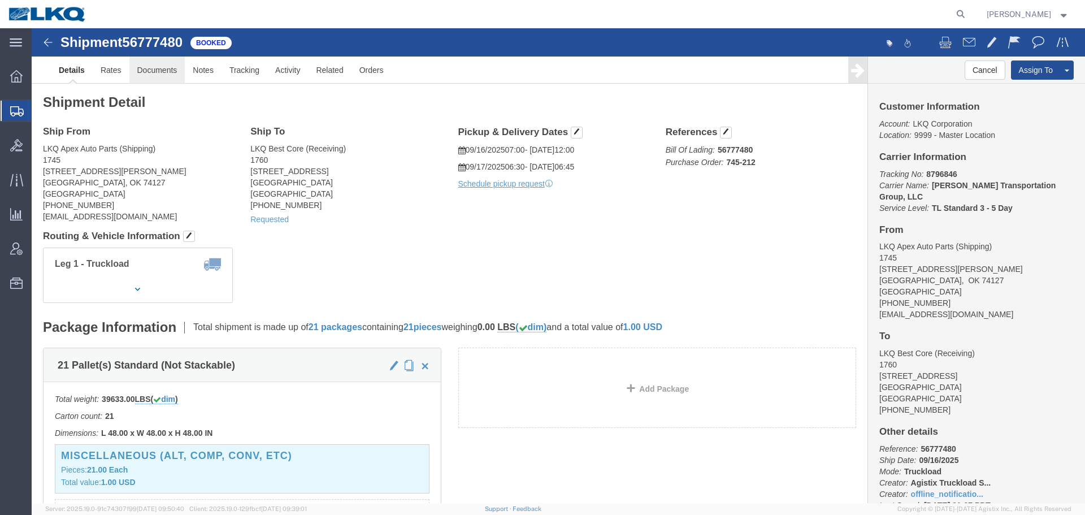
click link "Documents"
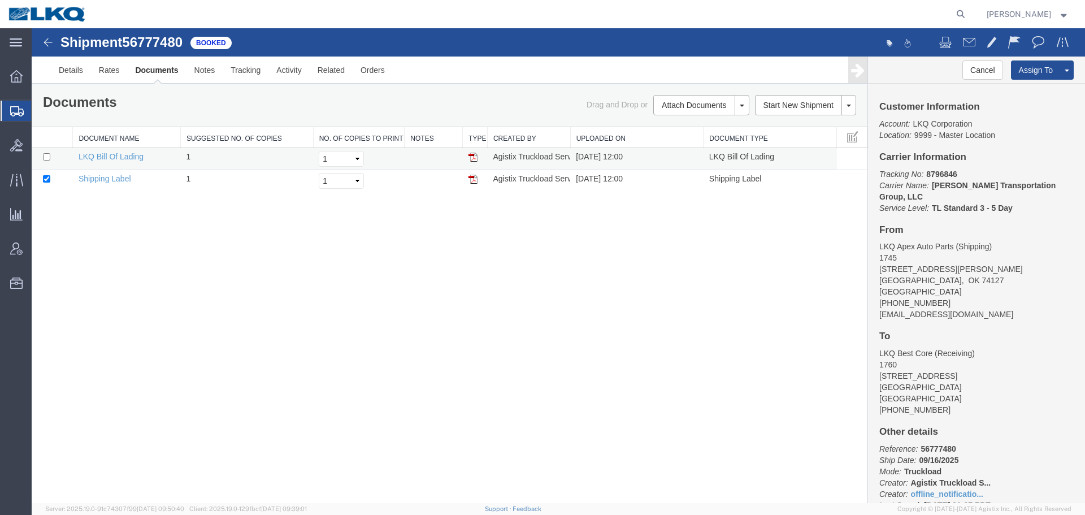
click at [468, 153] on img at bounding box center [472, 157] width 9 height 9
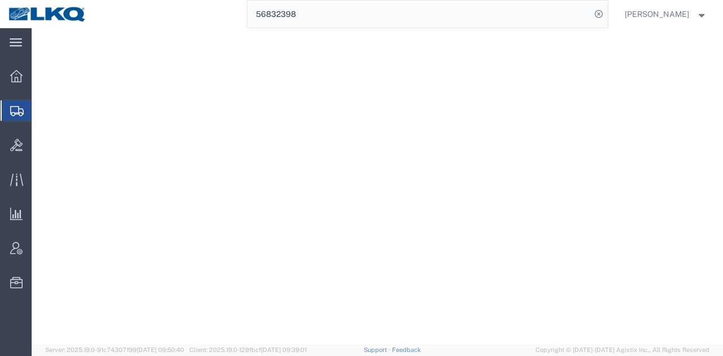
select select "27634"
select select
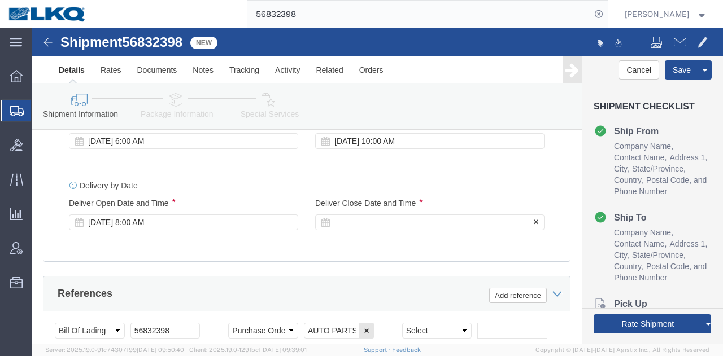
click div
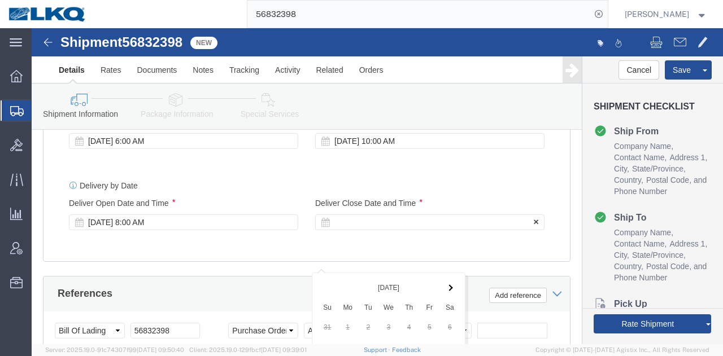
scroll to position [951, 0]
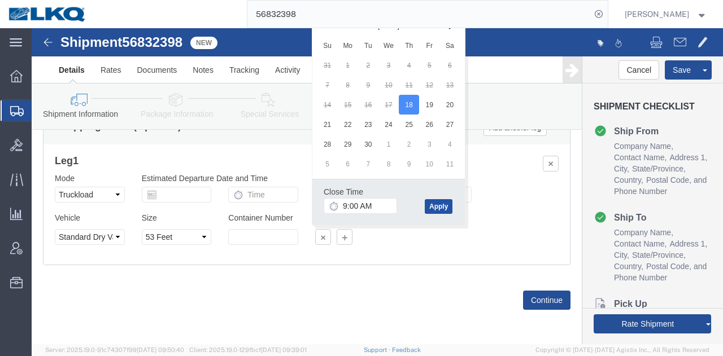
click button "Apply"
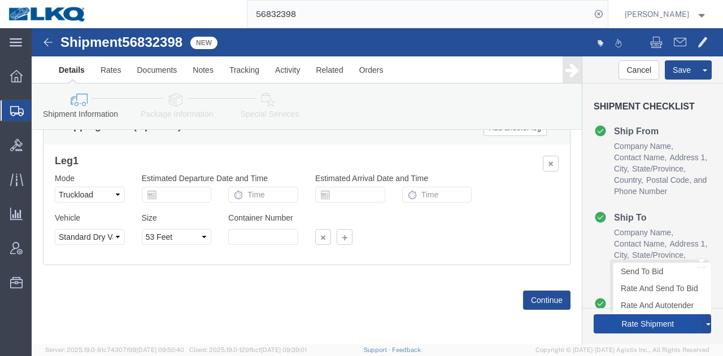
click button "Rate Shipment"
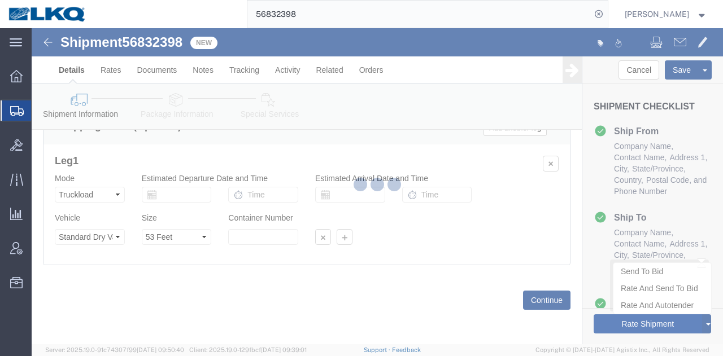
type button "Rate Shipment"
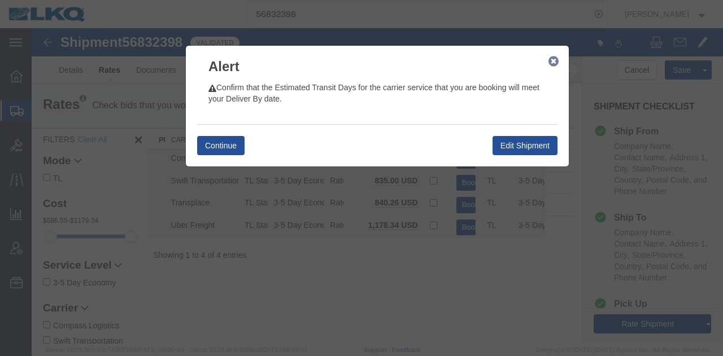
click at [554, 63] on icon "button" at bounding box center [553, 61] width 10 height 9
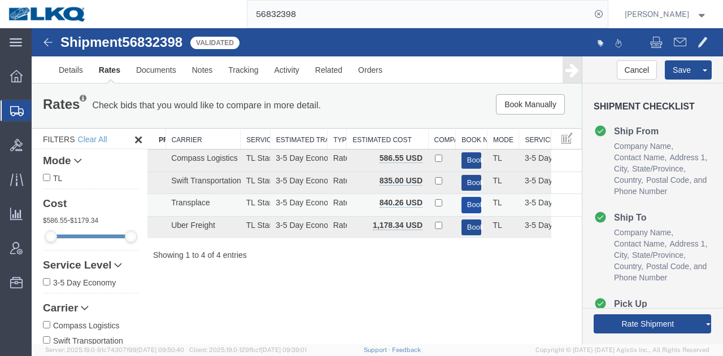
click at [469, 203] on button "Book" at bounding box center [471, 205] width 20 height 16
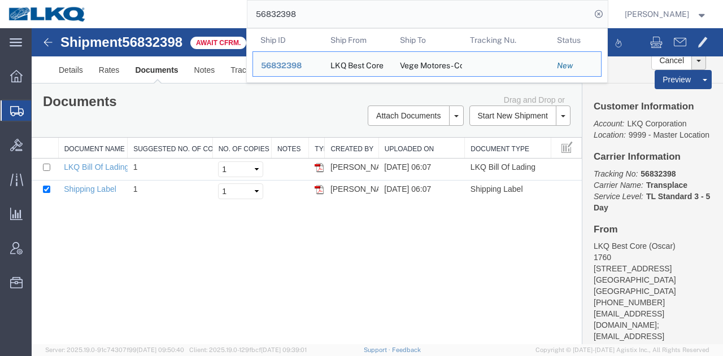
click at [399, 19] on input "56832398" at bounding box center [418, 14] width 343 height 27
paste input "410"
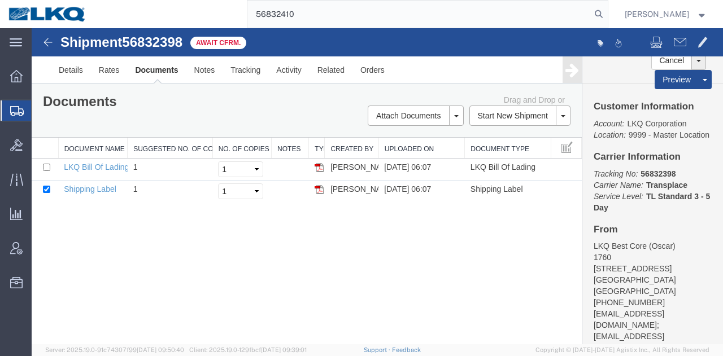
type input "56832410"
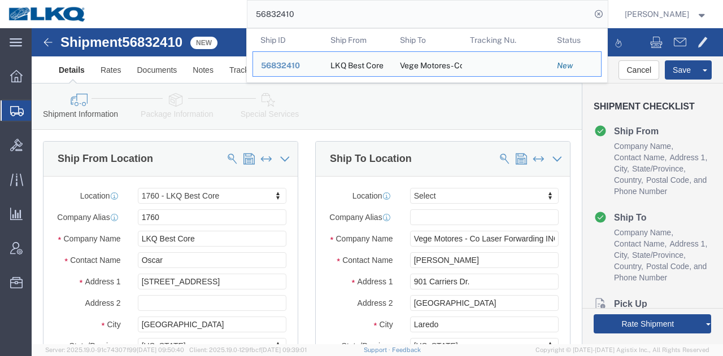
select select "27634"
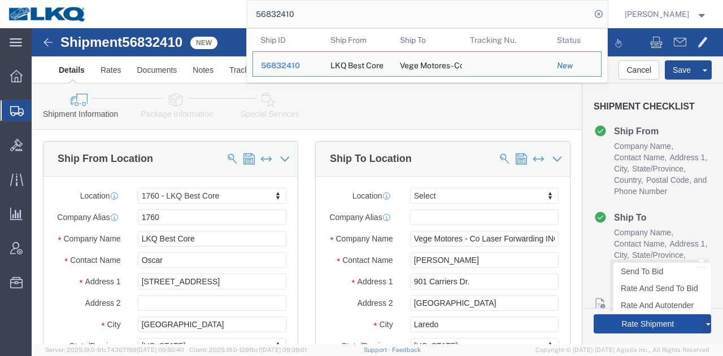
click button "Rate Shipment"
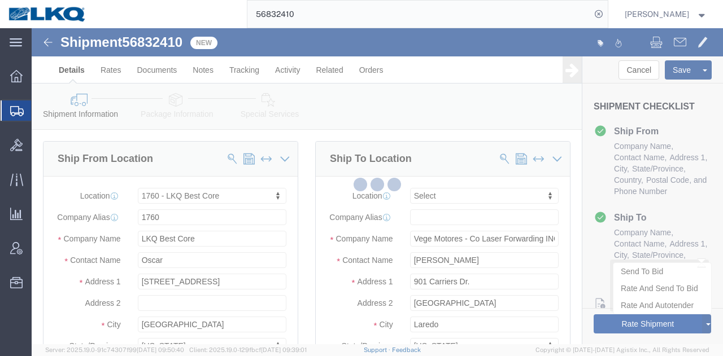
type button "Rate Shipment"
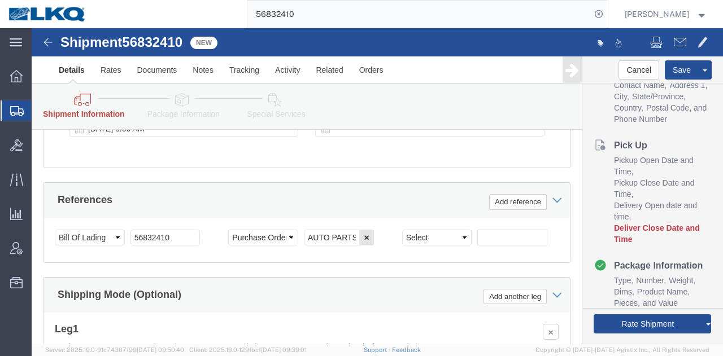
scroll to position [808, 0]
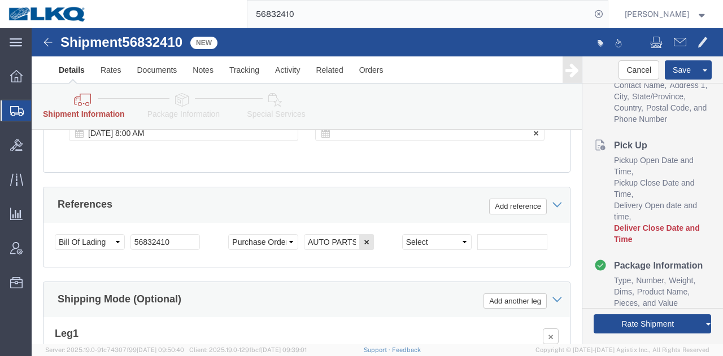
click div
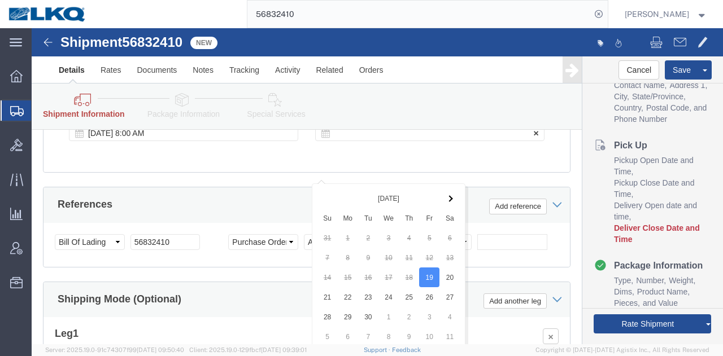
scroll to position [998, 0]
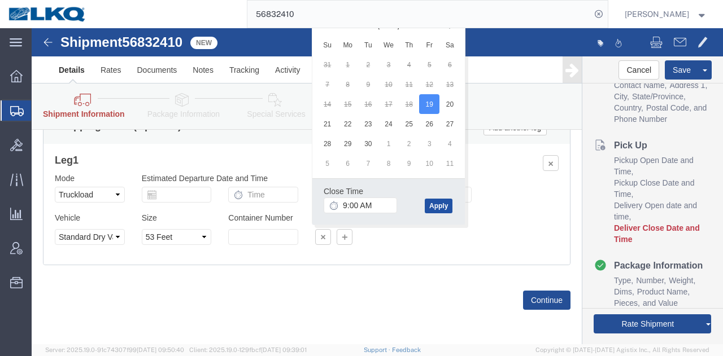
click button "Apply"
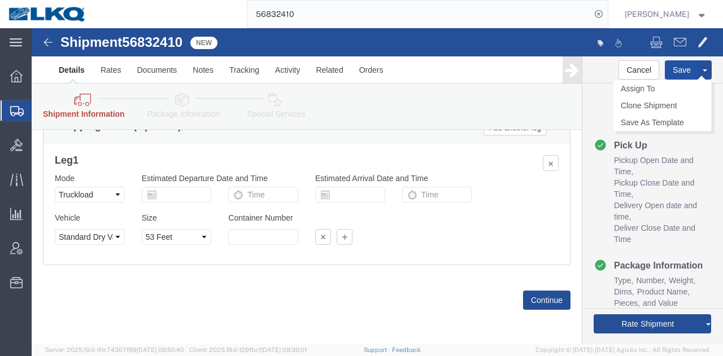
click button "Save"
type button "Save"
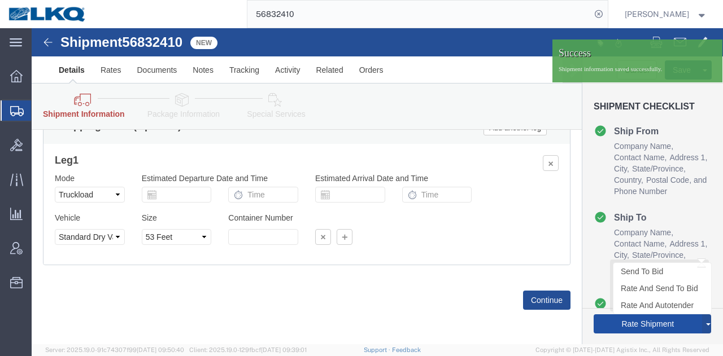
click button "Rate Shipment"
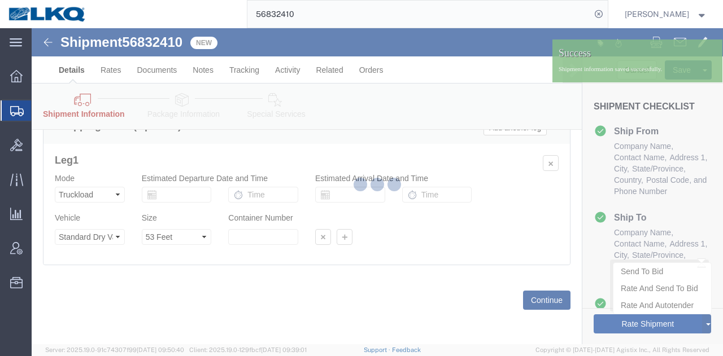
type button "Rate Shipment"
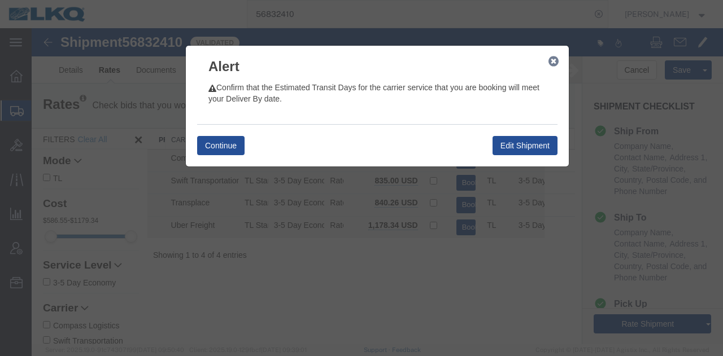
click at [552, 68] on button "button" at bounding box center [553, 61] width 14 height 14
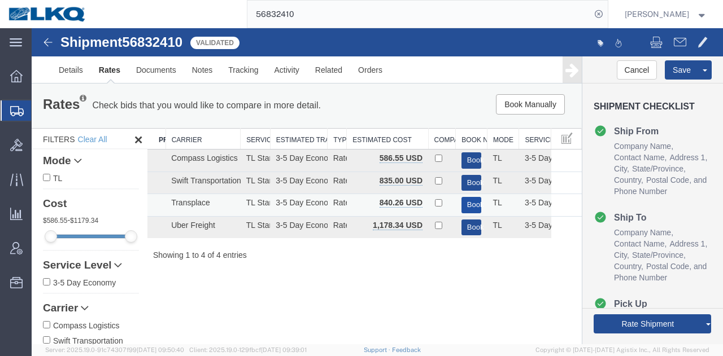
click at [466, 204] on button "Book" at bounding box center [471, 205] width 20 height 16
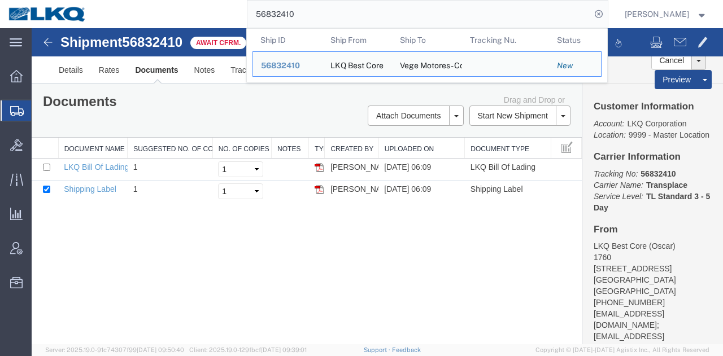
click at [396, 14] on input "56832410" at bounding box center [418, 14] width 343 height 27
paste input "3"
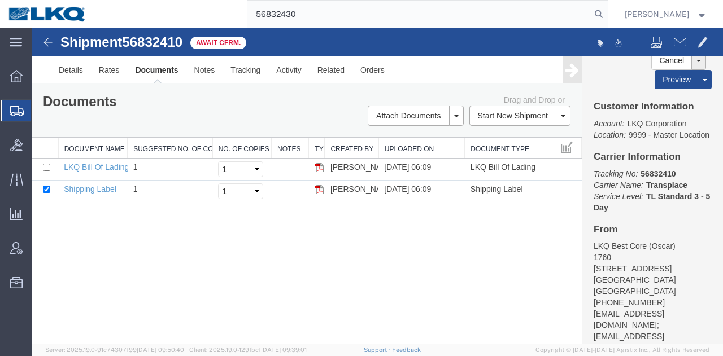
type input "56832430"
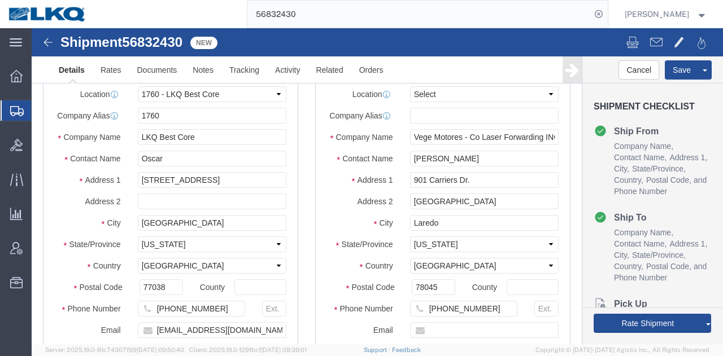
select select "27634"
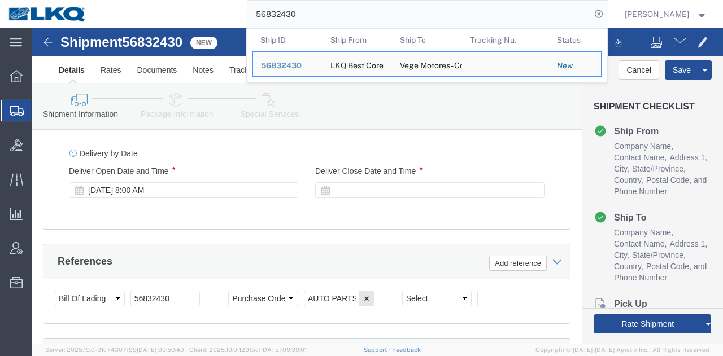
scroll to position [714, 0]
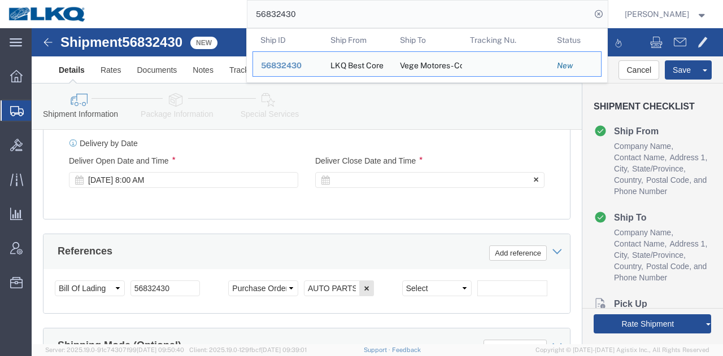
click div
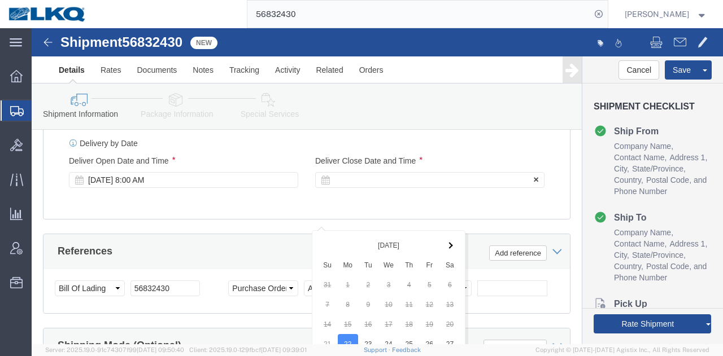
scroll to position [951, 0]
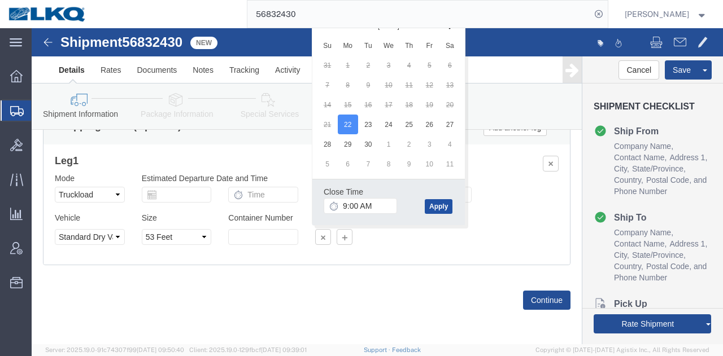
click button "Apply"
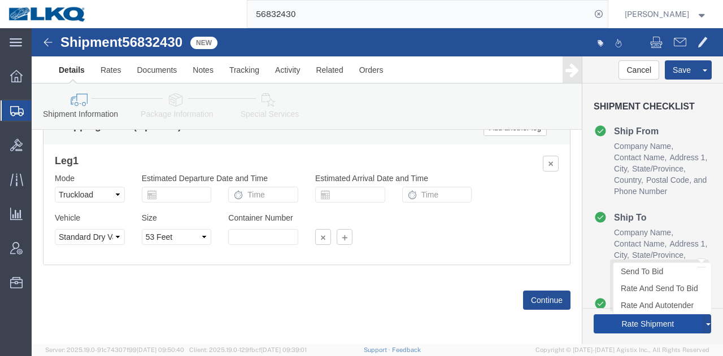
click button "Rate Shipment"
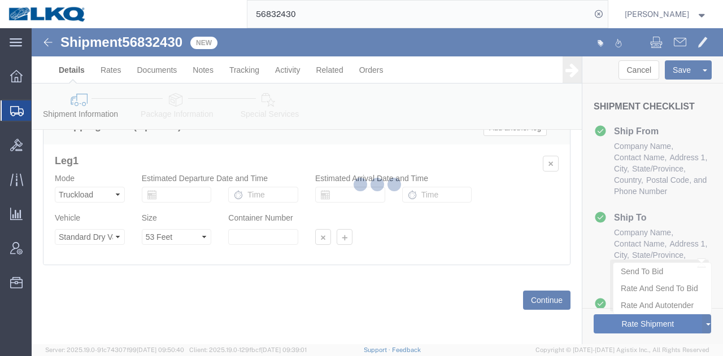
click at [598, 319] on div at bounding box center [377, 186] width 691 height 316
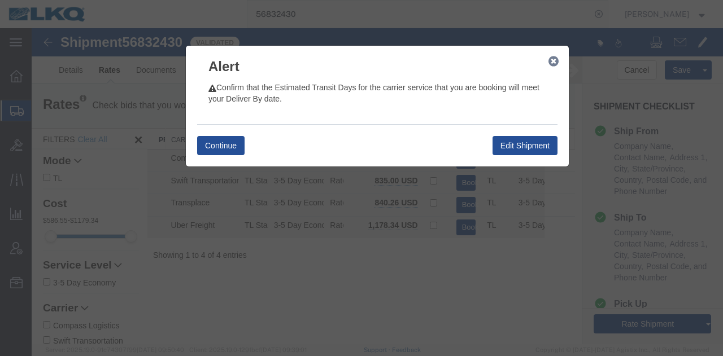
click at [549, 59] on icon "button" at bounding box center [553, 61] width 10 height 9
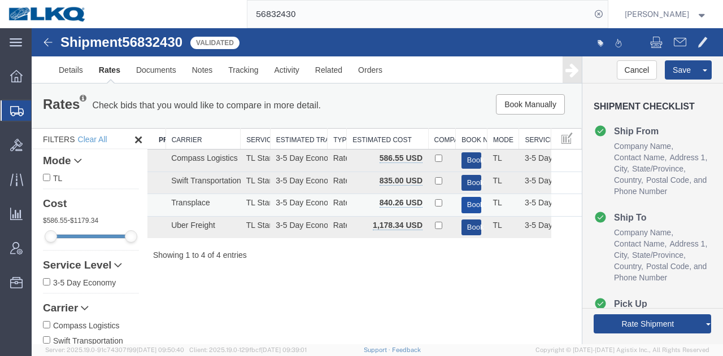
click at [465, 198] on button "Book" at bounding box center [471, 205] width 20 height 16
